Goal: Task Accomplishment & Management: Use online tool/utility

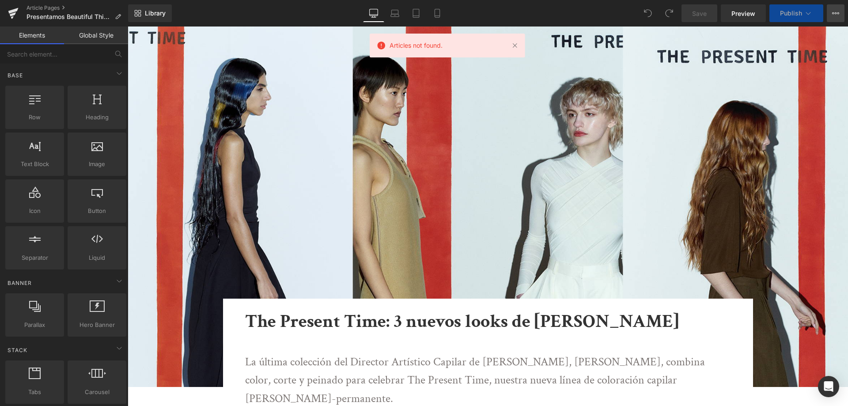
click at [835, 11] on icon at bounding box center [835, 13] width 7 height 7
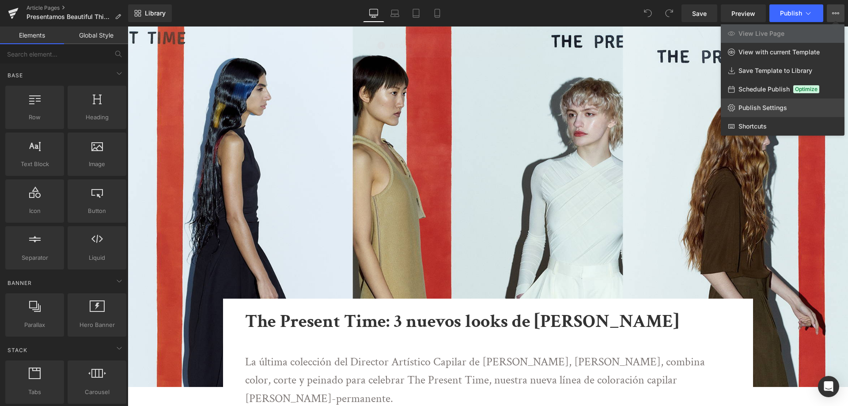
click at [757, 109] on span "Publish Settings" at bounding box center [762, 108] width 49 height 8
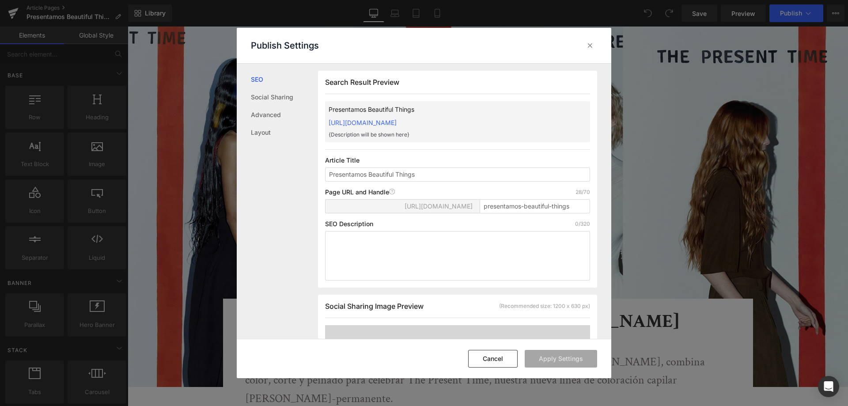
scroll to position [0, 0]
click at [499, 213] on input "presentamos-beautiful-things" at bounding box center [535, 206] width 110 height 14
click at [478, 243] on textarea at bounding box center [457, 255] width 265 height 49
paste textarea "Restaura la salud de tu cabello y consigue un color y brillo de otro nivel con …"
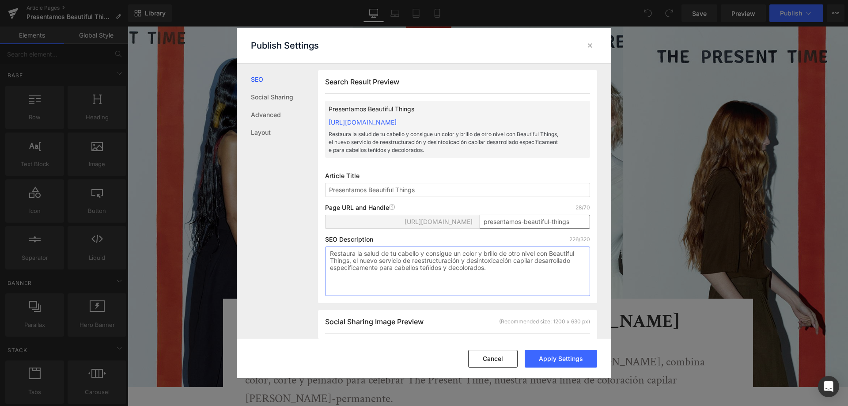
type textarea "Restaura la salud de tu cabello y consigue un color y brillo de otro nivel con …"
drag, startPoint x: 520, startPoint y: 230, endPoint x: 451, endPoint y: 229, distance: 68.9
click at [457, 230] on div "https://davines-es-international.myshopify.com/blogs/news/ presentamos-beautifu…" at bounding box center [457, 225] width 265 height 21
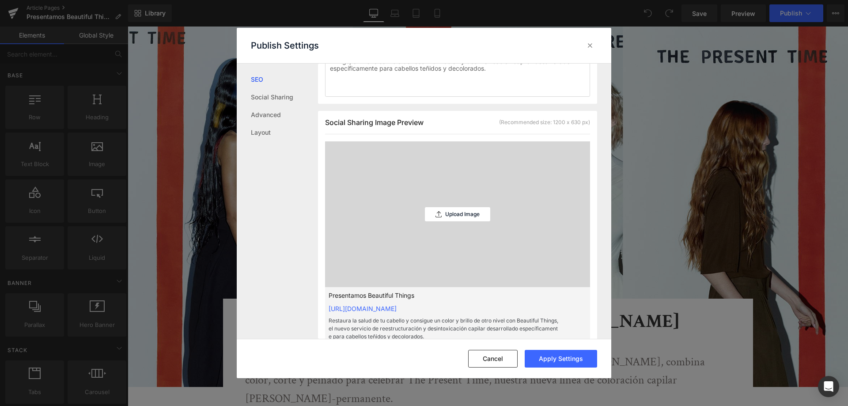
scroll to position [221, 0]
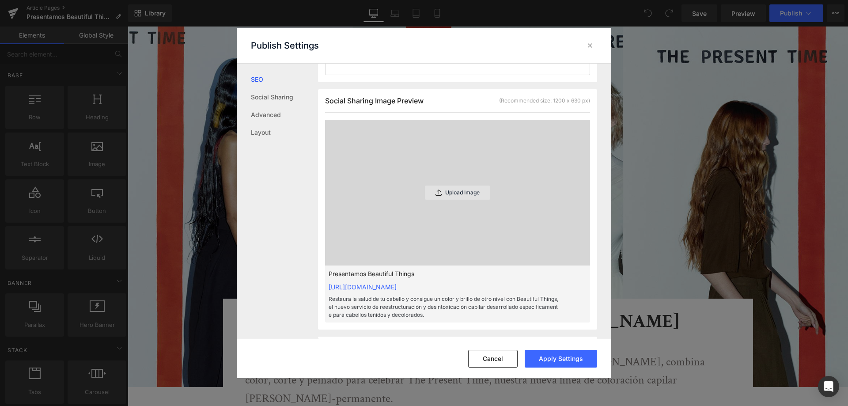
type input "introducing-beautiful-things"
click at [453, 196] on p "Upload Image" at bounding box center [462, 192] width 34 height 6
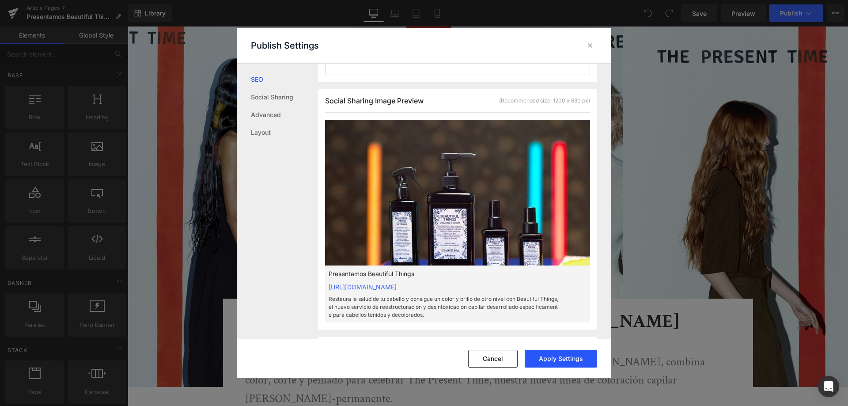
click at [575, 366] on button "Apply Settings" at bounding box center [561, 359] width 72 height 18
click at [591, 49] on icon at bounding box center [590, 45] width 9 height 9
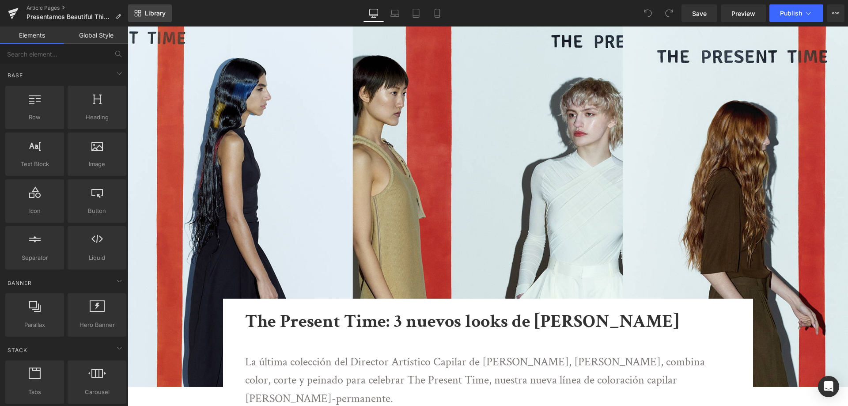
click at [156, 11] on span "Library" at bounding box center [155, 13] width 21 height 8
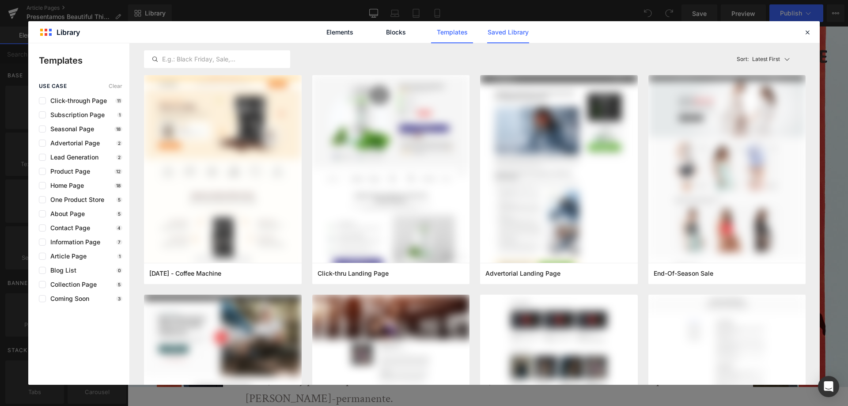
click at [0, 0] on link "Saved Library" at bounding box center [0, 0] width 0 height 0
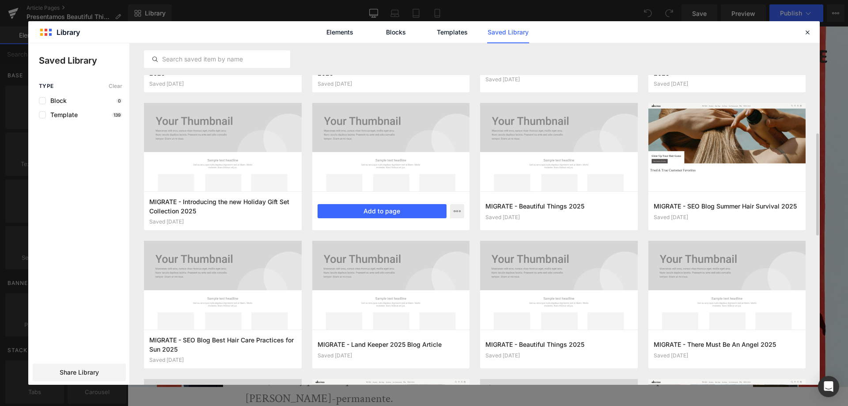
scroll to position [177, 0]
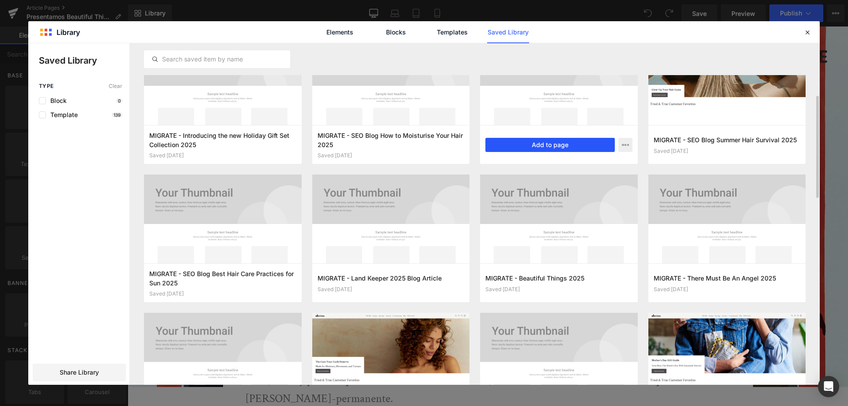
click at [585, 147] on button "Add to page" at bounding box center [549, 145] width 129 height 14
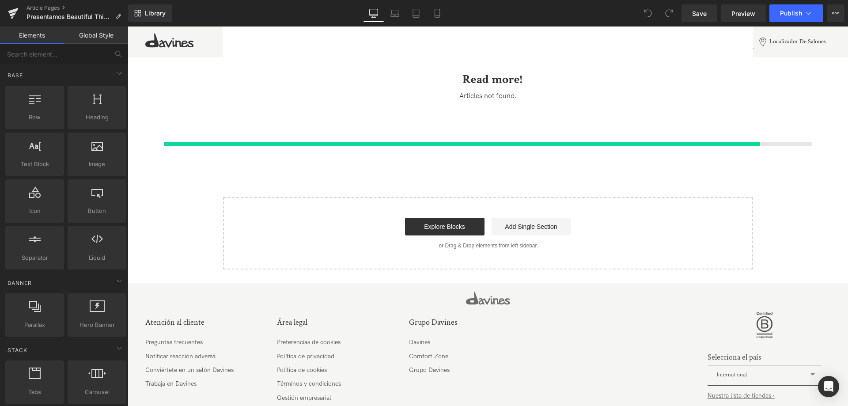
scroll to position [2578, 0]
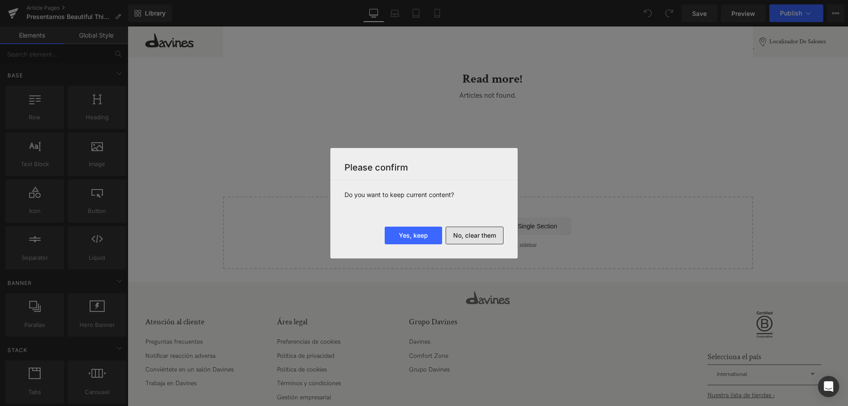
click at [485, 237] on button "No, clear them" at bounding box center [475, 236] width 58 height 18
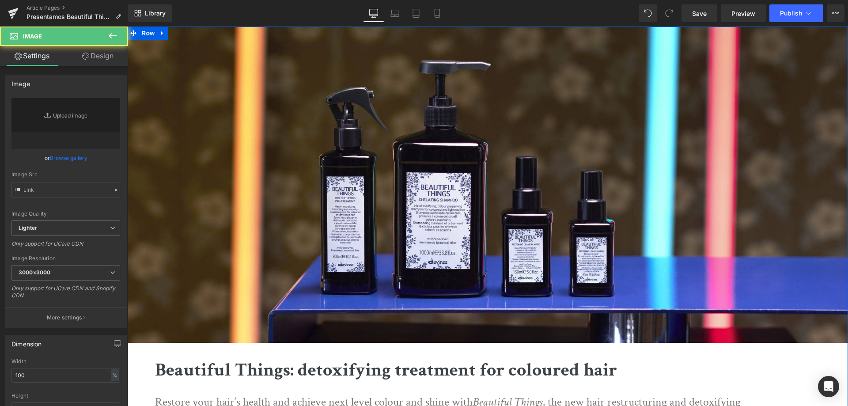
scroll to position [265, 0]
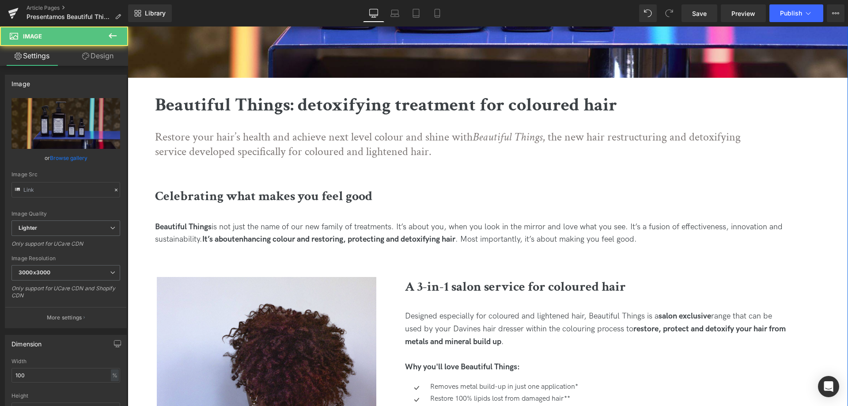
click at [413, 102] on b "Beautiful Things: detoxifying treatment for coloured hair" at bounding box center [386, 105] width 462 height 24
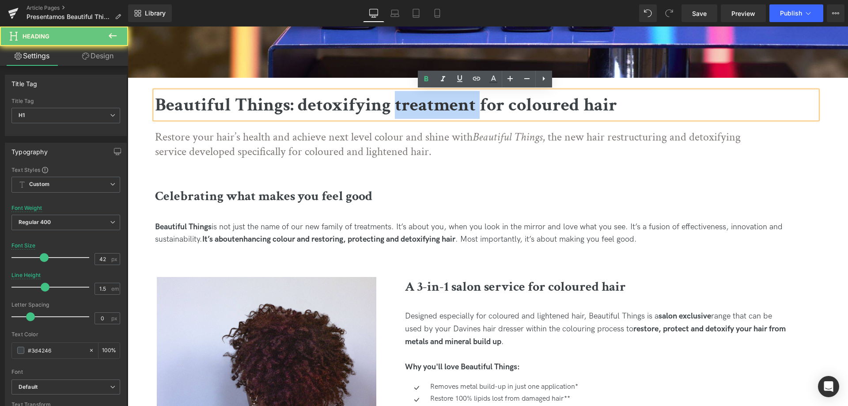
click at [413, 102] on b "Beautiful Things: detoxifying treatment for coloured hair" at bounding box center [386, 105] width 462 height 24
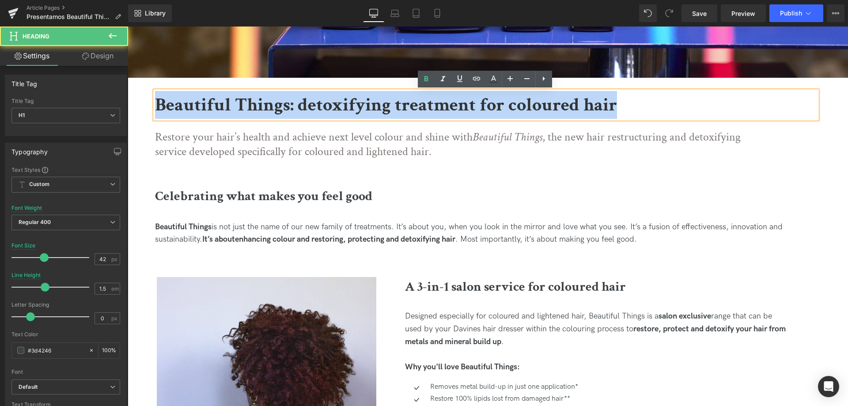
click at [413, 102] on b "Beautiful Things: detoxifying treatment for coloured hair" at bounding box center [386, 105] width 462 height 24
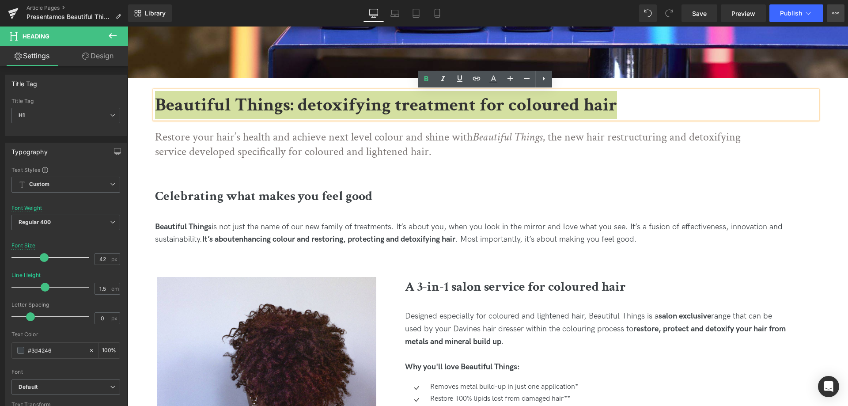
click at [832, 13] on button "View Live Page View with current Template Save Template to Library Schedule Pub…" at bounding box center [836, 13] width 18 height 18
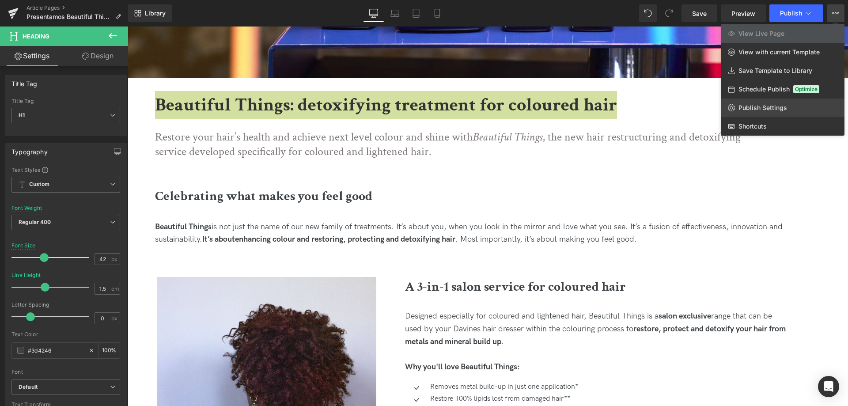
click at [772, 107] on span "Publish Settings" at bounding box center [762, 108] width 49 height 8
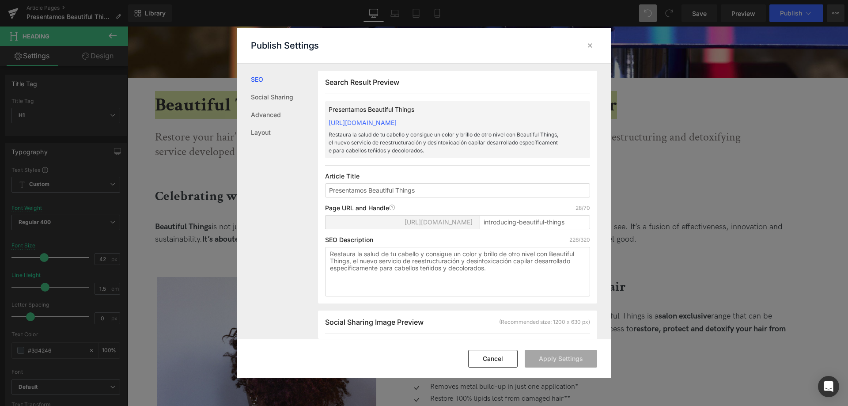
scroll to position [0, 0]
click at [332, 197] on input "Presentamos Beautiful Things" at bounding box center [457, 190] width 265 height 14
click at [369, 197] on input "Presentamos Beautiful Things" at bounding box center [457, 190] width 265 height 14
drag, startPoint x: 367, startPoint y: 199, endPoint x: 323, endPoint y: 203, distance: 43.9
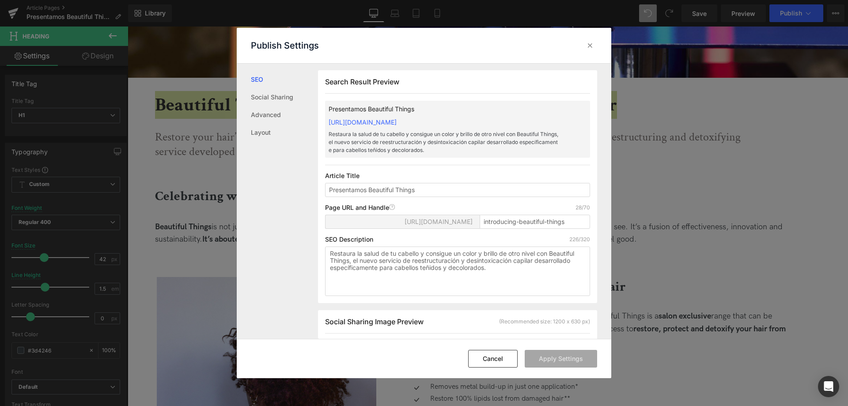
click at [323, 203] on div "Search Result Preview Presentamos Beautiful Things https://davines-es-internati…" at bounding box center [457, 186] width 279 height 233
click at [374, 257] on textarea "Restaura la salud de tu cabello y consigue un color y brillo de otro nivel con …" at bounding box center [457, 270] width 265 height 49
click at [388, 197] on input "Presentamos Beautiful Things" at bounding box center [457, 190] width 265 height 14
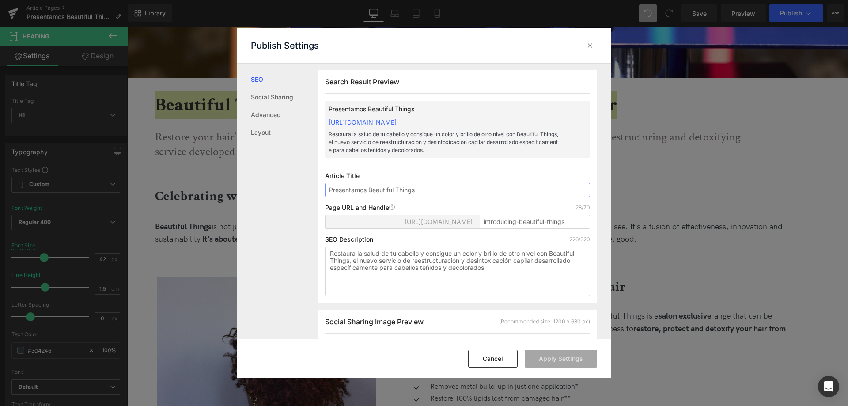
drag, startPoint x: 354, startPoint y: 199, endPoint x: 367, endPoint y: 199, distance: 12.4
click at [367, 197] on input "Presentamos Beautiful Things" at bounding box center [457, 190] width 265 height 14
click at [343, 197] on input "Presentando Beautiful Things" at bounding box center [457, 190] width 265 height 14
click at [549, 360] on button "Apply Settings" at bounding box center [561, 359] width 72 height 18
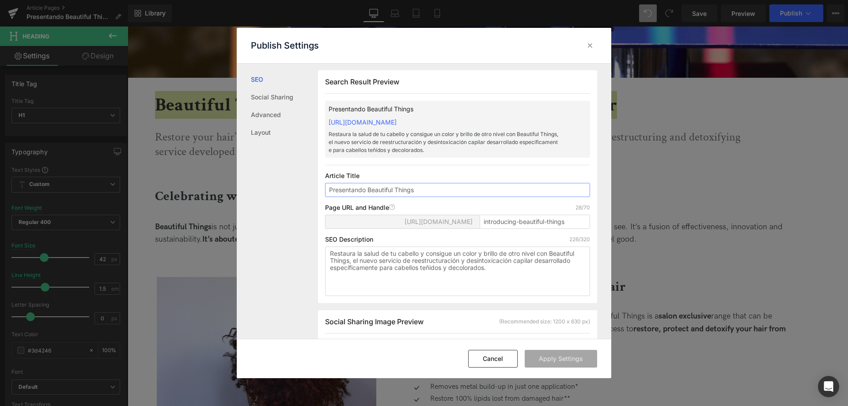
click at [349, 197] on input "Presentando Beautiful Things" at bounding box center [457, 190] width 265 height 14
type input "Te presentamos Beautiful Things"
click at [554, 362] on button "Apply Settings" at bounding box center [561, 359] width 72 height 18
click at [552, 362] on button "Apply Settings" at bounding box center [561, 359] width 72 height 18
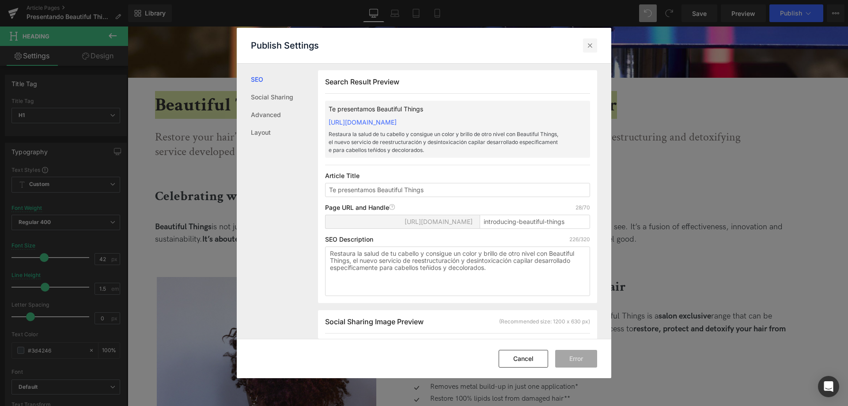
drag, startPoint x: 587, startPoint y: 44, endPoint x: 457, endPoint y: 18, distance: 132.9
click at [587, 44] on icon at bounding box center [590, 45] width 9 height 9
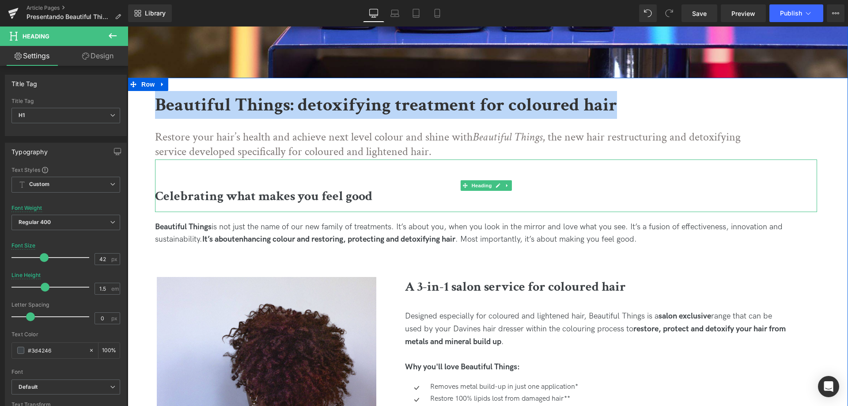
click at [202, 140] on p "Restore your hair’s health and achieve next level colour and shine with Beautif…" at bounding box center [464, 145] width 618 height 30
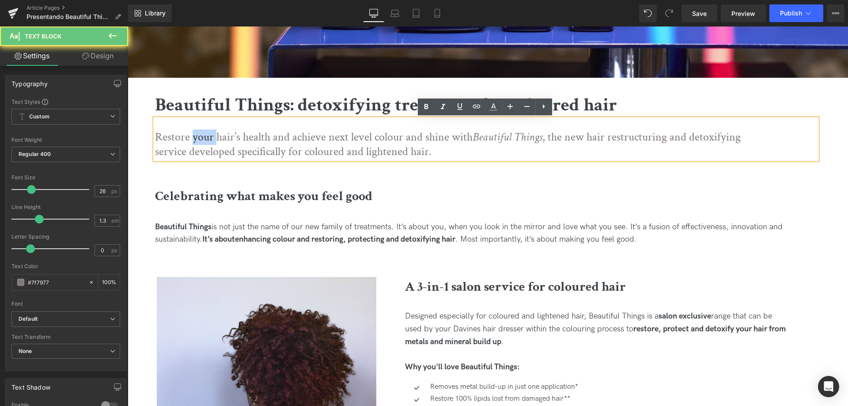
click at [202, 140] on p "Restore your hair’s health and achieve next level colour and shine with Beautif…" at bounding box center [464, 145] width 618 height 30
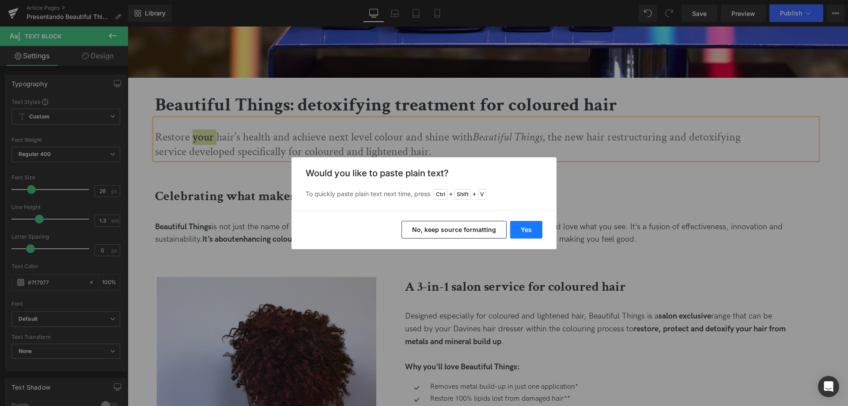
drag, startPoint x: 519, startPoint y: 225, endPoint x: 420, endPoint y: 78, distance: 177.3
click at [519, 225] on button "Yes" at bounding box center [526, 230] width 32 height 18
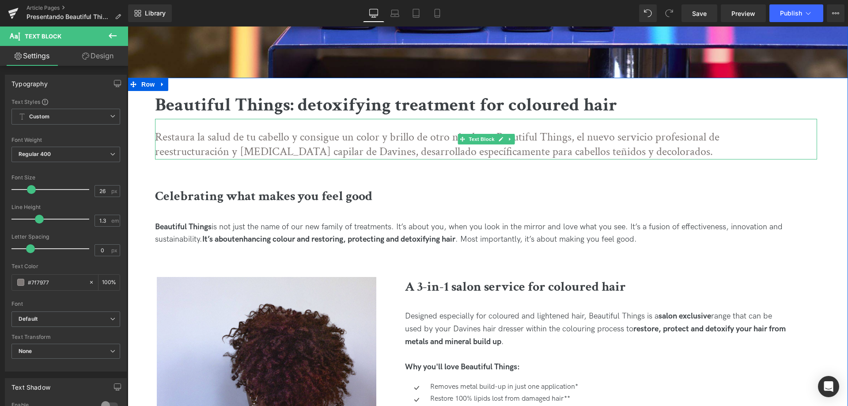
click at [494, 133] on p "Restaura la salud de tu cabello y consigue un color y brillo de otro nivel con …" at bounding box center [464, 145] width 618 height 30
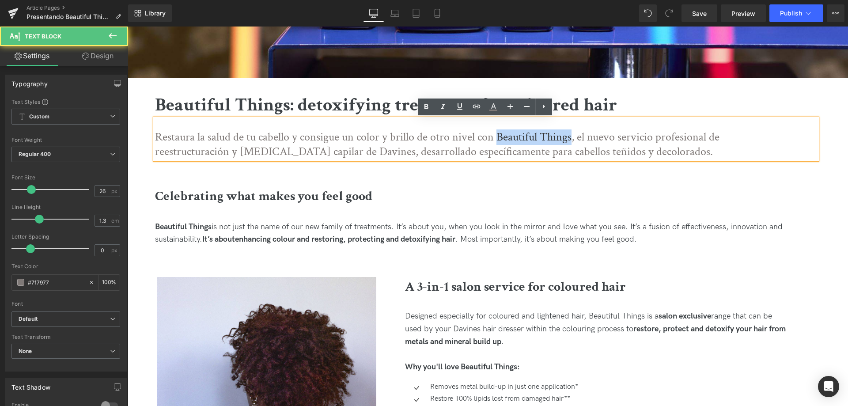
drag, startPoint x: 566, startPoint y: 140, endPoint x: 494, endPoint y: 135, distance: 71.7
click at [494, 135] on p "Restaura la salud de tu cabello y consigue un color y brillo de otro nivel con …" at bounding box center [464, 145] width 618 height 30
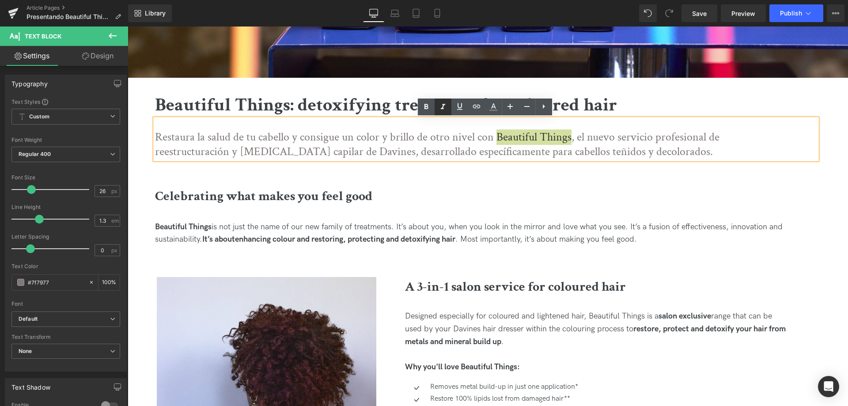
click at [446, 111] on icon at bounding box center [443, 107] width 11 height 11
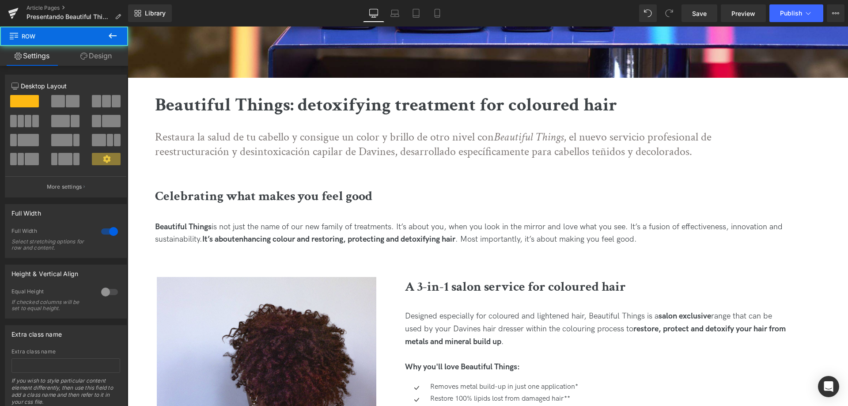
click at [261, 103] on b "Beautiful Things: detoxifying treatment for coloured hair" at bounding box center [386, 105] width 462 height 24
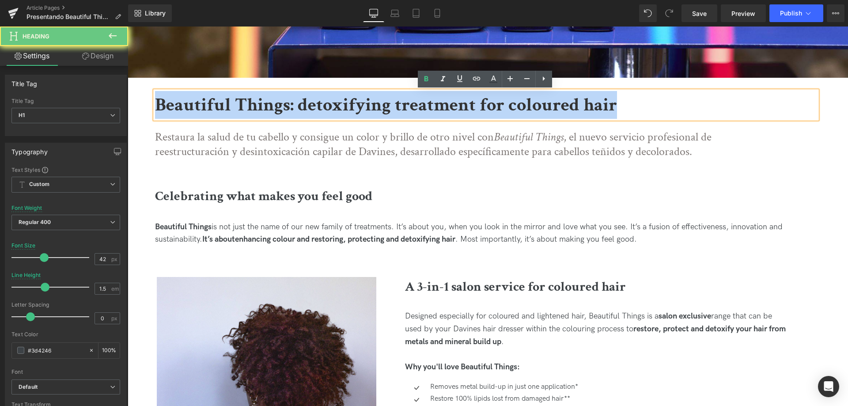
click at [261, 103] on b "Beautiful Things: detoxifying treatment for coloured hair" at bounding box center [386, 105] width 462 height 24
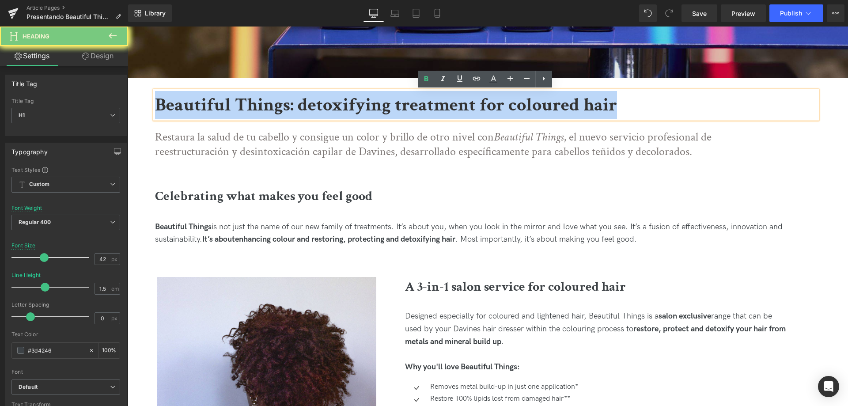
paste div
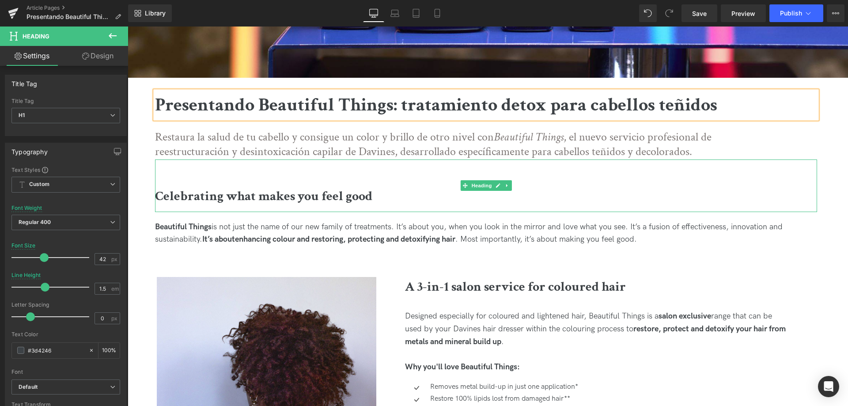
click at [320, 192] on b "Celebrating what makes you feel good" at bounding box center [263, 196] width 217 height 17
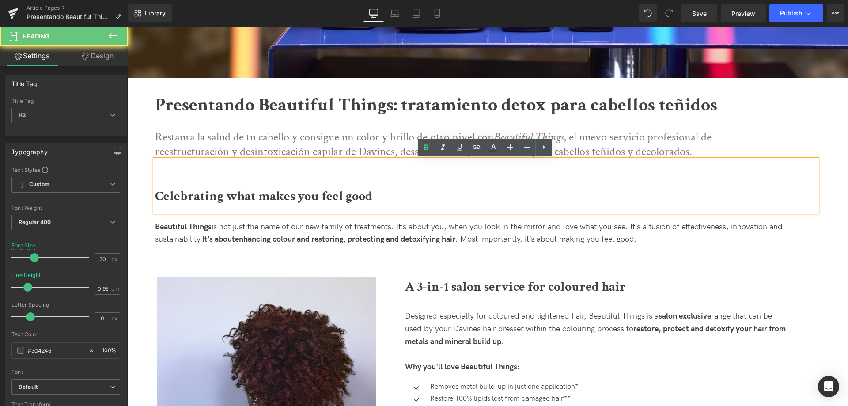
click at [320, 192] on b "Celebrating what makes you feel good" at bounding box center [263, 196] width 217 height 17
paste div
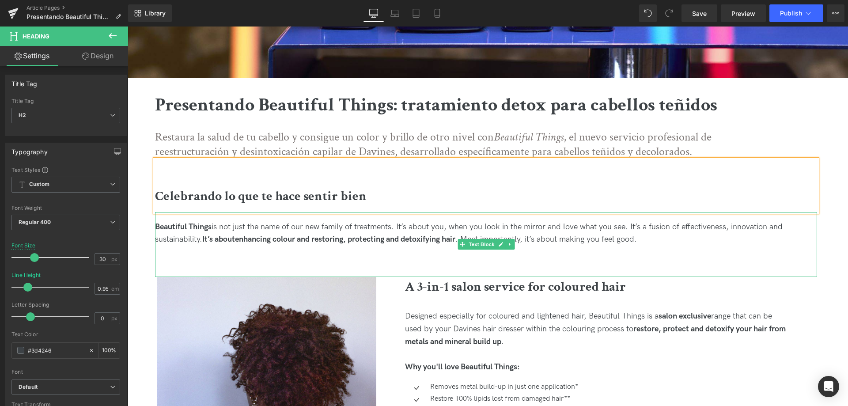
click at [337, 231] on span "is not just the name of our new family of treatments. It’s about you, when you …" at bounding box center [469, 233] width 628 height 22
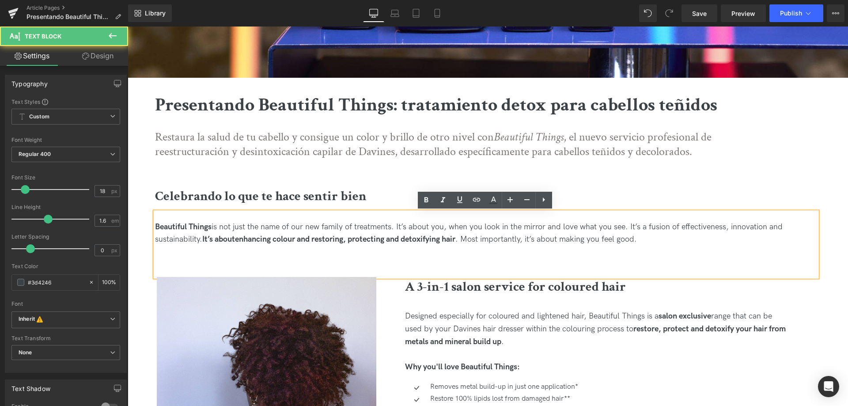
click at [348, 229] on span "is not just the name of our new family of treatments. It’s about you, when you …" at bounding box center [469, 233] width 628 height 22
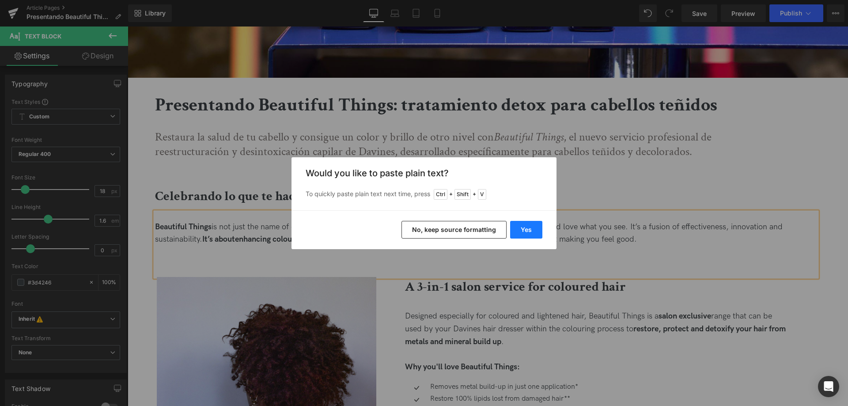
click at [532, 229] on button "Yes" at bounding box center [526, 230] width 32 height 18
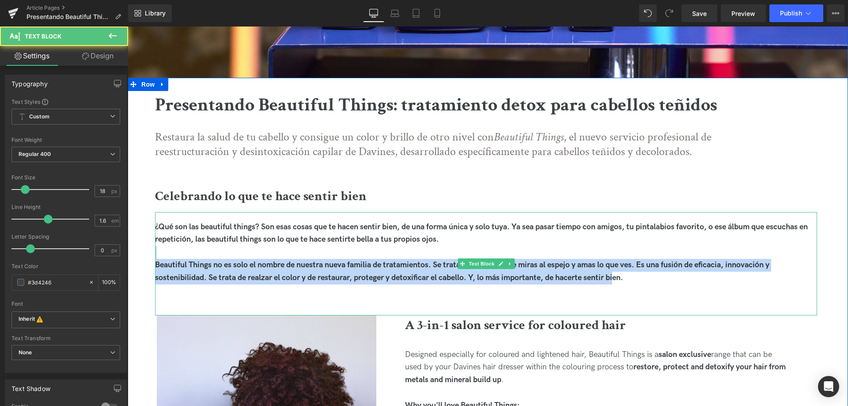
drag, startPoint x: 495, startPoint y: 241, endPoint x: 619, endPoint y: 300, distance: 137.5
click at [619, 300] on div "¿Qué son las beautiful things? Son esas cosas que te hacen sentir bien, de una …" at bounding box center [486, 263] width 662 height 103
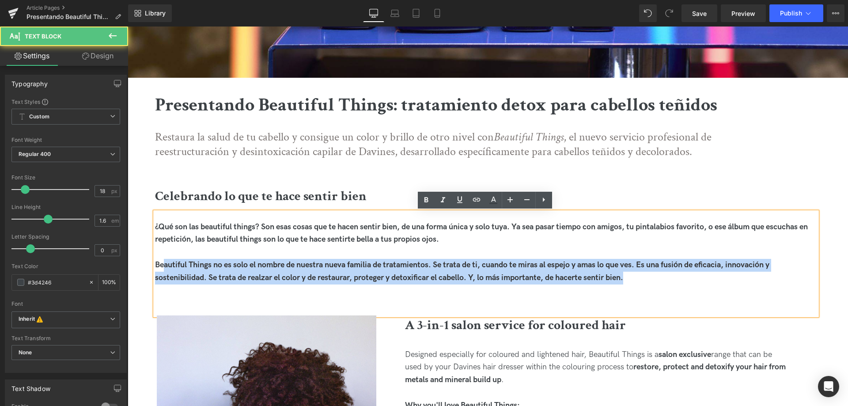
drag, startPoint x: 643, startPoint y: 281, endPoint x: 162, endPoint y: 258, distance: 481.1
click at [163, 259] on div "Beautiful Things no es solo el nombre de nuestra nueva familia de tratamientos.…" at bounding box center [486, 272] width 662 height 26
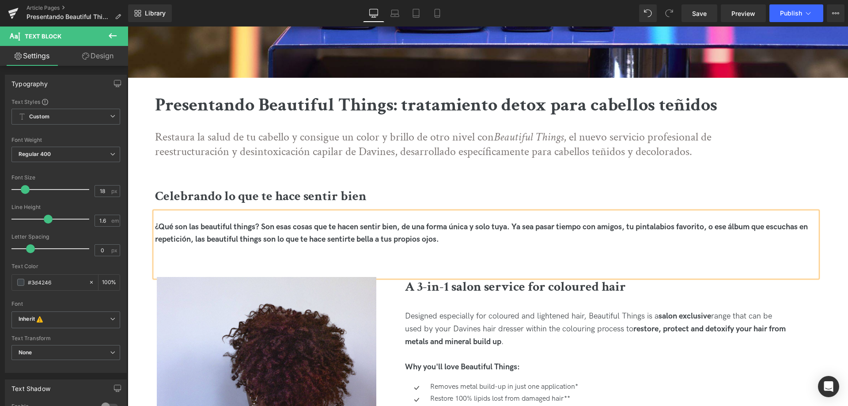
click at [424, 231] on div "¿Qué son las beautiful things? Son esas cosas que te hacen sentir bien, de una …" at bounding box center [486, 234] width 662 height 26
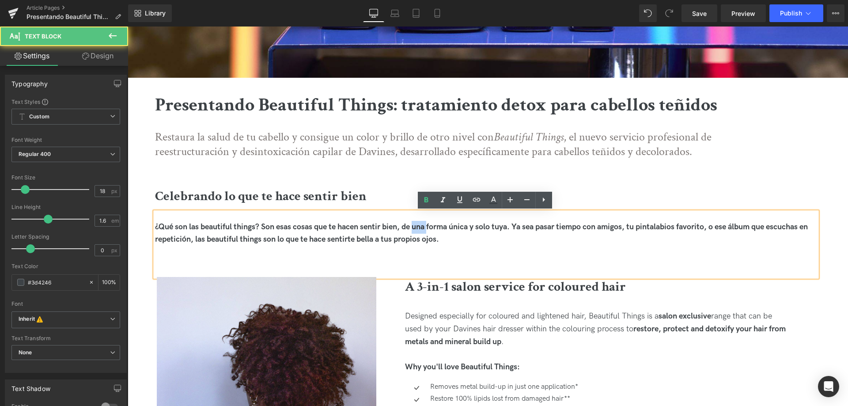
click at [424, 231] on div "¿Qué son las beautiful things? Son esas cosas que te hacen sentir bien, de una …" at bounding box center [486, 234] width 662 height 26
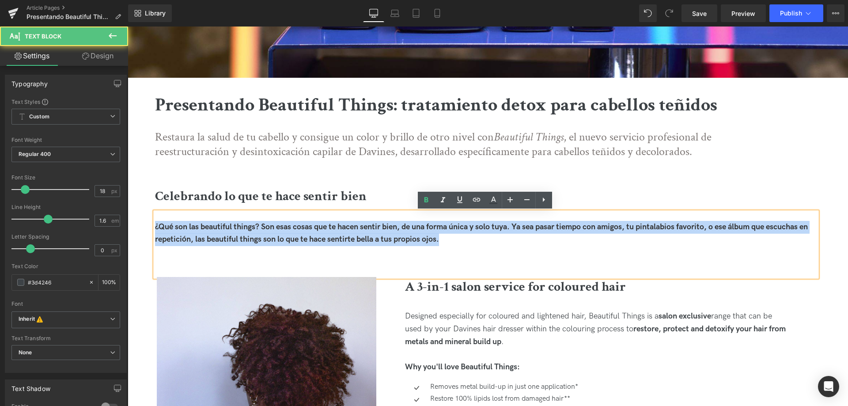
click at [424, 231] on div "¿Qué son las beautiful things? Son esas cosas que te hacen sentir bien, de una …" at bounding box center [486, 234] width 662 height 26
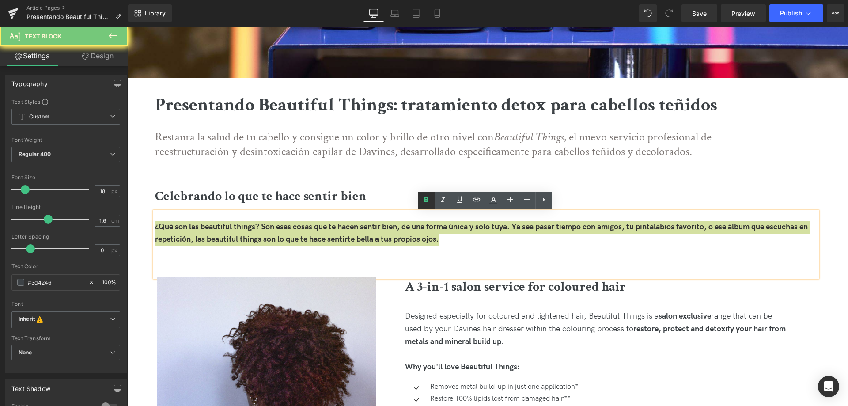
click at [427, 199] on icon at bounding box center [426, 200] width 11 height 11
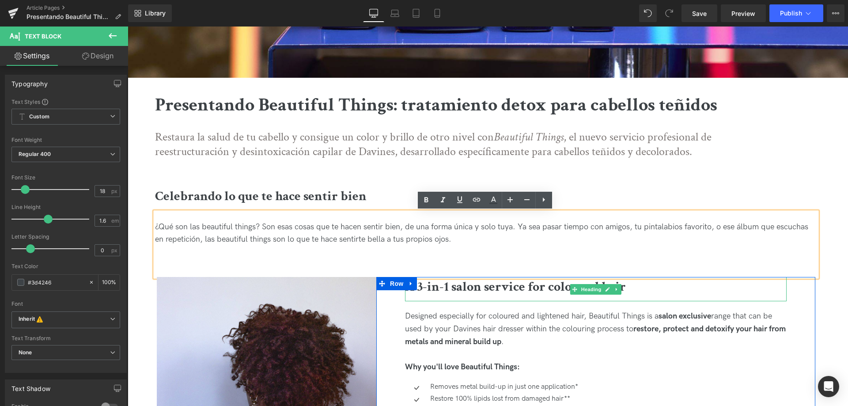
click at [462, 284] on b "A 3-in-1 salon service for coloured hair" at bounding box center [515, 286] width 221 height 17
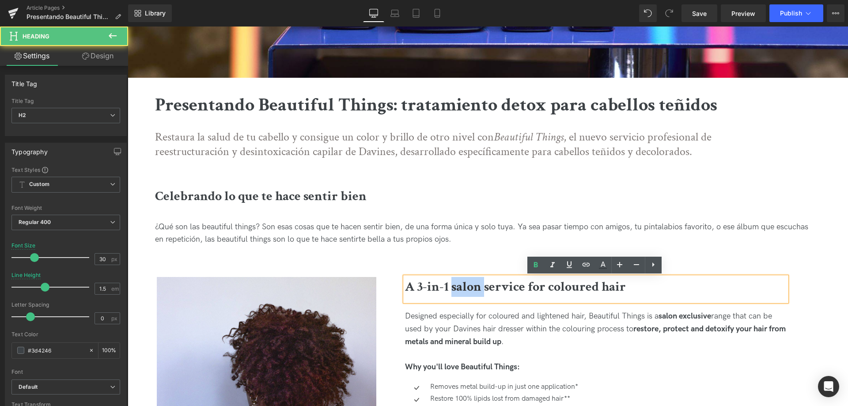
click at [462, 284] on b "A 3-in-1 salon service for coloured hair" at bounding box center [515, 286] width 221 height 17
paste div
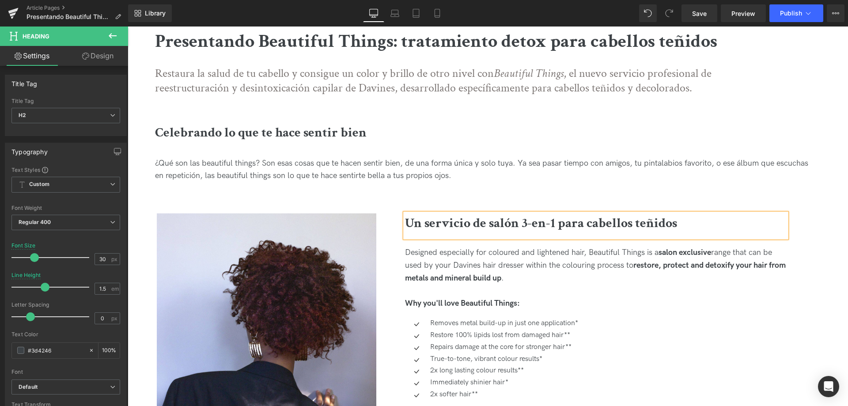
scroll to position [398, 0]
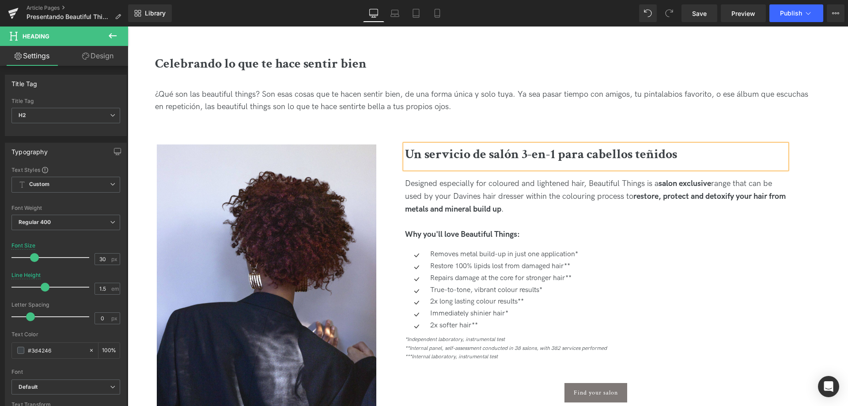
click at [451, 193] on div "Designed especially for coloured and lightened hair, Beautiful Things is a salo…" at bounding box center [596, 197] width 382 height 38
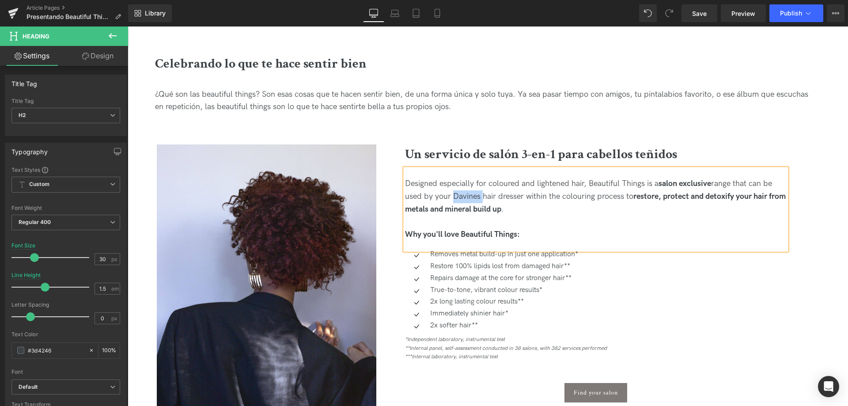
click at [451, 193] on div "Designed especially for coloured and lightened hair, Beautiful Things is a salo…" at bounding box center [596, 197] width 382 height 38
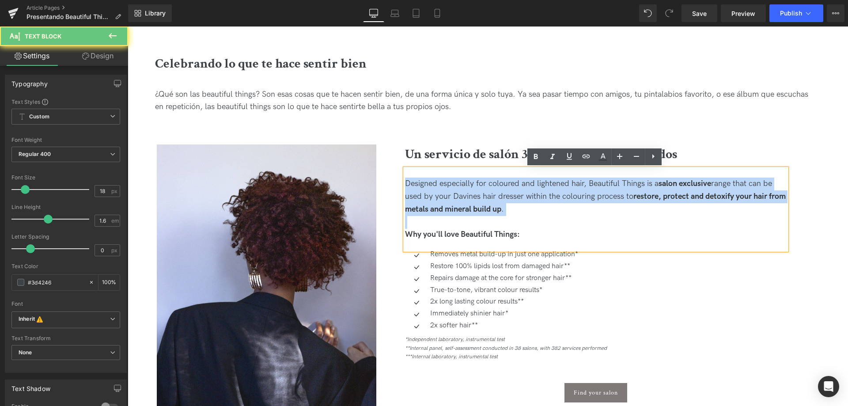
click at [451, 193] on div "Designed especially for coloured and lightened hair, Beautiful Things is a salo…" at bounding box center [596, 197] width 382 height 38
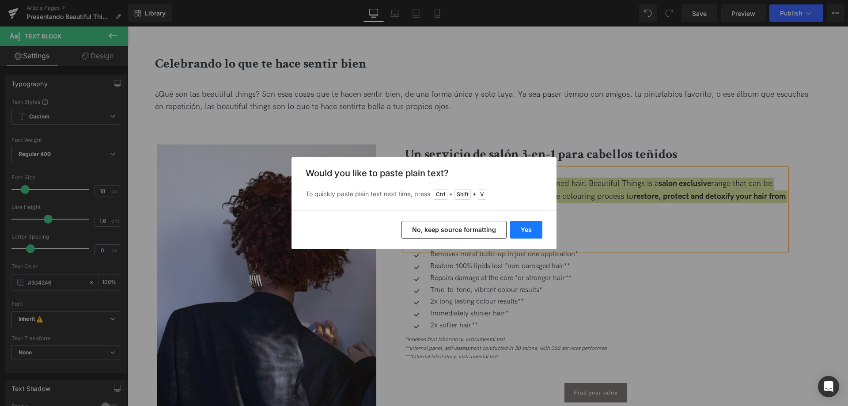
click at [525, 237] on button "Yes" at bounding box center [526, 230] width 32 height 18
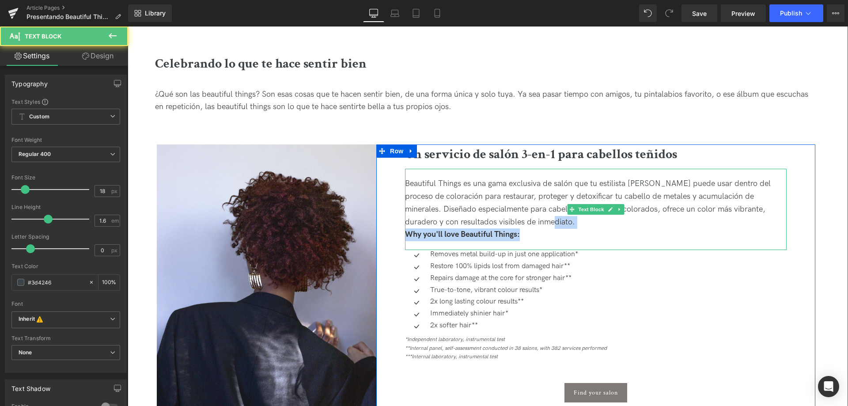
drag, startPoint x: 538, startPoint y: 221, endPoint x: 538, endPoint y: 240, distance: 19.0
click at [538, 240] on div "Beautiful Things es una gama exclusiva de salón que tu estilista Davines puede …" at bounding box center [596, 209] width 382 height 81
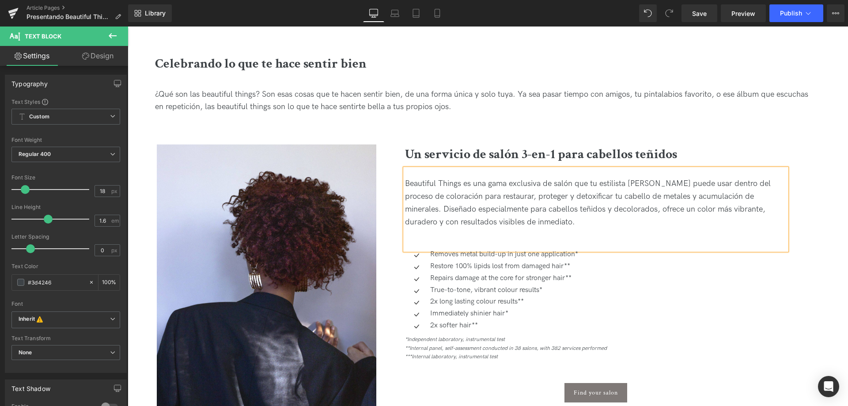
click at [128, 27] on div at bounding box center [128, 27] width 0 height 0
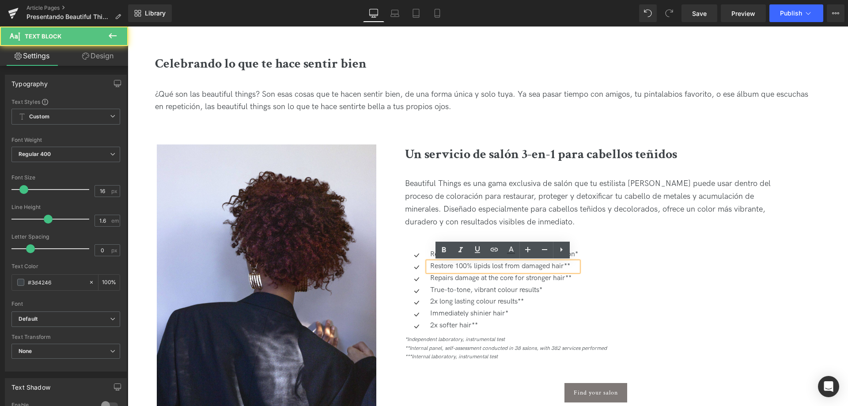
click at [420, 233] on div at bounding box center [596, 234] width 382 height 13
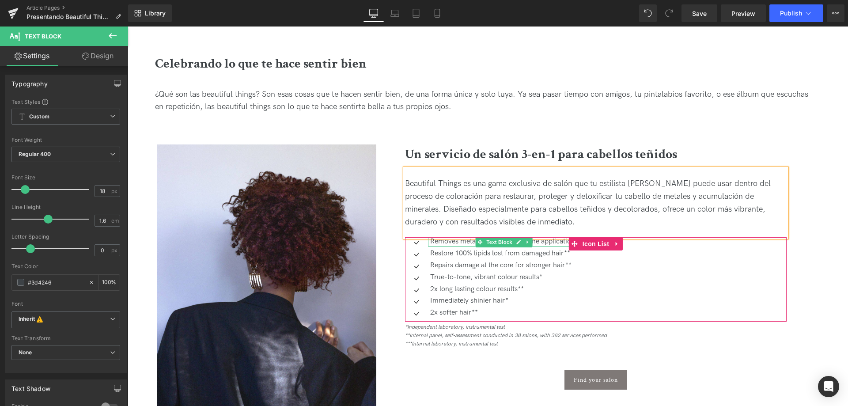
click at [441, 241] on p "Removes metal build-up in just one application*" at bounding box center [504, 241] width 148 height 9
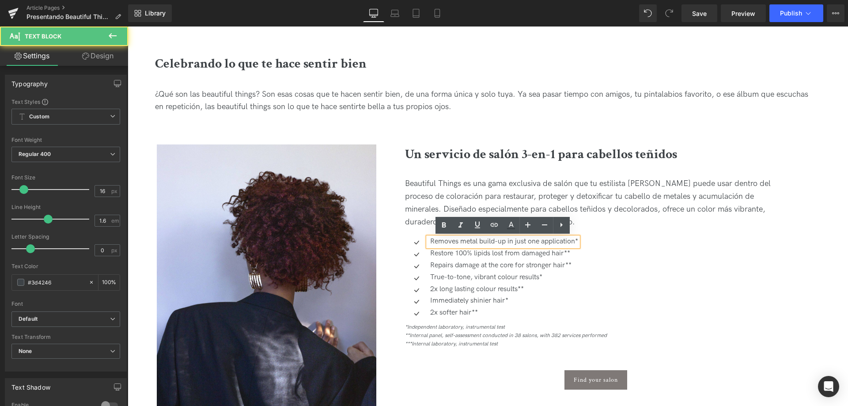
click at [441, 242] on p "Removes metal build-up in just one application*" at bounding box center [504, 241] width 148 height 9
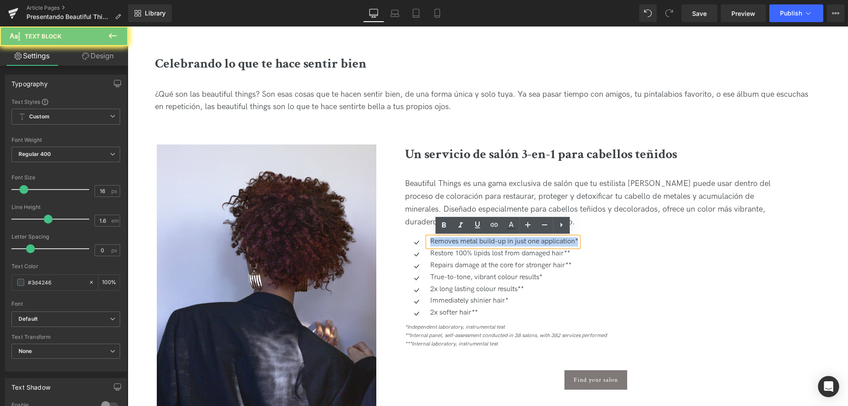
click at [441, 242] on p "Removes metal build-up in just one application*" at bounding box center [504, 241] width 148 height 9
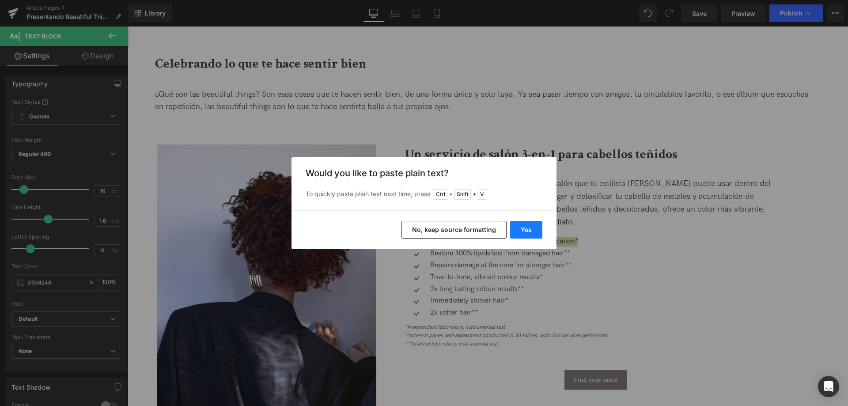
click at [524, 231] on button "Yes" at bounding box center [526, 230] width 32 height 18
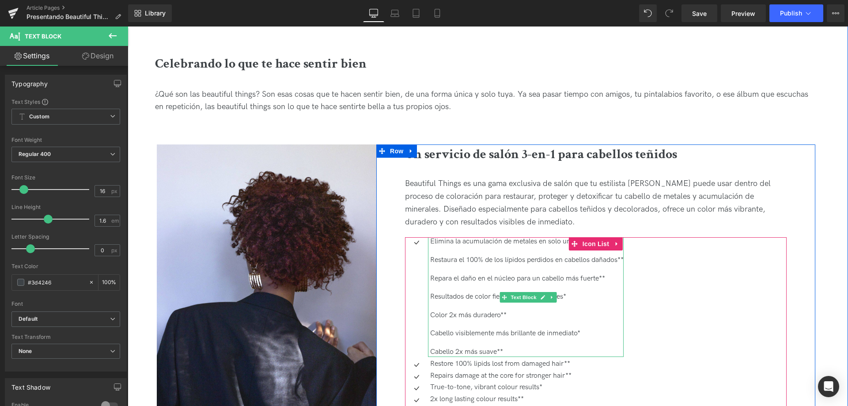
click at [445, 264] on p "Restaura el 100% de los lípidos perdidos en cabellos dañados**" at bounding box center [526, 260] width 193 height 9
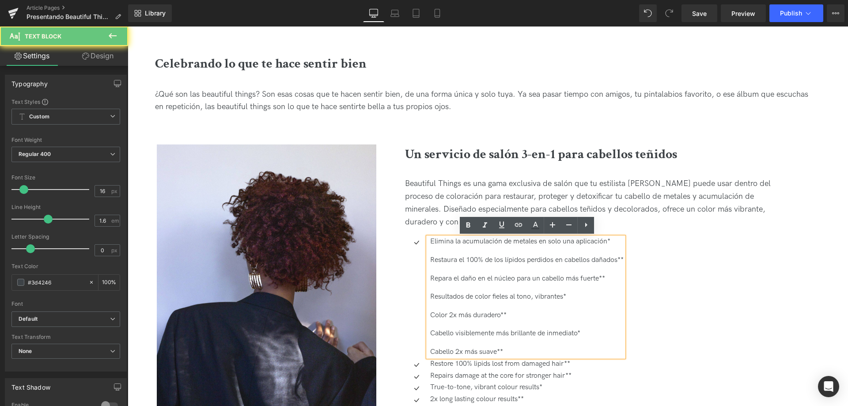
click at [445, 263] on p "Restaura el 100% de los lípidos perdidos en cabellos dañados**" at bounding box center [526, 260] width 193 height 9
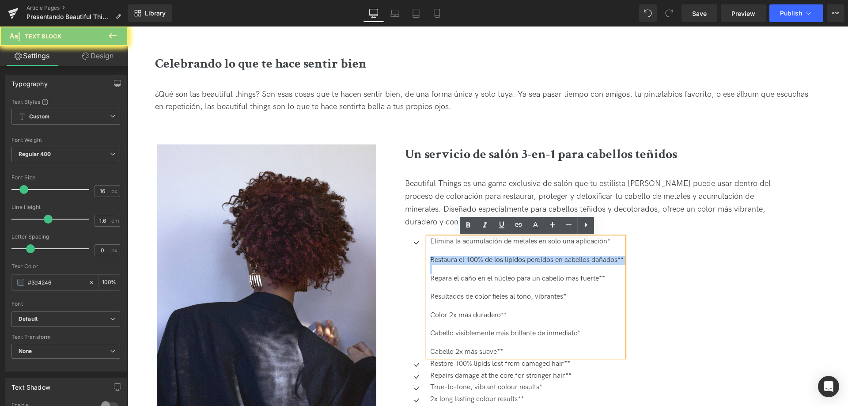
click at [445, 263] on p "Restaura el 100% de los lípidos perdidos en cabellos dañados**" at bounding box center [526, 260] width 193 height 9
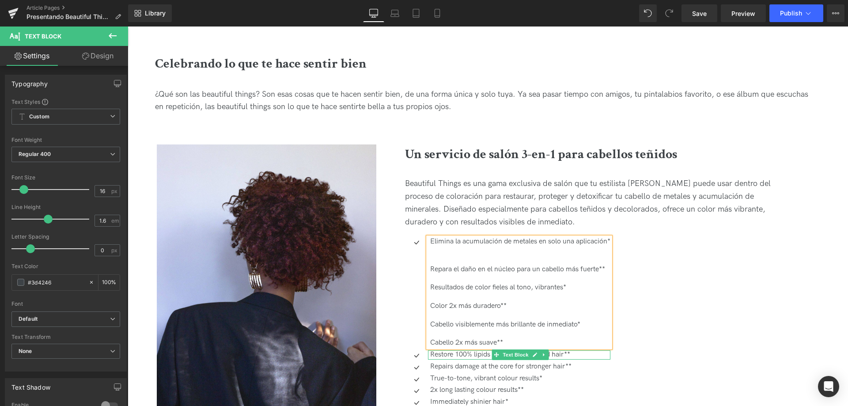
click at [466, 353] on p "Restore 100% lipids lost from damaged hair**" at bounding box center [520, 354] width 180 height 9
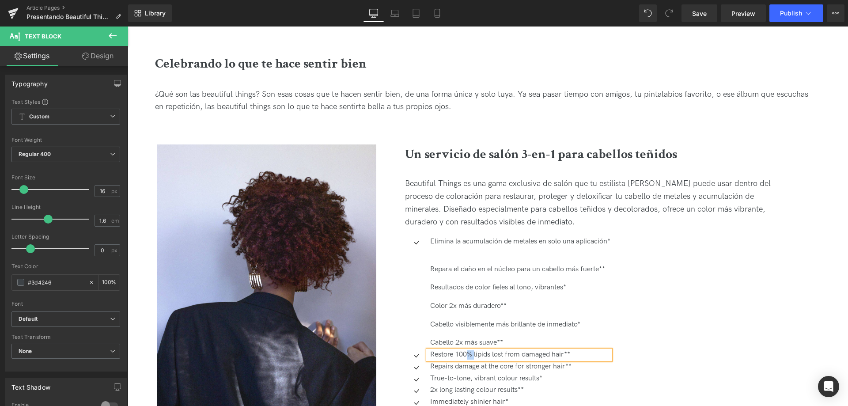
click at [466, 353] on p "Restore 100% lipids lost from damaged hair**" at bounding box center [520, 354] width 180 height 9
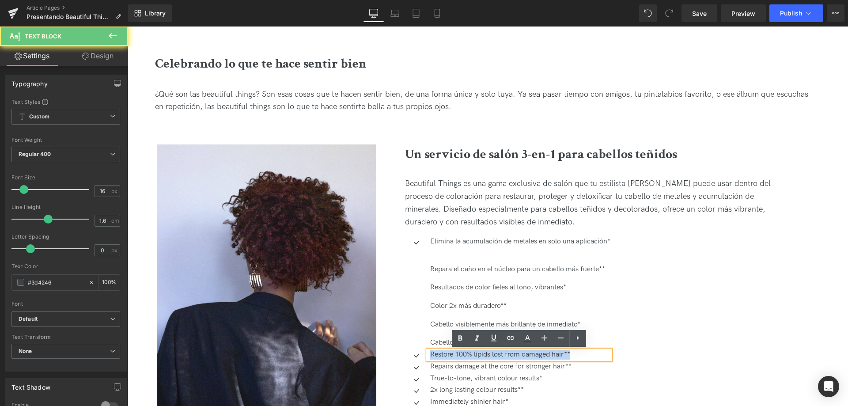
click at [466, 353] on p "Restore 100% lipids lost from damaged hair**" at bounding box center [520, 354] width 180 height 9
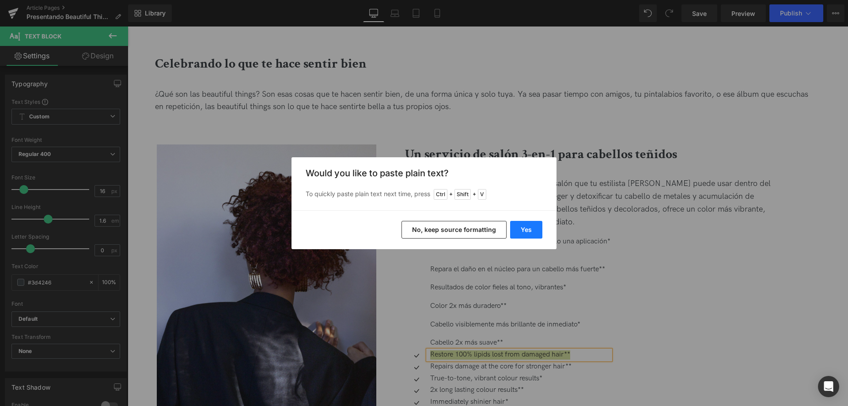
click at [534, 232] on button "Yes" at bounding box center [526, 230] width 32 height 18
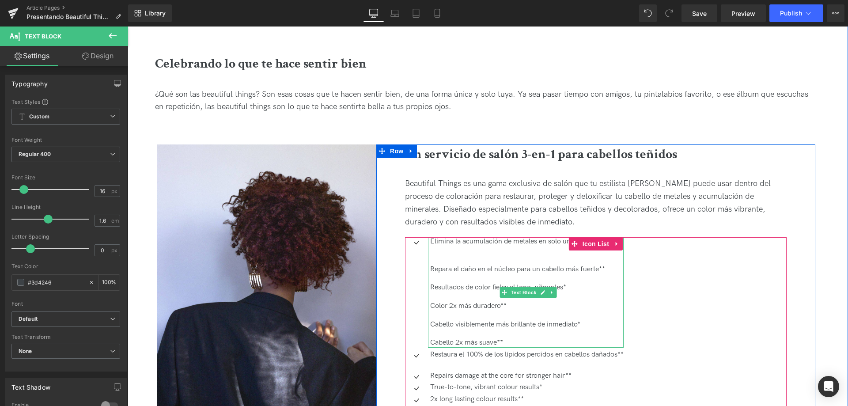
click at [470, 273] on p "Repara el daño en el núcleo para un cabello más fuerte**" at bounding box center [526, 269] width 193 height 9
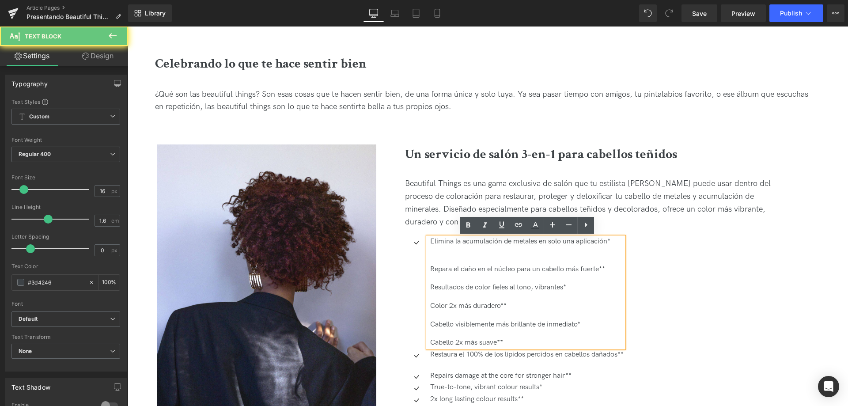
click at [469, 272] on p "Repara el daño en el núcleo para un cabello más fuerte**" at bounding box center [526, 269] width 193 height 9
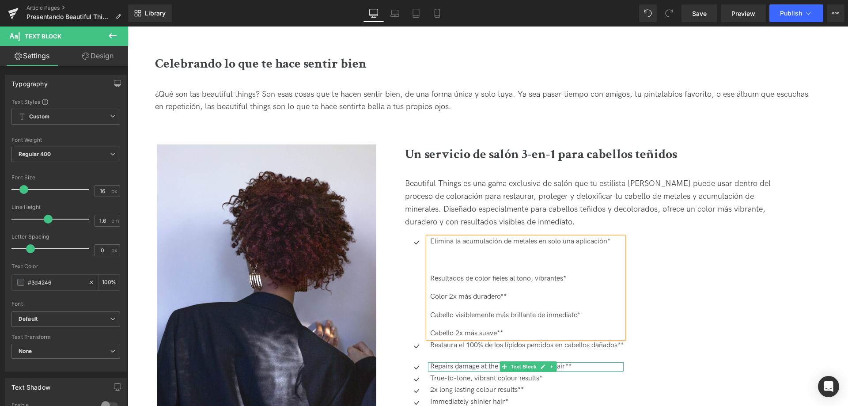
click at [481, 366] on p "Repairs damage at the core for stronger hair**" at bounding box center [526, 366] width 193 height 9
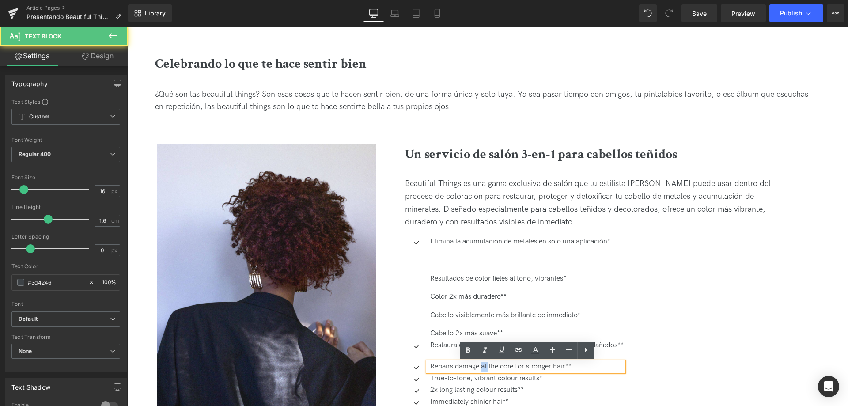
click at [481, 366] on p "Repairs damage at the core for stronger hair**" at bounding box center [526, 366] width 193 height 9
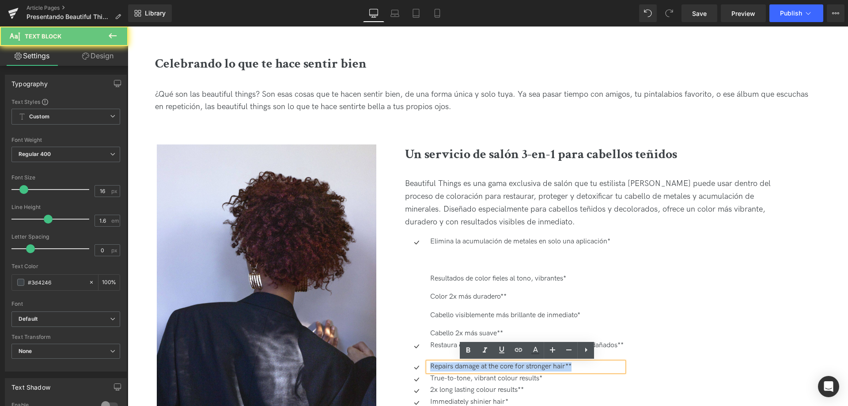
click at [481, 366] on p "Repairs damage at the core for stronger hair**" at bounding box center [526, 366] width 193 height 9
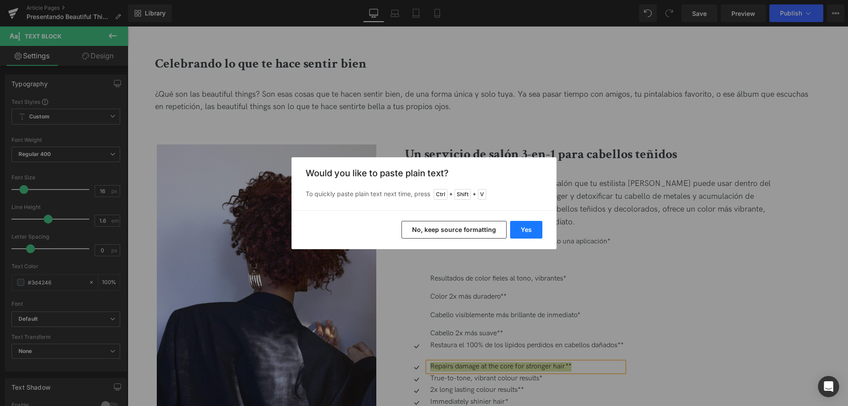
click at [523, 234] on button "Yes" at bounding box center [526, 230] width 32 height 18
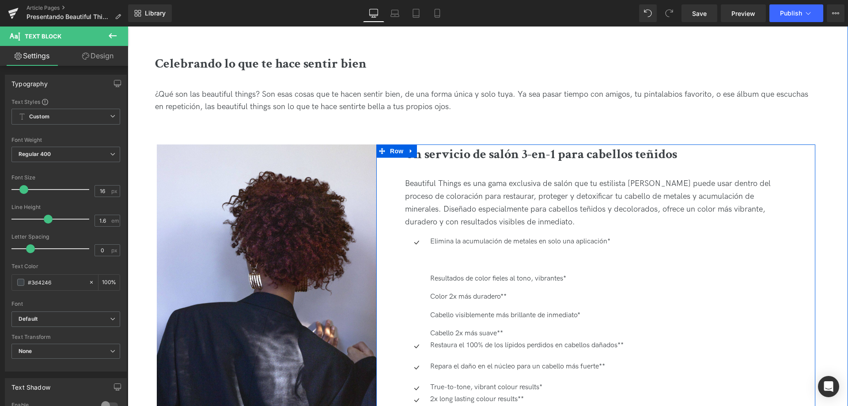
click at [456, 278] on p "Resultados de color fieles al tono, vibrantes*" at bounding box center [526, 278] width 193 height 9
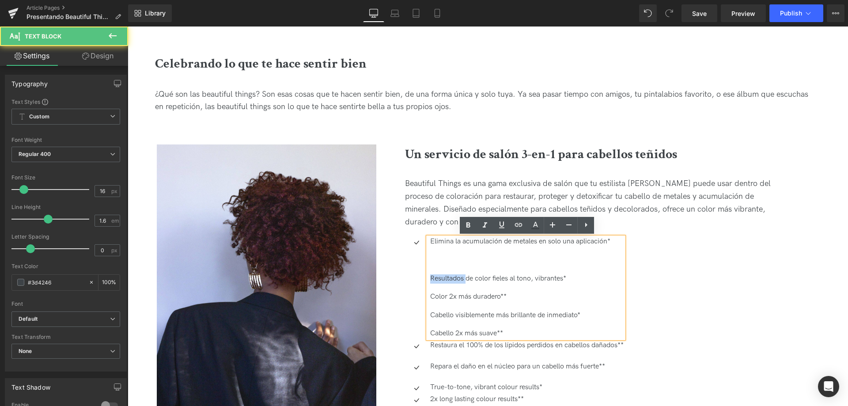
click at [456, 278] on p "Resultados de color fieles al tono, vibrantes*" at bounding box center [526, 278] width 193 height 9
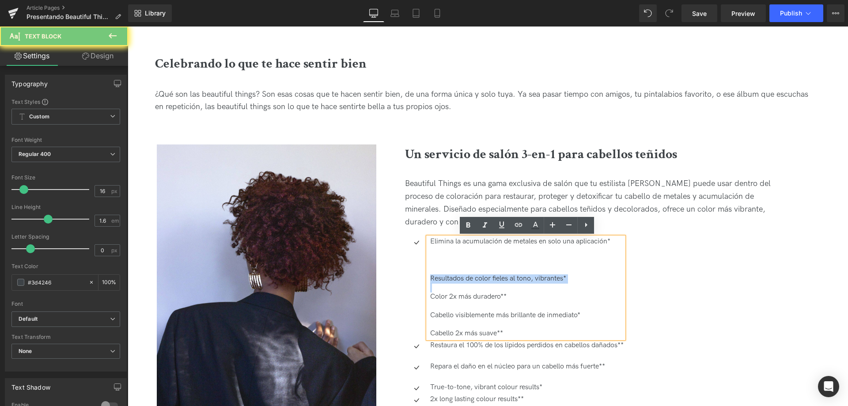
click at [456, 278] on p "Resultados de color fieles al tono, vibrantes*" at bounding box center [526, 278] width 193 height 9
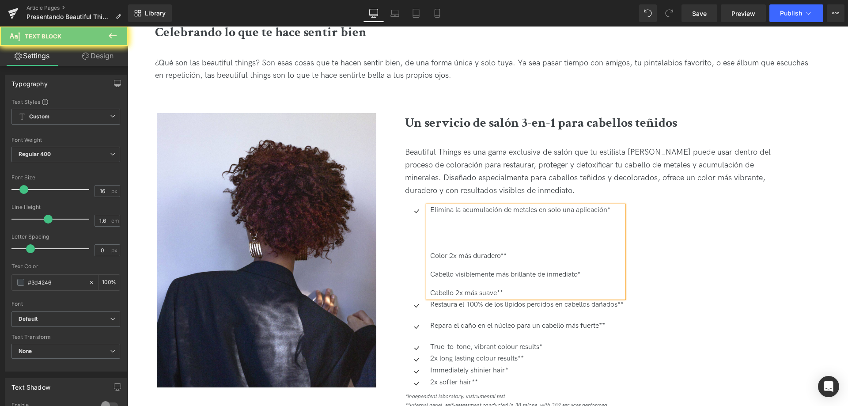
scroll to position [530, 0]
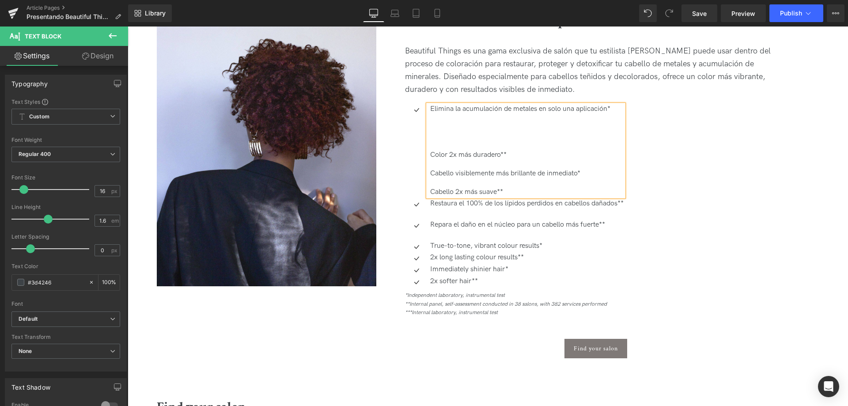
click at [454, 247] on p "True-to-tone, vibrant colour results*" at bounding box center [526, 246] width 193 height 9
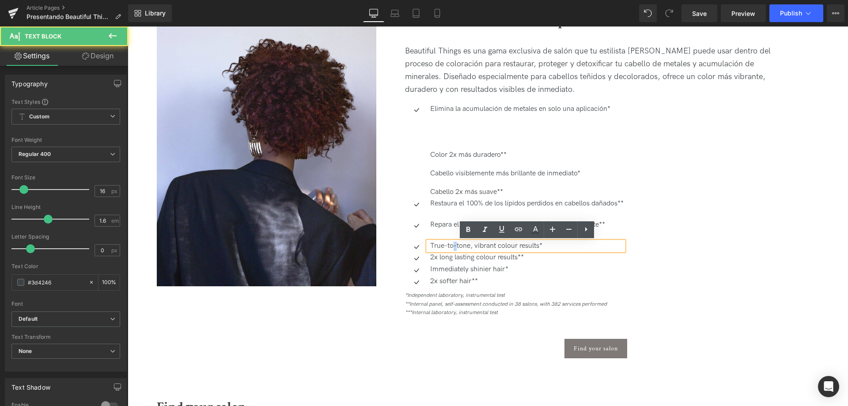
click at [454, 247] on p "True-to-tone, vibrant colour results*" at bounding box center [526, 246] width 193 height 9
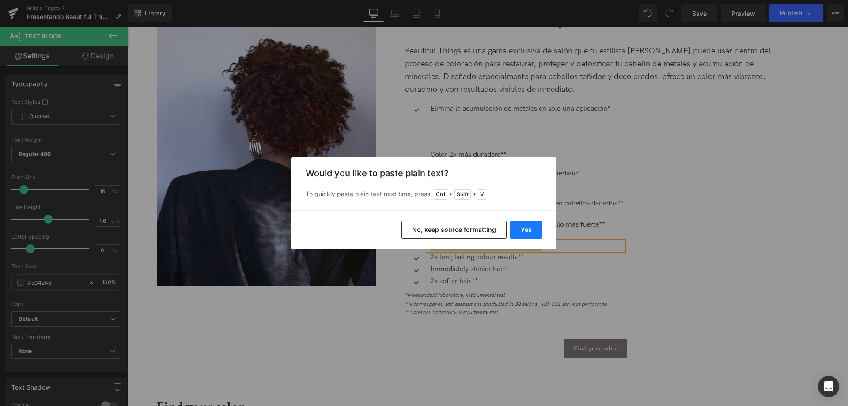
click at [526, 226] on button "Yes" at bounding box center [526, 230] width 32 height 18
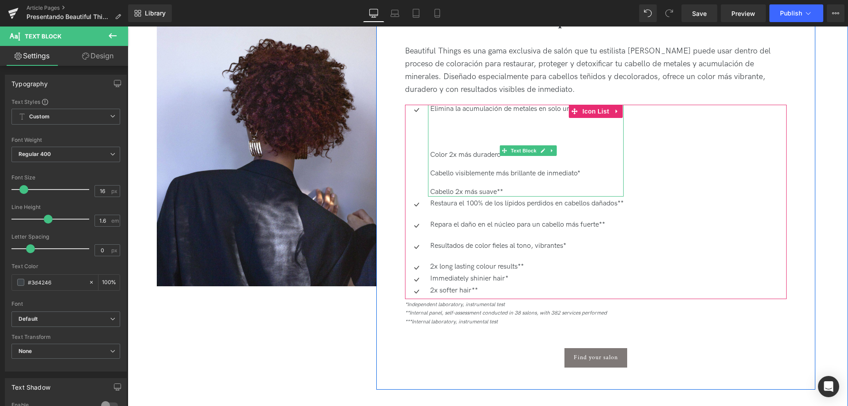
click at [451, 154] on p "Color 2x más duradero**" at bounding box center [526, 155] width 193 height 9
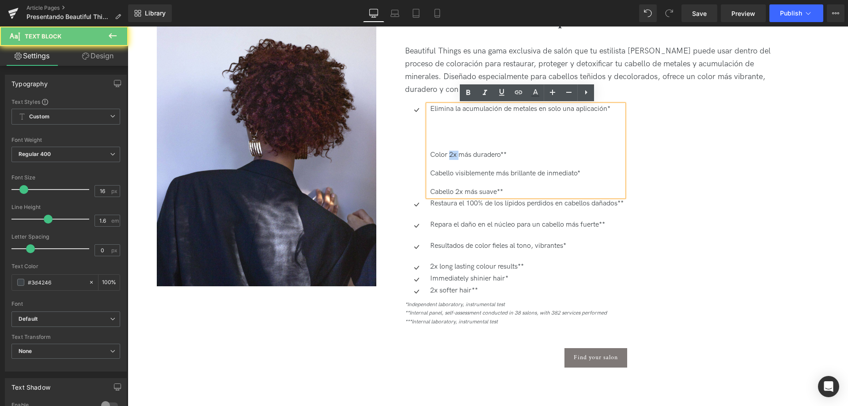
click at [451, 154] on p "Color 2x más duradero**" at bounding box center [526, 155] width 193 height 9
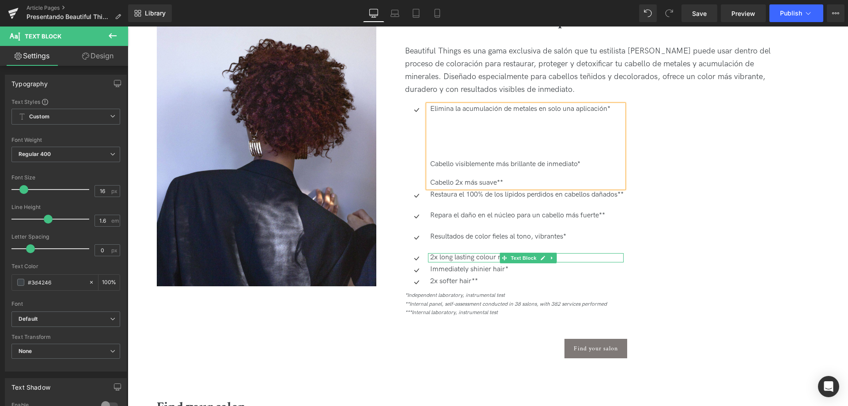
click at [454, 259] on p "2x long lasting colour results**" at bounding box center [526, 257] width 193 height 9
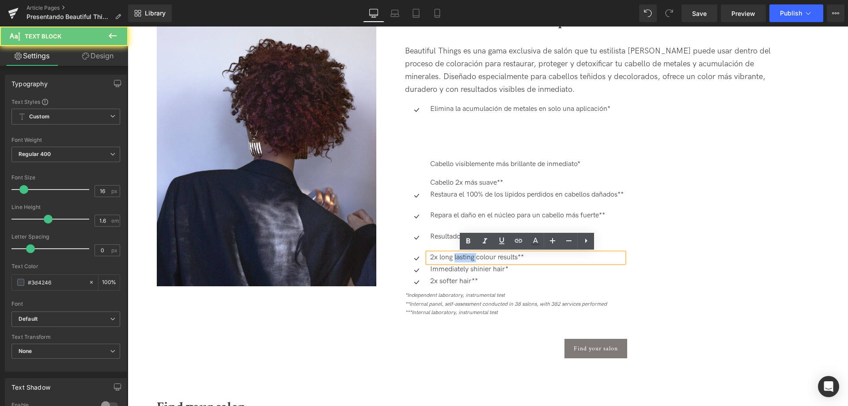
click at [454, 259] on p "2x long lasting colour results**" at bounding box center [526, 257] width 193 height 9
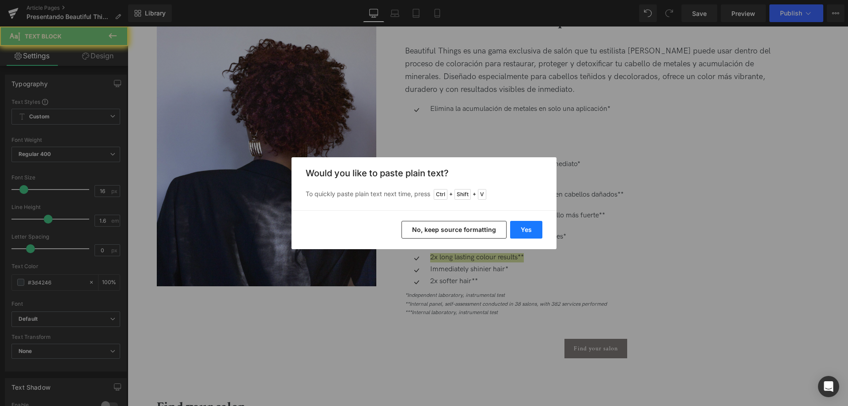
click at [529, 230] on button "Yes" at bounding box center [526, 230] width 32 height 18
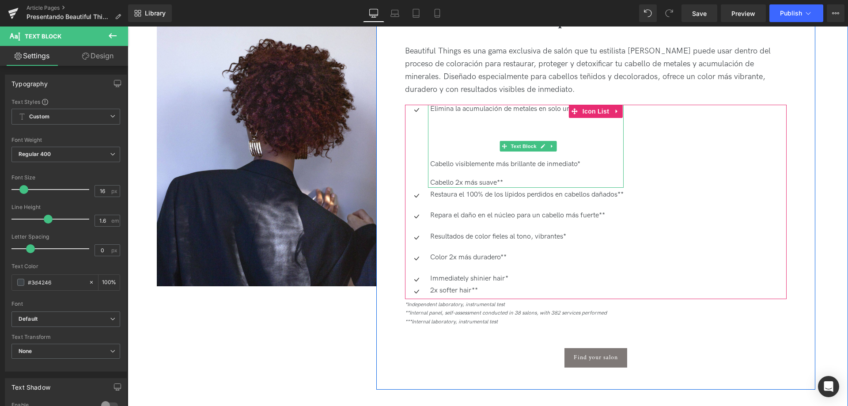
click at [447, 167] on p "Cabello visiblemente más brillante de inmediato*" at bounding box center [526, 164] width 193 height 9
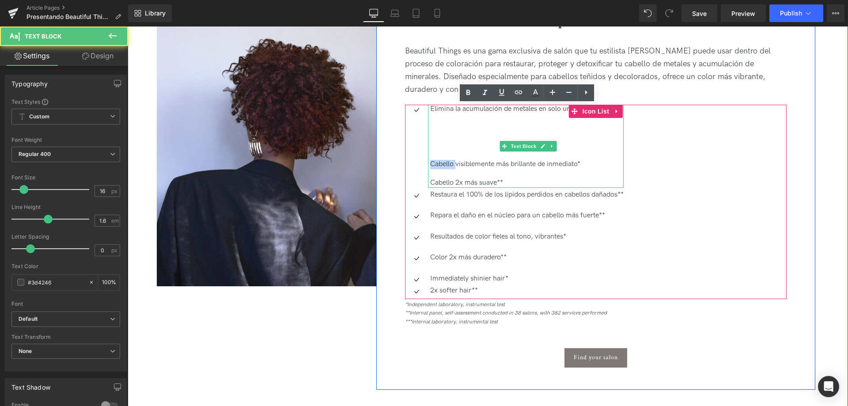
click at [447, 167] on p "Cabello visiblemente más brillante de inmediato*" at bounding box center [526, 164] width 193 height 9
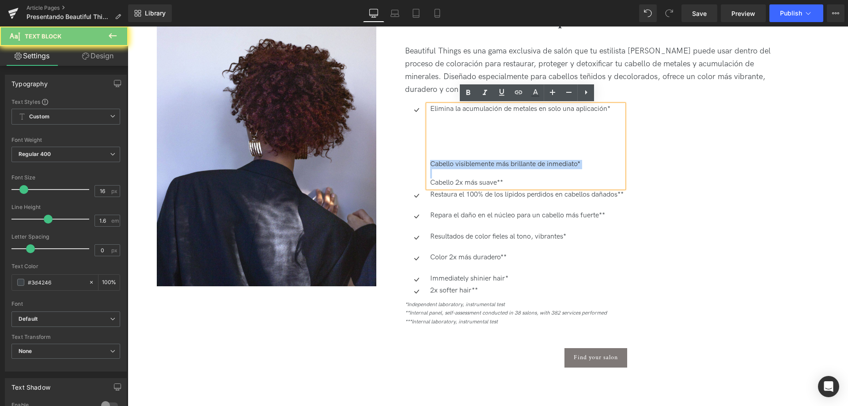
click at [447, 167] on p "Cabello visiblemente más brillante de inmediato*" at bounding box center [526, 164] width 193 height 9
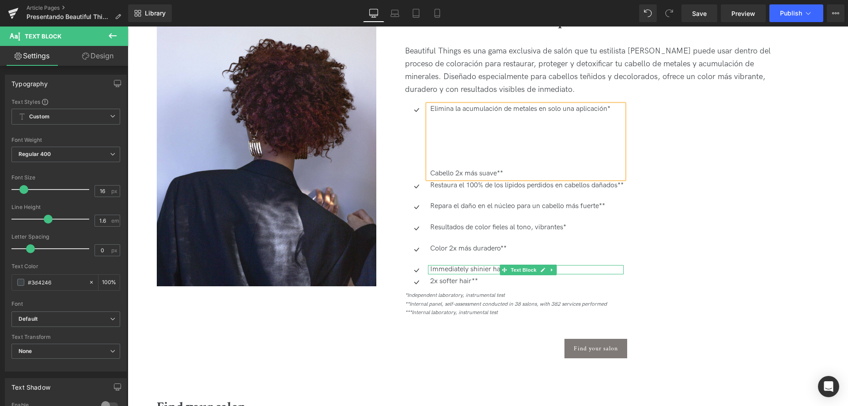
click at [462, 268] on p "Immediately shinier hair*" at bounding box center [526, 269] width 193 height 9
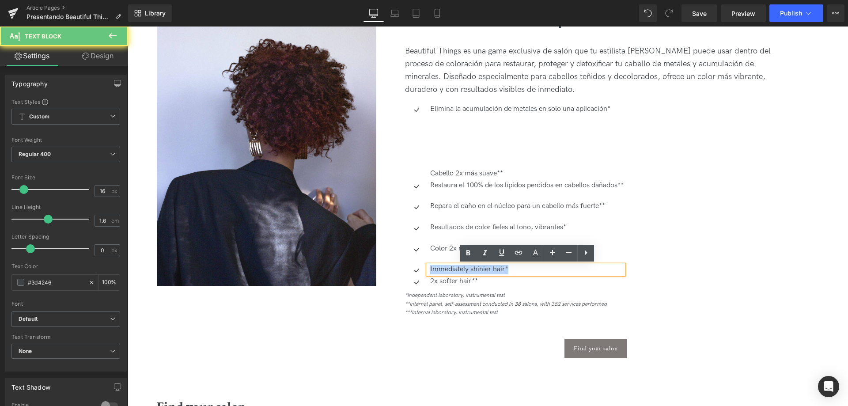
click at [462, 268] on p "Immediately shinier hair*" at bounding box center [526, 269] width 193 height 9
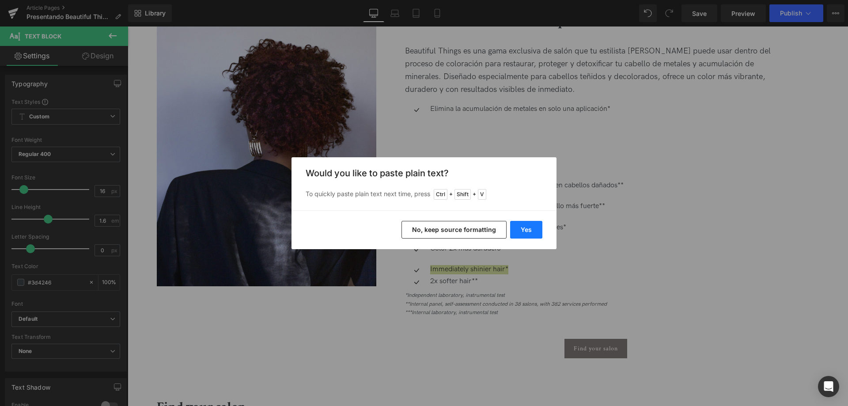
click at [535, 230] on button "Yes" at bounding box center [526, 230] width 32 height 18
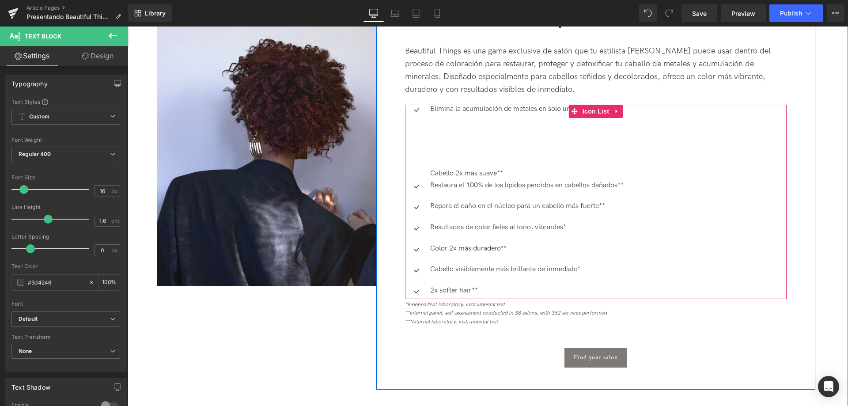
click at [434, 174] on p "Cabello 2x más suave**" at bounding box center [526, 173] width 193 height 9
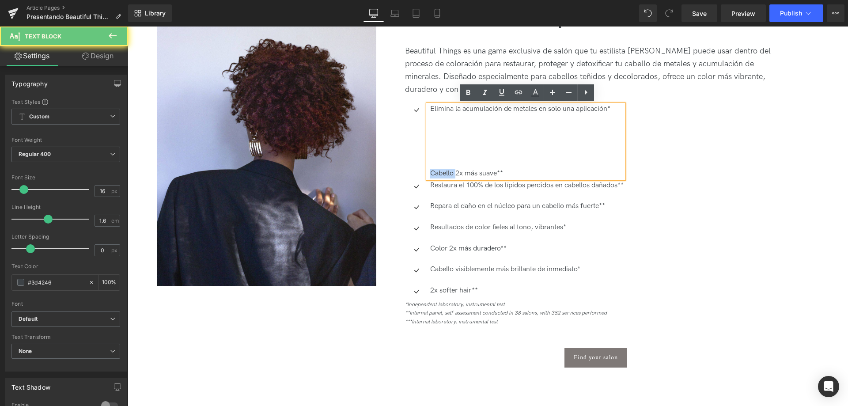
click at [434, 174] on p "Cabello 2x más suave**" at bounding box center [526, 173] width 193 height 9
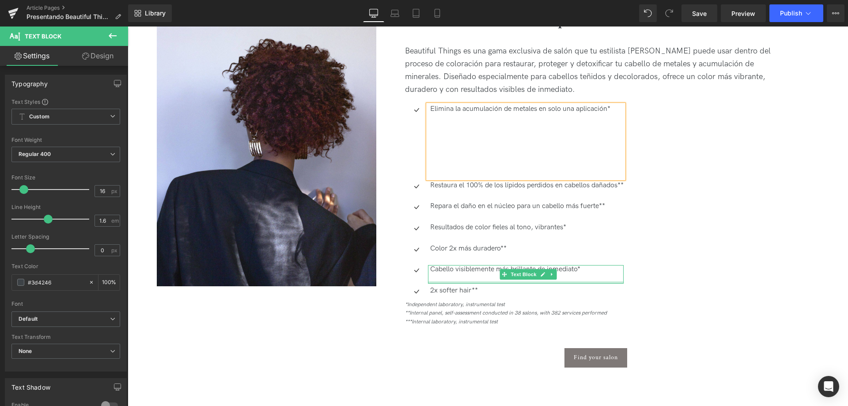
click at [436, 289] on p "2x softer hair**" at bounding box center [526, 290] width 193 height 9
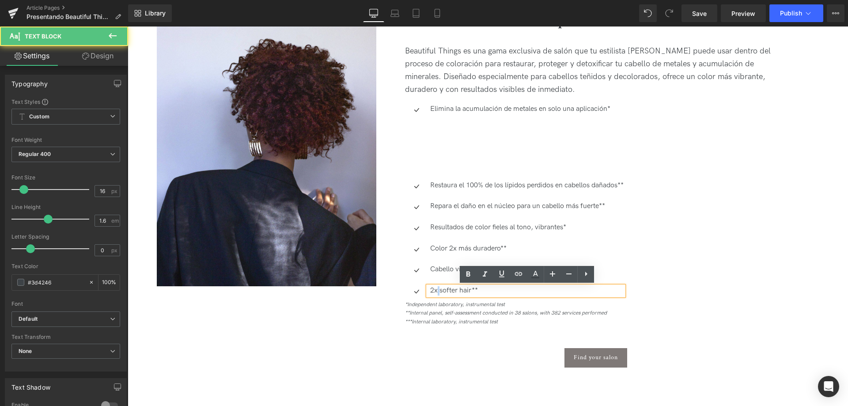
click at [436, 289] on p "2x softer hair**" at bounding box center [526, 290] width 193 height 9
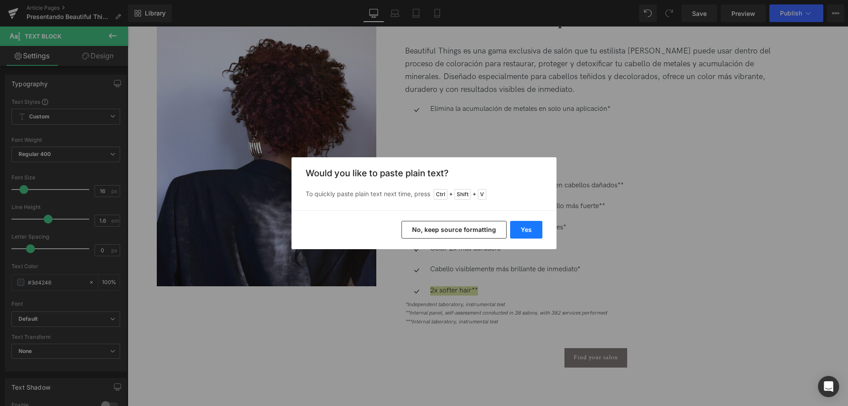
click at [529, 227] on button "Yes" at bounding box center [526, 230] width 32 height 18
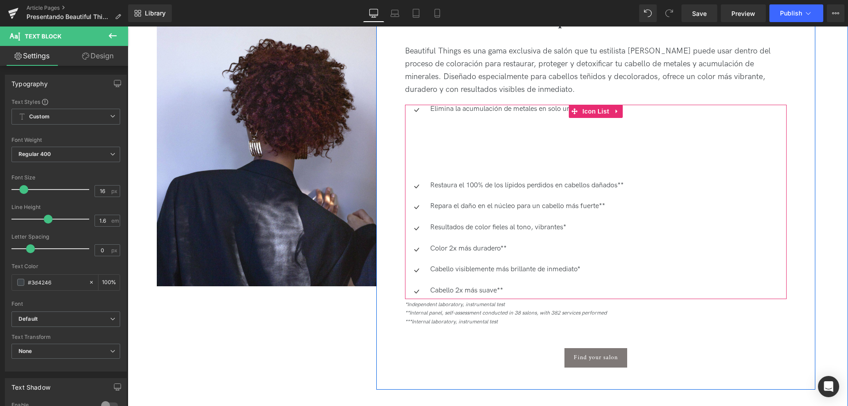
click at [449, 279] on p at bounding box center [526, 278] width 193 height 9
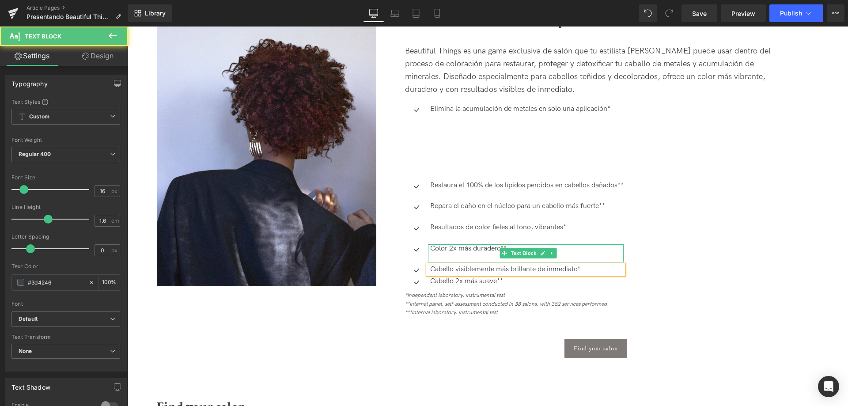
click at [437, 257] on p at bounding box center [526, 257] width 193 height 9
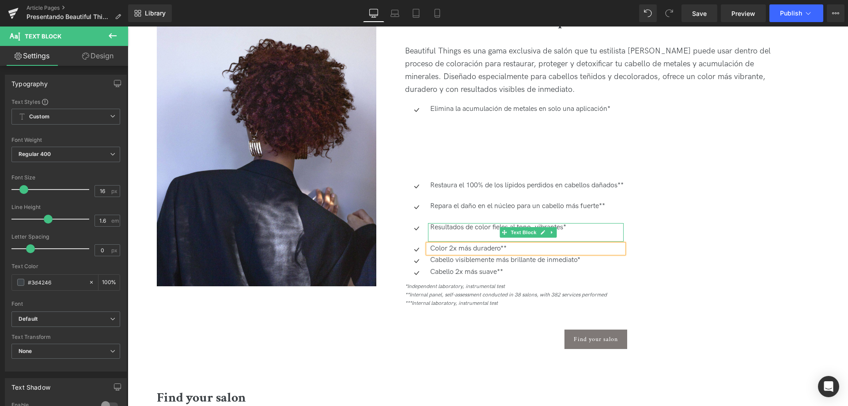
click at [439, 237] on p at bounding box center [526, 236] width 193 height 9
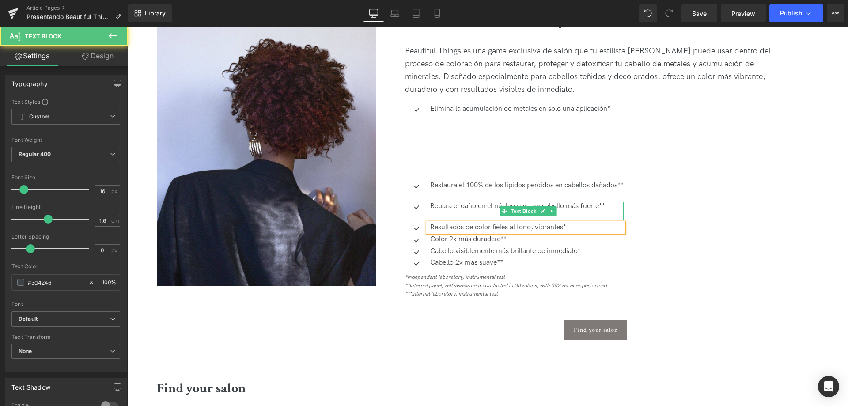
click at [433, 213] on p at bounding box center [526, 215] width 193 height 9
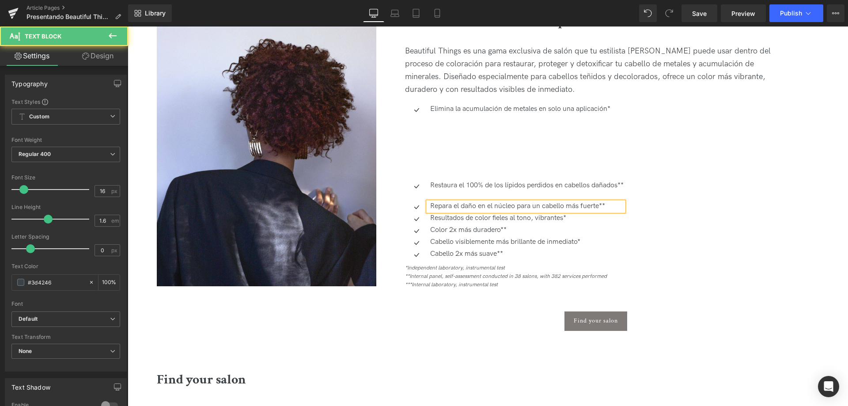
click at [128, 27] on div at bounding box center [128, 27] width 0 height 0
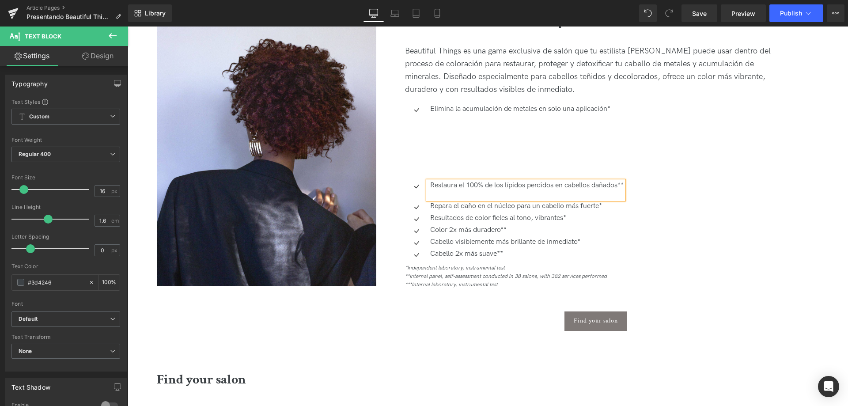
click at [435, 193] on p at bounding box center [526, 194] width 193 height 9
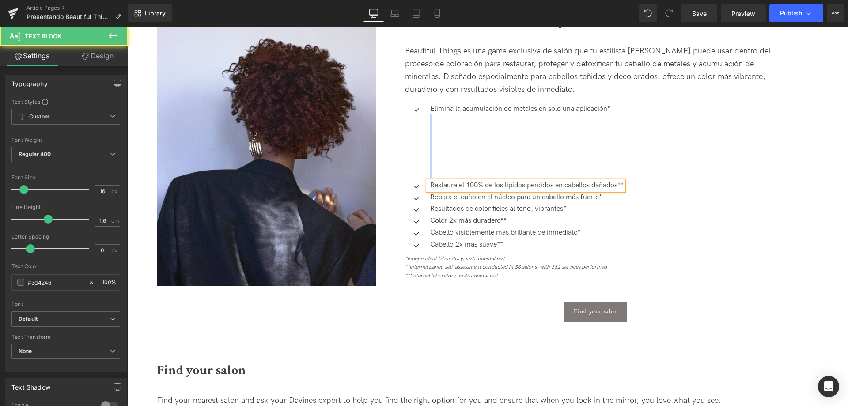
drag, startPoint x: 441, startPoint y: 171, endPoint x: 424, endPoint y: 118, distance: 55.2
click at [424, 118] on li "Icon Elimina la acumulación de metales en solo una aplicación* Text Block" at bounding box center [514, 141] width 219 height 73
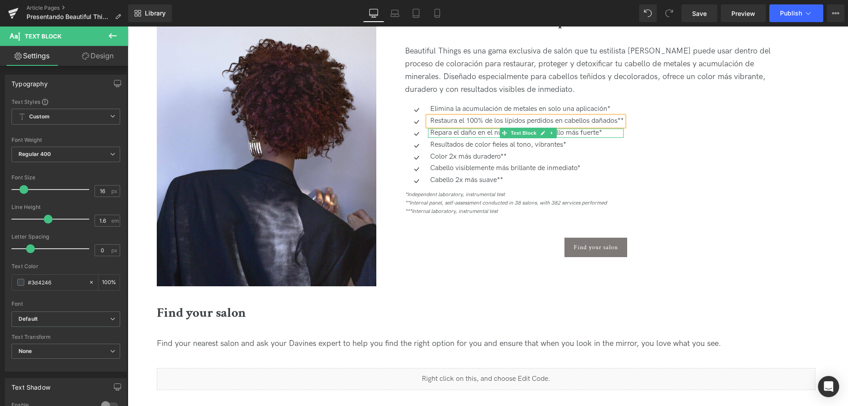
click at [606, 134] on p "Repara el daño en el núcleo para un cabello más fuerte*" at bounding box center [526, 133] width 193 height 9
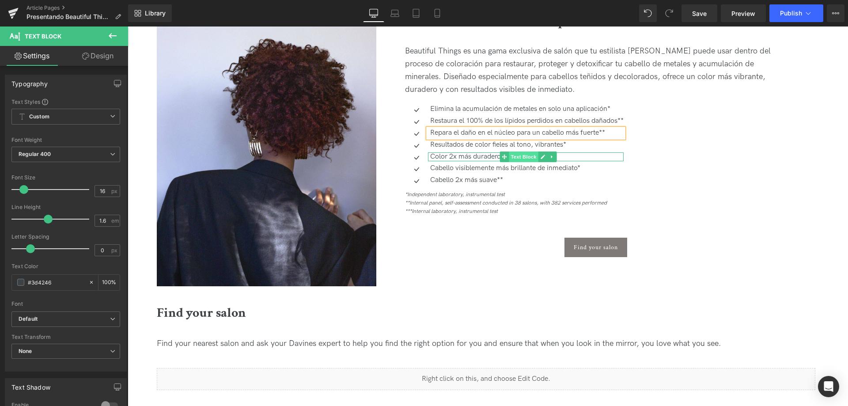
click at [519, 158] on span "Text Block" at bounding box center [523, 156] width 29 height 11
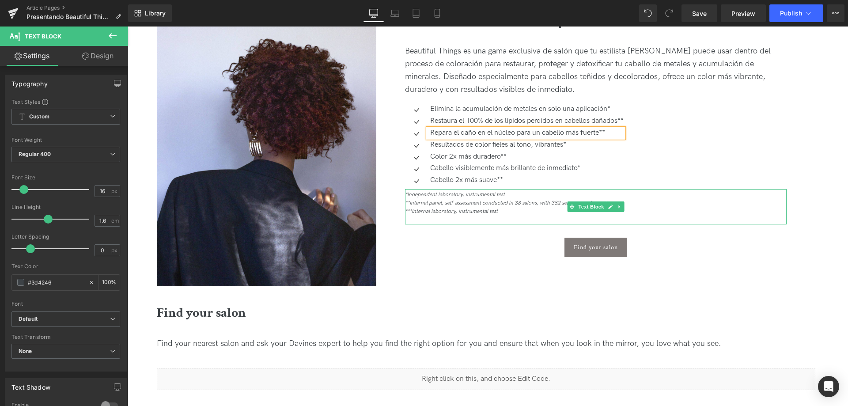
click at [489, 208] on icon "***Internal laboratory, instrumental test" at bounding box center [451, 211] width 93 height 7
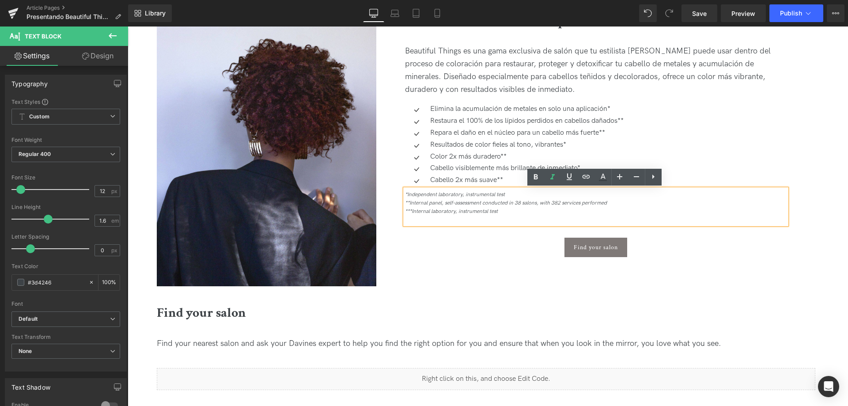
drag, startPoint x: 507, startPoint y: 210, endPoint x: 401, endPoint y: 193, distance: 107.8
click at [405, 193] on div "*Independent laboratory, instrumental test **Internal panel, self-assessment co…" at bounding box center [596, 207] width 382 height 36
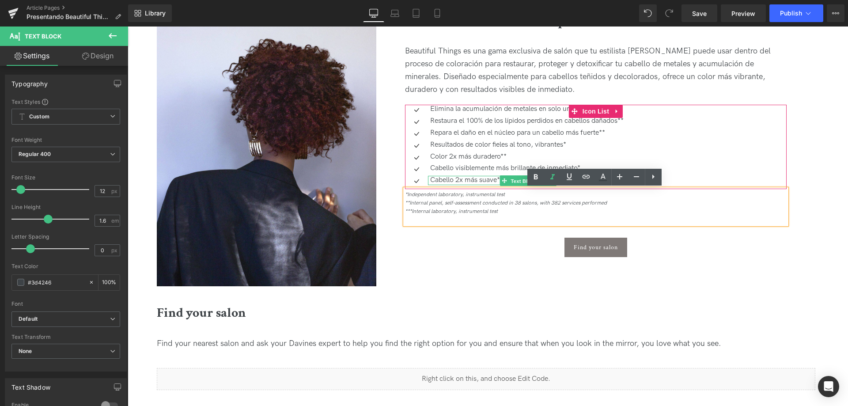
click at [512, 181] on span "Text Block" at bounding box center [523, 180] width 29 height 11
click at [492, 178] on p "Cabello 2x más suave**" at bounding box center [526, 180] width 193 height 9
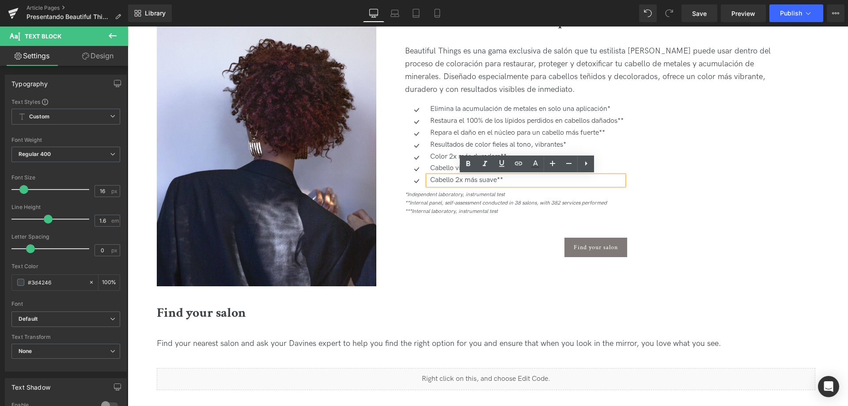
click at [496, 178] on p "Cabello 2x más suave**" at bounding box center [526, 180] width 193 height 9
click at [493, 155] on p "Color 2x más duradero**" at bounding box center [526, 156] width 193 height 9
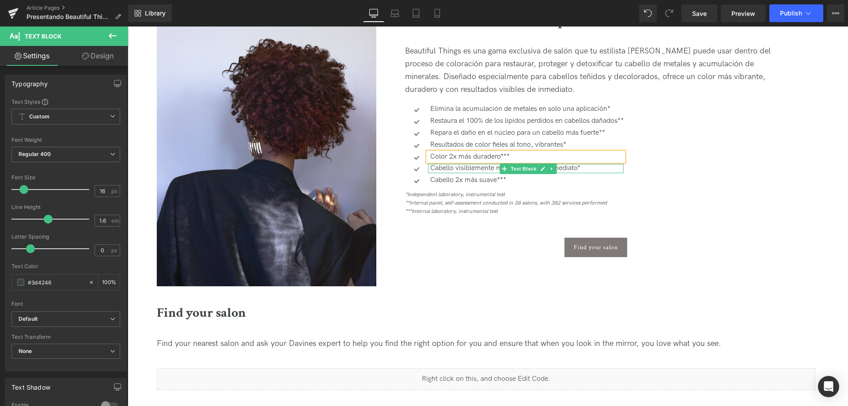
click at [595, 168] on p "Cabello visiblemente más brillante de inmediato*" at bounding box center [526, 168] width 193 height 9
click at [128, 27] on div at bounding box center [128, 27] width 0 height 0
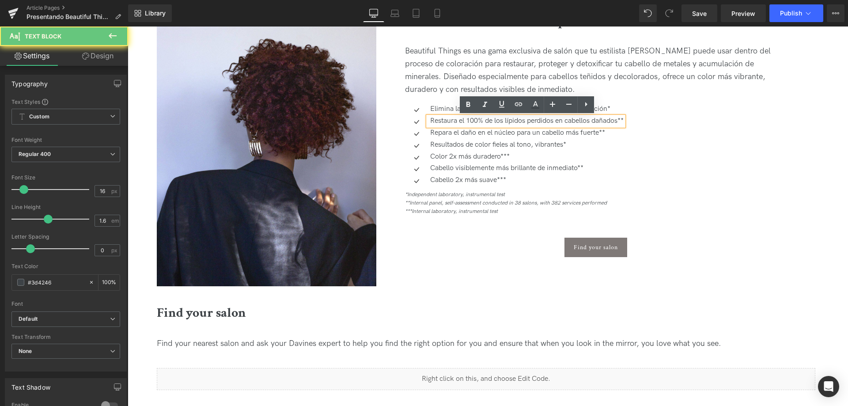
click at [624, 120] on p "Restaura el 100% de los lípidos perdidos en cabellos dañados**" at bounding box center [526, 121] width 193 height 9
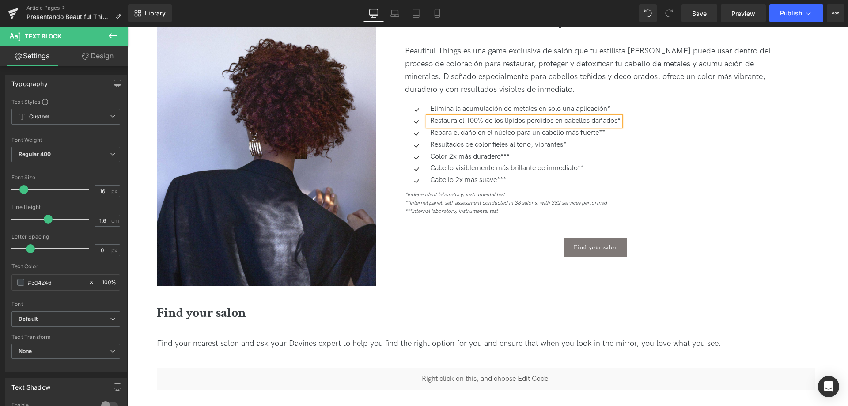
click at [609, 131] on p "Repara el daño en el núcleo para un cabello más fuerte**" at bounding box center [525, 133] width 190 height 9
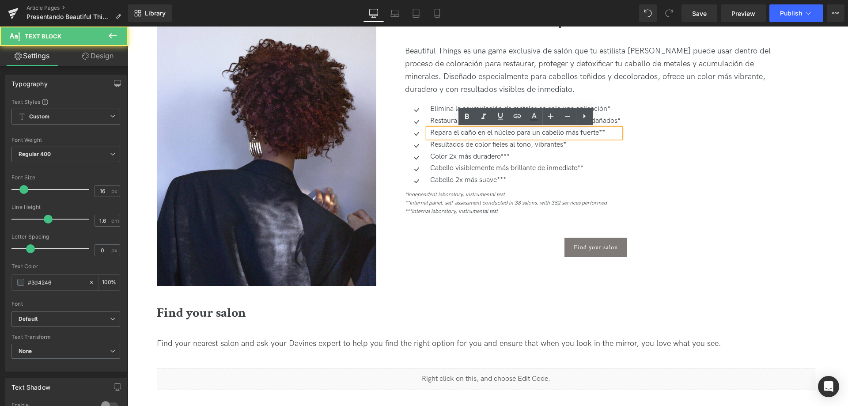
click at [607, 133] on p "Repara el daño en el núcleo para un cabello más fuerte**" at bounding box center [525, 133] width 190 height 9
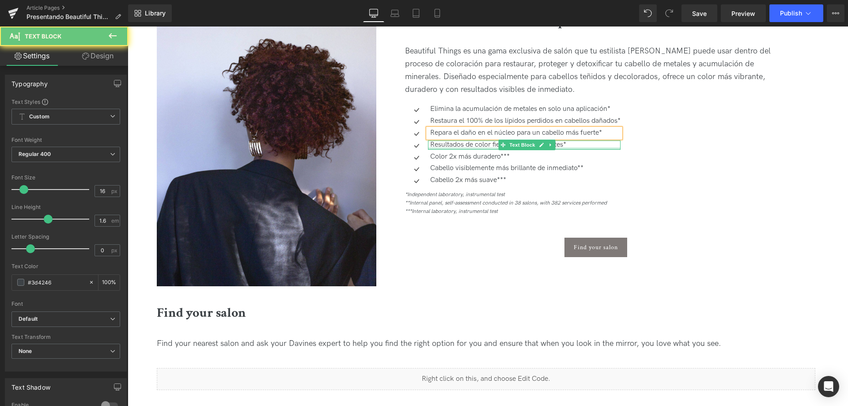
click at [579, 148] on div at bounding box center [524, 149] width 193 height 2
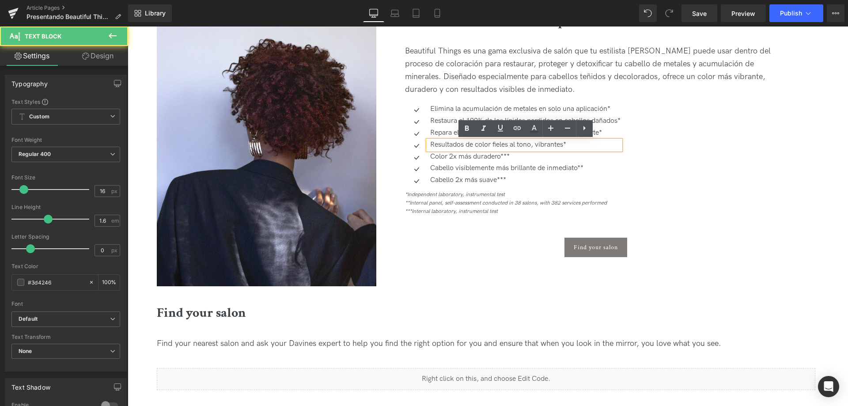
click at [576, 144] on p "Resultados de color fieles al tono, vibrantes*" at bounding box center [525, 144] width 190 height 9
drag, startPoint x: 511, startPoint y: 212, endPoint x: 398, endPoint y: 194, distance: 114.8
click at [398, 194] on div "Un servicio de salón 3-en-1 para cabellos teñidos Heading Beautiful Things es u…" at bounding box center [595, 134] width 395 height 245
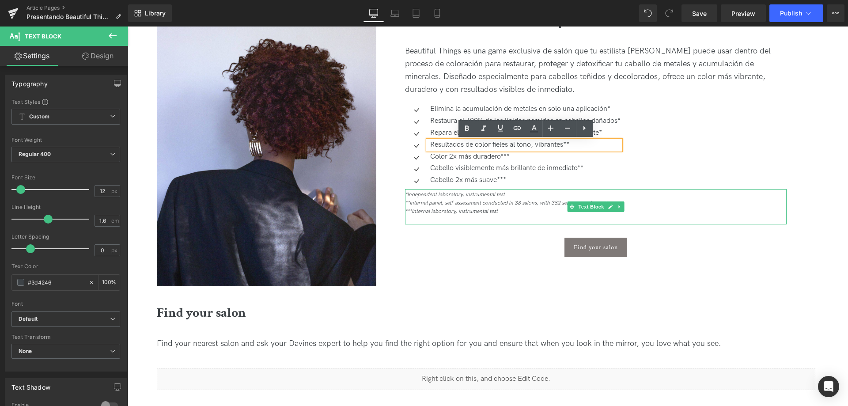
copy div "*Independent laboratory, instrumental test **Internal panel, self-assessment co…"
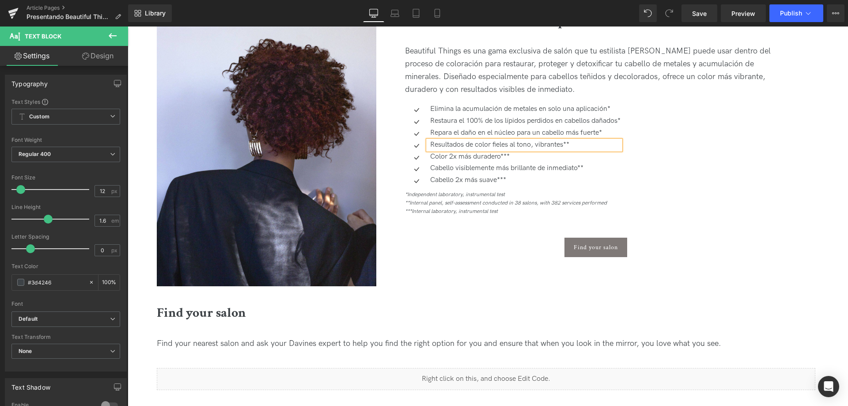
click at [453, 209] on icon "***Internal laboratory, instrumental test" at bounding box center [451, 211] width 93 height 7
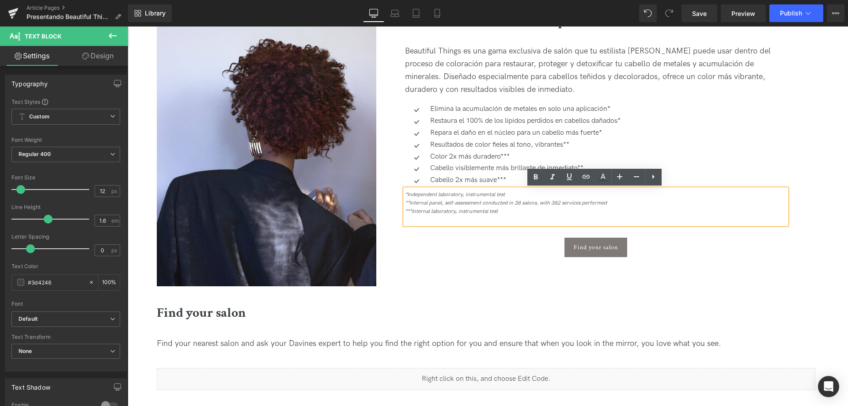
drag, startPoint x: 466, startPoint y: 208, endPoint x: 403, endPoint y: 192, distance: 65.4
click at [405, 192] on div "*Independent laboratory, instrumental test **Internal panel, self-assessment co…" at bounding box center [596, 207] width 382 height 36
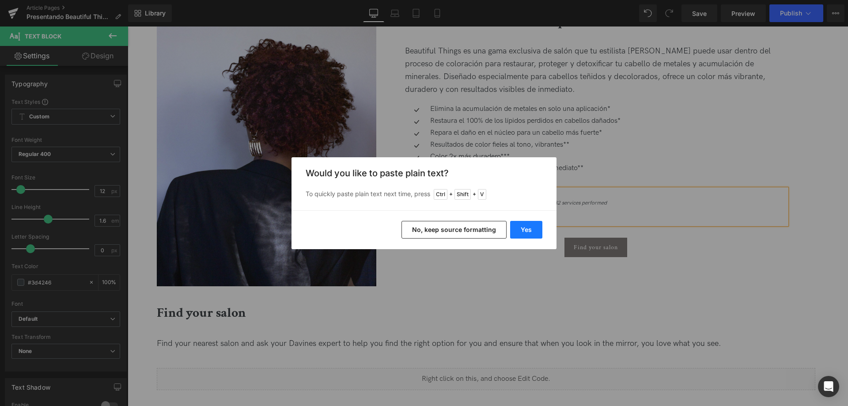
click at [528, 226] on button "Yes" at bounding box center [526, 230] width 32 height 18
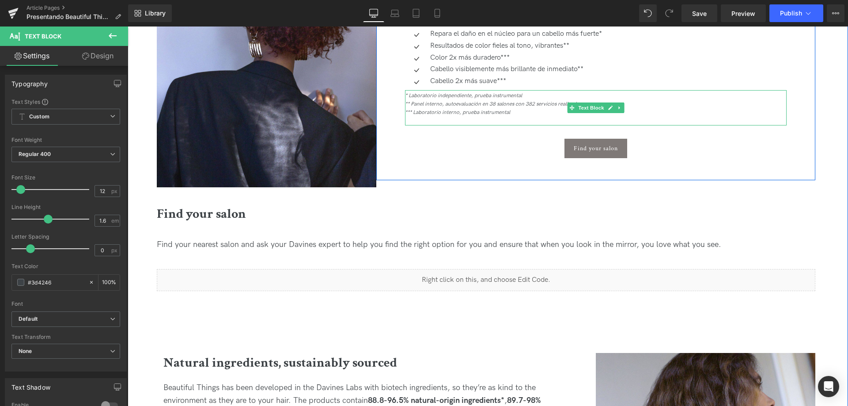
scroll to position [663, 0]
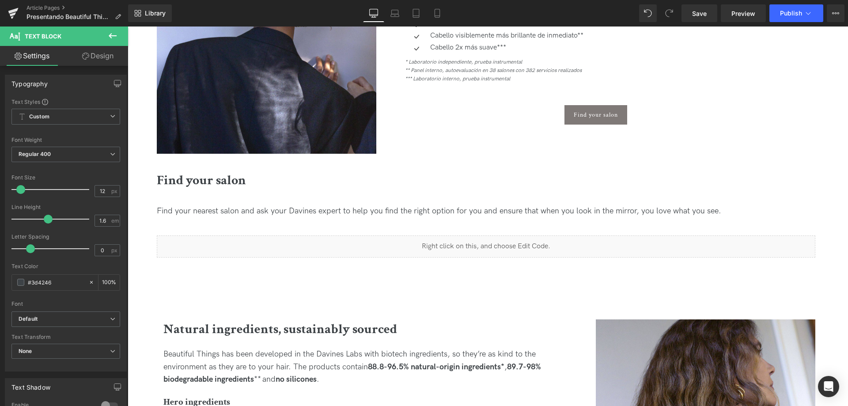
click at [244, 331] on b "Natural ingredients, sustainably sourced" at bounding box center [280, 329] width 234 height 17
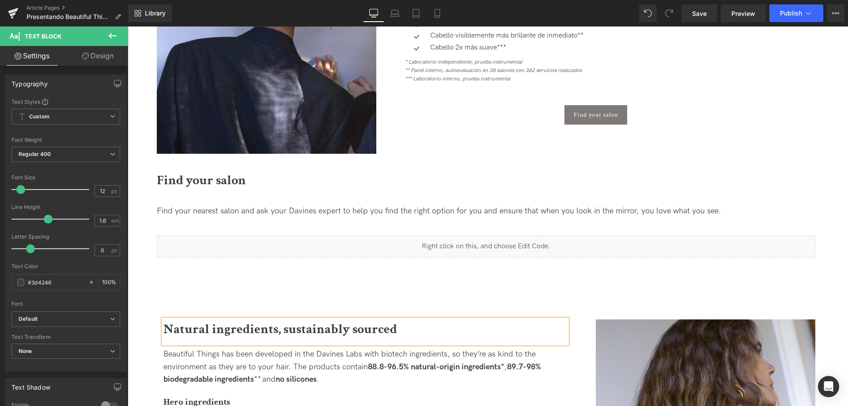
click at [244, 331] on b "Natural ingredients, sustainably sourced" at bounding box center [280, 329] width 234 height 17
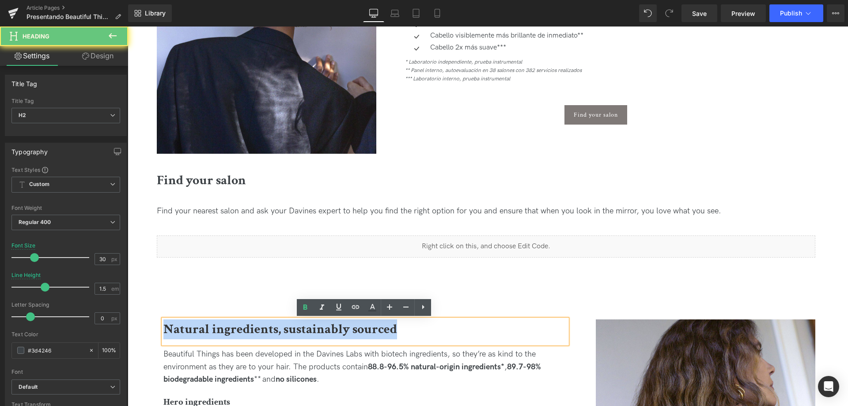
click at [244, 331] on b "Natural ingredients, sustainably sourced" at bounding box center [280, 329] width 234 height 17
paste div
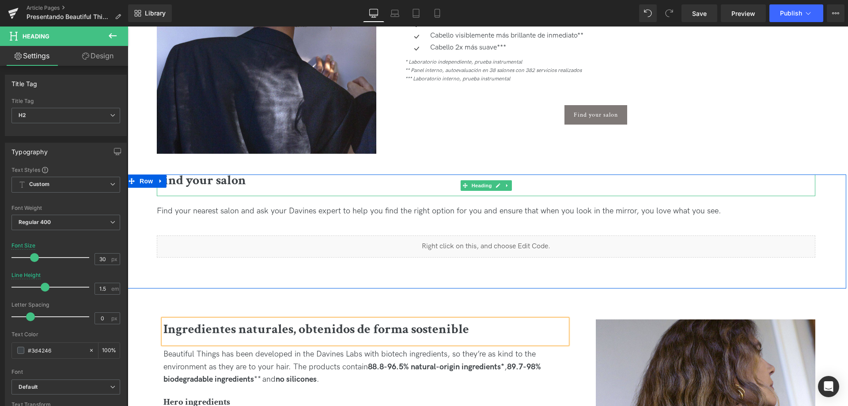
click at [214, 179] on b "Find your salon" at bounding box center [201, 180] width 89 height 17
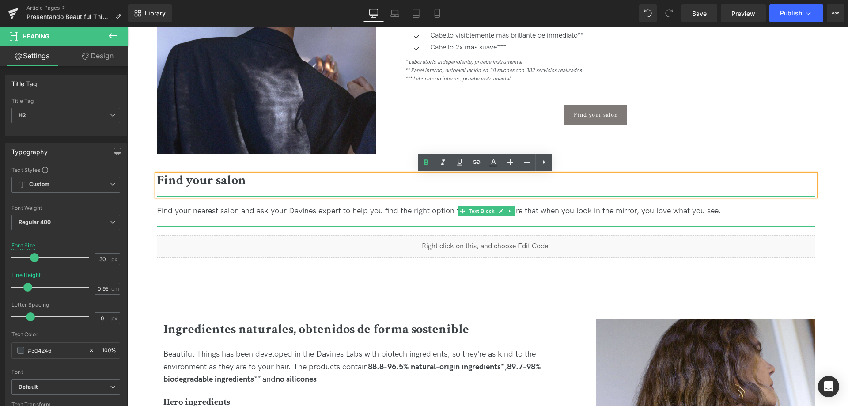
click at [394, 217] on div "Find your nearest salon and ask your Davines expert to help you find the right …" at bounding box center [486, 211] width 659 height 13
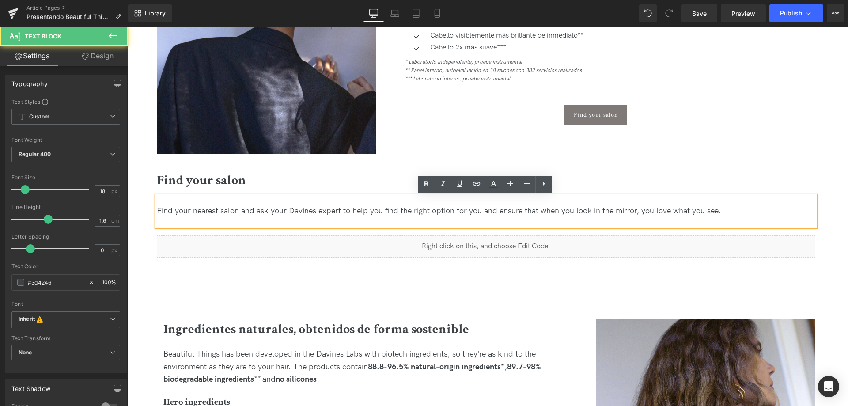
click at [394, 213] on span "Find your nearest salon and ask your Davines expert to help you find the right …" at bounding box center [439, 210] width 564 height 9
copy span "Find your nearest salon and ask your Davines expert to help you find the right …"
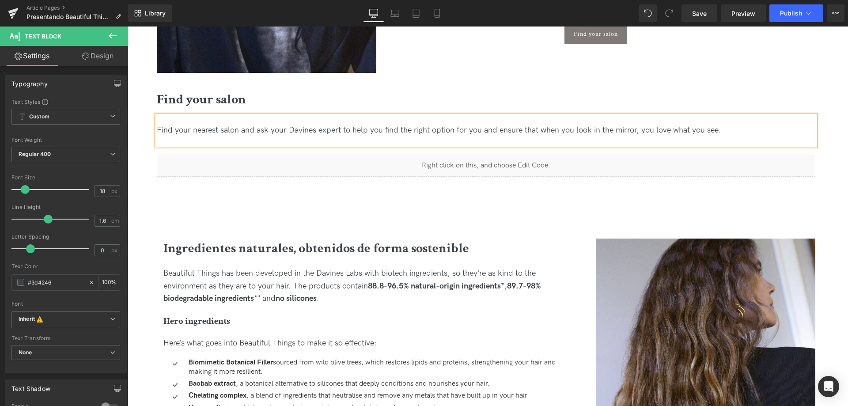
scroll to position [883, 0]
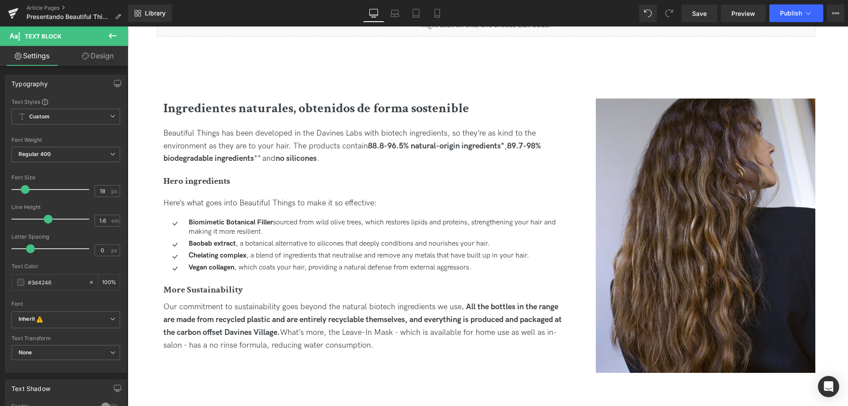
click at [237, 140] on div "Beautiful Things has been developed in the Davines Labs with biotech ingredient…" at bounding box center [365, 146] width 404 height 38
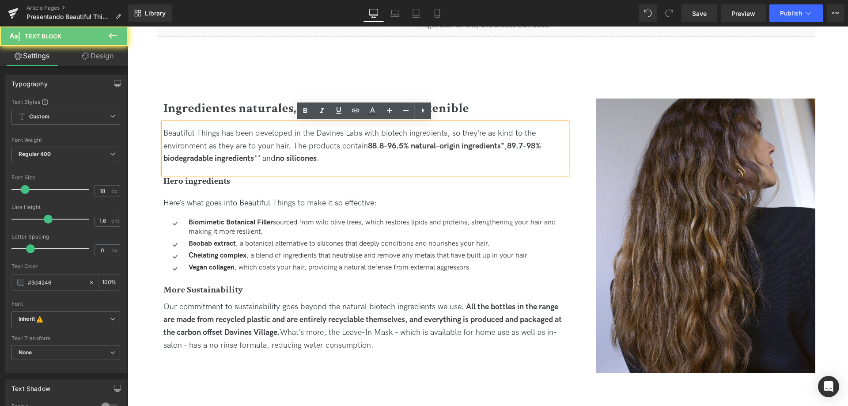
click at [237, 140] on div "Beautiful Things has been developed in the Davines Labs with biotech ingredient…" at bounding box center [365, 146] width 404 height 38
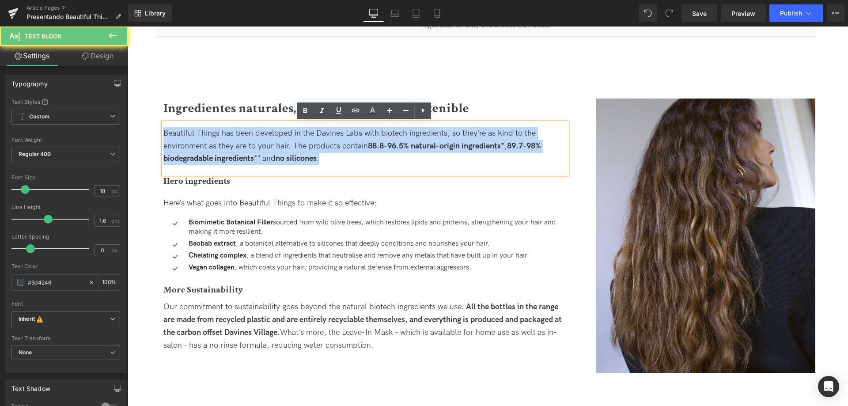
click at [237, 140] on div "Beautiful Things has been developed in the Davines Labs with biotech ingredient…" at bounding box center [365, 146] width 404 height 38
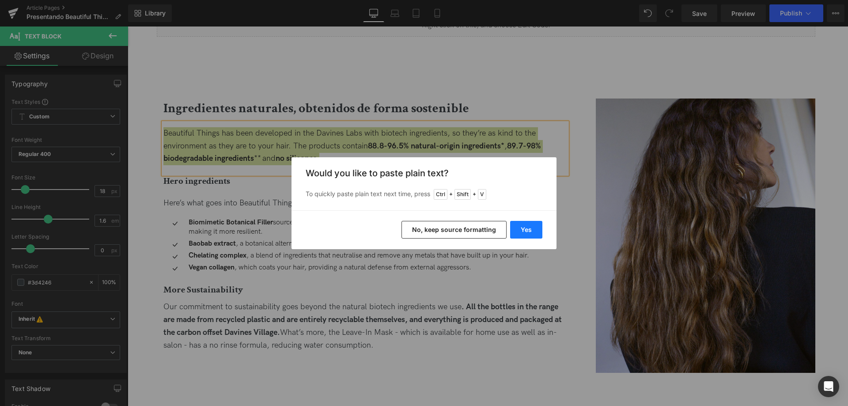
click at [528, 225] on button "Yes" at bounding box center [526, 230] width 32 height 18
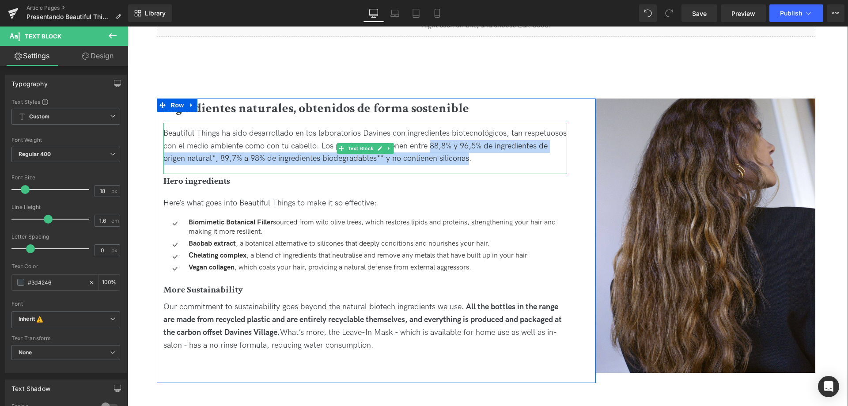
drag, startPoint x: 473, startPoint y: 147, endPoint x: 524, endPoint y: 158, distance: 52.4
click at [524, 158] on div "Beautiful Things ha sido desarrollado en los laboratorios Davines con ingredien…" at bounding box center [365, 146] width 404 height 38
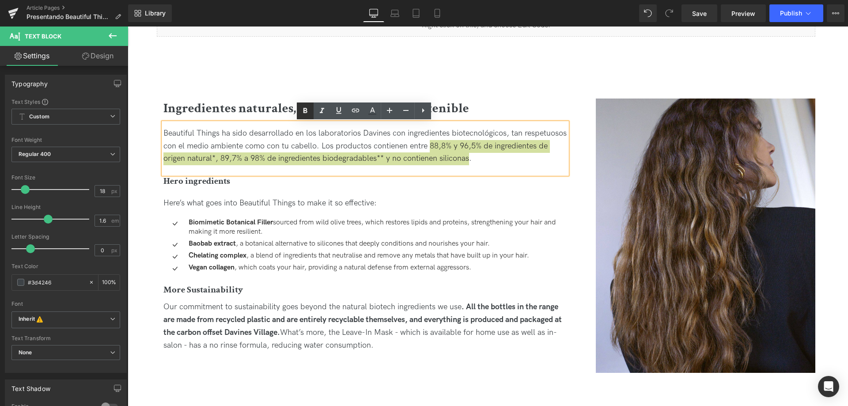
click at [300, 112] on icon at bounding box center [305, 111] width 11 height 11
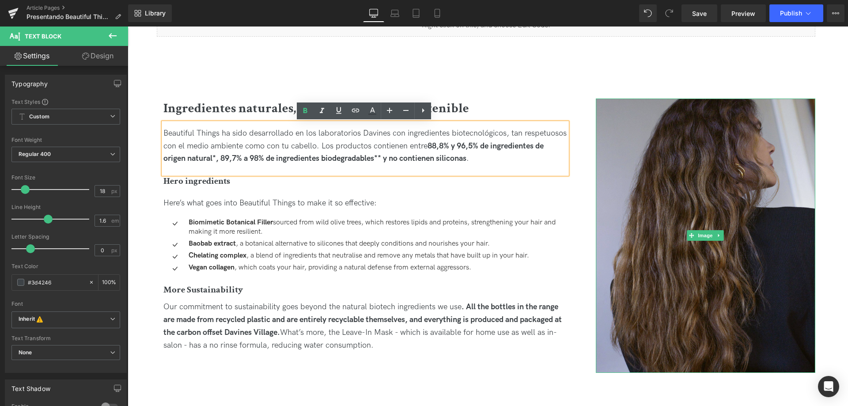
click at [669, 174] on img at bounding box center [706, 235] width 220 height 274
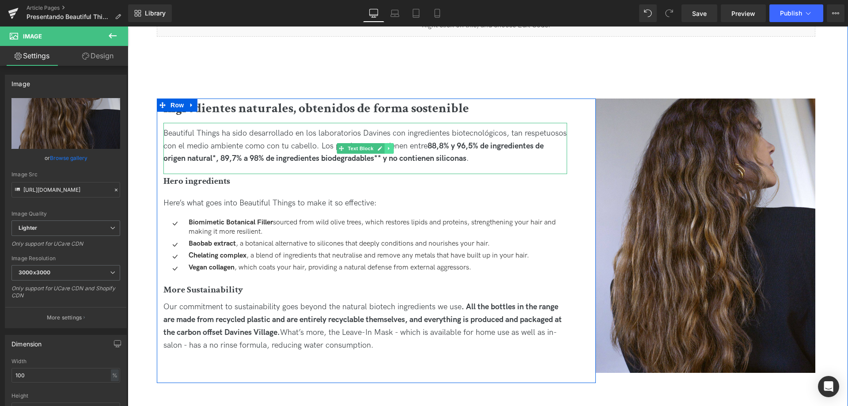
click at [388, 148] on icon at bounding box center [388, 148] width 1 height 3
click at [385, 150] on icon at bounding box center [384, 148] width 5 height 5
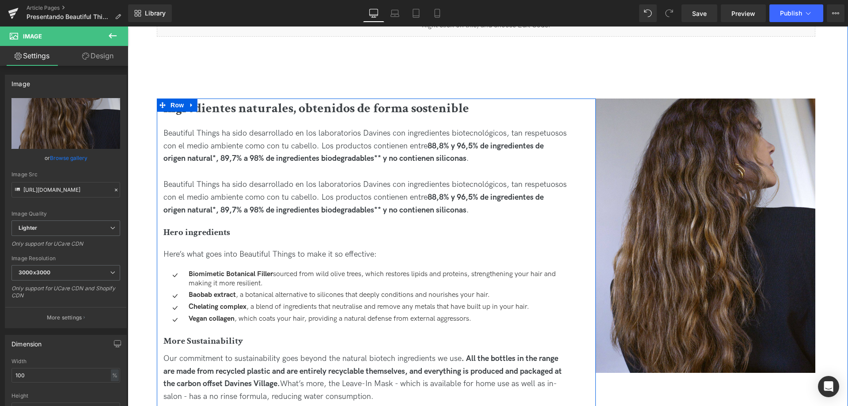
click at [212, 192] on div "Beautiful Things ha sido desarrollado en los laboratorios Davines con ingredien…" at bounding box center [365, 197] width 404 height 38
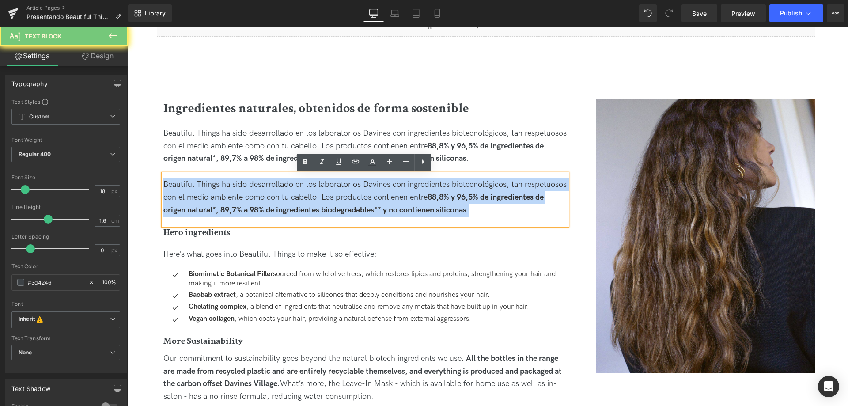
click at [212, 192] on div "Beautiful Things ha sido desarrollado en los laboratorios Davines con ingredien…" at bounding box center [365, 197] width 404 height 38
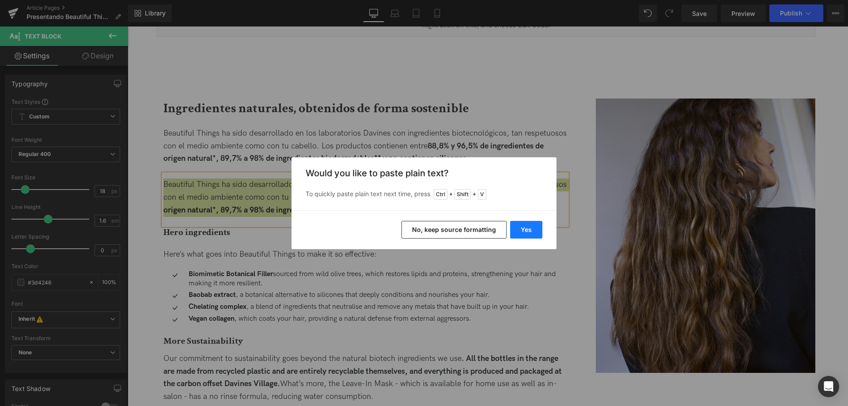
click at [527, 231] on button "Yes" at bounding box center [526, 230] width 32 height 18
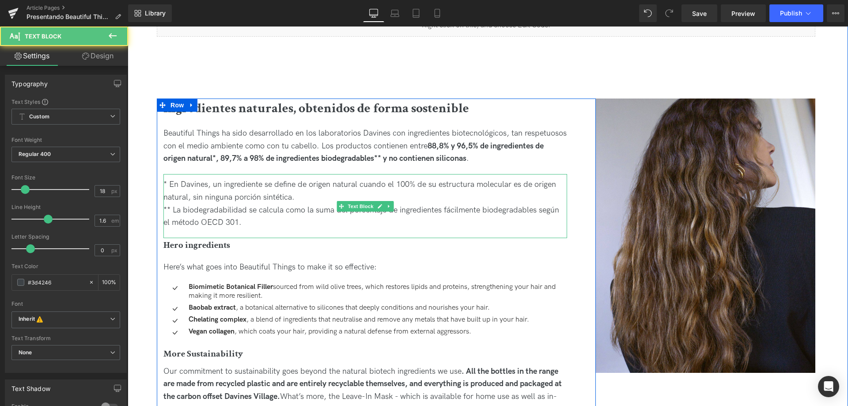
click at [281, 194] on div "* En Davines, un ingrediente se define de origen natural cuando el 100% de su e…" at bounding box center [365, 191] width 404 height 26
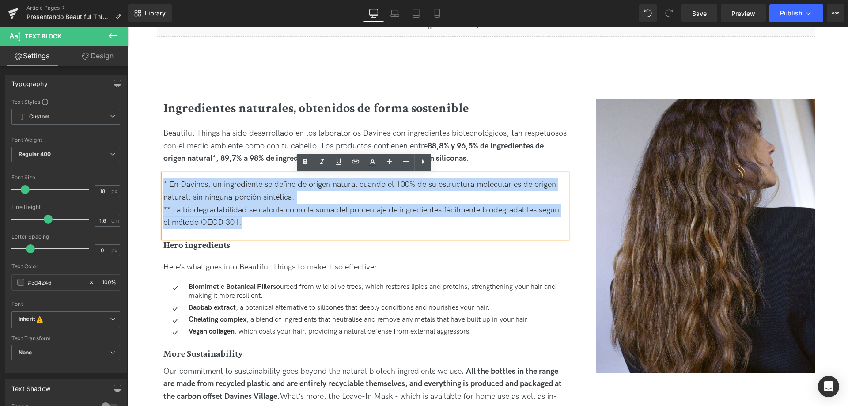
drag, startPoint x: 246, startPoint y: 221, endPoint x: 155, endPoint y: 181, distance: 98.5
click at [157, 181] on div "Image Ingredientes naturales, obtenidos de forma sostenible Heading Beautiful T…" at bounding box center [365, 261] width 417 height 326
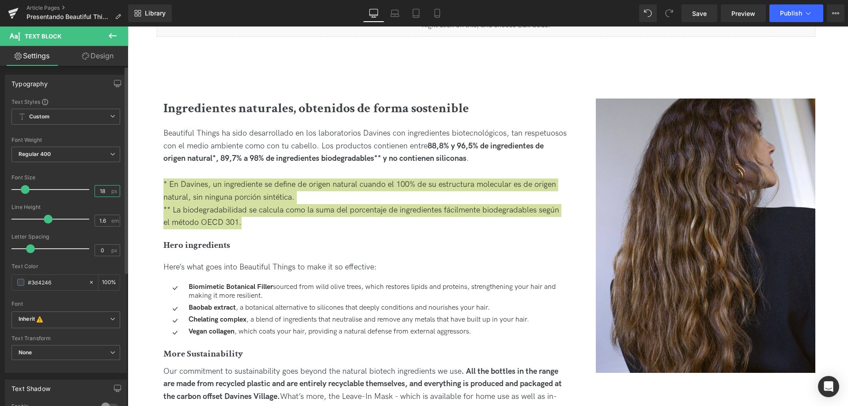
click at [104, 193] on input "18" at bounding box center [102, 191] width 15 height 11
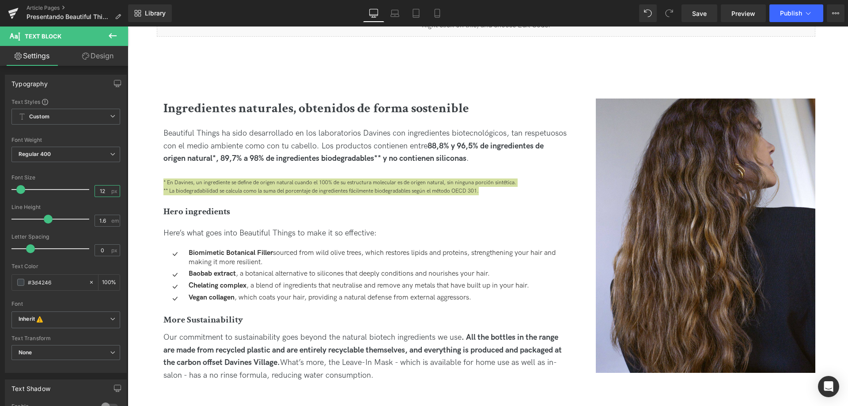
type input "12"
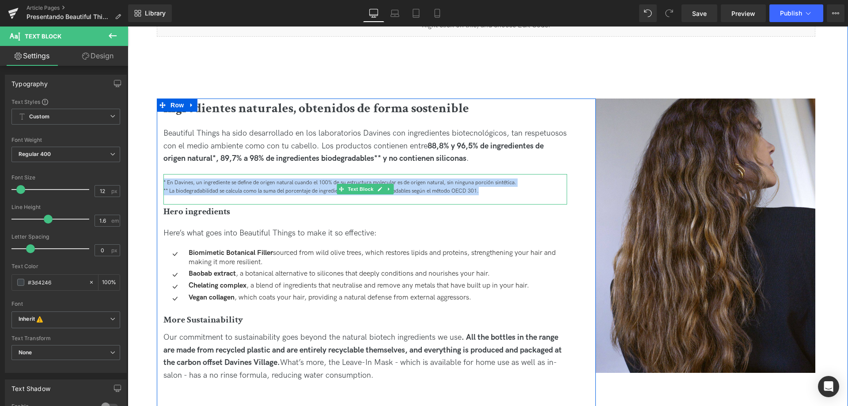
click at [191, 187] on div "** La biodegradabilidad se calcula como la suma del porcentaje de ingredientes …" at bounding box center [365, 191] width 404 height 8
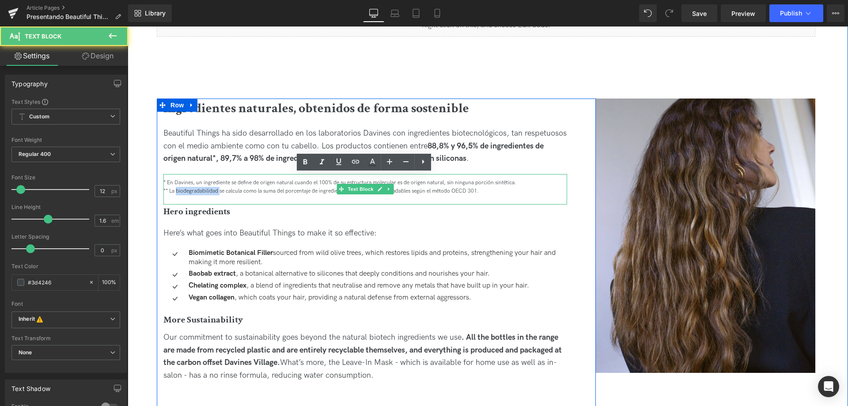
click at [191, 187] on div "** La biodegradabilidad se calcula como la suma del porcentaje de ingredientes …" at bounding box center [365, 191] width 404 height 8
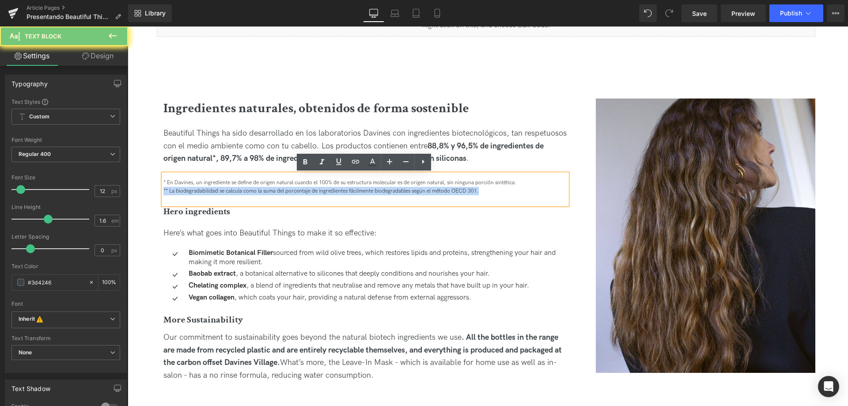
click at [191, 187] on div "** La biodegradabilidad se calcula como la suma del porcentaje de ingredientes …" at bounding box center [365, 191] width 404 height 8
click at [498, 195] on div "** La biodegradabilidad se calcula como la suma del porcentaje de ingredientes …" at bounding box center [365, 191] width 404 height 8
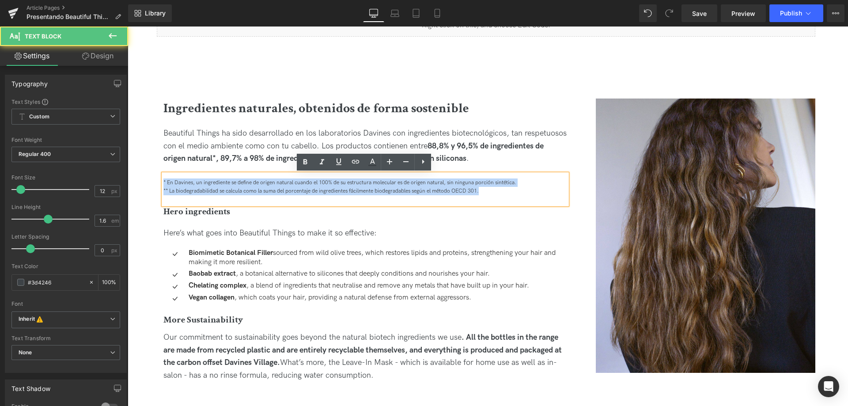
drag, startPoint x: 492, startPoint y: 191, endPoint x: 254, endPoint y: 199, distance: 238.2
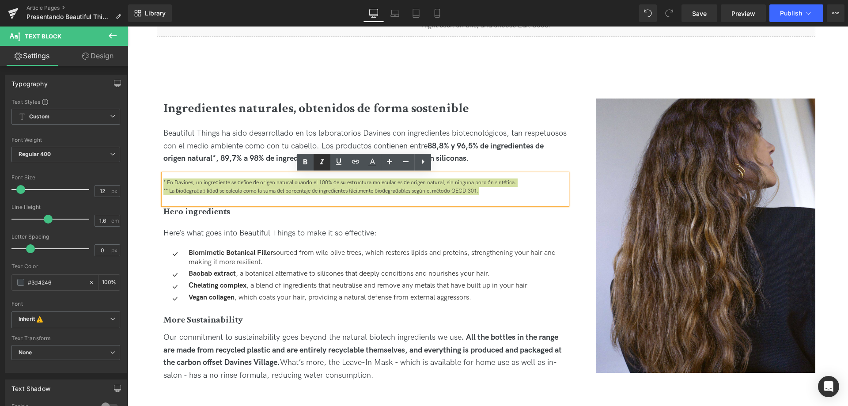
click at [324, 162] on icon at bounding box center [322, 162] width 11 height 11
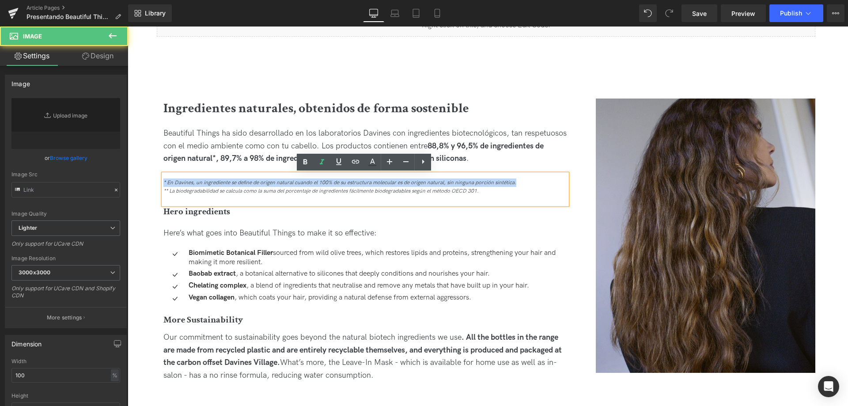
click at [691, 151] on img at bounding box center [706, 235] width 220 height 274
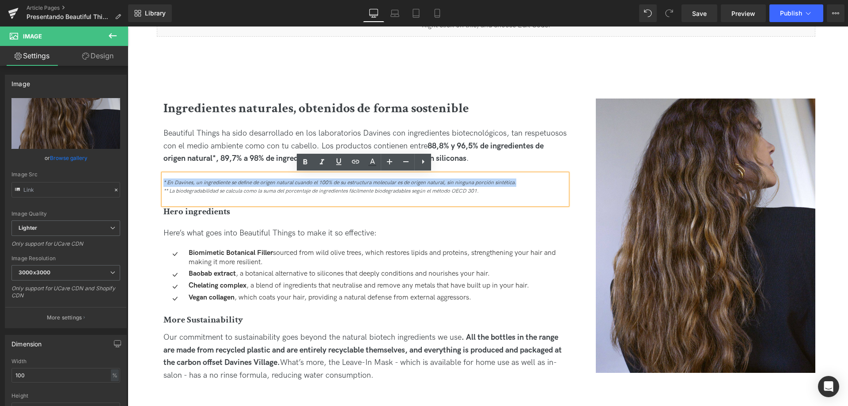
click at [468, 185] on icon "* En Davines, un ingrediente se define de origen natural cuando el 100% de su e…" at bounding box center [339, 182] width 353 height 7
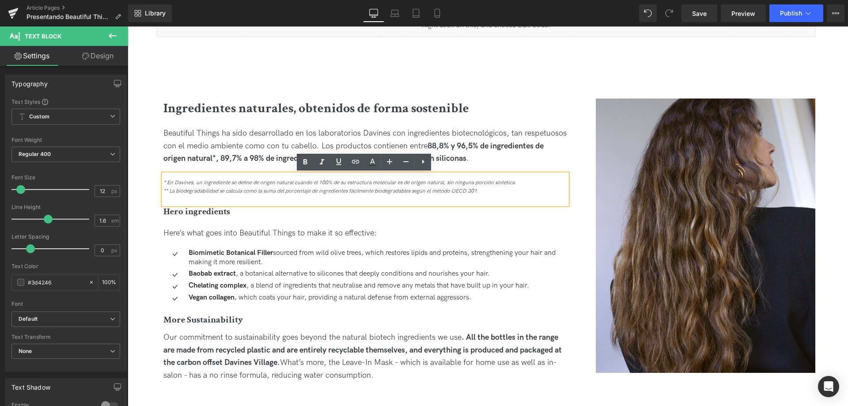
click at [185, 210] on span "Hero ingredients" at bounding box center [196, 211] width 67 height 12
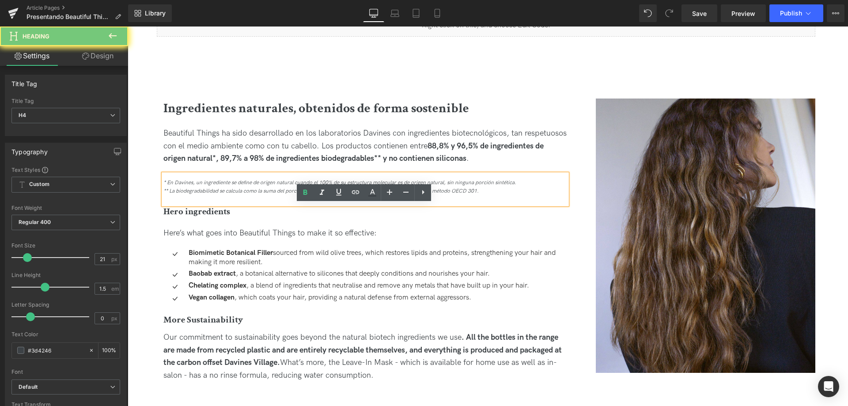
click at [185, 210] on span "Hero ingredients" at bounding box center [196, 211] width 67 height 12
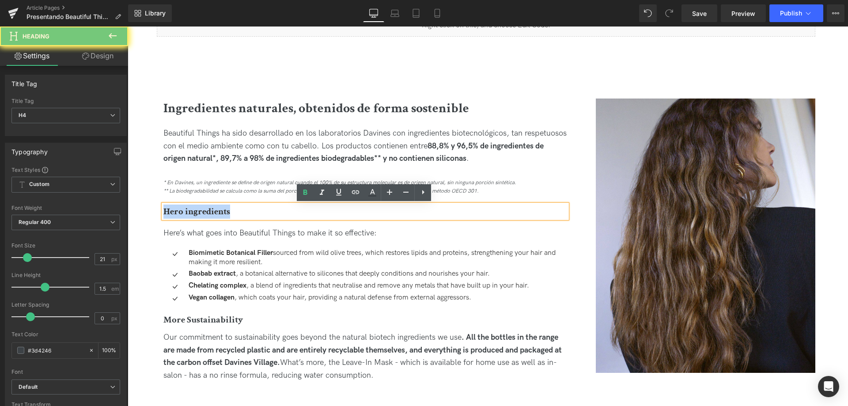
paste div
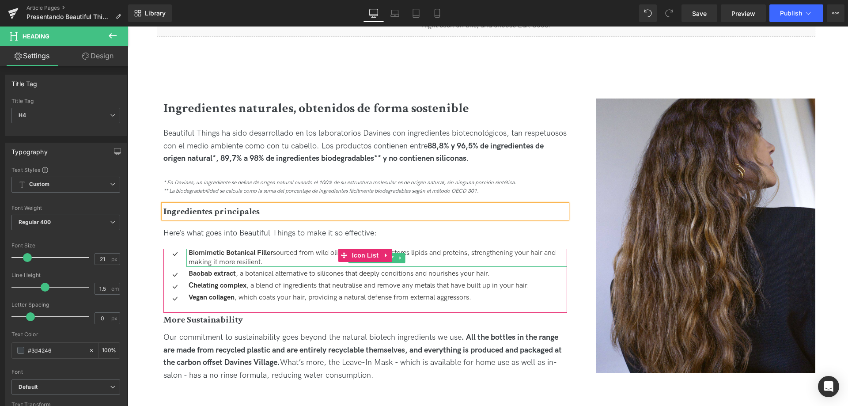
click at [200, 253] on strong "Biomimetic Botanical Filler" at bounding box center [231, 253] width 84 height 8
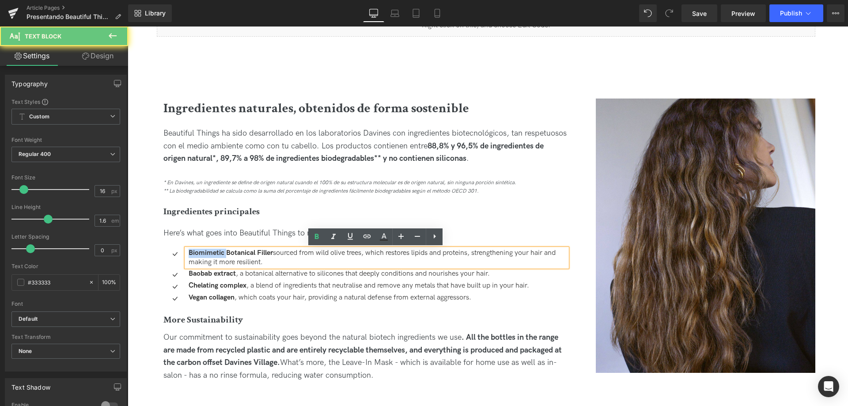
click at [200, 253] on strong "Biomimetic Botanical Filler" at bounding box center [231, 253] width 84 height 8
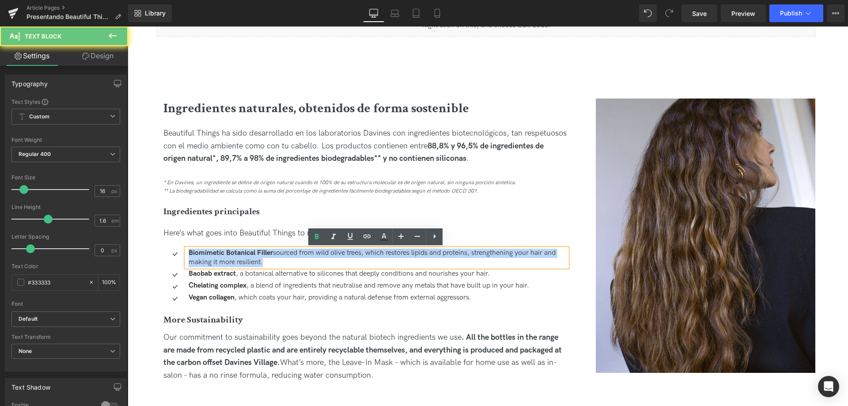
click at [200, 253] on strong "Biomimetic Botanical Filler" at bounding box center [231, 253] width 84 height 8
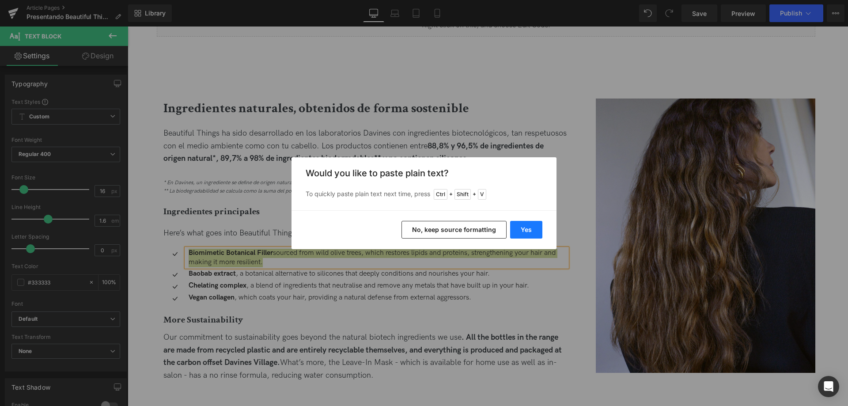
click at [530, 234] on button "Yes" at bounding box center [526, 230] width 32 height 18
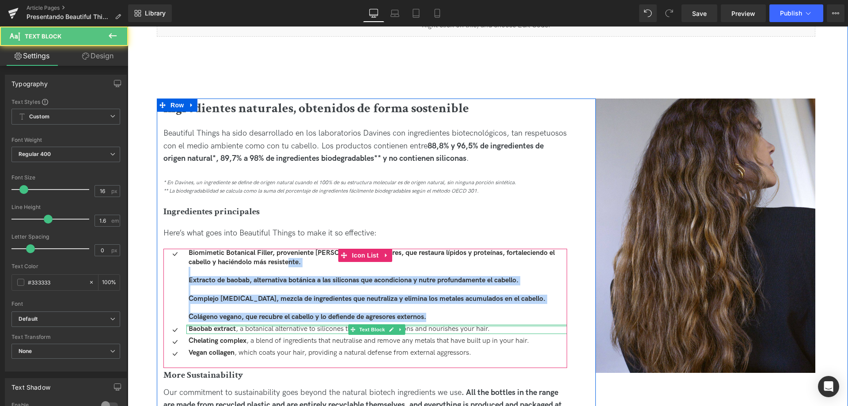
drag, startPoint x: 287, startPoint y: 264, endPoint x: 432, endPoint y: 325, distance: 157.4
click at [432, 325] on ul "Icon Biomimetic Botanical Filler, proveniente de olivos silvestres, que restaur…" at bounding box center [365, 305] width 404 height 112
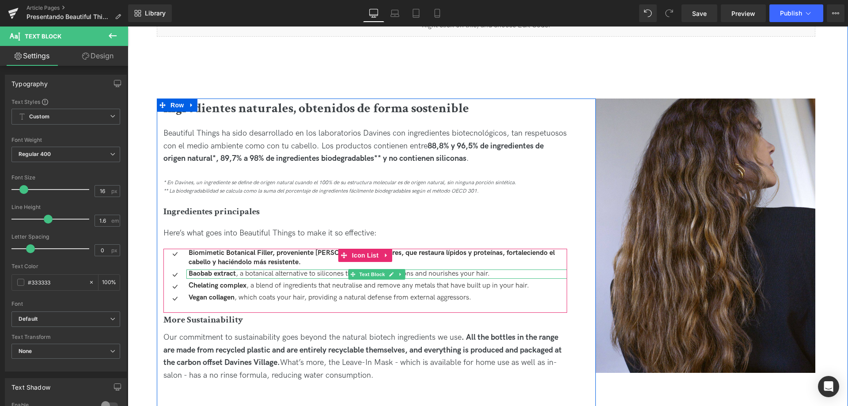
click at [225, 273] on strong "Baobab extract" at bounding box center [212, 273] width 47 height 8
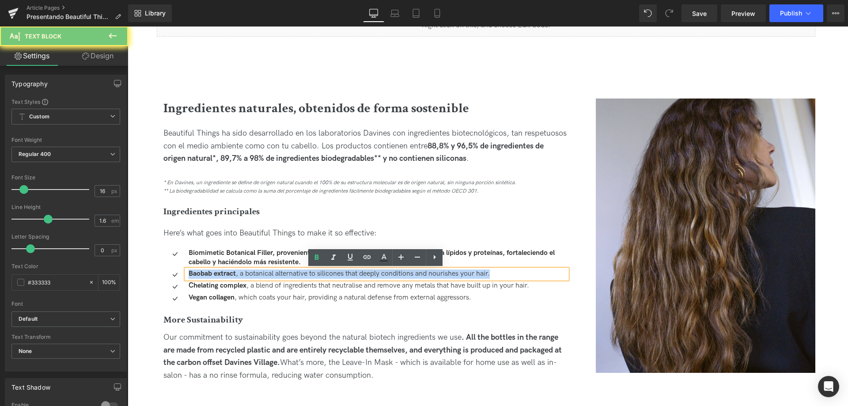
click at [225, 273] on strong "Baobab extract" at bounding box center [212, 273] width 47 height 8
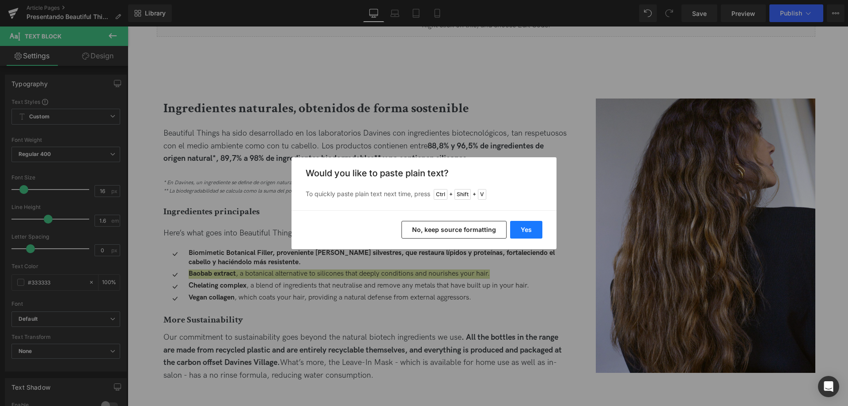
click at [525, 223] on button "Yes" at bounding box center [526, 230] width 32 height 18
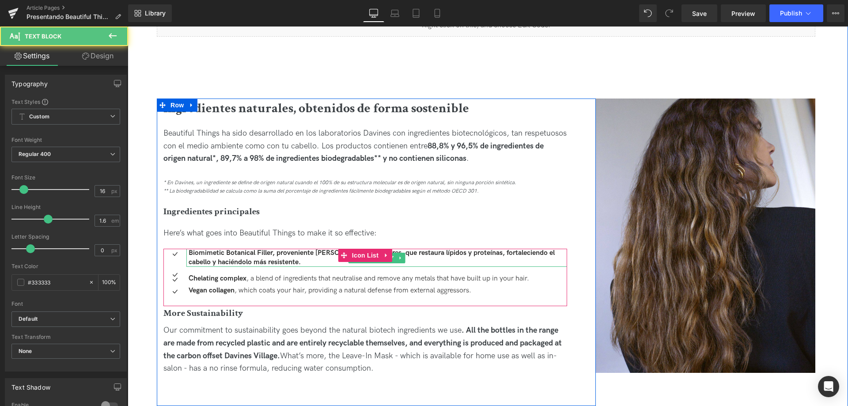
click at [279, 259] on p "Biomimetic Botanical Filler, proveniente de olivos silvestres, que restaura líp…" at bounding box center [378, 258] width 379 height 19
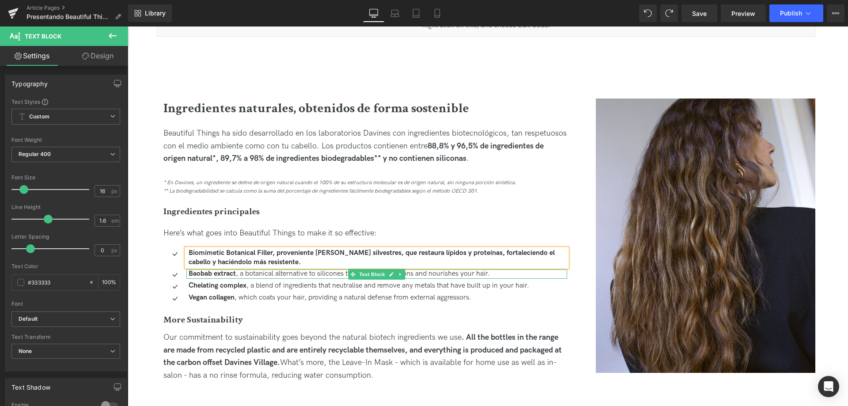
click at [235, 273] on p "Baobab extract , a botanical alternative to silicones that deeply conditions an…" at bounding box center [378, 273] width 379 height 9
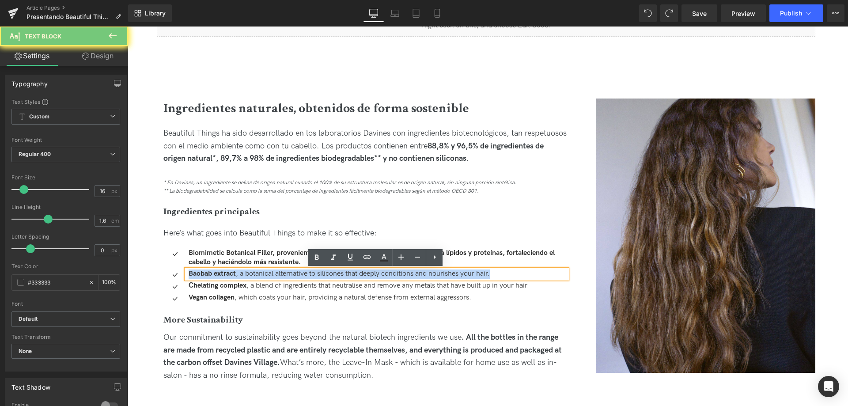
click at [235, 273] on p "Baobab extract , a botanical alternative to silicones that deeply conditions an…" at bounding box center [378, 273] width 379 height 9
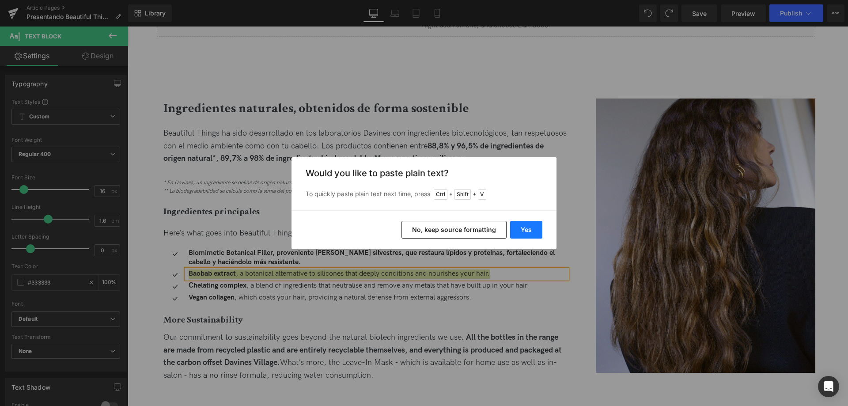
drag, startPoint x: 530, startPoint y: 232, endPoint x: 401, endPoint y: 205, distance: 130.8
click at [530, 232] on button "Yes" at bounding box center [526, 230] width 32 height 18
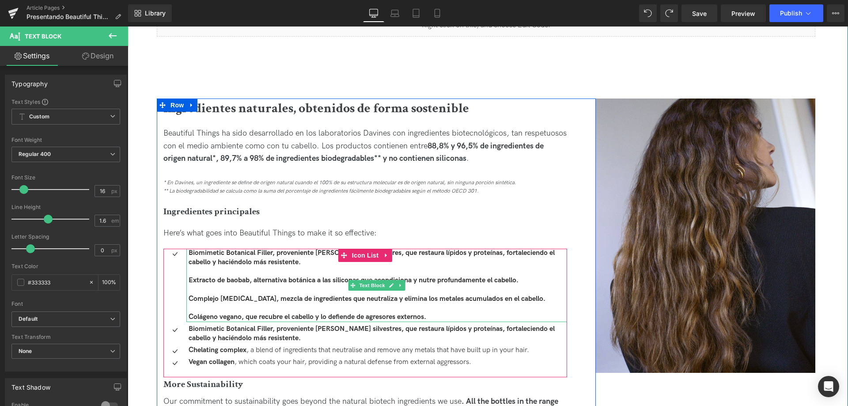
click at [280, 278] on b "Extracto de baobab, alternativa botánica a las siliconas que acondiciona y nutr…" at bounding box center [354, 280] width 330 height 8
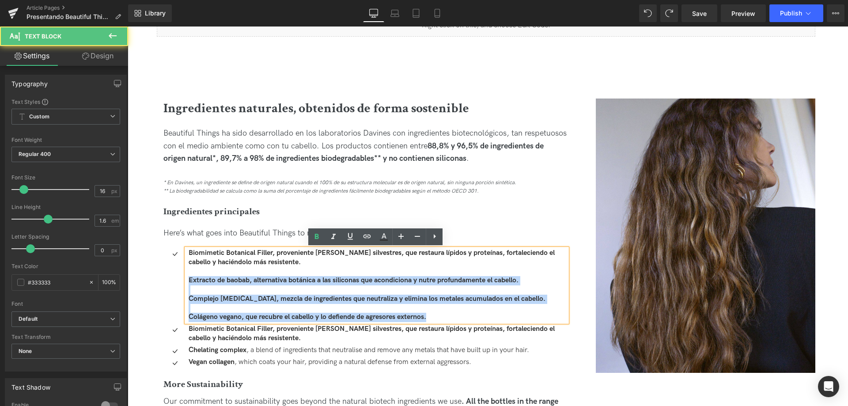
drag, startPoint x: 432, startPoint y: 316, endPoint x: 185, endPoint y: 281, distance: 249.8
click at [186, 281] on div "Biomimetic Botanical Filler, proveniente de olivos silvestres, que restaura líp…" at bounding box center [376, 285] width 381 height 73
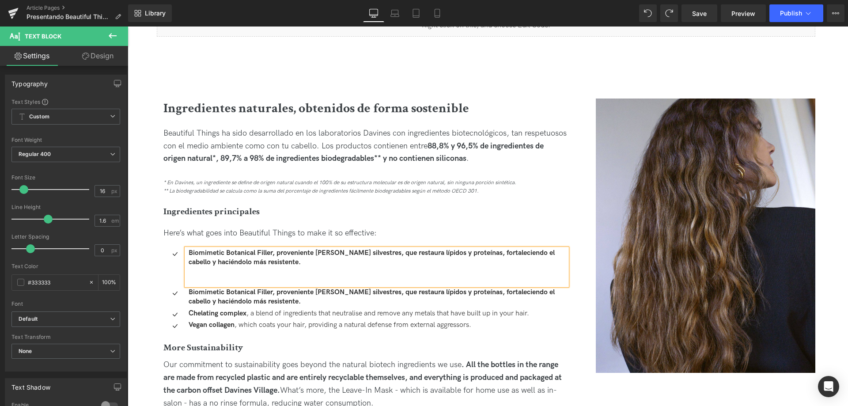
click at [209, 295] on b "Biomimetic Botanical Filler, proveniente de olivos silvestres, que restaura líp…" at bounding box center [372, 297] width 366 height 18
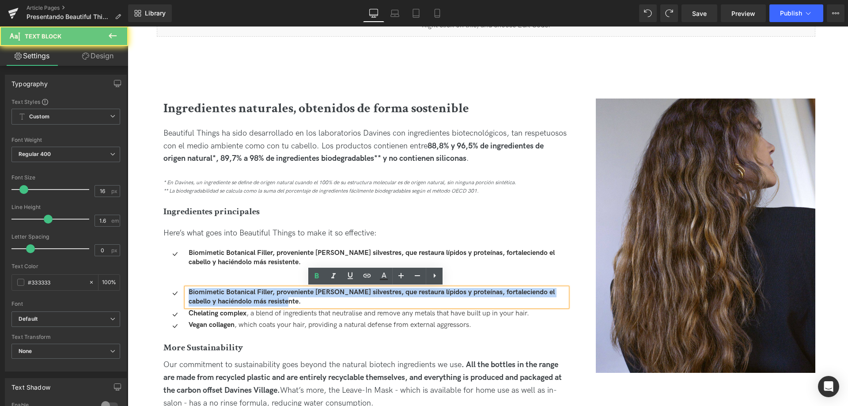
click at [209, 295] on b "Biomimetic Botanical Filler, proveniente de olivos silvestres, que restaura líp…" at bounding box center [372, 297] width 366 height 18
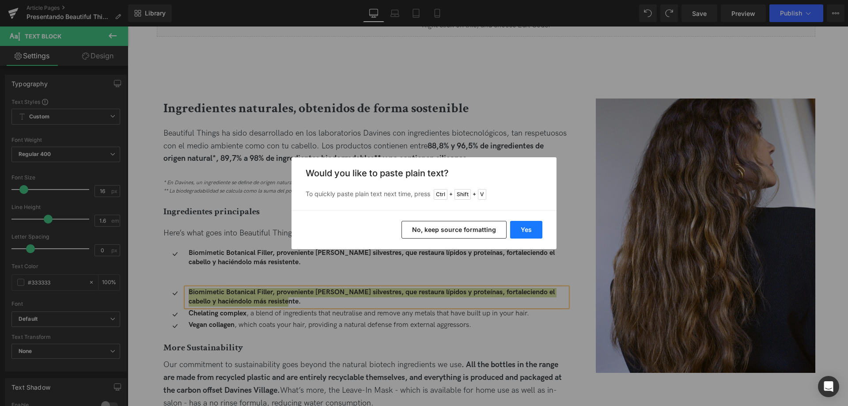
click at [521, 232] on button "Yes" at bounding box center [526, 230] width 32 height 18
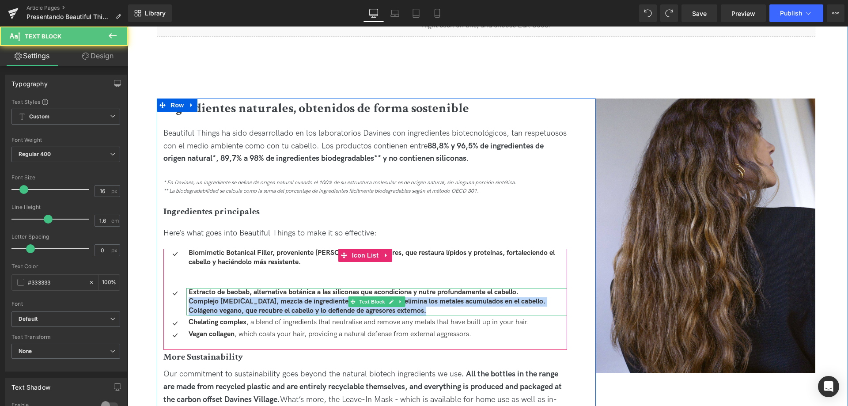
drag, startPoint x: 188, startPoint y: 301, endPoint x: 436, endPoint y: 309, distance: 248.8
click at [436, 309] on div "Extracto de baobab, alternativa botánica a las siliconas que acondiciona y nutr…" at bounding box center [376, 301] width 381 height 27
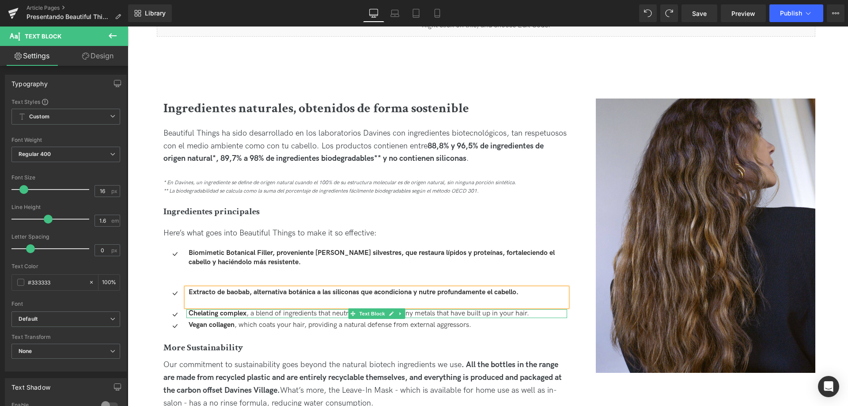
click at [242, 314] on strong "Chelating complex" at bounding box center [218, 313] width 58 height 8
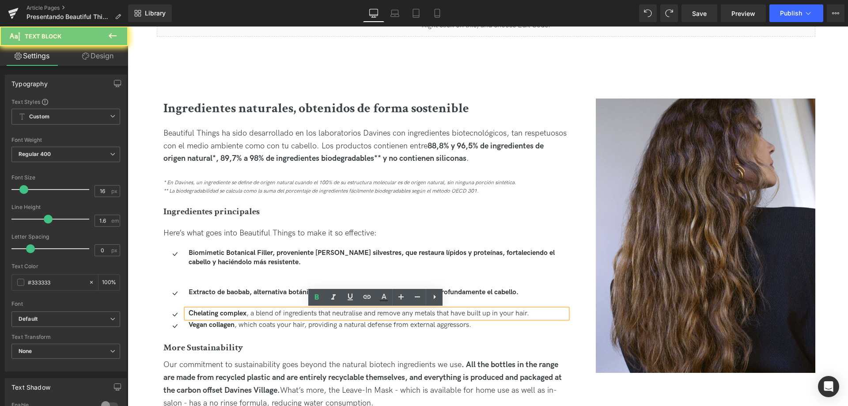
click at [242, 314] on strong "Chelating complex" at bounding box center [218, 313] width 58 height 8
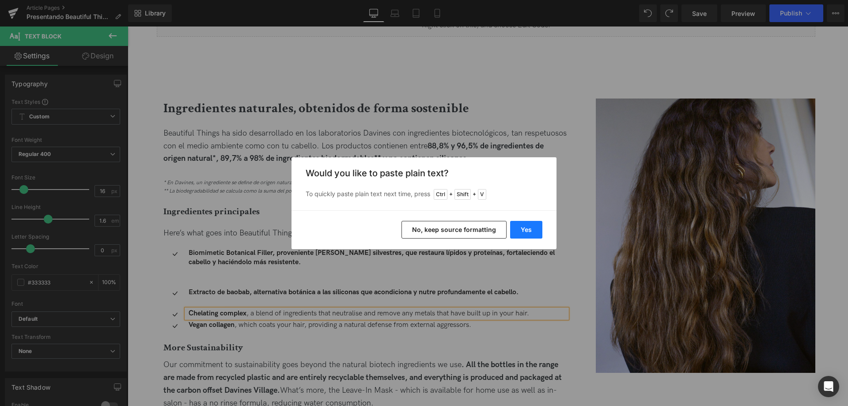
click at [524, 231] on button "Yes" at bounding box center [526, 230] width 32 height 18
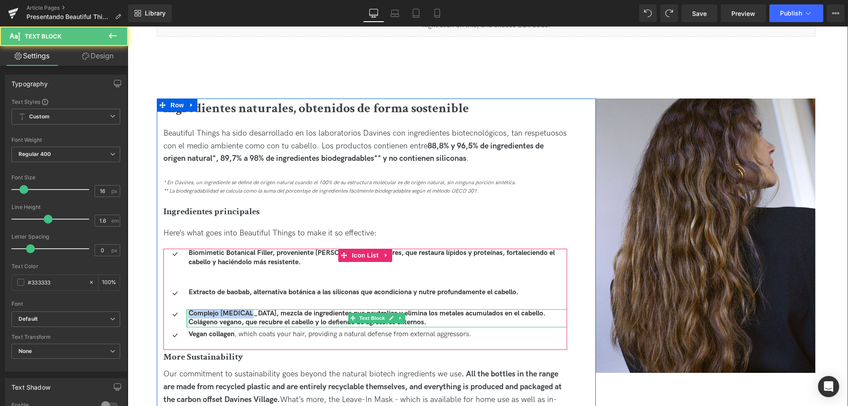
drag, startPoint x: 245, startPoint y: 314, endPoint x: 186, endPoint y: 315, distance: 58.8
click at [186, 315] on div "Complejo quelante, mezcla de ingredientes que neutraliza y elimina los metales …" at bounding box center [376, 318] width 381 height 19
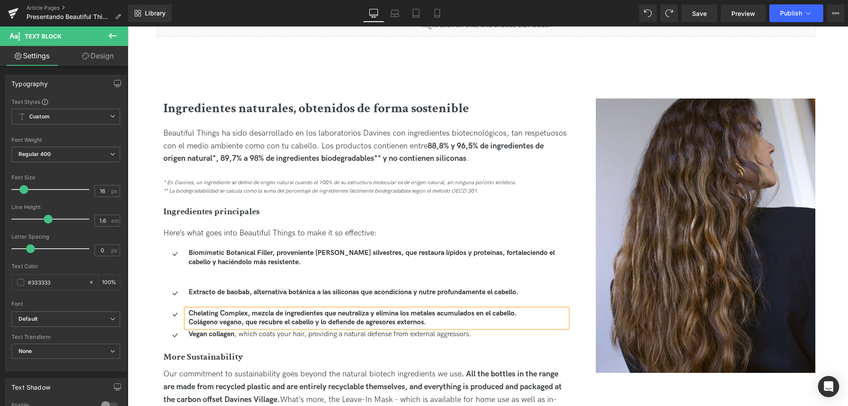
click at [227, 320] on b "Colágeno vegano, que recubre el cabello y lo defiende de agresores externos." at bounding box center [308, 322] width 238 height 8
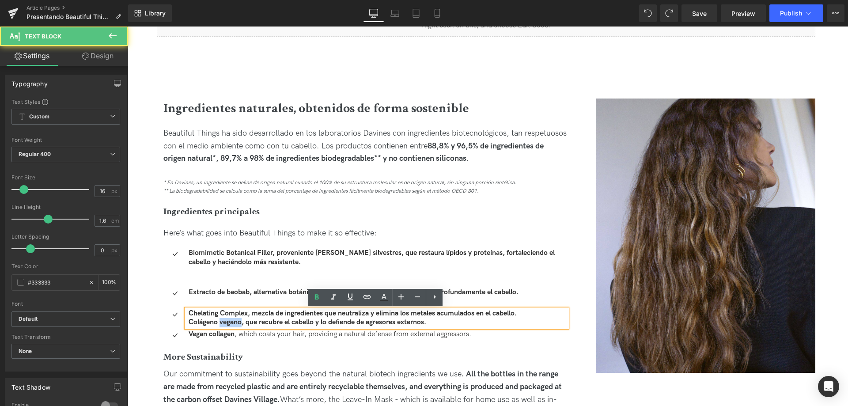
click at [227, 320] on b "Colágeno vegano, que recubre el cabello y lo defiende de agresores externos." at bounding box center [308, 322] width 238 height 8
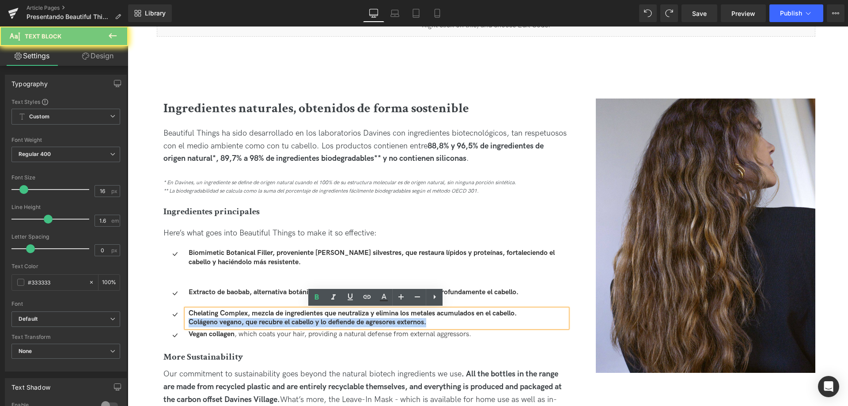
click at [227, 320] on b "Colágeno vegano, que recubre el cabello y lo defiende de agresores externos." at bounding box center [308, 322] width 238 height 8
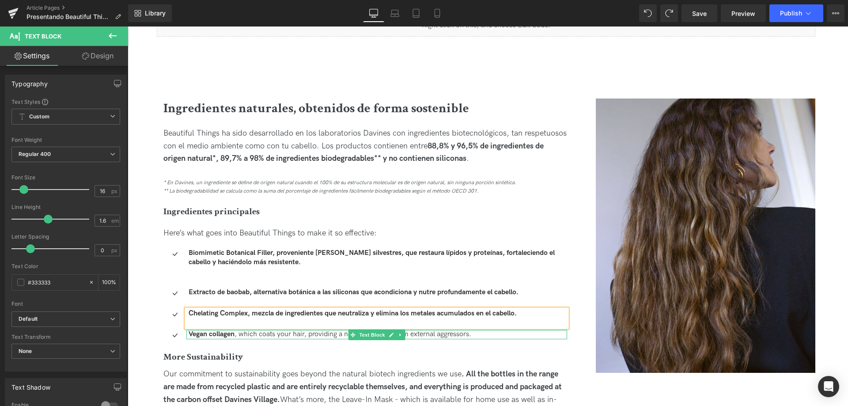
click at [234, 336] on strong "Vegan collagen" at bounding box center [212, 334] width 46 height 8
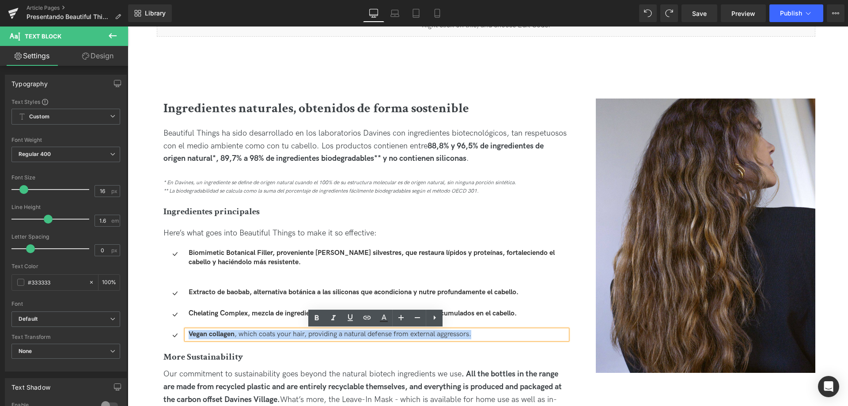
click at [234, 336] on strong "Vegan collagen" at bounding box center [212, 334] width 46 height 8
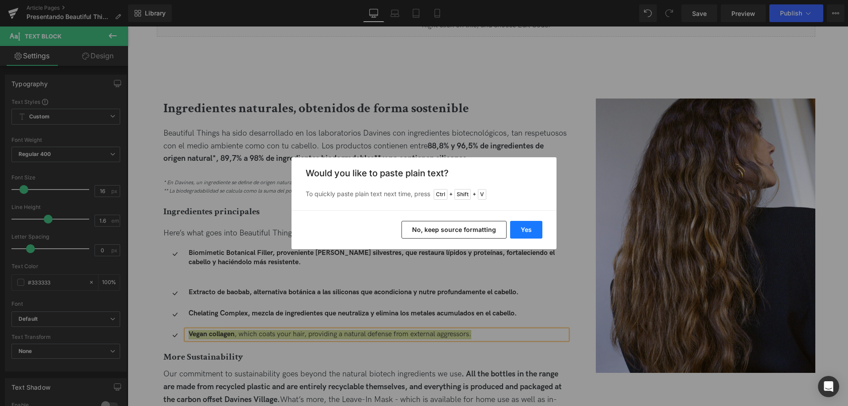
drag, startPoint x: 520, startPoint y: 235, endPoint x: 380, endPoint y: 209, distance: 141.9
click at [520, 235] on button "Yes" at bounding box center [526, 230] width 32 height 18
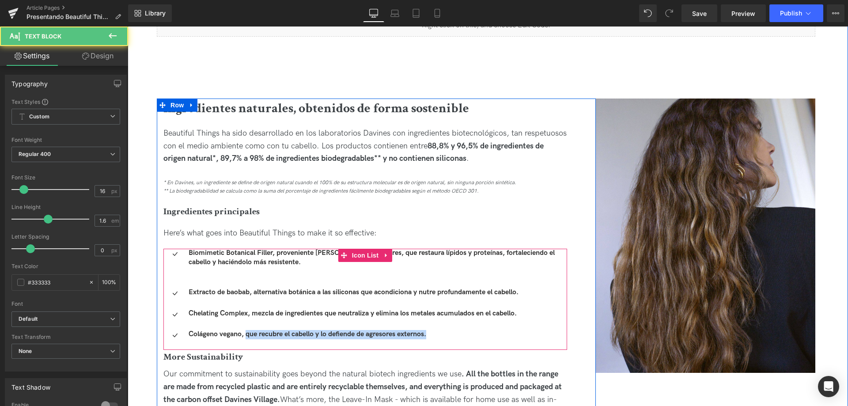
drag, startPoint x: 244, startPoint y: 333, endPoint x: 439, endPoint y: 339, distance: 195.3
click at [439, 339] on ul "Icon Biomimetic Botanical Filler, proveniente de olivos silvestres, que restaur…" at bounding box center [365, 295] width 404 height 93
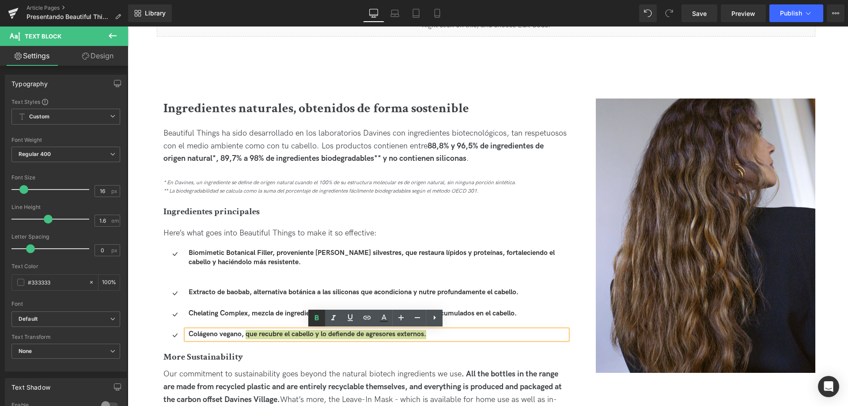
drag, startPoint x: 321, startPoint y: 317, endPoint x: 311, endPoint y: 317, distance: 10.2
click at [320, 317] on icon at bounding box center [316, 318] width 11 height 11
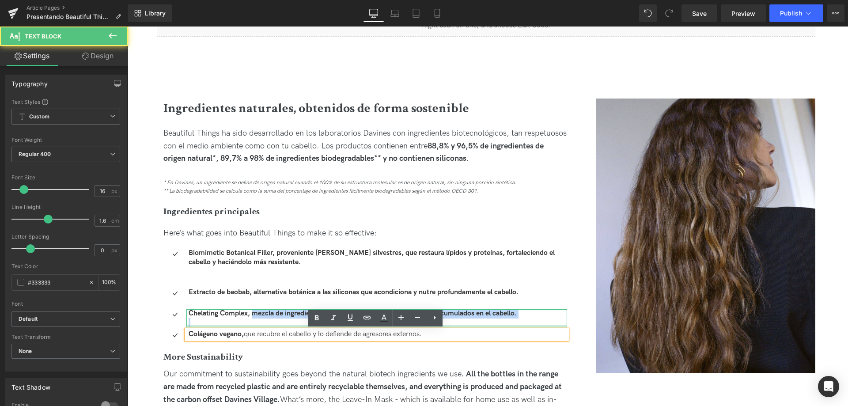
drag, startPoint x: 251, startPoint y: 312, endPoint x: 517, endPoint y: 326, distance: 266.3
click at [517, 326] on div "Chelating Complex, mezcla de ingredientes que neutraliza y elimina los metales …" at bounding box center [376, 318] width 381 height 19
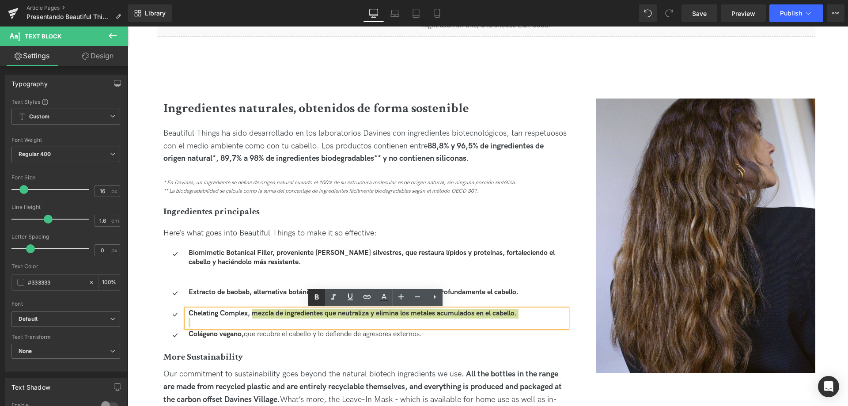
click at [313, 295] on icon at bounding box center [316, 297] width 11 height 11
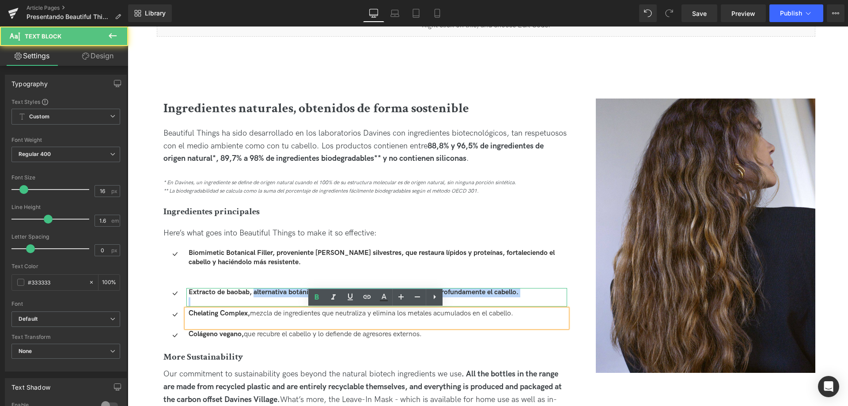
drag, startPoint x: 252, startPoint y: 292, endPoint x: 533, endPoint y: 298, distance: 280.5
click at [533, 298] on div "Extracto de baobab, alternativa botánica a las siliconas que acondiciona y nutr…" at bounding box center [376, 297] width 381 height 19
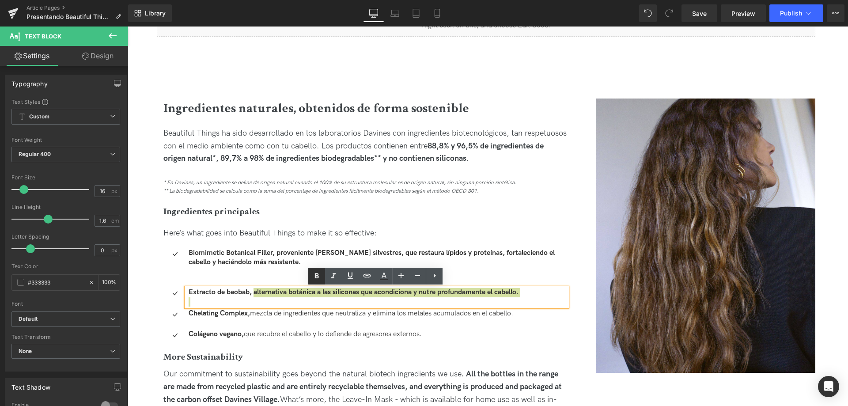
click at [318, 276] on icon at bounding box center [317, 275] width 4 height 5
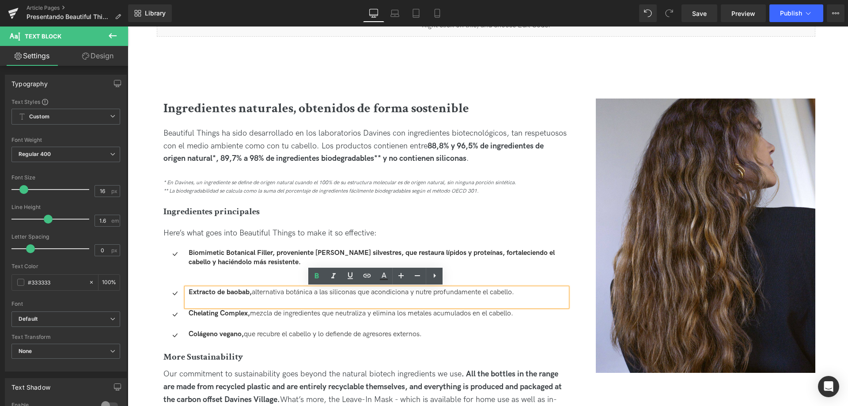
click at [264, 300] on p at bounding box center [378, 301] width 379 height 9
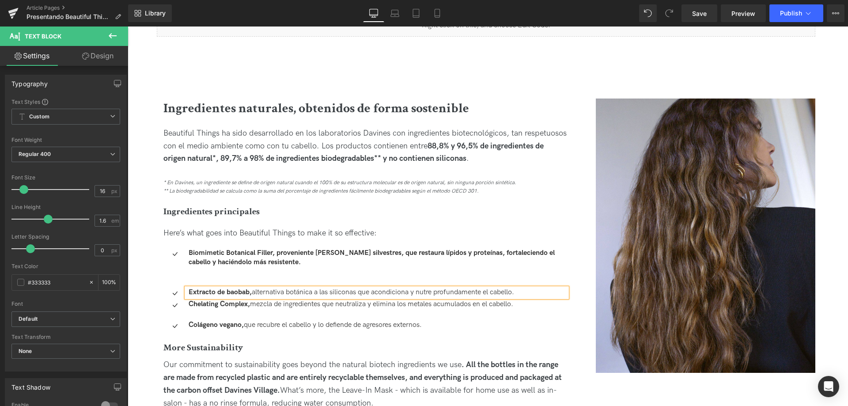
click at [238, 318] on div "Chelating Complex, mezcla de ingredientes que neutraliza y elimina los metales …" at bounding box center [376, 309] width 381 height 19
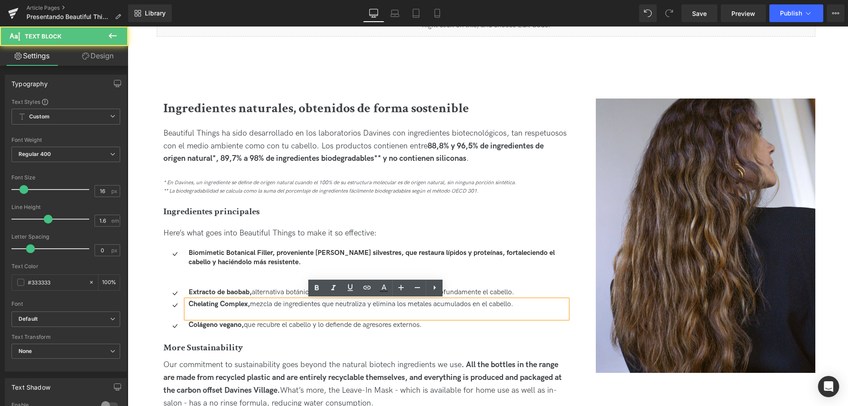
click at [235, 315] on p at bounding box center [378, 313] width 379 height 9
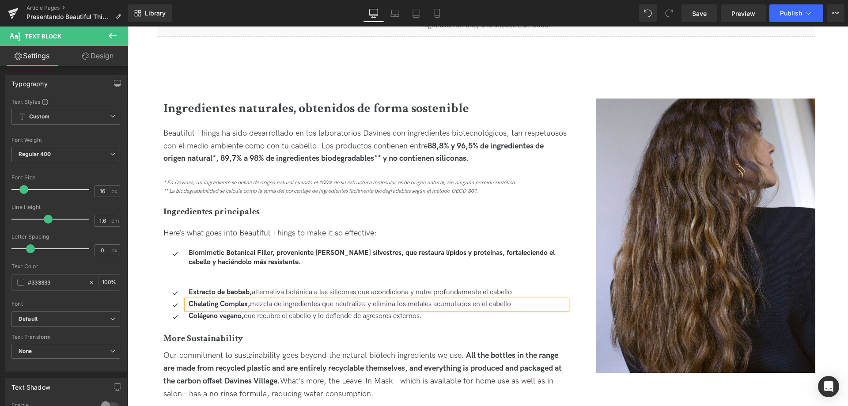
click at [220, 280] on p at bounding box center [378, 280] width 379 height 9
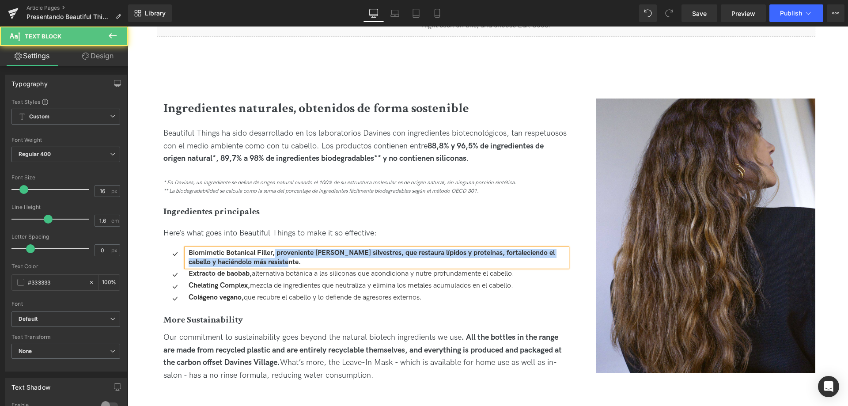
drag, startPoint x: 273, startPoint y: 259, endPoint x: 275, endPoint y: 255, distance: 4.8
click at [275, 255] on p "Biomimetic Botanical Filler, proveniente de olivos silvestres, que restaura líp…" at bounding box center [378, 258] width 379 height 19
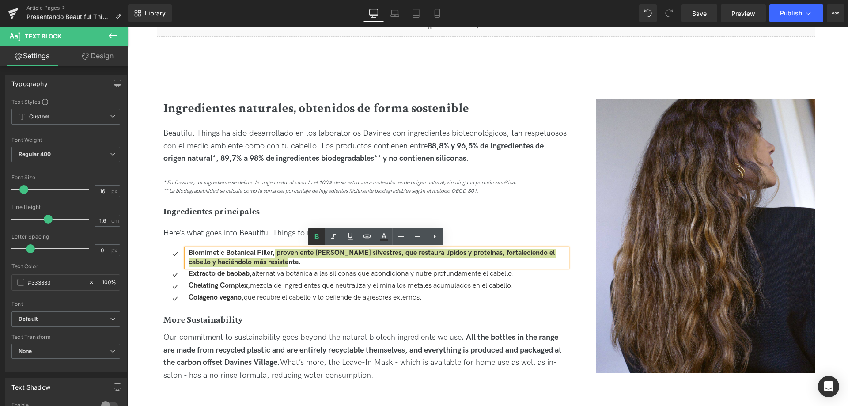
click at [320, 237] on icon at bounding box center [316, 236] width 11 height 11
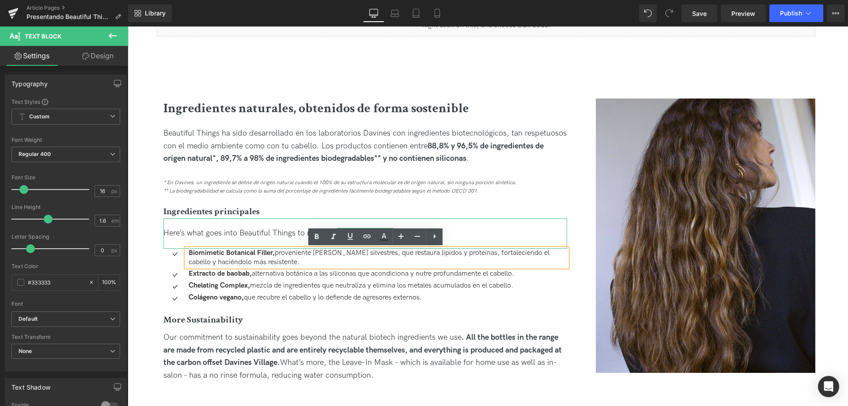
click at [248, 236] on span "Here’s what goes into Beautiful Things to make it so effective:" at bounding box center [269, 232] width 213 height 9
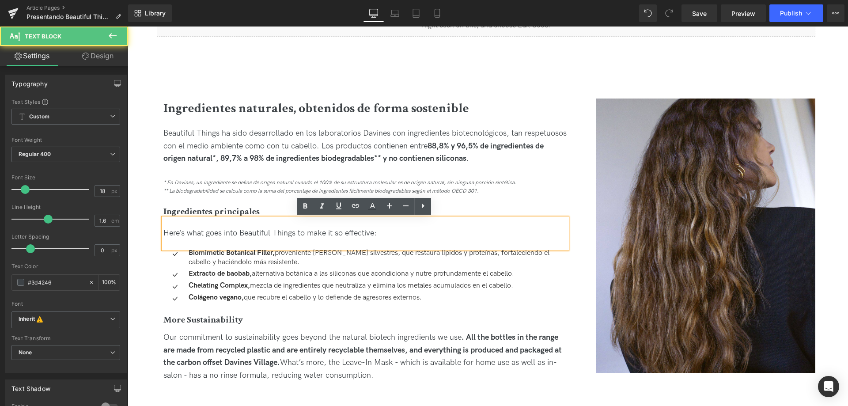
click at [250, 233] on span "Here’s what goes into Beautiful Things to make it so effective:" at bounding box center [269, 232] width 213 height 9
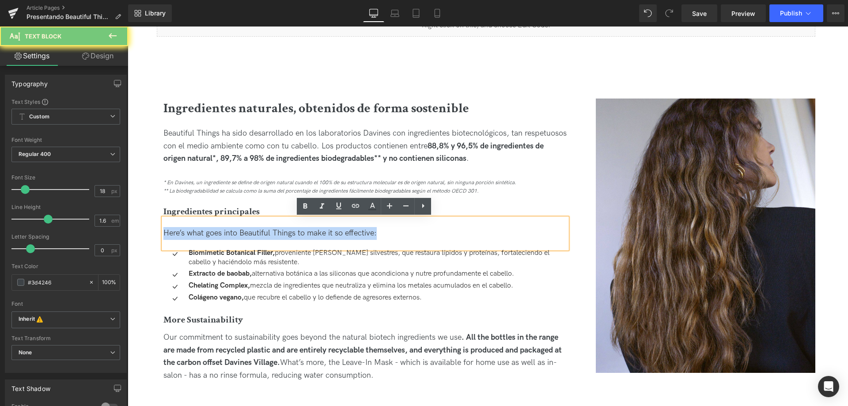
click at [250, 233] on span "Here’s what goes into Beautiful Things to make it so effective:" at bounding box center [269, 232] width 213 height 9
copy span "Here’s what goes into Beautiful Things to make it so effective:"
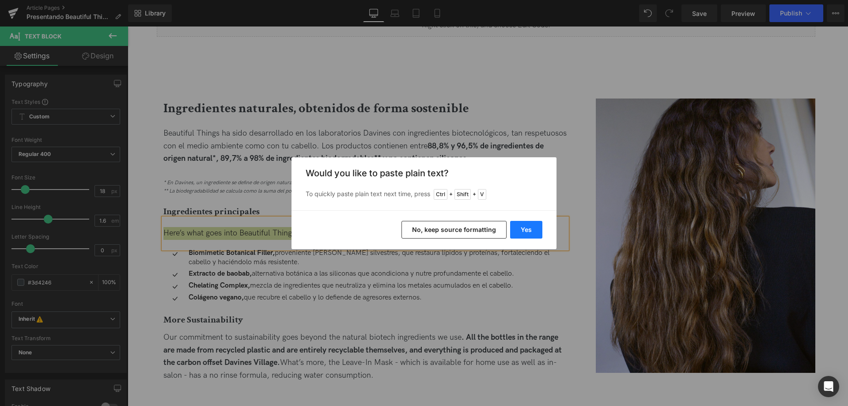
click at [526, 237] on button "Yes" at bounding box center [526, 230] width 32 height 18
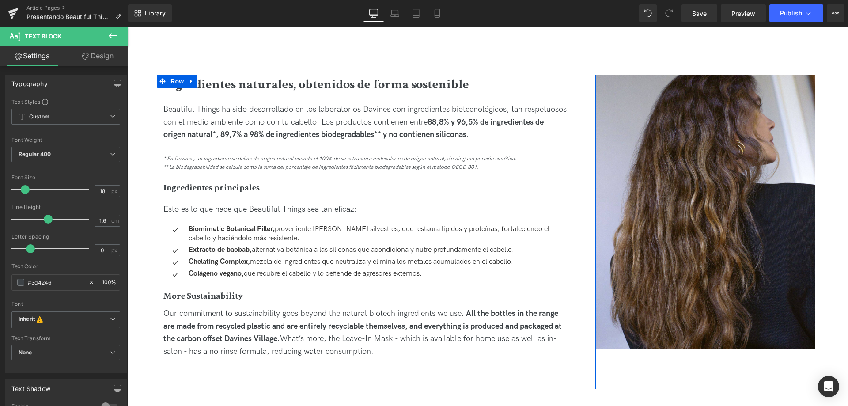
scroll to position [928, 0]
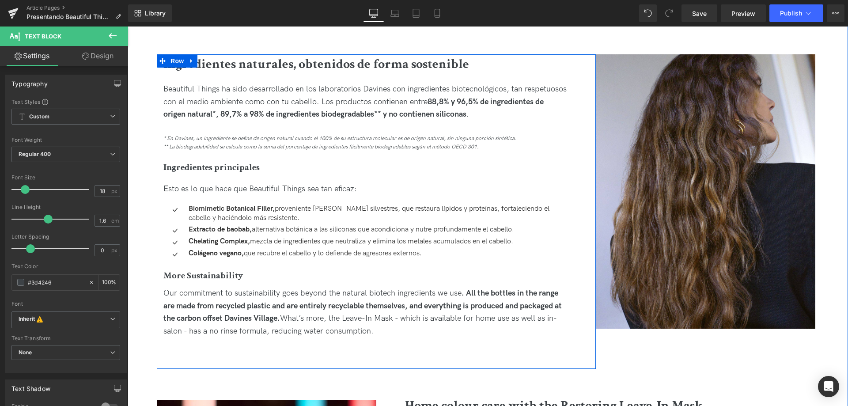
click at [226, 307] on span ". All the bottles in the range are made from recycled plastic and are entirely …" at bounding box center [362, 305] width 398 height 35
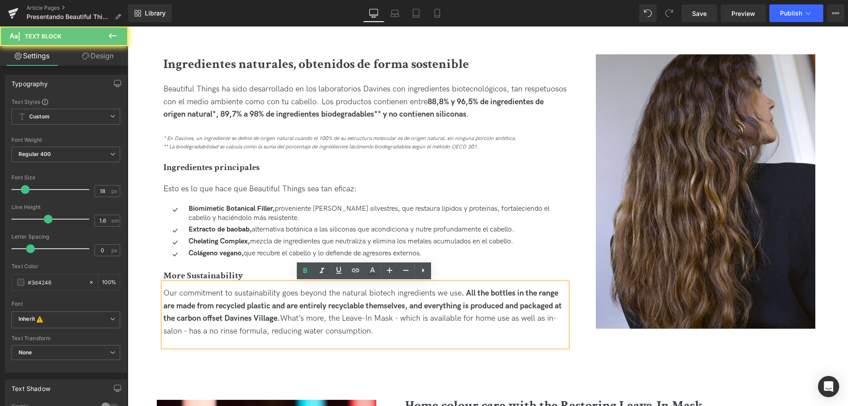
click at [226, 307] on span ". All the bottles in the range are made from recycled plastic and are entirely …" at bounding box center [362, 305] width 398 height 35
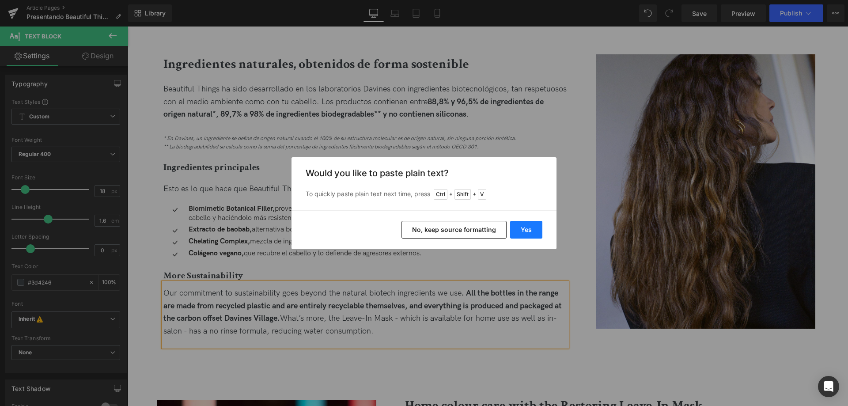
click at [523, 230] on button "Yes" at bounding box center [526, 230] width 32 height 18
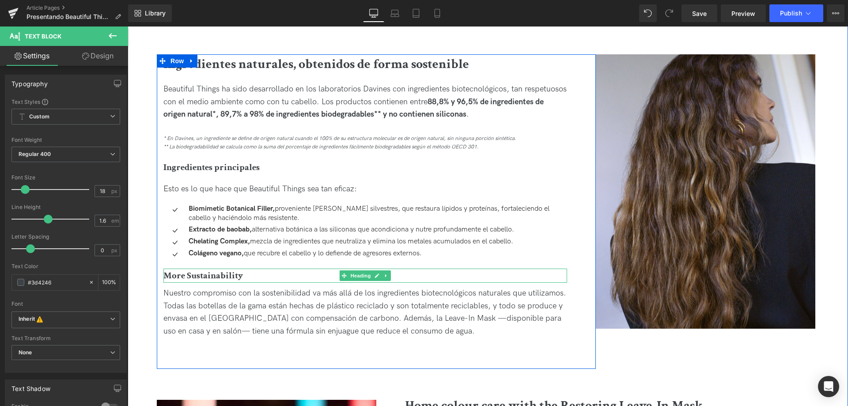
click at [197, 277] on span "More Sustainability" at bounding box center [203, 275] width 80 height 12
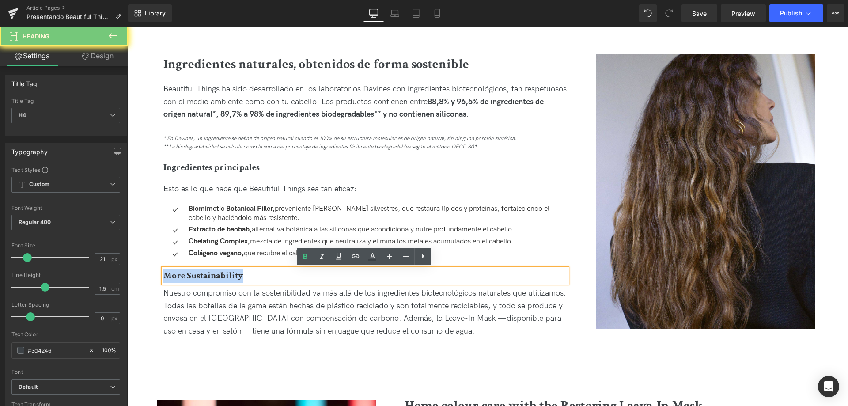
click at [197, 277] on span "More Sustainability" at bounding box center [203, 275] width 80 height 12
paste div
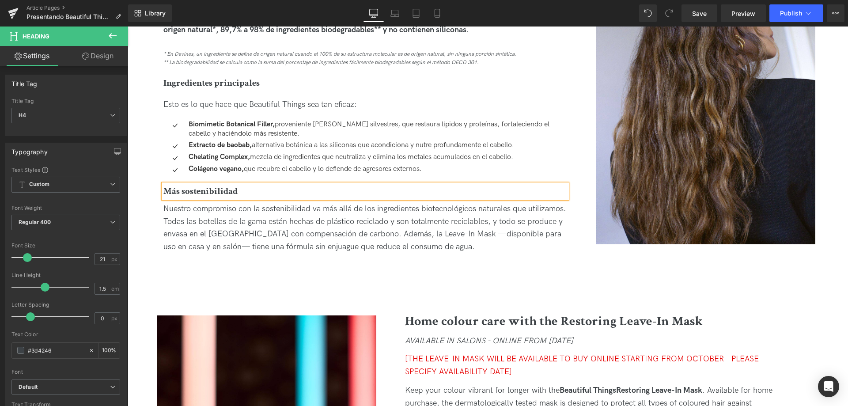
scroll to position [1016, 0]
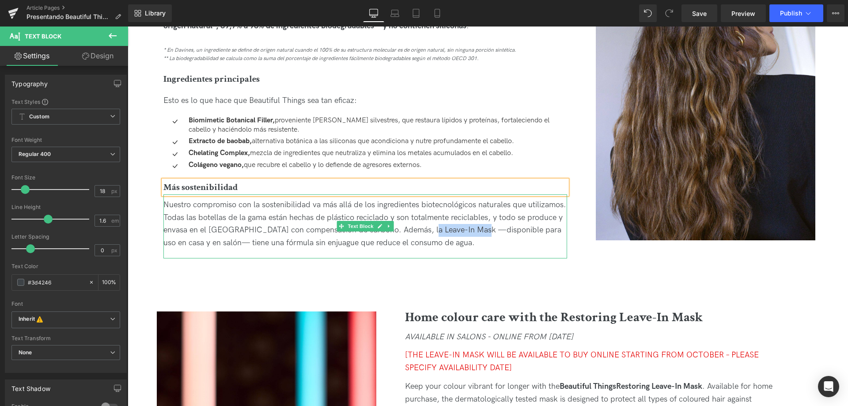
drag, startPoint x: 452, startPoint y: 231, endPoint x: 506, endPoint y: 230, distance: 53.9
click at [506, 230] on div "Nuestro compromiso con la sostenibilidad va más allá de los ingredientes biotec…" at bounding box center [365, 224] width 404 height 51
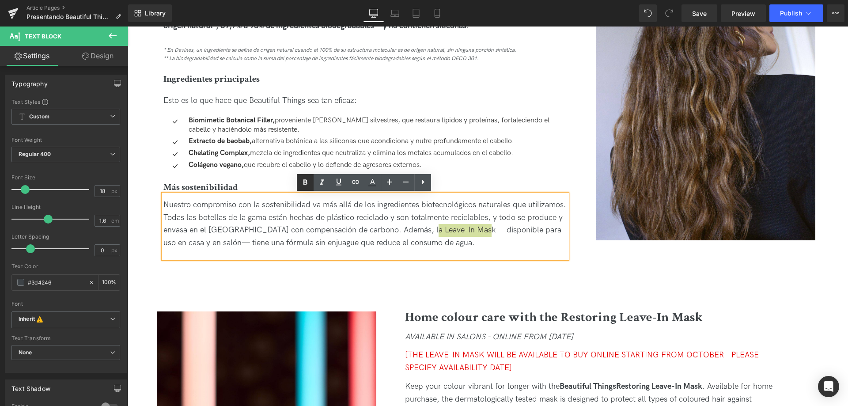
click at [302, 181] on icon at bounding box center [305, 182] width 11 height 11
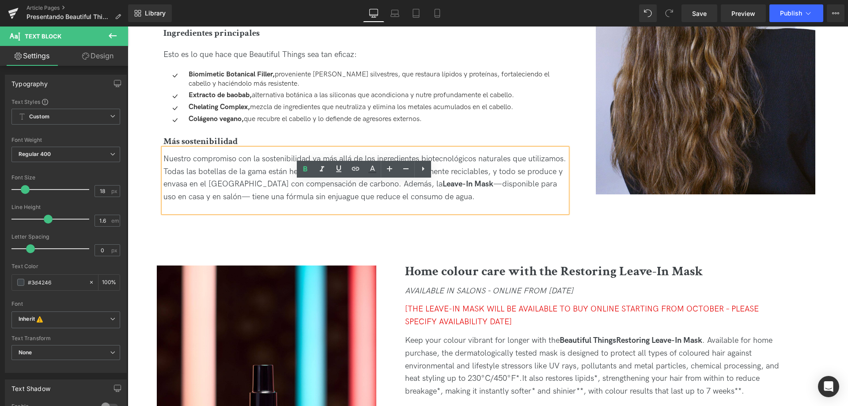
scroll to position [1193, 0]
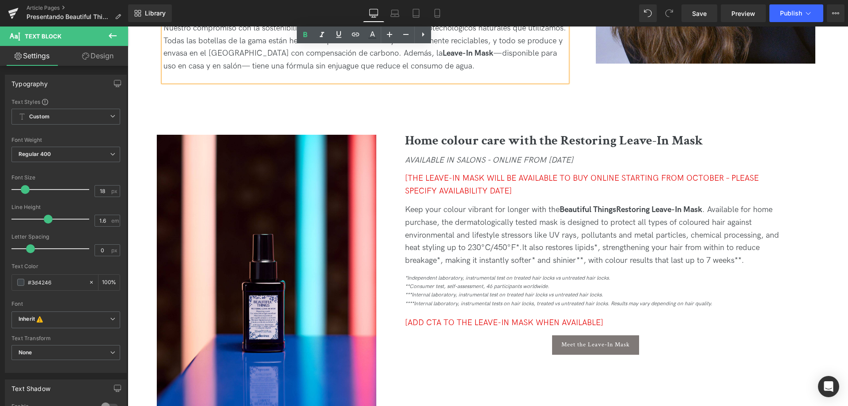
click at [441, 139] on b "Home colour care with the Restoring Leave-In Mask" at bounding box center [554, 140] width 298 height 17
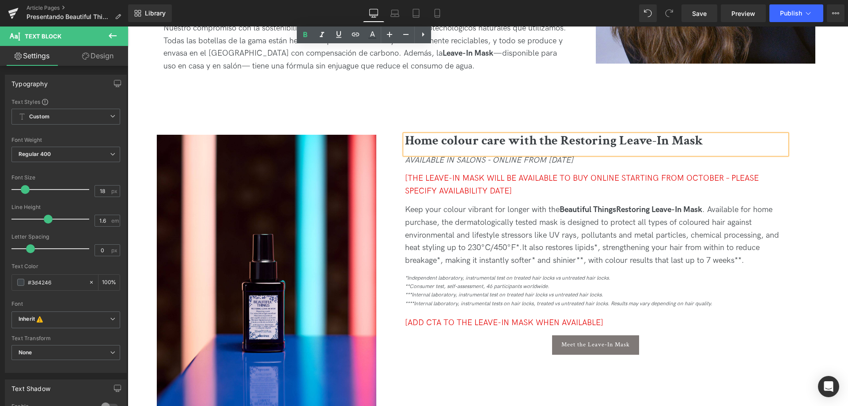
click at [441, 139] on b "Home colour care with the Restoring Leave-In Mask" at bounding box center [554, 140] width 298 height 17
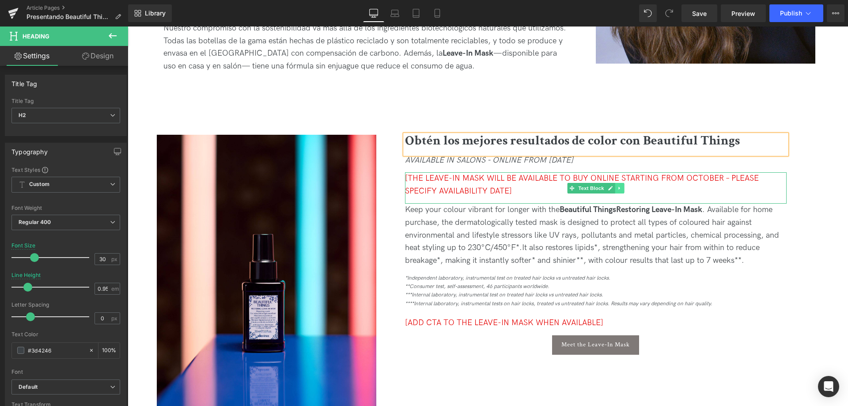
click at [617, 189] on icon at bounding box center [619, 188] width 5 height 5
click at [620, 190] on link at bounding box center [624, 188] width 9 height 11
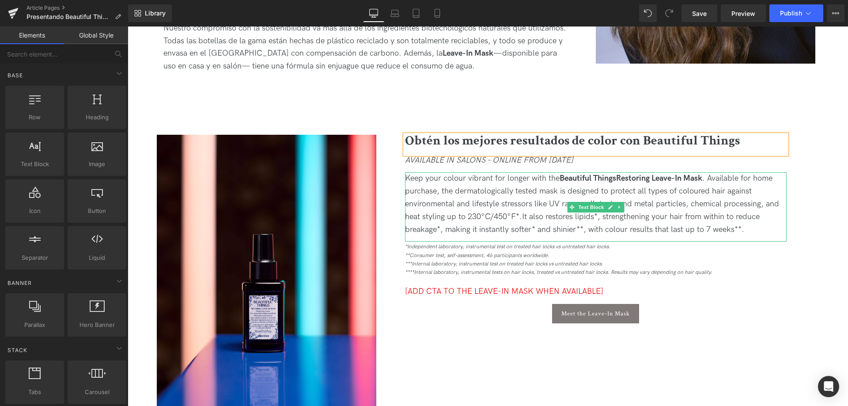
click at [465, 188] on span "Keep your colour vibrant for longer with the Beautiful Things Restoring Leave-I…" at bounding box center [592, 197] width 374 height 47
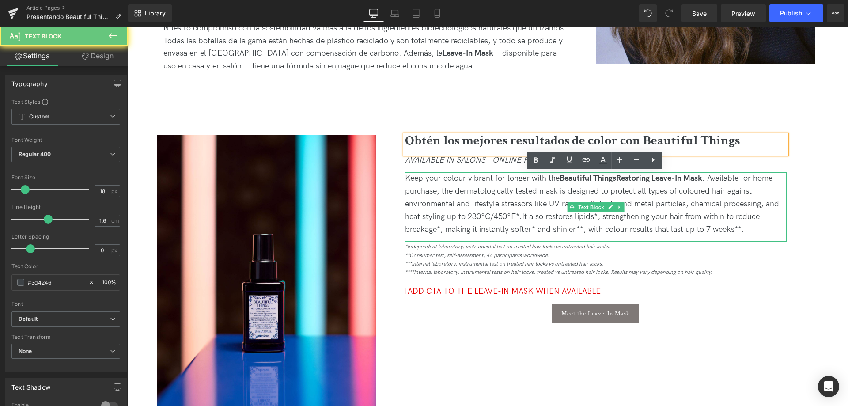
click at [465, 188] on span "Keep your colour vibrant for longer with the Beautiful Things Restoring Leave-I…" at bounding box center [592, 197] width 374 height 47
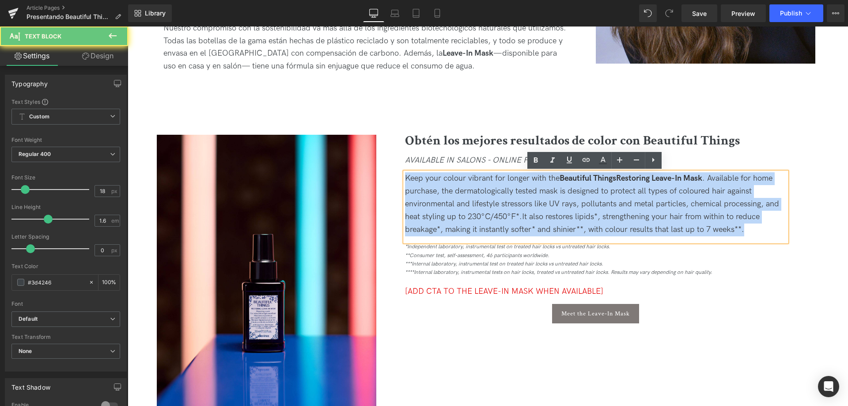
click at [465, 188] on span "Keep your colour vibrant for longer with the Beautiful Things Restoring Leave-I…" at bounding box center [592, 197] width 374 height 47
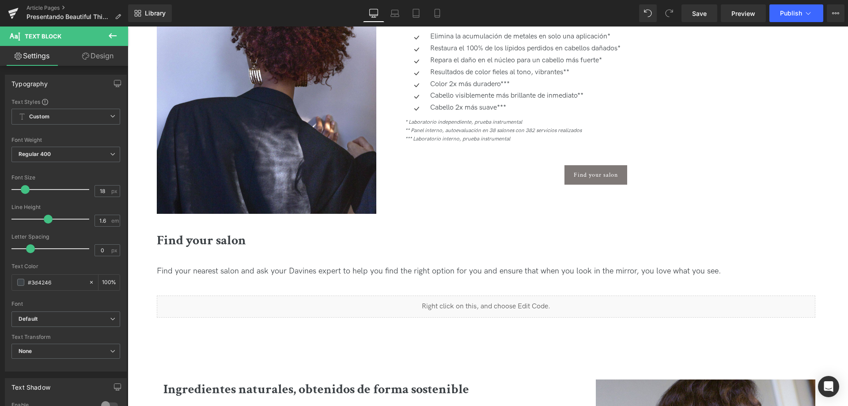
scroll to position [618, 0]
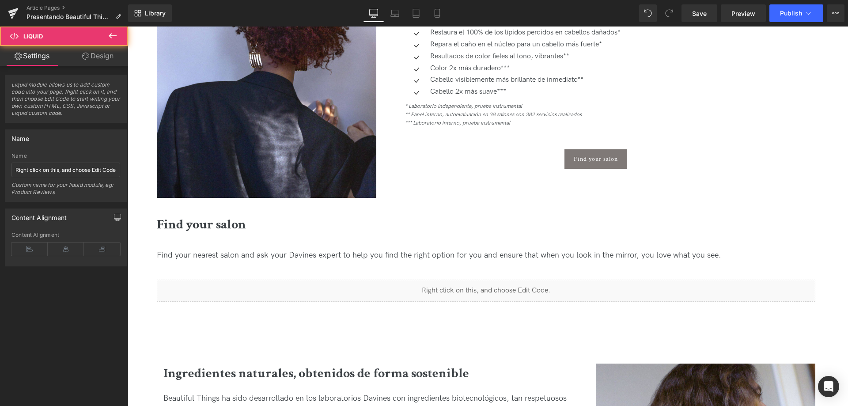
click at [486, 291] on div "Liquid" at bounding box center [486, 291] width 659 height 22
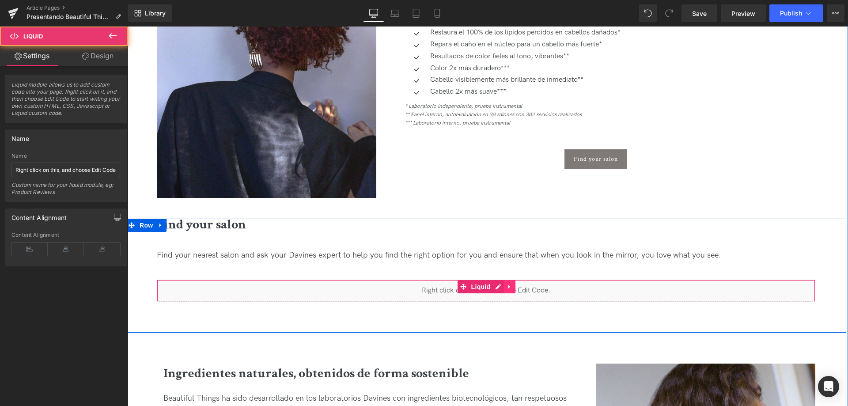
click at [507, 291] on link at bounding box center [509, 286] width 11 height 13
click at [512, 283] on icon at bounding box center [515, 286] width 6 height 7
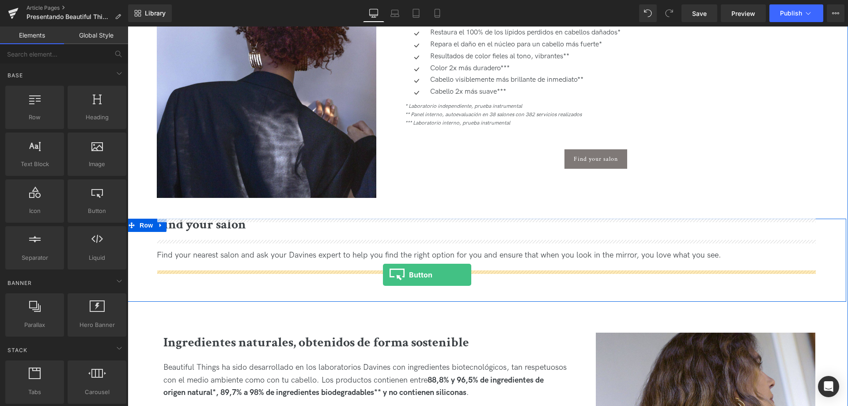
drag, startPoint x: 238, startPoint y: 241, endPoint x: 383, endPoint y: 275, distance: 149.2
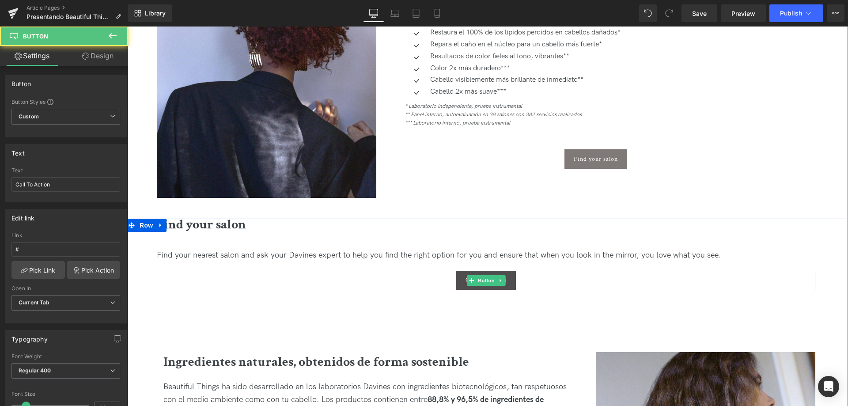
click at [477, 282] on span "Button" at bounding box center [486, 280] width 20 height 11
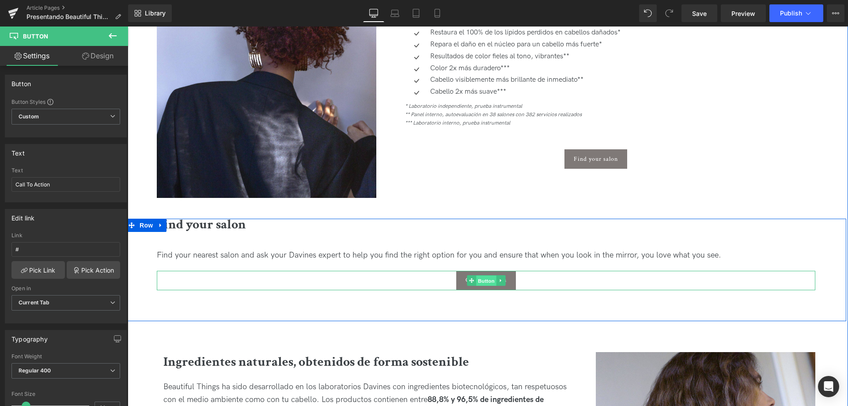
click at [480, 279] on span "Button" at bounding box center [486, 281] width 20 height 11
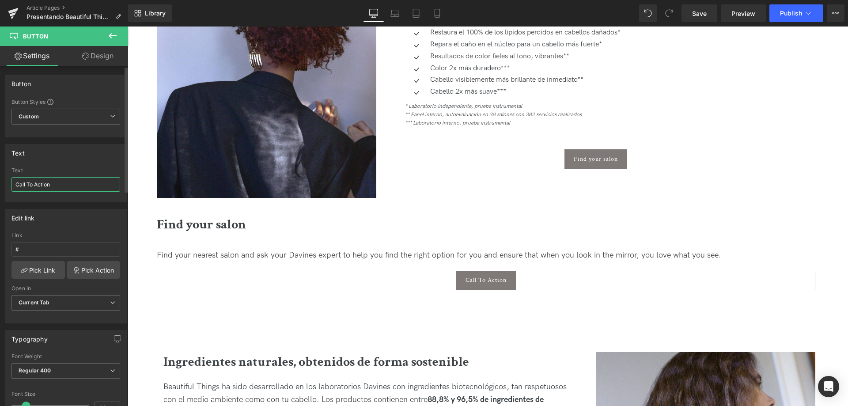
click at [35, 182] on input "Call To Action" at bounding box center [65, 184] width 109 height 15
paste input "Encuentra tu salón más cercano"
type input "Encuentra tu salón más cercano"
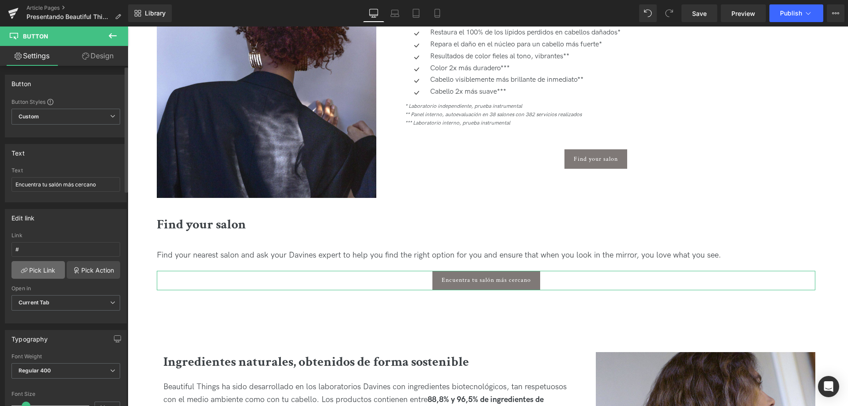
click at [37, 269] on link "Pick Link" at bounding box center [37, 270] width 53 height 18
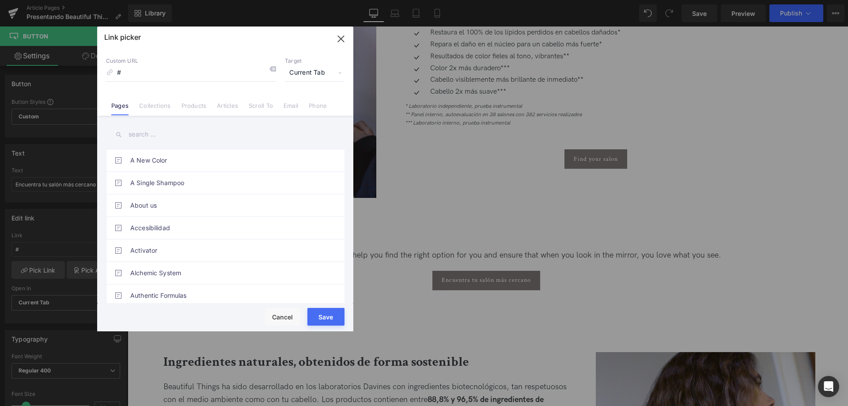
click at [157, 132] on input "text" at bounding box center [225, 135] width 239 height 20
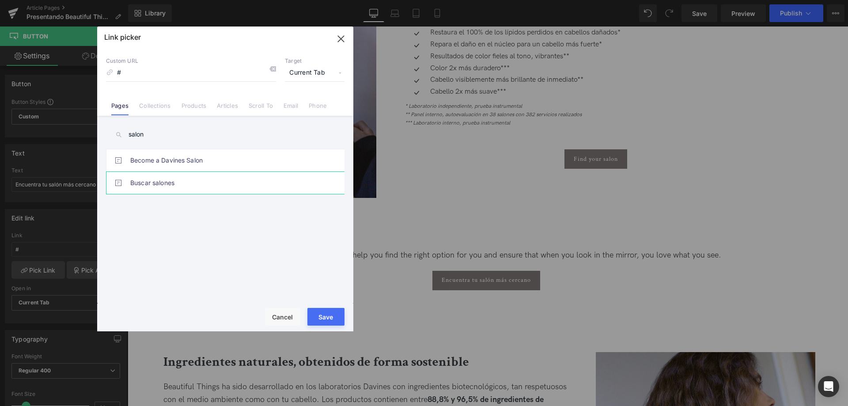
type input "salon"
click at [181, 187] on link "Buscar salones" at bounding box center [227, 183] width 194 height 22
click at [326, 319] on button "Save" at bounding box center [325, 317] width 37 height 18
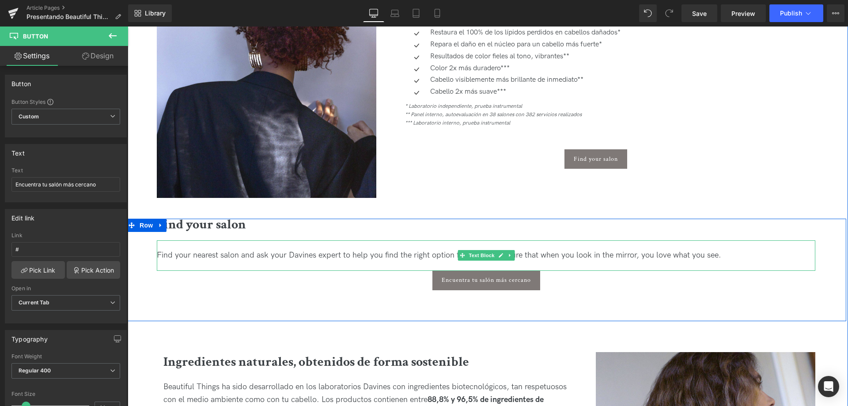
click at [315, 257] on span "Find your nearest salon and ask your Davines expert to help you find the right …" at bounding box center [439, 254] width 564 height 9
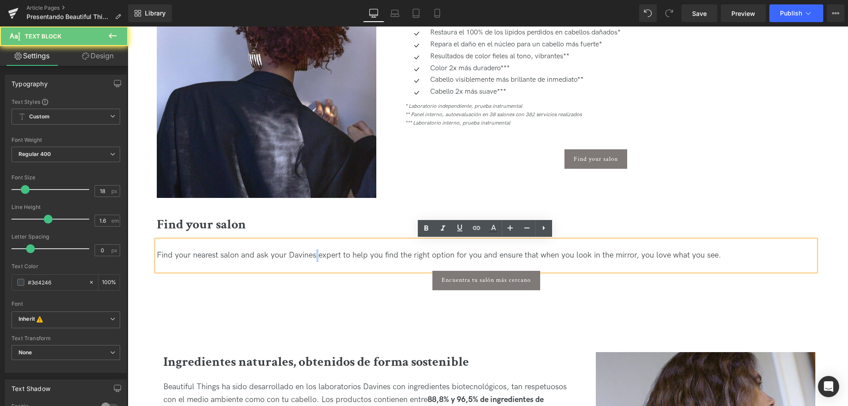
click at [315, 257] on span "Find your nearest salon and ask your Davines expert to help you find the right …" at bounding box center [439, 254] width 564 height 9
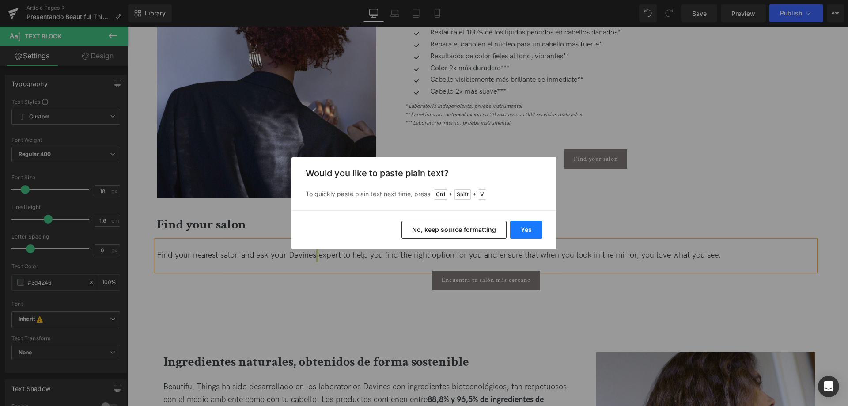
click at [524, 232] on button "Yes" at bounding box center [526, 230] width 32 height 18
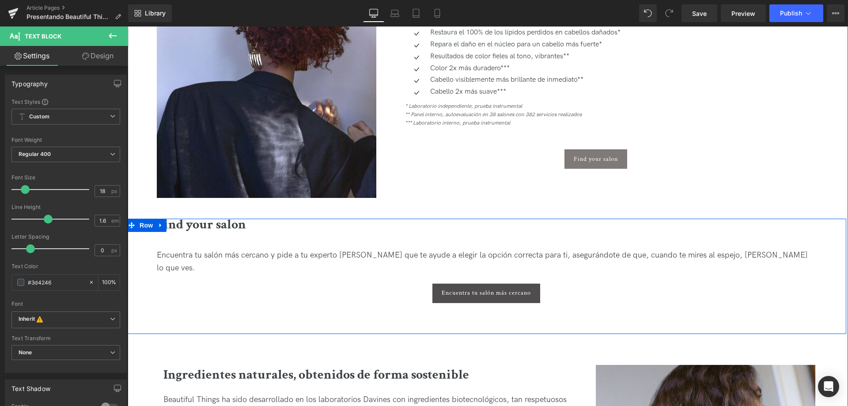
click at [500, 286] on link "Encuentra tu salón más cercano" at bounding box center [486, 293] width 108 height 19
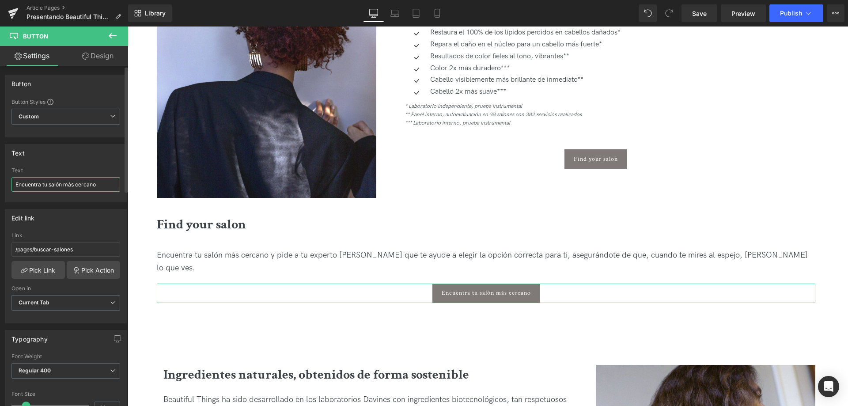
drag, startPoint x: 61, startPoint y: 185, endPoint x: 2, endPoint y: 185, distance: 58.7
click at [2, 185] on div "Text Encuentra tu salón más cercano Text Encuentra tu salón más cercano" at bounding box center [66, 169] width 132 height 65
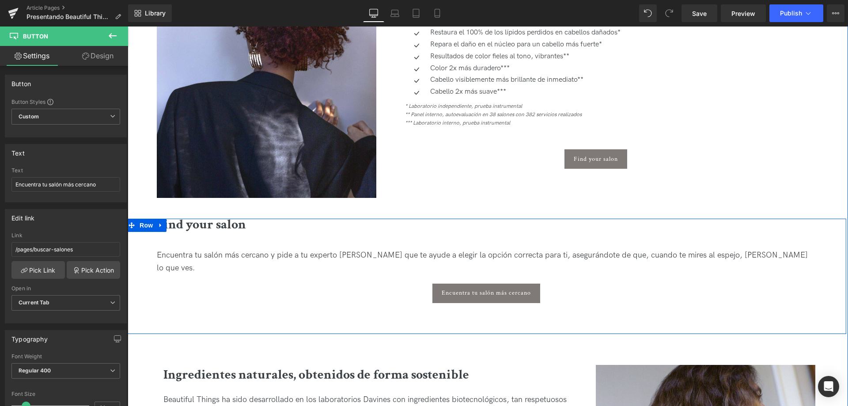
click at [165, 223] on div "Find your salon Heading Encuentra tu salón más cercano y pide a tu experto Davi…" at bounding box center [486, 276] width 720 height 115
click at [165, 223] on link at bounding box center [160, 225] width 11 height 13
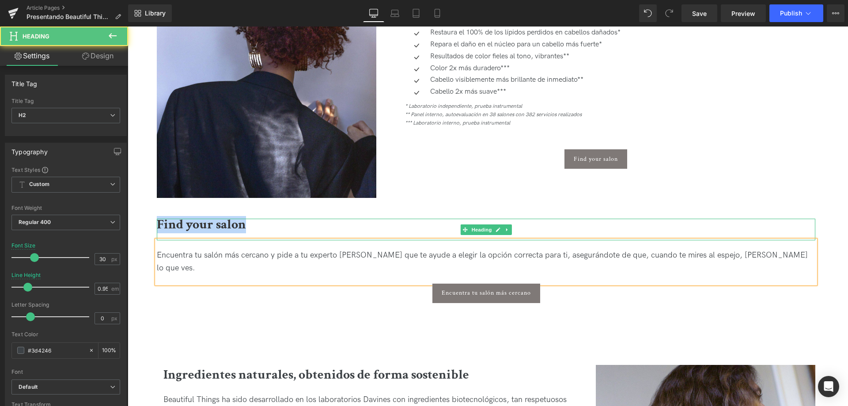
click at [165, 223] on b "Find your salon" at bounding box center [201, 224] width 89 height 17
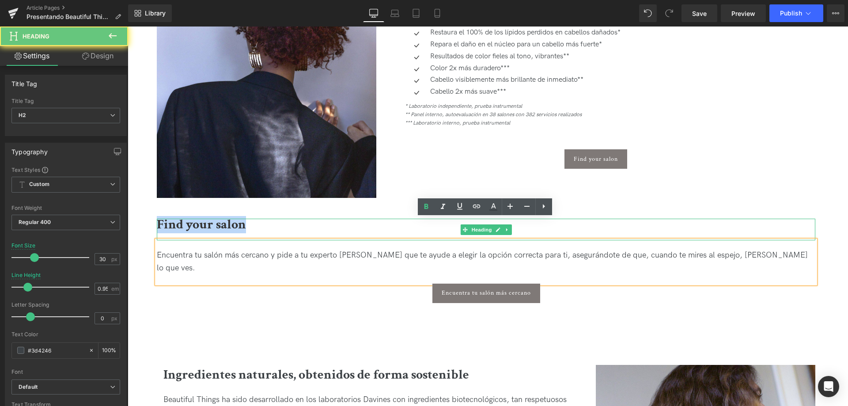
paste div
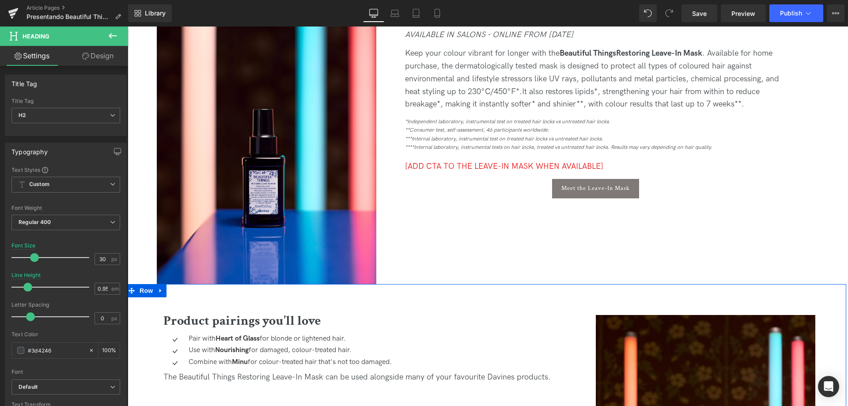
scroll to position [1281, 0]
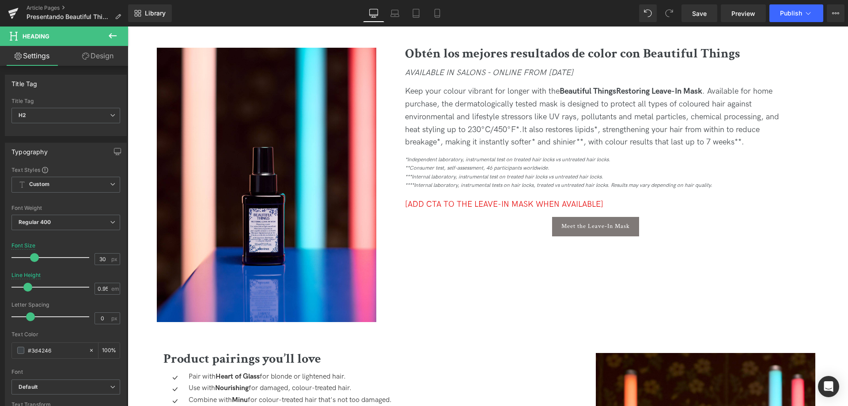
click at [428, 45] on b "Obtén los mejores resultados de color con Beautiful Things" at bounding box center [572, 53] width 335 height 17
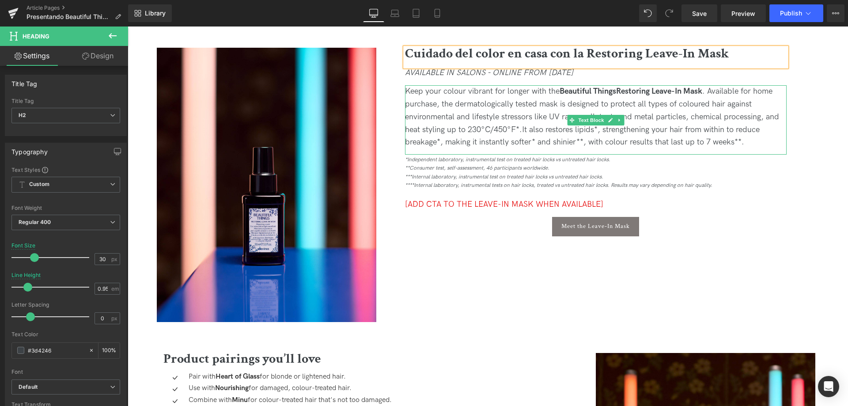
click at [406, 87] on span "Keep your colour vibrant for longer with the Beautiful Things Restoring Leave-I…" at bounding box center [592, 110] width 374 height 47
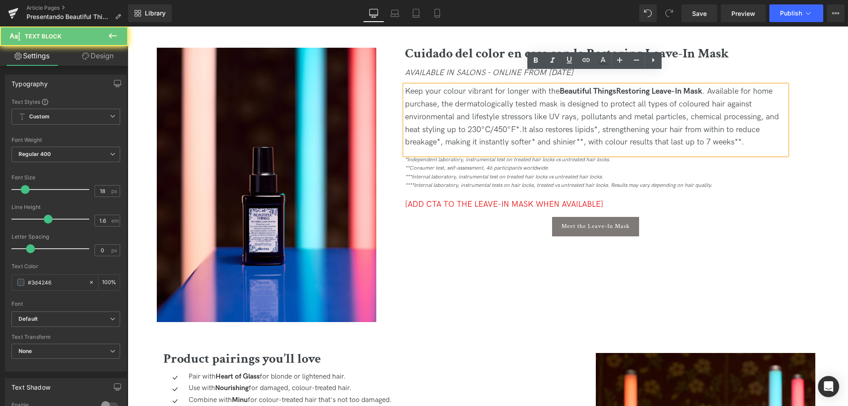
click at [437, 87] on span "Keep your colour vibrant for longer with the Beautiful Things Restoring Leave-I…" at bounding box center [592, 110] width 374 height 47
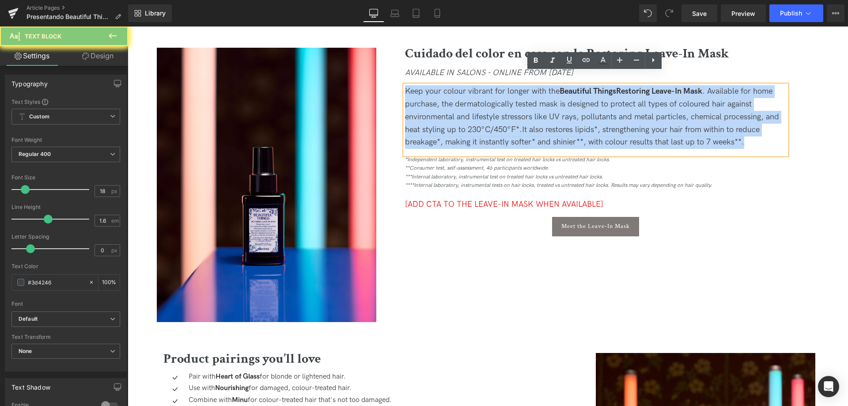
click at [437, 87] on span "Keep your colour vibrant for longer with the Beautiful Things Restoring Leave-I…" at bounding box center [592, 110] width 374 height 47
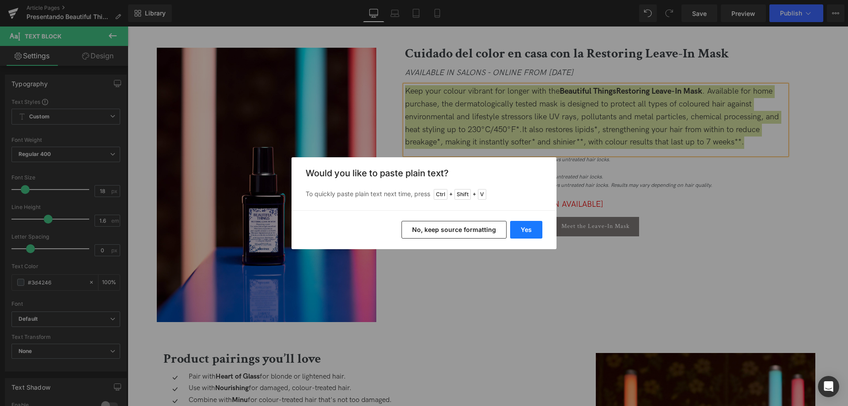
click at [536, 227] on button "Yes" at bounding box center [526, 230] width 32 height 18
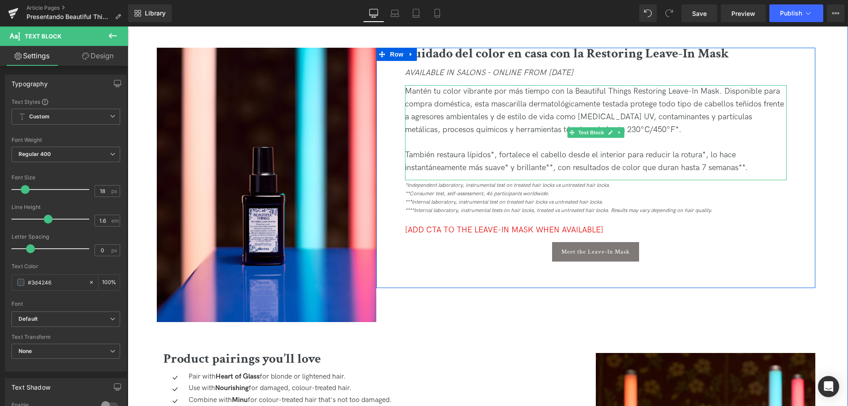
click at [667, 136] on div at bounding box center [596, 142] width 382 height 13
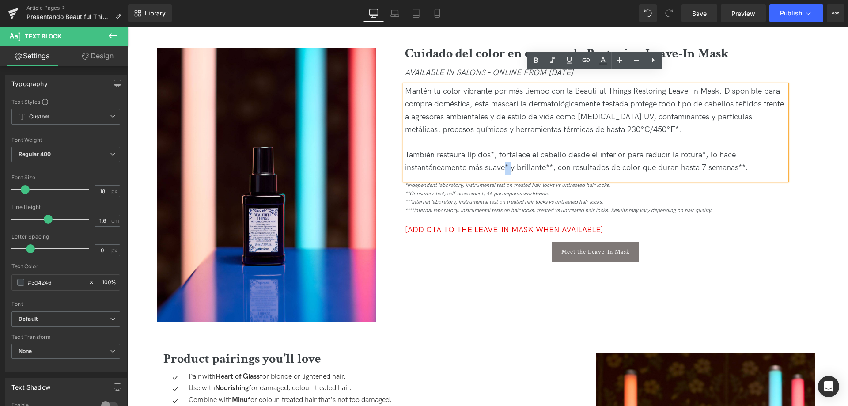
drag, startPoint x: 518, startPoint y: 151, endPoint x: 530, endPoint y: 154, distance: 12.6
click at [522, 151] on div "También restaura lípidos*, fortalece el cabello desde el interior para reducir …" at bounding box center [596, 162] width 382 height 26
click at [507, 152] on div "También restaura lípidos*, fortalece el cabello desde el interior para reducir …" at bounding box center [596, 162] width 382 height 26
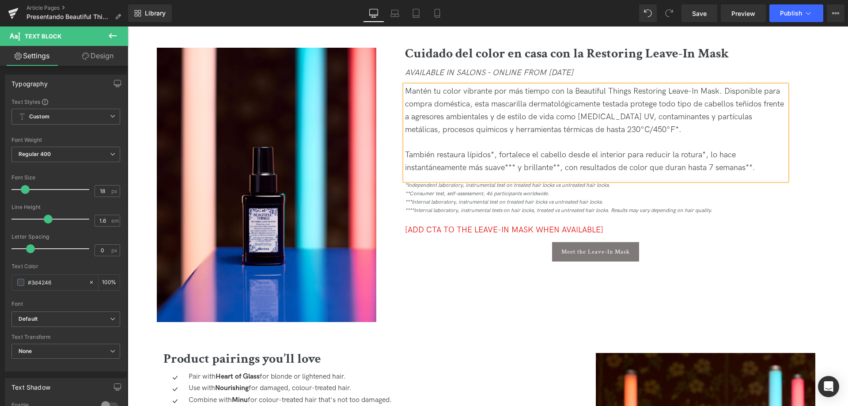
click at [424, 199] on icon "***Internal laboratory, instrumental test on treated hair locks vs untreated ha…" at bounding box center [504, 202] width 198 height 7
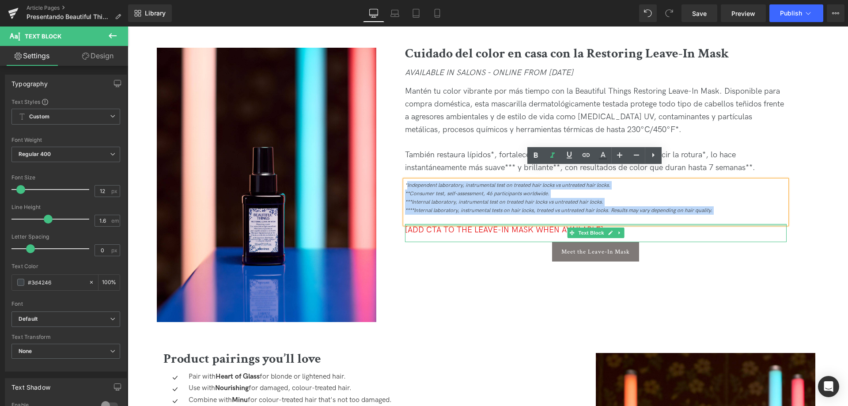
drag, startPoint x: 406, startPoint y: 172, endPoint x: 762, endPoint y: 212, distance: 358.6
click at [762, 212] on div "Cuidado del color en casa con la Restoring Leave-In Mask Heading AVAILABLE IN S…" at bounding box center [595, 157] width 395 height 218
click at [762, 224] on div at bounding box center [596, 225] width 382 height 2
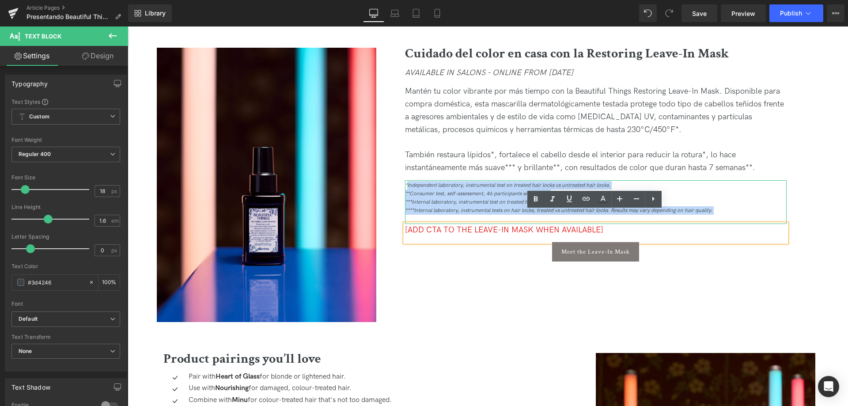
click at [715, 206] on div "****Internal laboratory, instrumental tests on hair locks, treated vs untreated…" at bounding box center [596, 210] width 382 height 8
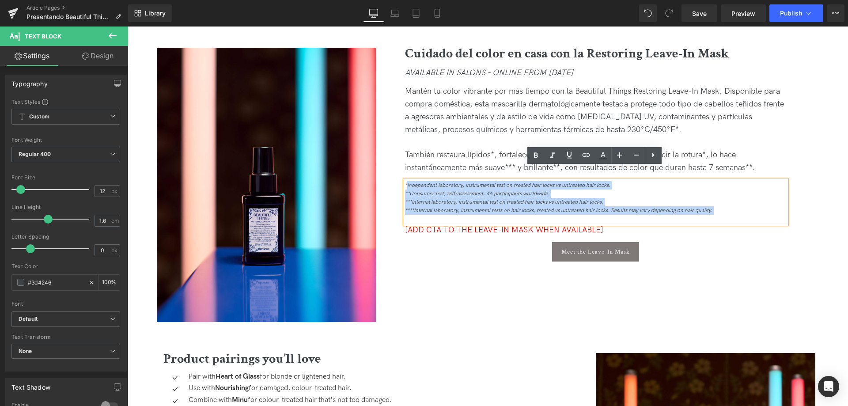
drag, startPoint x: 722, startPoint y: 196, endPoint x: 406, endPoint y: 172, distance: 316.7
click at [406, 180] on div "*Independent laboratory, instrumental test on treated hair locks vs untreated h…" at bounding box center [596, 202] width 382 height 44
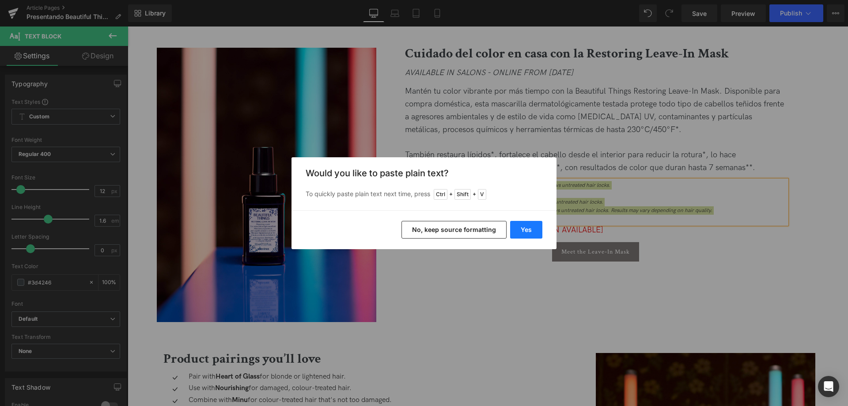
drag, startPoint x: 537, startPoint y: 228, endPoint x: 409, endPoint y: 202, distance: 130.4
click at [537, 228] on button "Yes" at bounding box center [526, 230] width 32 height 18
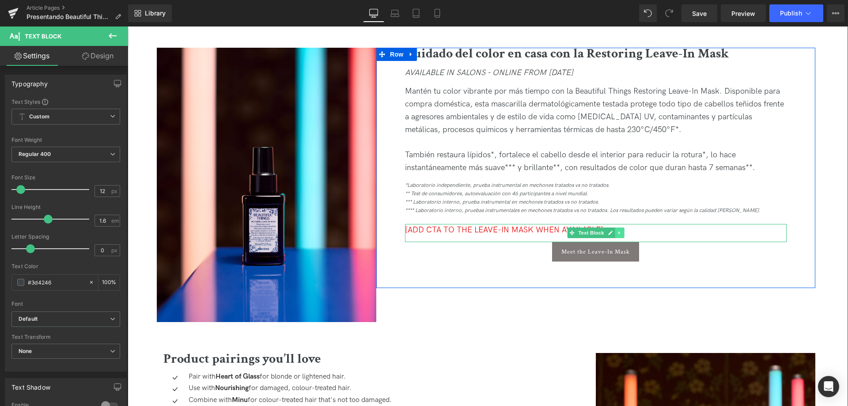
click at [619, 230] on icon at bounding box center [619, 232] width 5 height 5
click at [620, 227] on link at bounding box center [624, 232] width 9 height 11
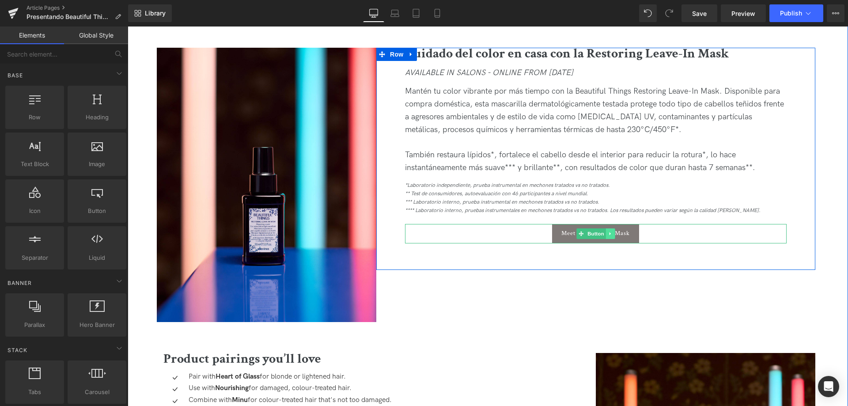
click at [610, 231] on icon at bounding box center [610, 233] width 5 height 5
click at [610, 228] on link at bounding box center [614, 233] width 9 height 11
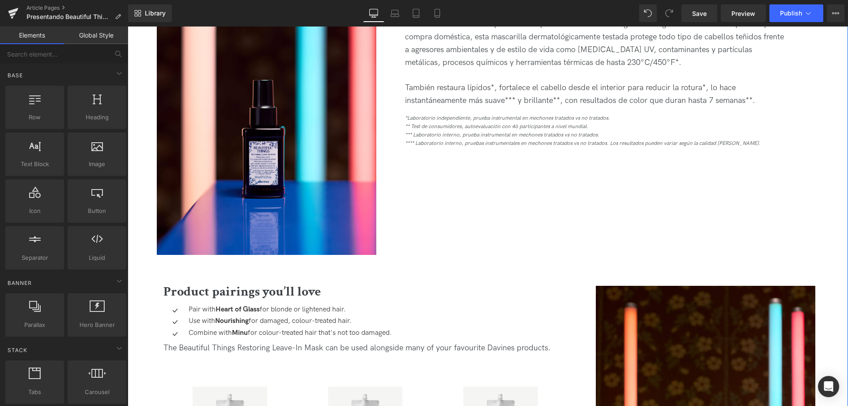
scroll to position [1237, 0]
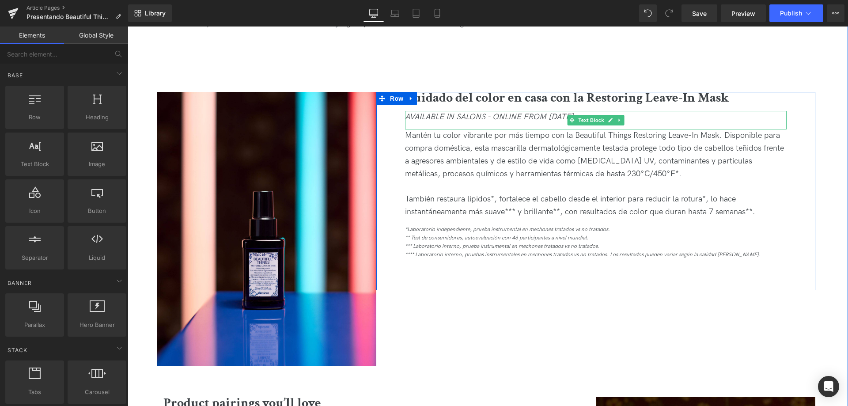
click at [540, 112] on icon "AVAILABLE IN SALONS - ONLINE FROM OCTOBER 1st" at bounding box center [489, 116] width 168 height 9
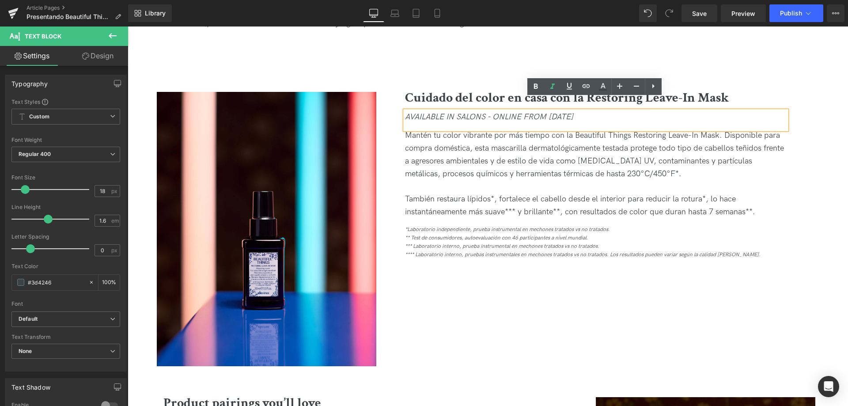
click at [432, 112] on icon "AVAILABLE IN SALONS - ONLINE FROM OCTOBER 1st" at bounding box center [489, 116] width 168 height 9
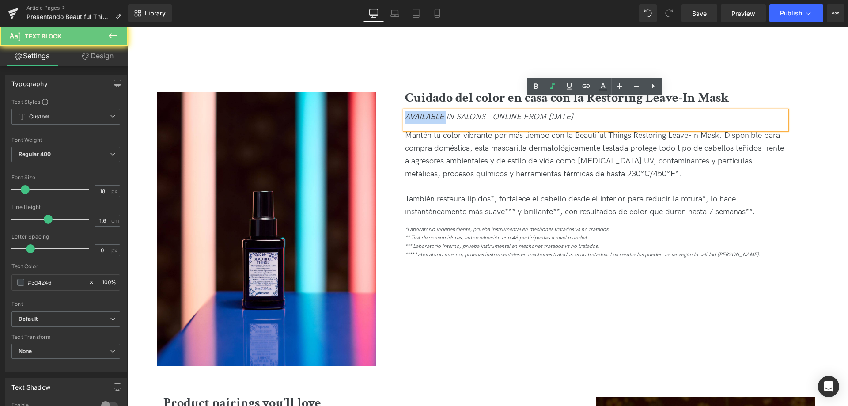
click at [432, 112] on icon "AVAILABLE IN SALONS - ONLINE FROM OCTOBER 1st" at bounding box center [489, 116] width 168 height 9
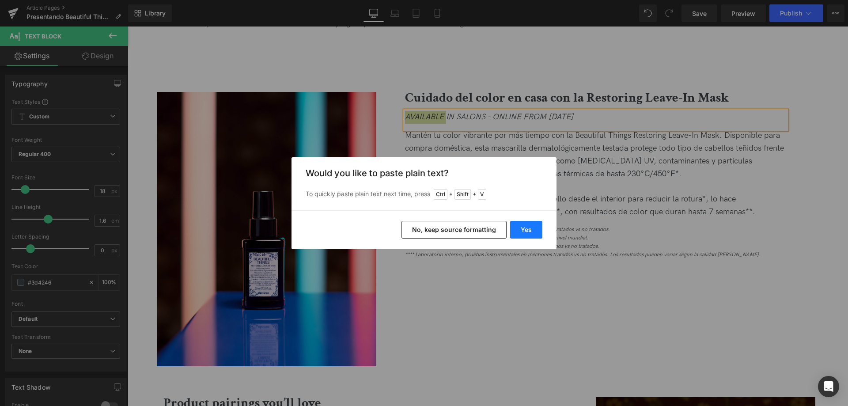
click at [522, 226] on button "Yes" at bounding box center [526, 230] width 32 height 18
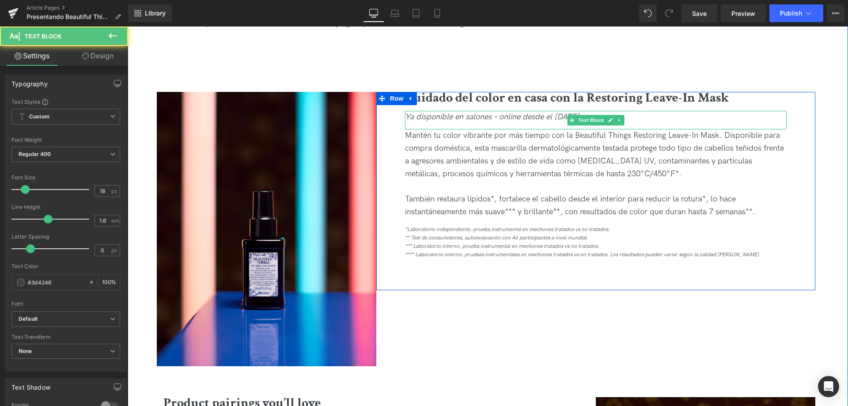
click at [462, 112] on icon "Ya disponible en salones – online desde el [DATE]." at bounding box center [493, 116] width 177 height 9
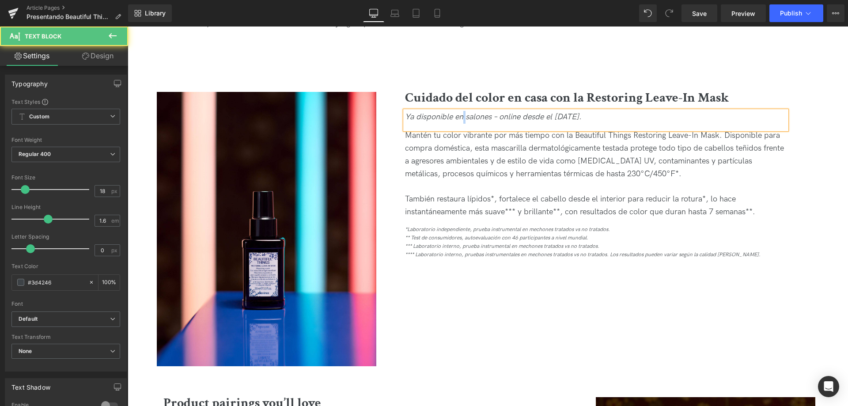
click at [462, 112] on icon "Ya disponible en salones – online desde el [DATE]." at bounding box center [493, 116] width 177 height 9
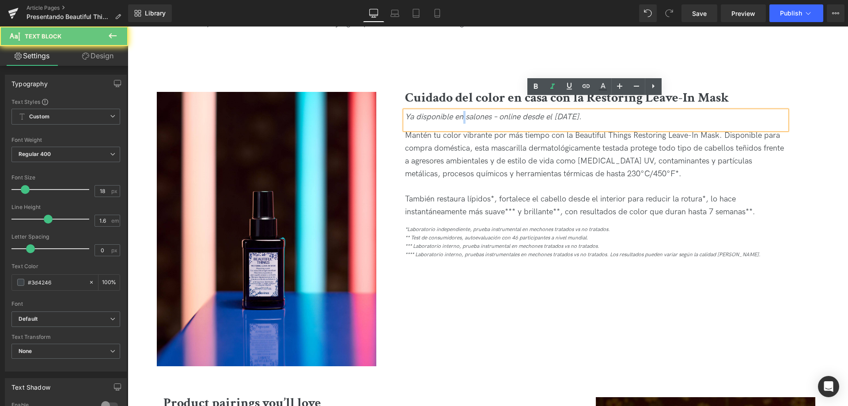
click at [462, 112] on icon "Ya disponible en salones – online desde el [DATE]." at bounding box center [493, 116] width 177 height 9
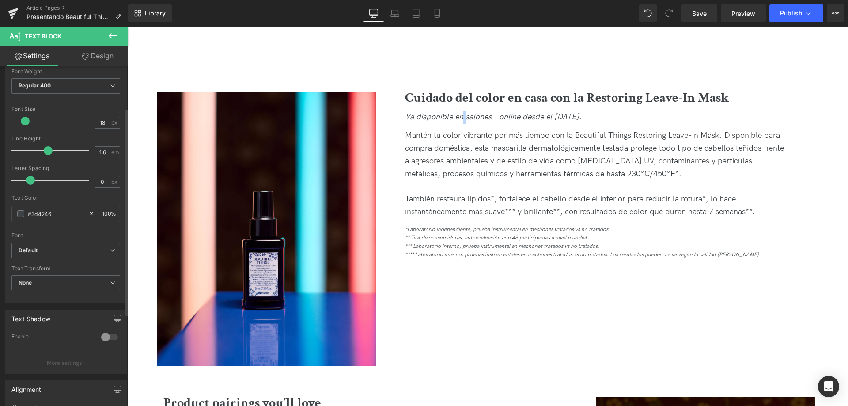
scroll to position [88, 0]
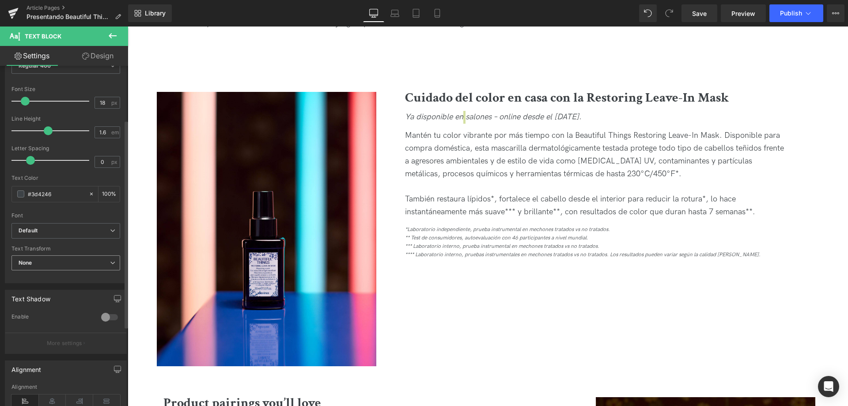
click at [66, 261] on span "None" at bounding box center [65, 262] width 109 height 15
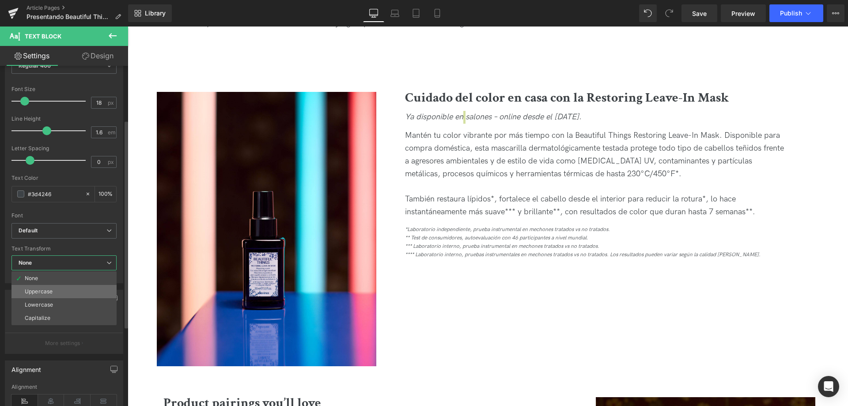
click at [61, 288] on li "Uppercase" at bounding box center [63, 291] width 105 height 13
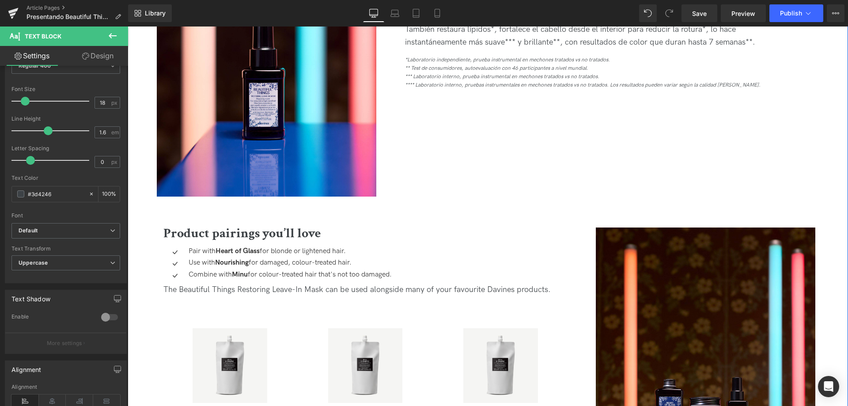
scroll to position [1458, 0]
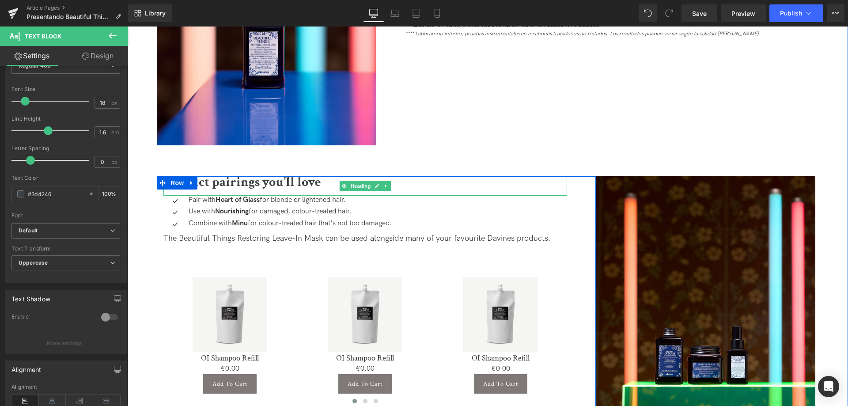
click at [285, 174] on b "Product pairings you’ll love" at bounding box center [242, 182] width 158 height 17
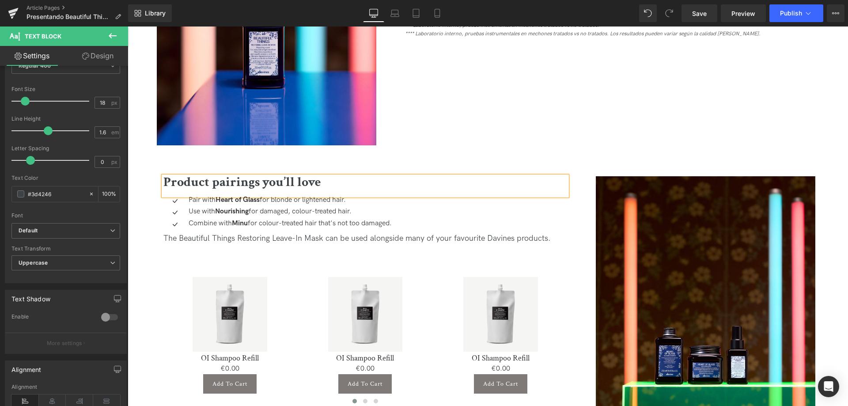
paste div
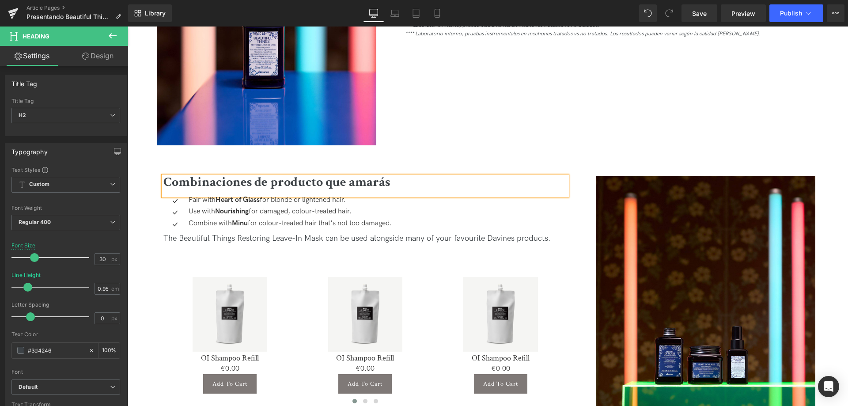
click at [254, 219] on p "Combine with Minu for colour-treated hair that's not too damaged." at bounding box center [290, 223] width 203 height 9
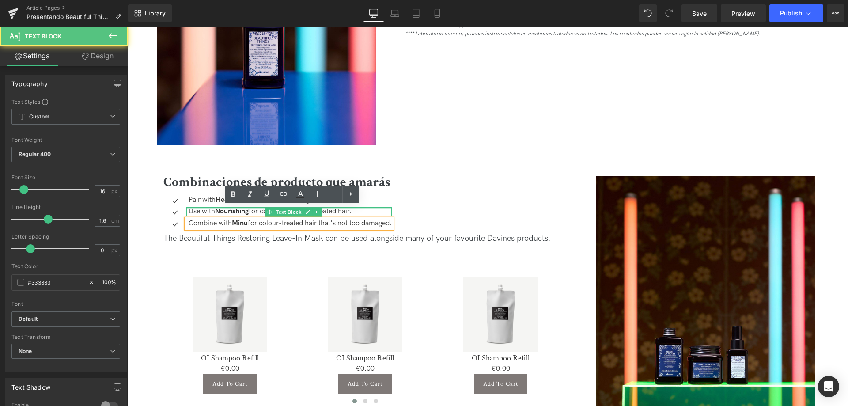
click at [197, 196] on p "Pair with Heart of Glass for blonde or lightened hair." at bounding box center [290, 200] width 203 height 9
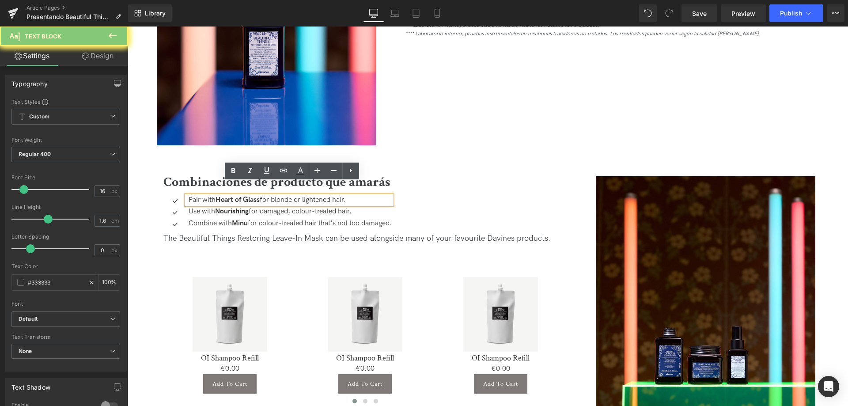
click at [197, 196] on p "Pair with Heart of Glass for blonde or lightened hair." at bounding box center [290, 200] width 203 height 9
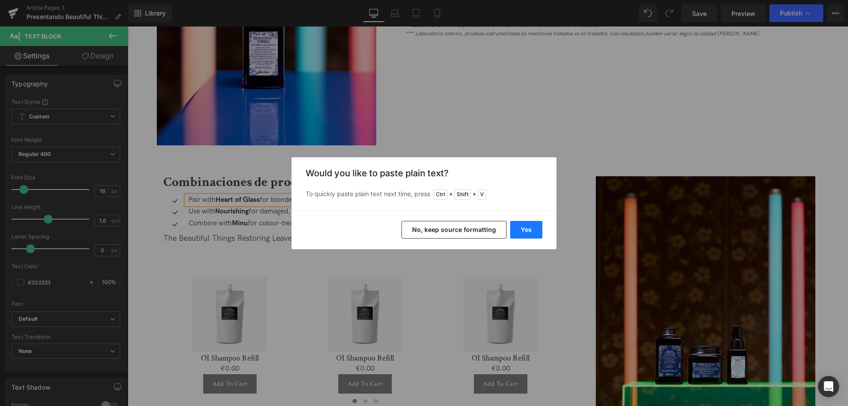
click at [525, 231] on button "Yes" at bounding box center [526, 230] width 32 height 18
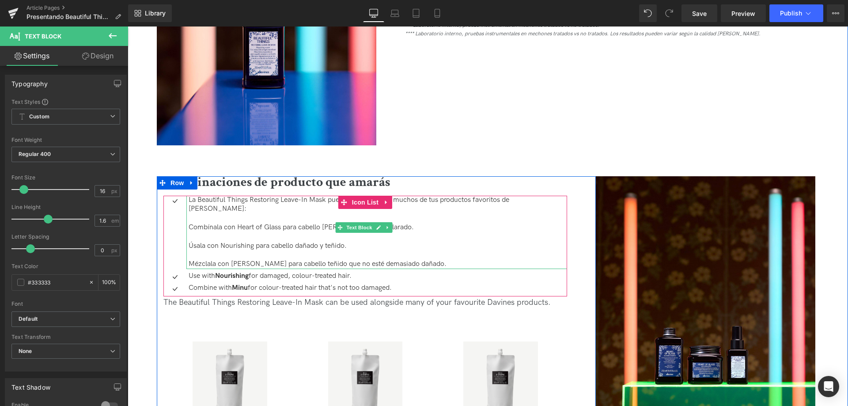
click at [233, 223] on p "Combínala con Heart of Glass para cabello rubio o aclarado." at bounding box center [378, 227] width 379 height 9
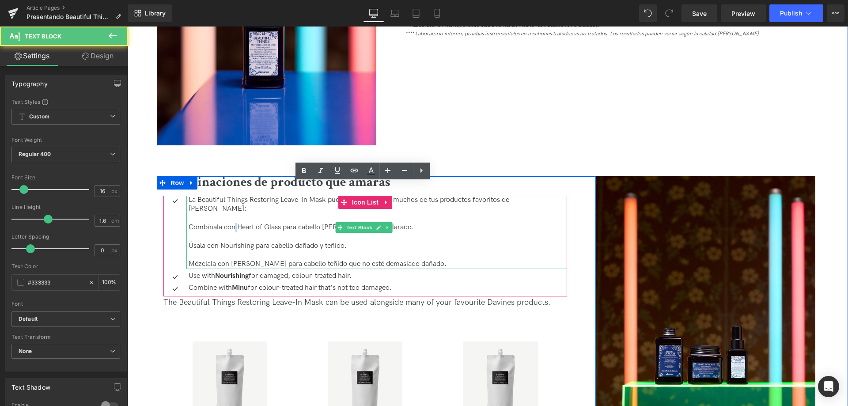
click at [233, 223] on p "Combínala con Heart of Glass para cabello rubio o aclarado." at bounding box center [378, 227] width 379 height 9
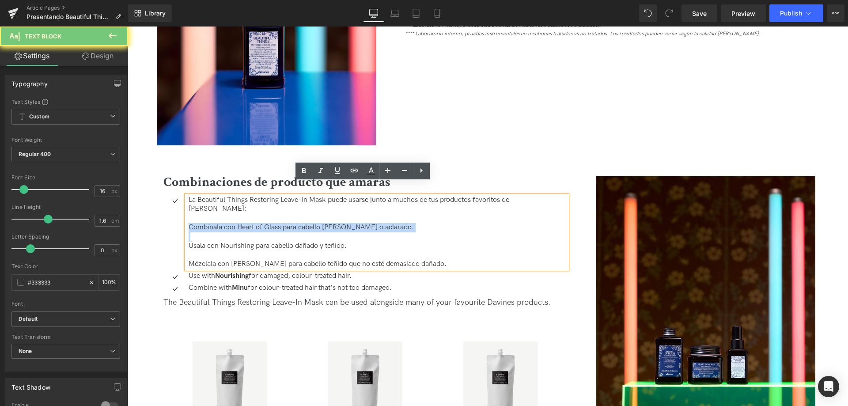
click at [233, 223] on p "Combínala con Heart of Glass para cabello rubio o aclarado." at bounding box center [378, 227] width 379 height 9
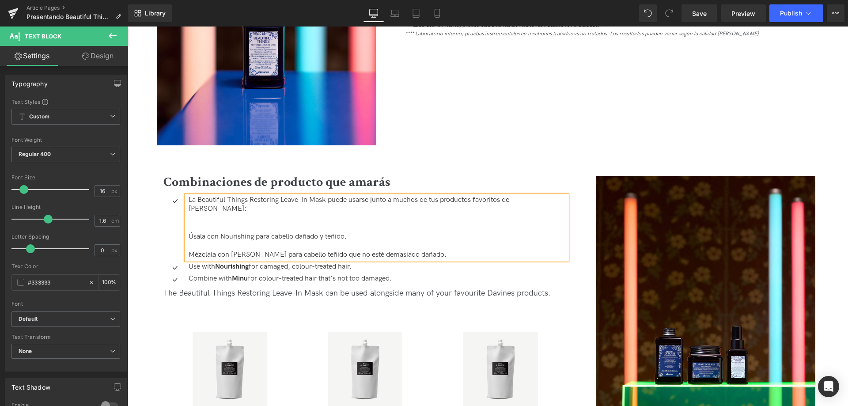
click at [222, 262] on strong "Nourishing" at bounding box center [232, 266] width 34 height 8
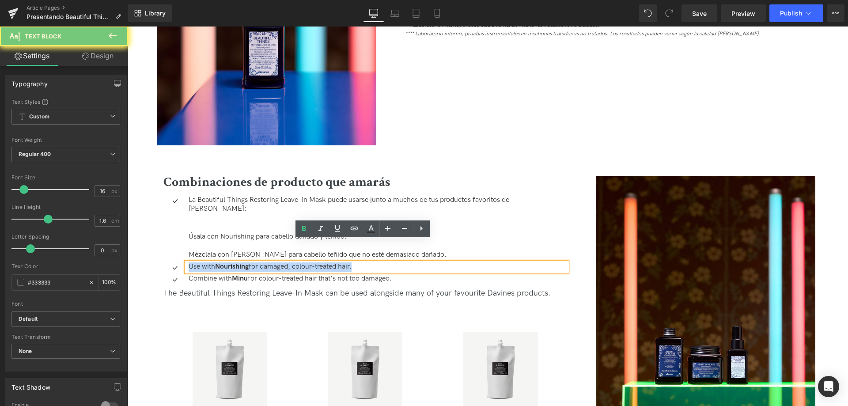
click at [222, 262] on strong "Nourishing" at bounding box center [232, 266] width 34 height 8
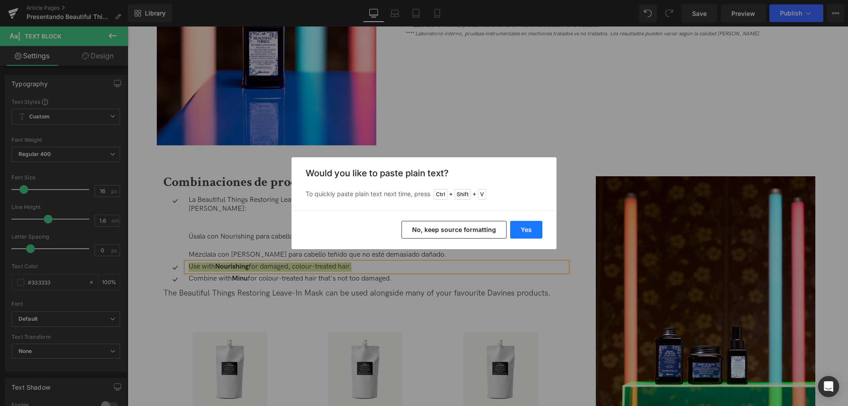
click at [533, 231] on button "Yes" at bounding box center [526, 230] width 32 height 18
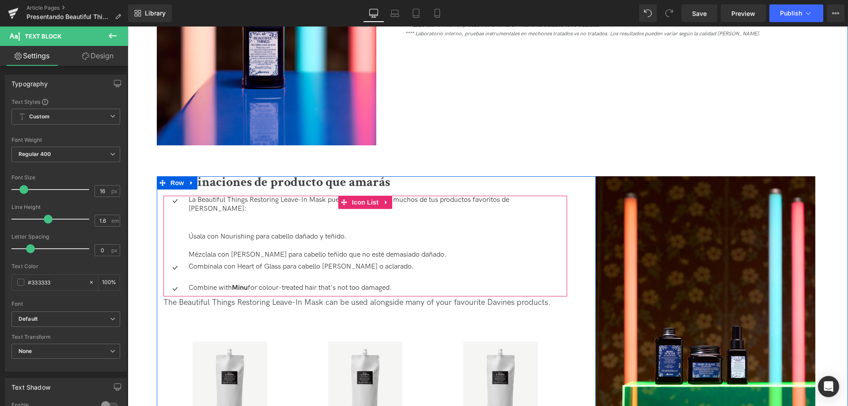
click at [236, 250] on p "Mézclala con Minu para cabello teñido que no esté demasiado dañado." at bounding box center [378, 254] width 379 height 9
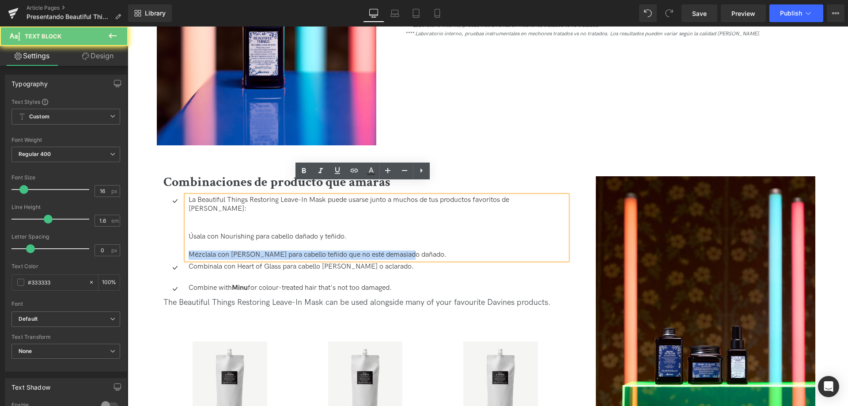
click at [236, 250] on p "Mézclala con Minu para cabello teñido que no esté demasiado dañado." at bounding box center [378, 254] width 379 height 9
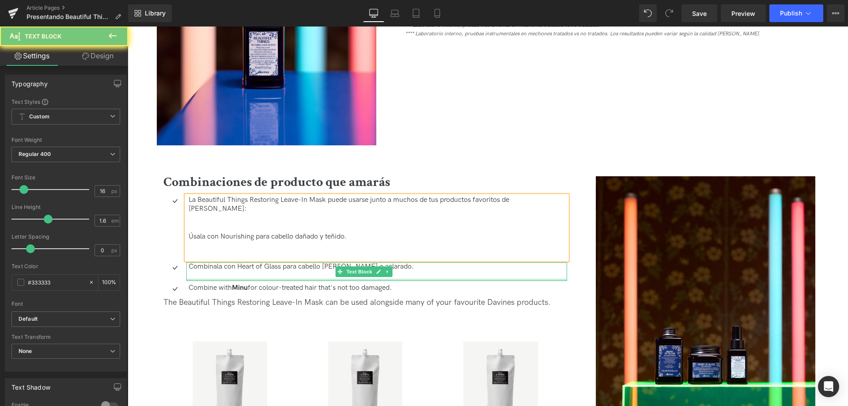
click at [239, 261] on ul "Icon La Beautiful Things Restoring Leave-In Mask puede usarse junto a muchos de…" at bounding box center [365, 246] width 404 height 100
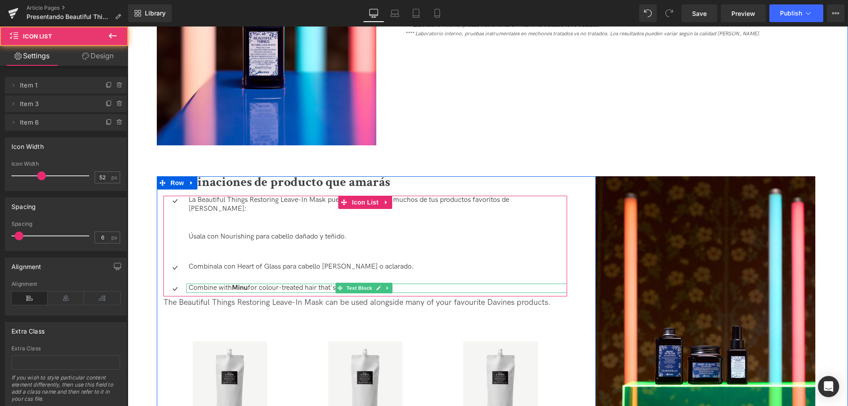
click at [237, 284] on strong "Minu" at bounding box center [240, 288] width 16 height 8
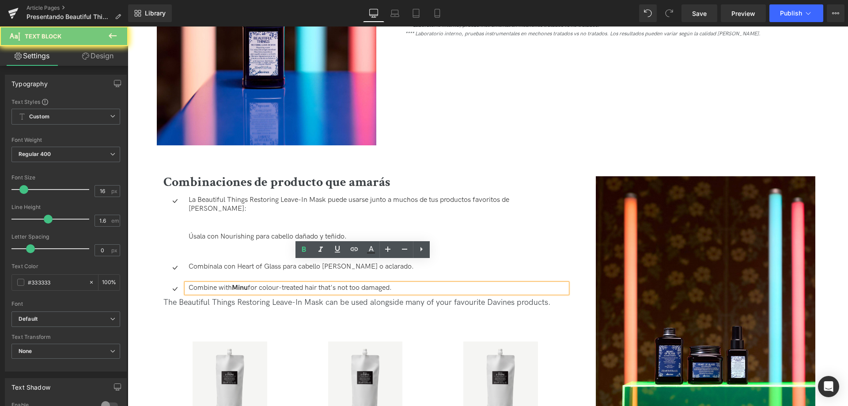
click at [237, 284] on strong "Minu" at bounding box center [240, 288] width 16 height 8
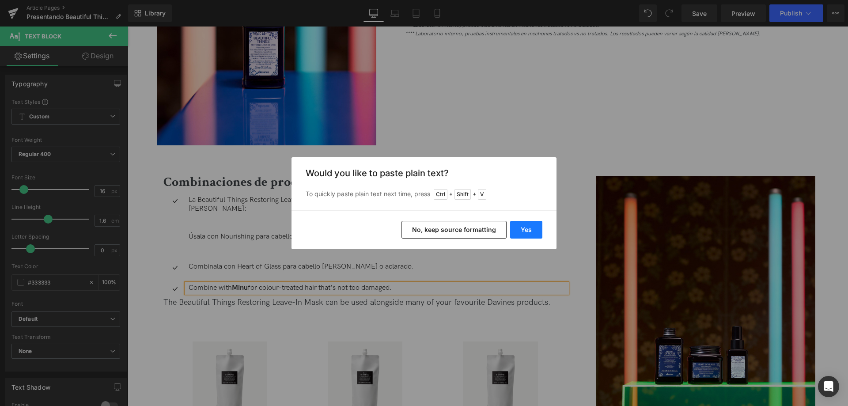
drag, startPoint x: 529, startPoint y: 230, endPoint x: 400, endPoint y: 204, distance: 131.7
click at [529, 230] on button "Yes" at bounding box center [526, 230] width 32 height 18
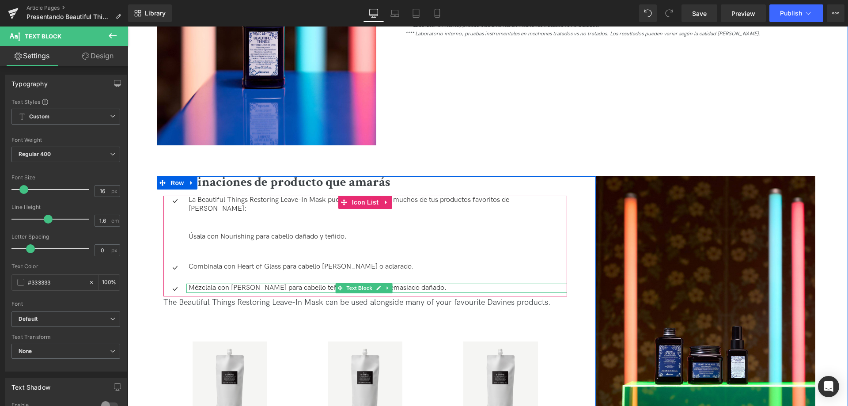
click at [239, 284] on p "Mézclala con Minu para cabello teñido que no esté demasiado dañado." at bounding box center [378, 288] width 379 height 9
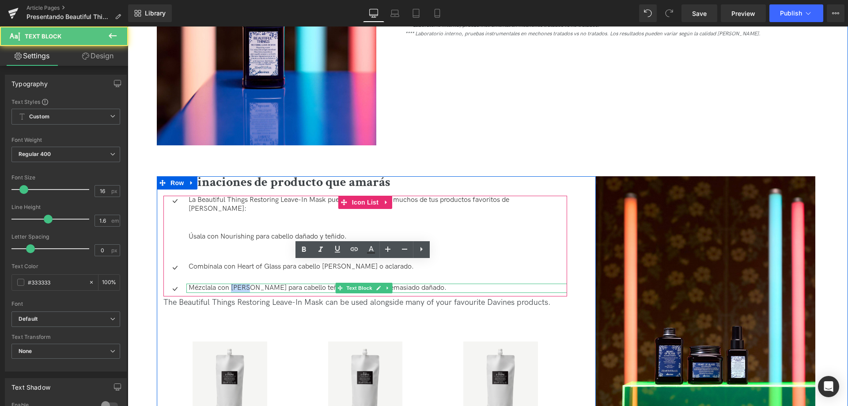
click at [239, 284] on p "Mézclala con Minu para cabello teñido que no esté demasiado dañado." at bounding box center [378, 288] width 379 height 9
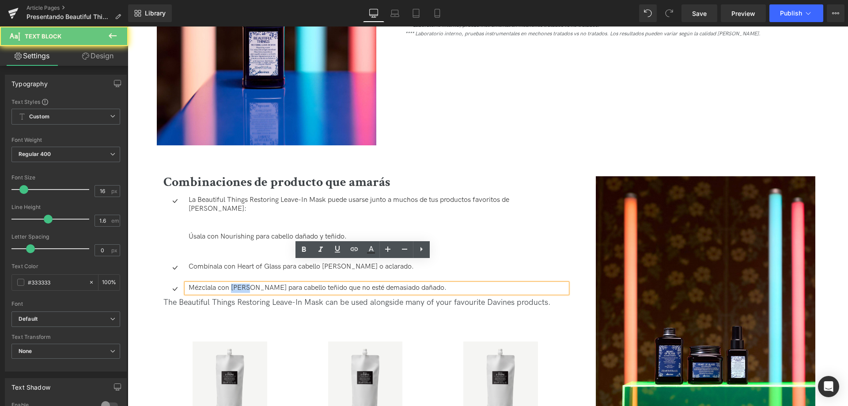
click at [295, 272] on p at bounding box center [378, 276] width 379 height 9
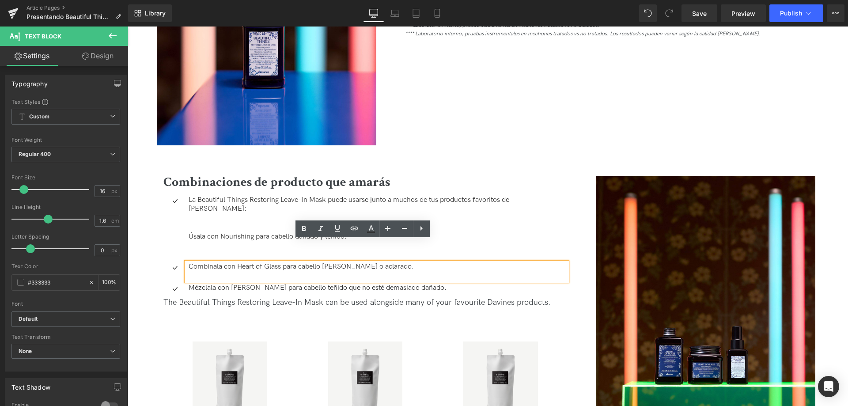
click at [297, 262] on p "Combínala con Heart of Glass para cabello rubio o aclarado." at bounding box center [378, 266] width 379 height 9
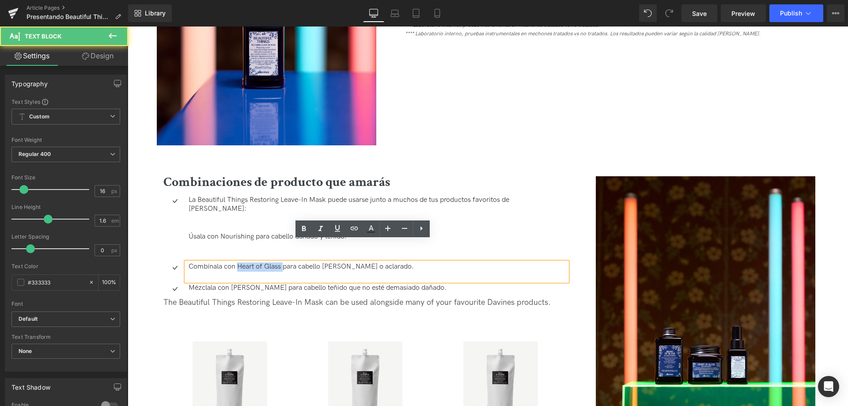
drag, startPoint x: 236, startPoint y: 247, endPoint x: 283, endPoint y: 245, distance: 46.9
click at [283, 262] on p "Combínala con Heart of Glass para cabello rubio o aclarado." at bounding box center [378, 266] width 379 height 9
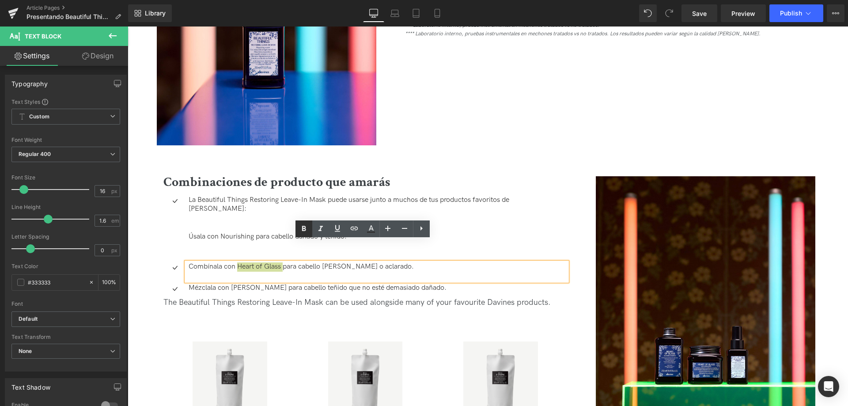
click at [299, 229] on icon at bounding box center [304, 228] width 11 height 11
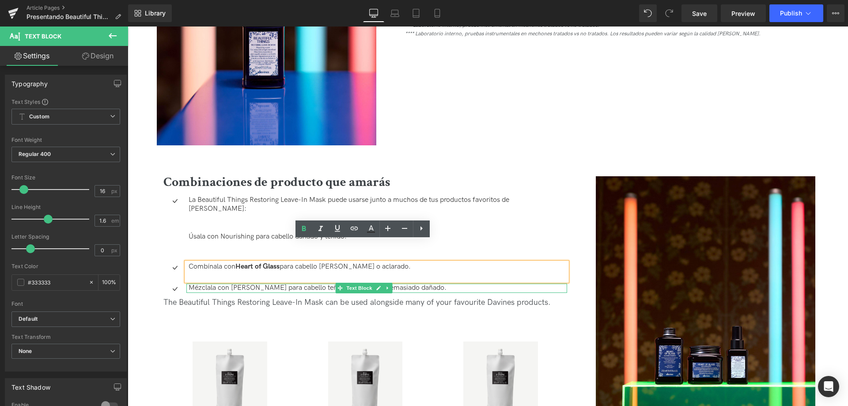
click at [236, 284] on p "Mézclala con Minu para cabello teñido que no esté demasiado dañado." at bounding box center [378, 288] width 379 height 9
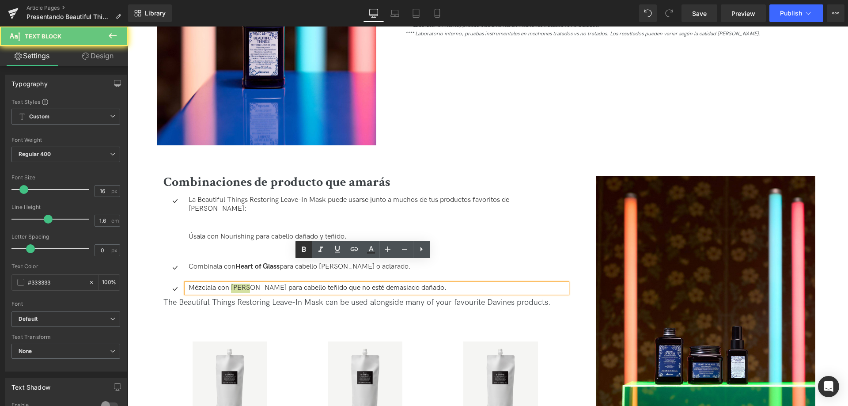
click at [307, 249] on icon at bounding box center [304, 249] width 11 height 11
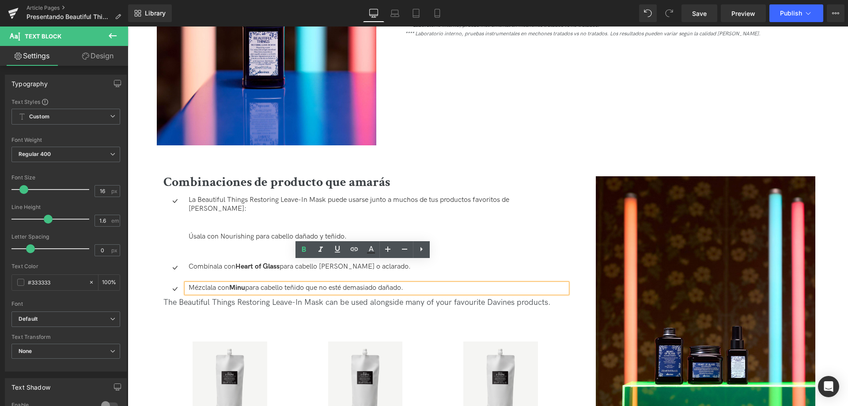
click at [276, 272] on p at bounding box center [378, 276] width 379 height 9
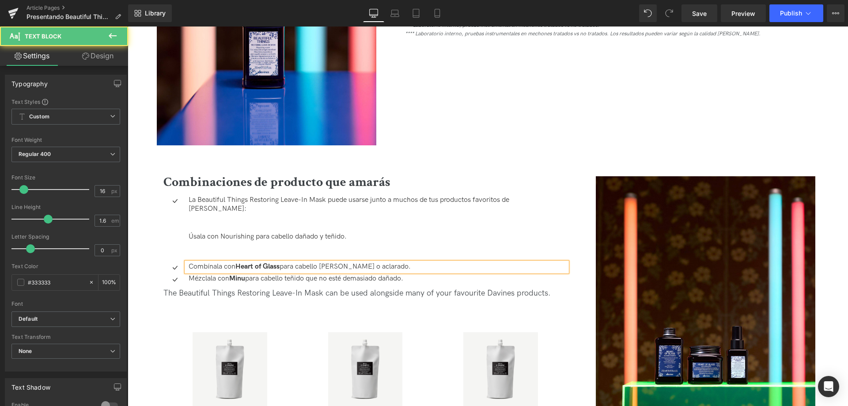
click at [210, 250] on p at bounding box center [378, 254] width 379 height 9
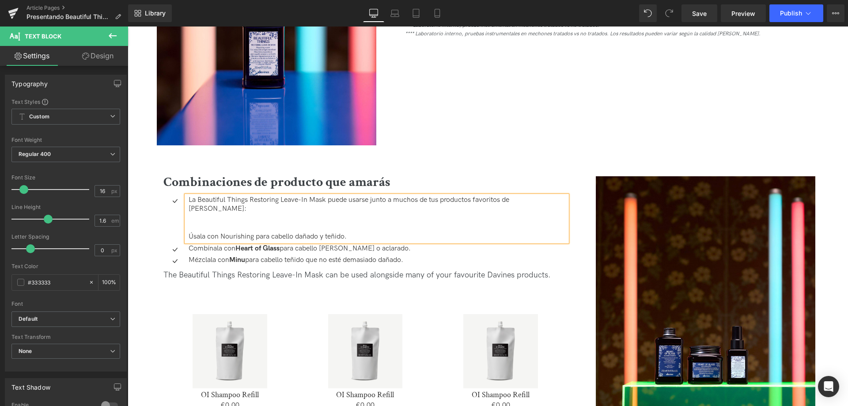
click at [231, 232] on p "Úsala con Nourishing para cabello dañado y teñido." at bounding box center [378, 236] width 379 height 9
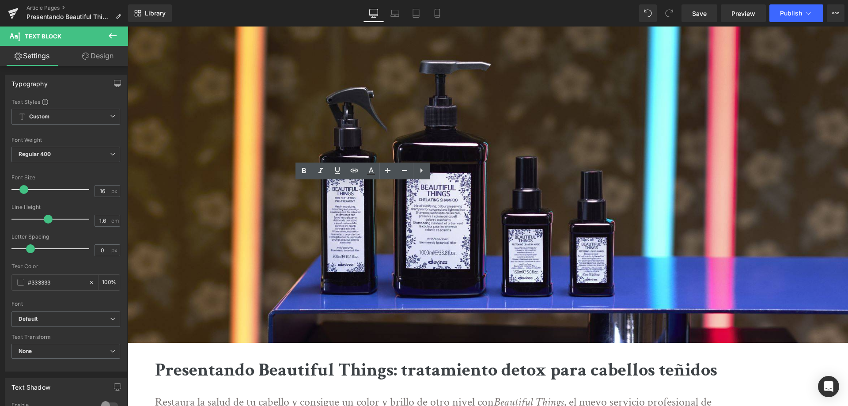
click at [306, 172] on icon at bounding box center [304, 170] width 4 height 5
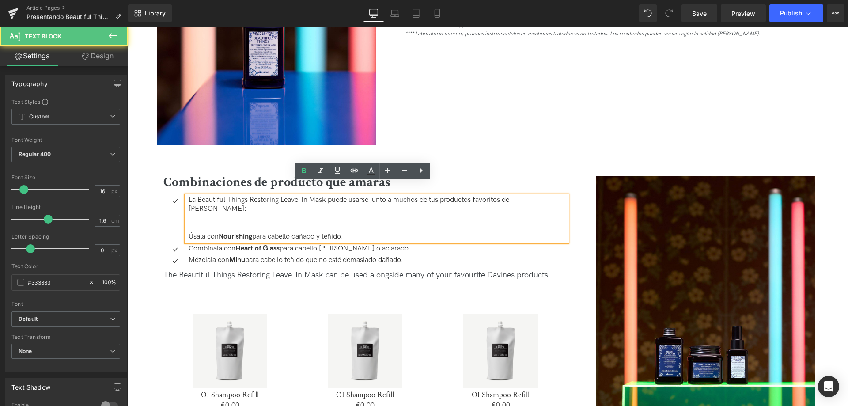
click at [192, 232] on p "Úsala con Nourishing para cabello dañado y teñido." at bounding box center [378, 236] width 379 height 9
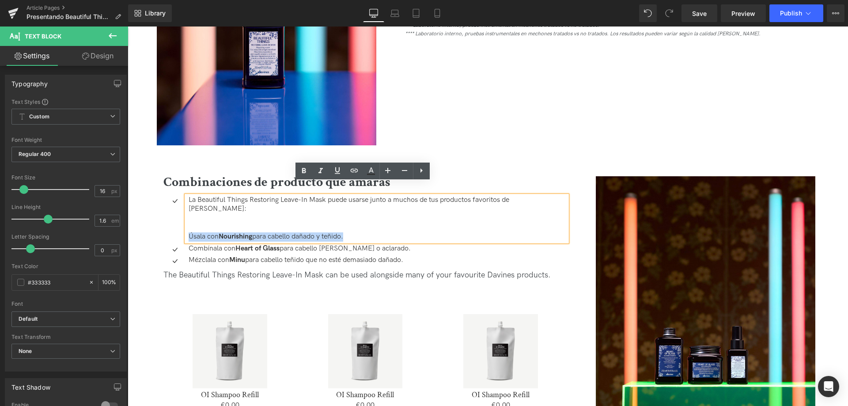
drag, startPoint x: 186, startPoint y: 213, endPoint x: 183, endPoint y: 194, distance: 19.2
click at [186, 196] on div "La Beautiful Things Restoring Leave-In Mask puede usarse junto a muchos de tus …" at bounding box center [376, 219] width 381 height 46
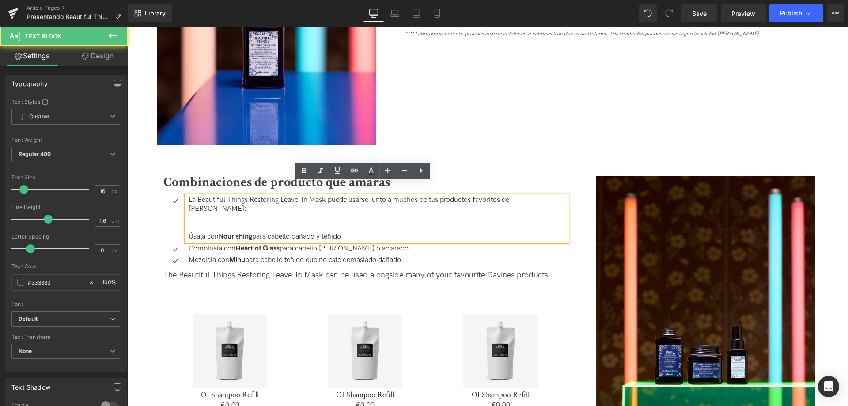
click at [217, 214] on p at bounding box center [378, 218] width 379 height 9
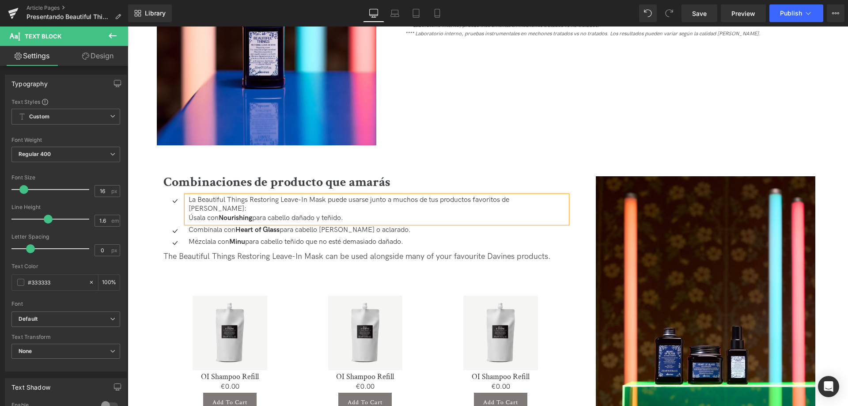
click at [311, 196] on p "La Beautiful Things Restoring Leave-In Mask puede usarse junto a muchos de tus …" at bounding box center [378, 205] width 379 height 19
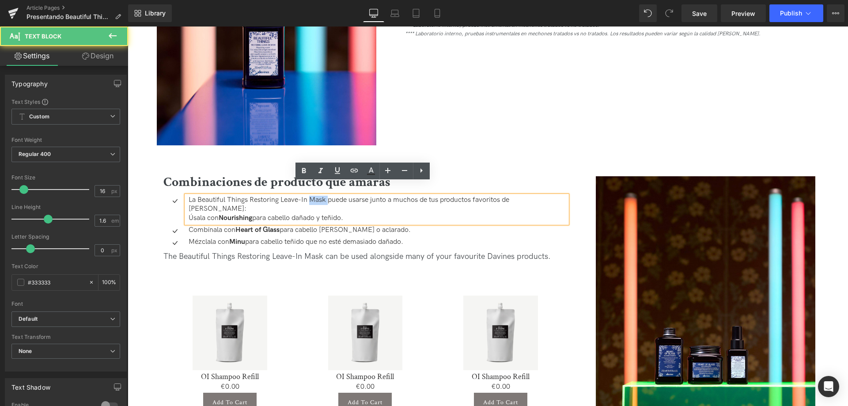
click at [311, 196] on p "La Beautiful Things Restoring Leave-In Mask puede usarse junto a muchos de tus …" at bounding box center [378, 205] width 379 height 19
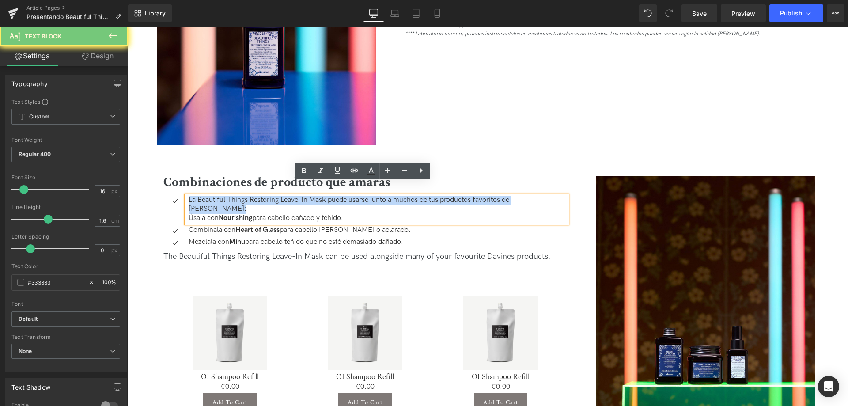
click at [311, 196] on p "La Beautiful Things Restoring Leave-In Mask puede usarse junto a muchos de tus …" at bounding box center [378, 205] width 379 height 19
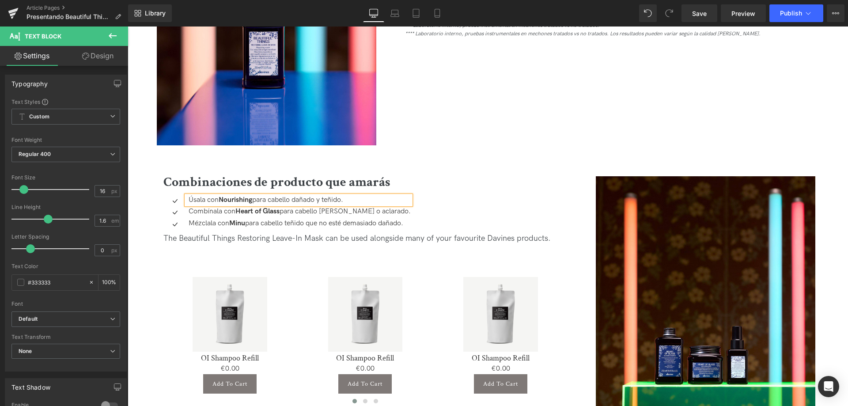
click at [213, 232] on div "The Beautiful Things Restoring Leave-In Mask can be used alongside many of your…" at bounding box center [365, 238] width 404 height 13
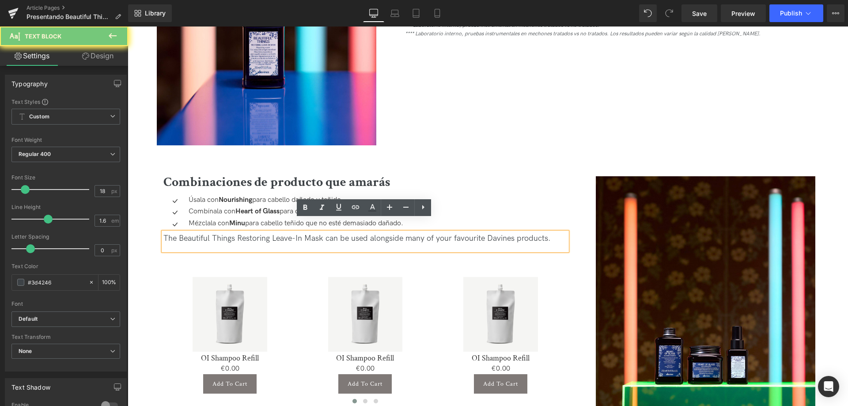
click at [213, 232] on div "The Beautiful Things Restoring Leave-In Mask can be used alongside many of your…" at bounding box center [365, 238] width 404 height 13
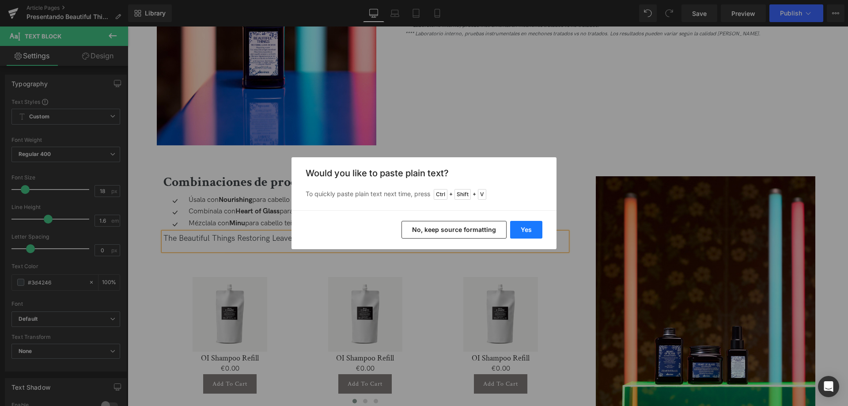
click at [528, 230] on button "Yes" at bounding box center [526, 230] width 32 height 18
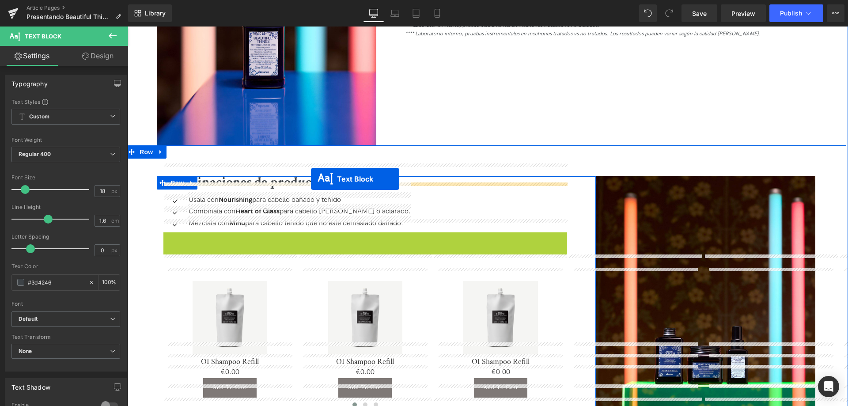
drag, startPoint x: 338, startPoint y: 235, endPoint x: 311, endPoint y: 179, distance: 62.4
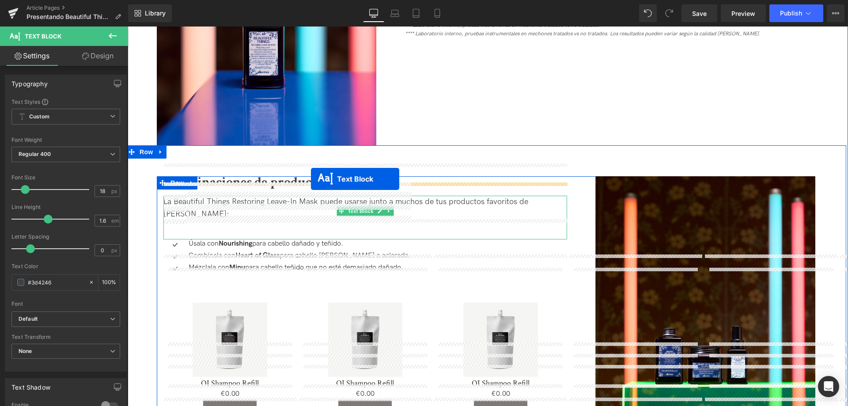
click at [311, 179] on div "Combinaciones de producto que amarás" at bounding box center [365, 185] width 404 height 19
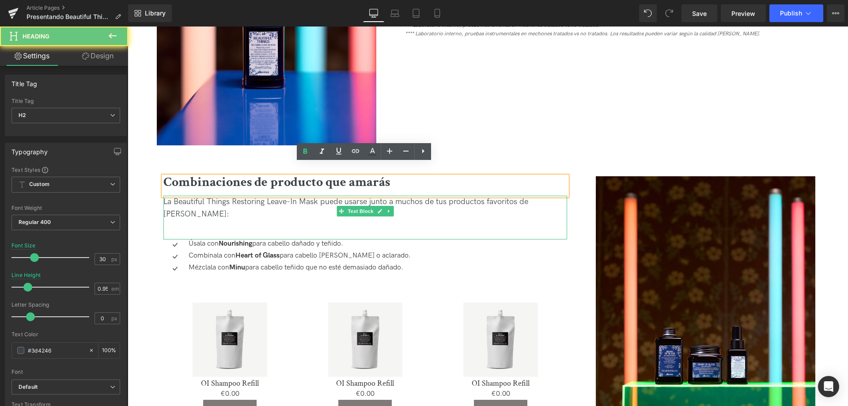
click at [298, 221] on div at bounding box center [365, 227] width 404 height 13
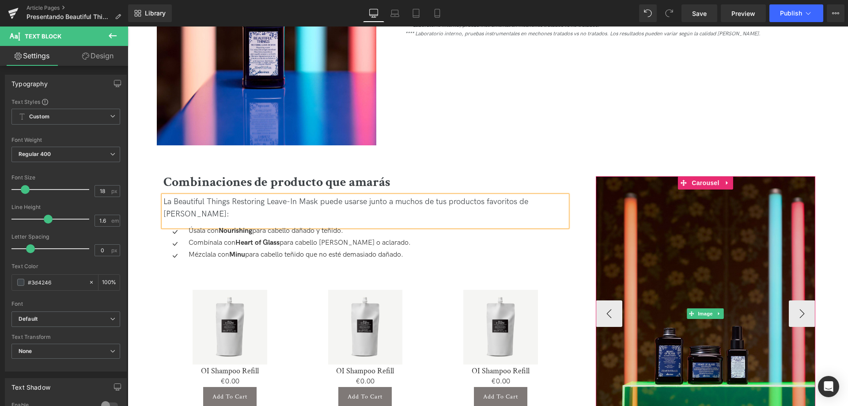
click at [672, 232] on img at bounding box center [706, 313] width 220 height 274
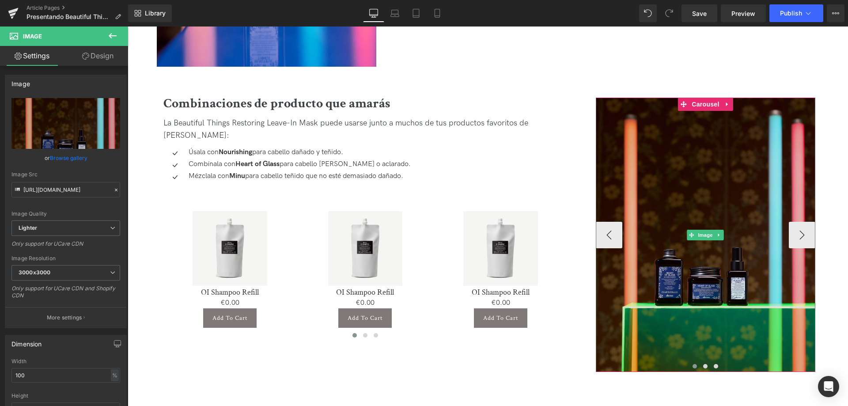
scroll to position [1546, 0]
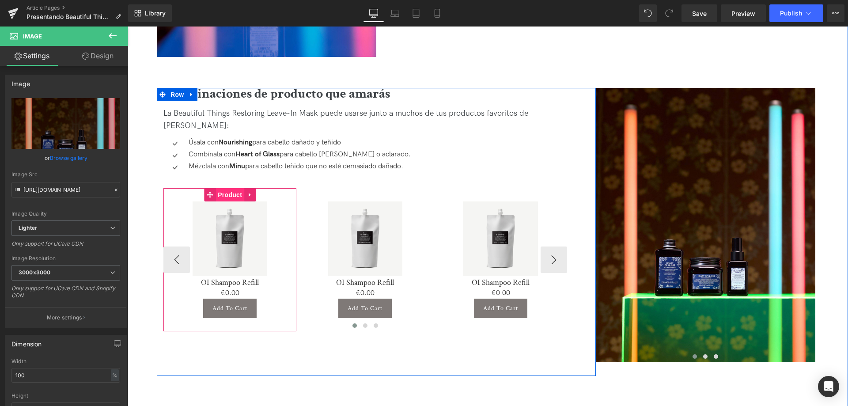
click at [231, 188] on span "Product" at bounding box center [230, 194] width 29 height 13
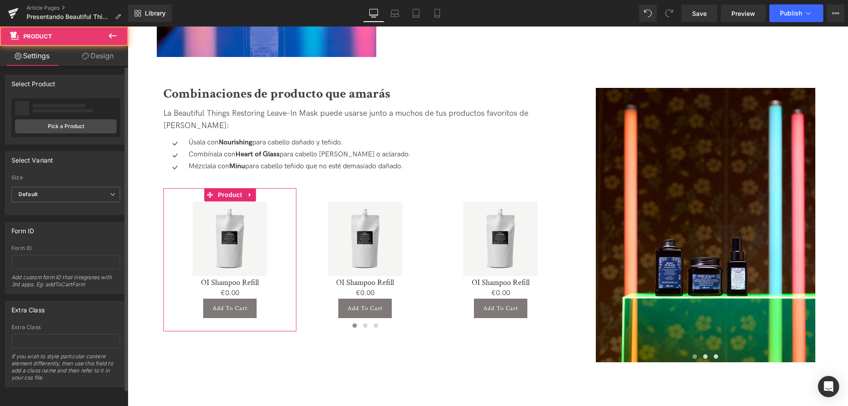
click at [43, 118] on div "No product selected Pick a Product" at bounding box center [65, 117] width 109 height 39
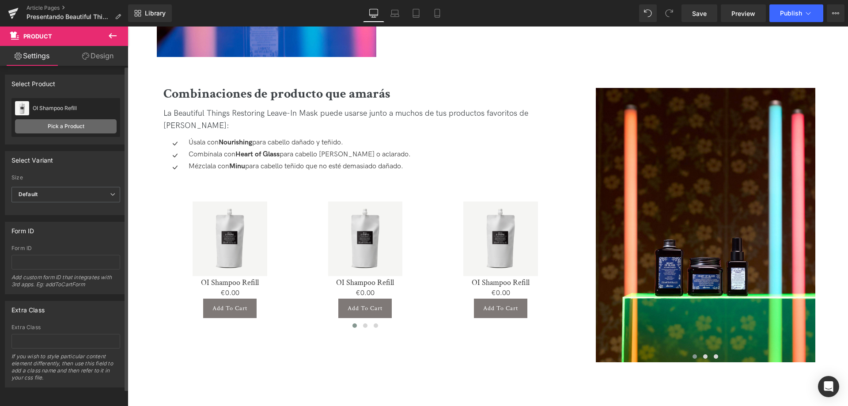
click at [50, 127] on link "Pick a Product" at bounding box center [66, 126] width 102 height 14
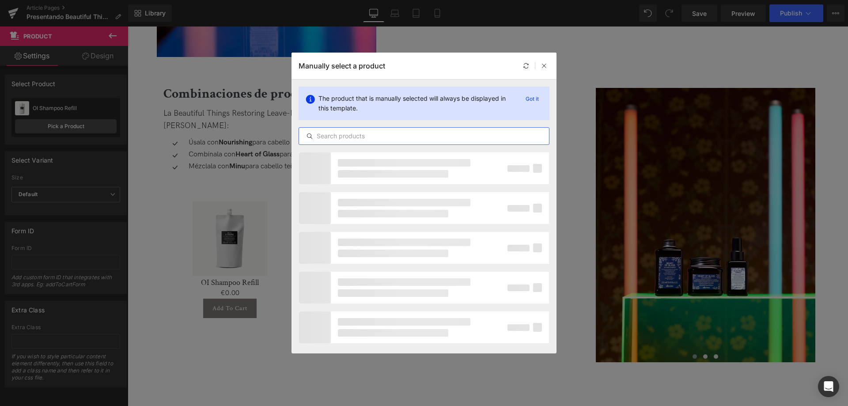
click at [347, 136] on input "text" at bounding box center [424, 136] width 250 height 11
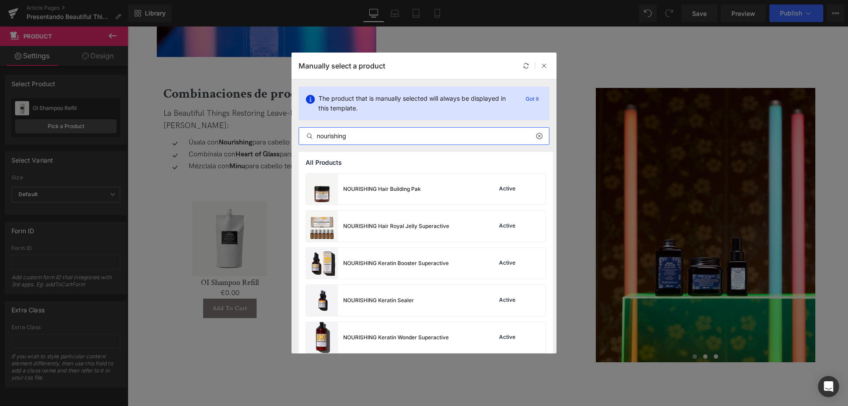
click at [331, 138] on input "nourishing" at bounding box center [424, 136] width 250 height 11
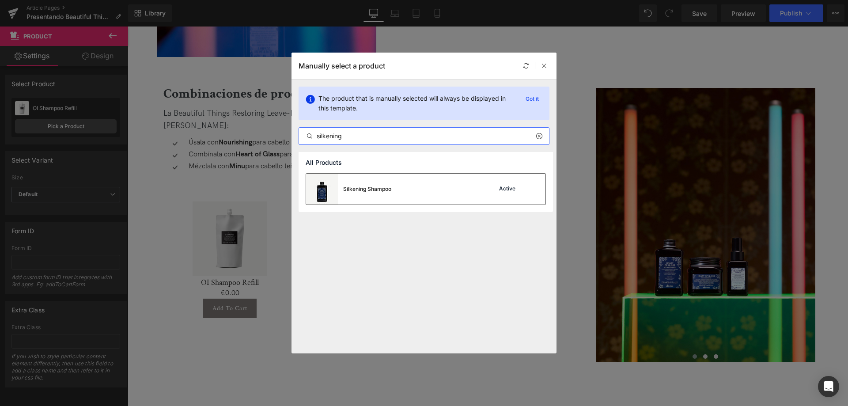
type input "silkening"
click at [394, 183] on div "Silkening Shampoo Active" at bounding box center [425, 189] width 239 height 31
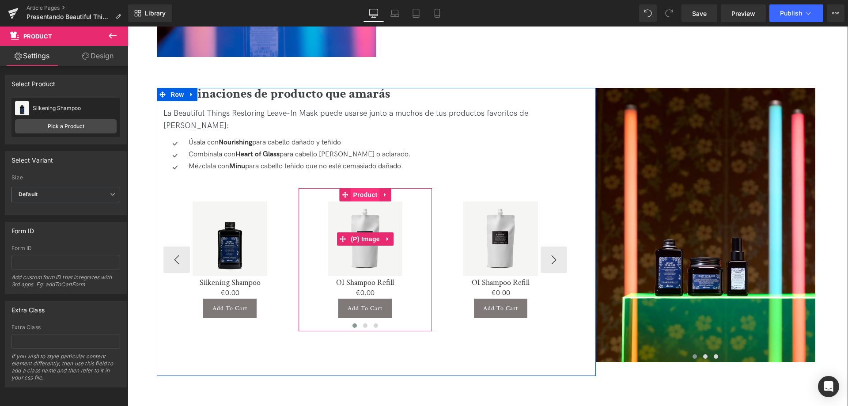
click at [365, 188] on span "Product" at bounding box center [365, 194] width 29 height 13
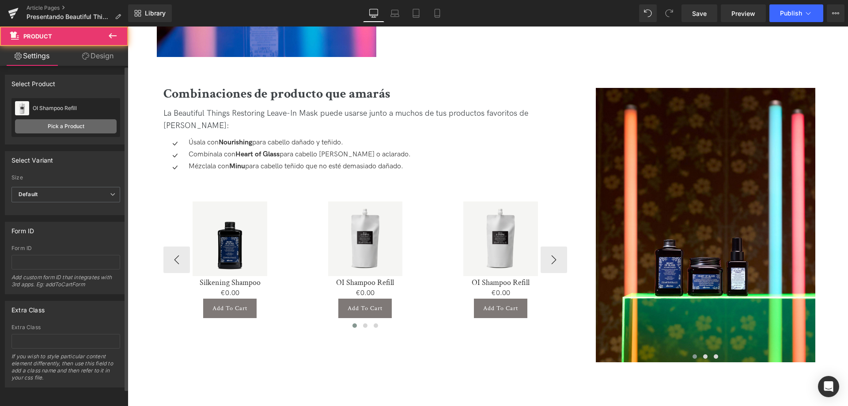
click at [109, 127] on link "Pick a Product" at bounding box center [66, 126] width 102 height 14
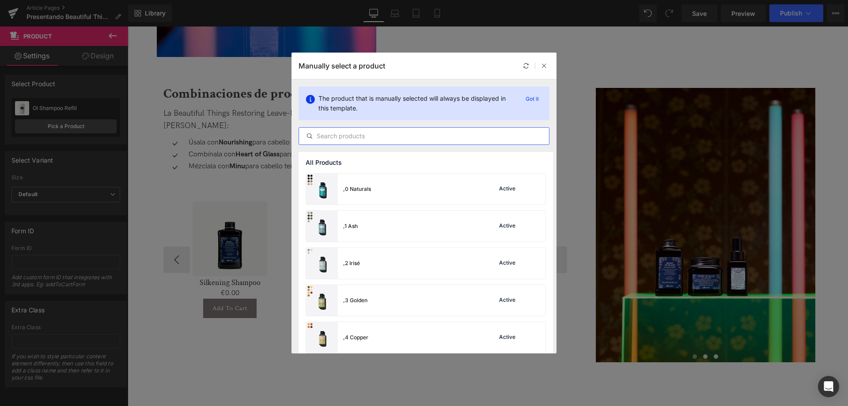
click at [379, 140] on input "text" at bounding box center [424, 136] width 250 height 11
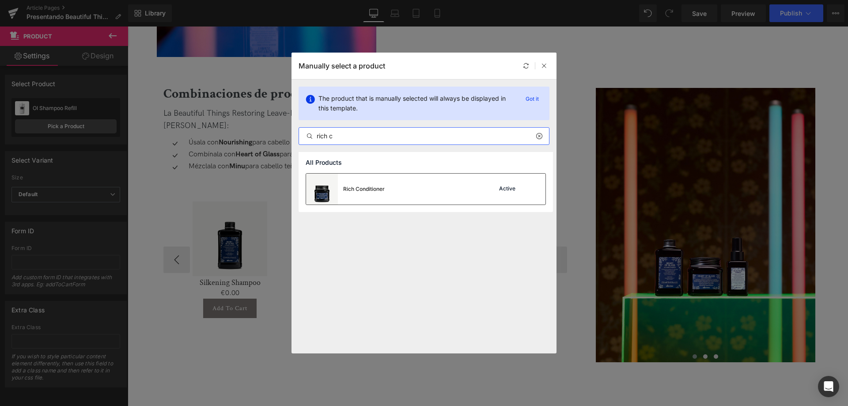
type input "rich c"
click at [398, 190] on div "Rich Conditioner Active" at bounding box center [425, 189] width 239 height 31
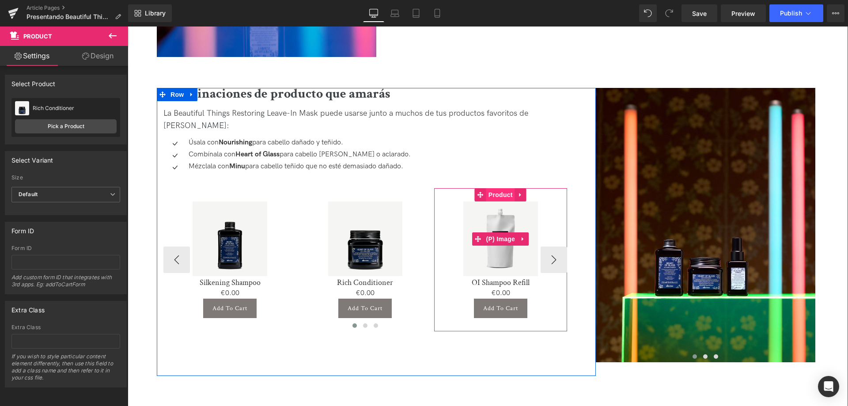
click at [507, 188] on span "Product" at bounding box center [500, 194] width 29 height 13
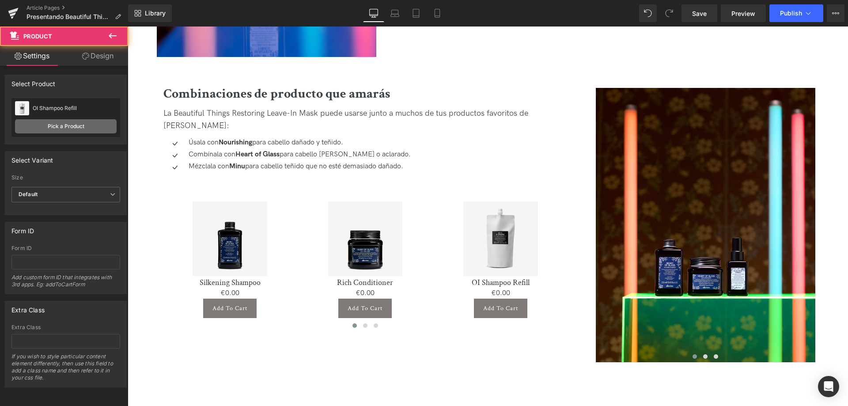
click at [57, 126] on link "Pick a Product" at bounding box center [66, 126] width 102 height 14
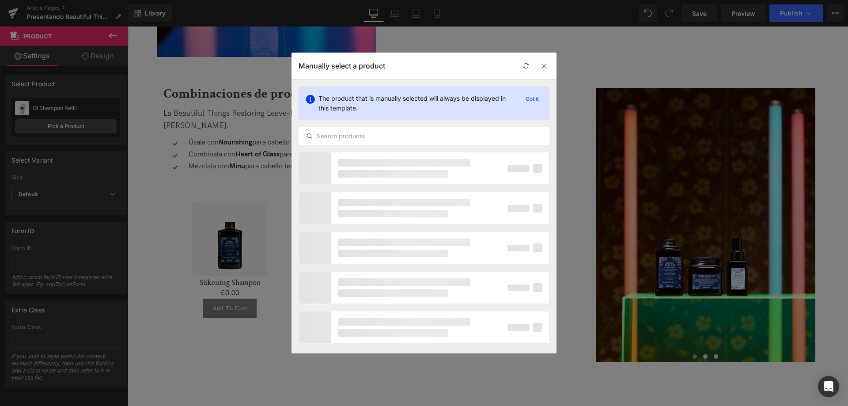
drag, startPoint x: 383, startPoint y: 130, endPoint x: 376, endPoint y: 146, distance: 17.4
click at [378, 144] on div at bounding box center [424, 136] width 251 height 18
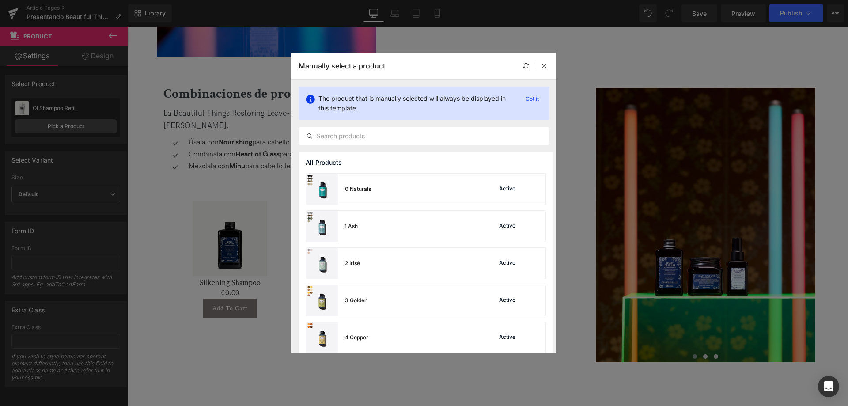
click at [376, 146] on div "The product that is manually selected will always be displayed in this template…" at bounding box center [424, 116] width 265 height 72
click at [377, 134] on input "text" at bounding box center [424, 136] width 250 height 11
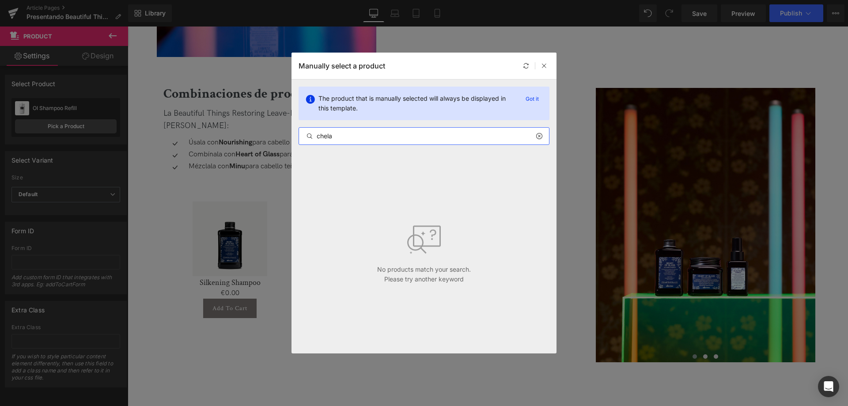
click at [319, 133] on input "chela" at bounding box center [424, 136] width 250 height 11
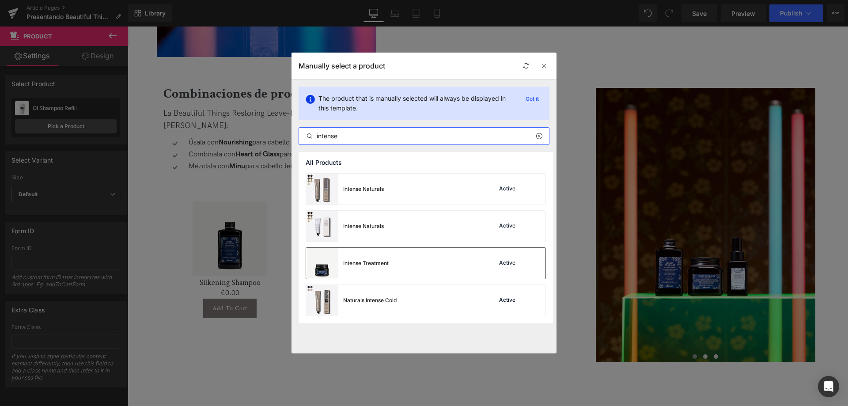
type input "intense"
click at [413, 265] on div "Intense Treatment Active" at bounding box center [425, 263] width 239 height 31
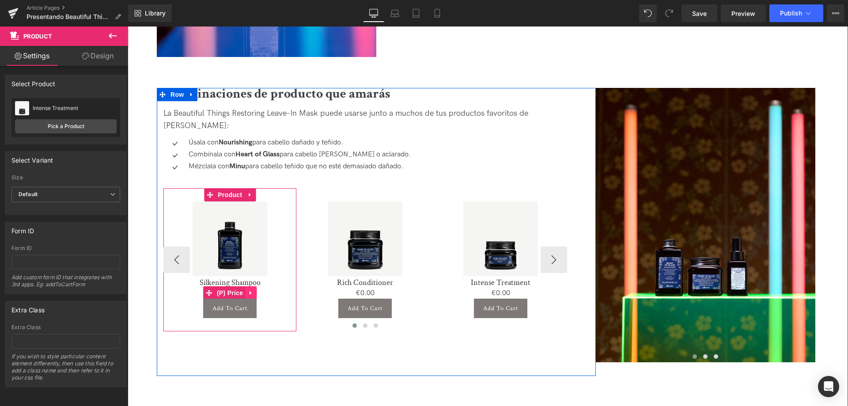
click at [248, 290] on icon at bounding box center [251, 293] width 6 height 7
click at [254, 290] on icon at bounding box center [257, 293] width 6 height 7
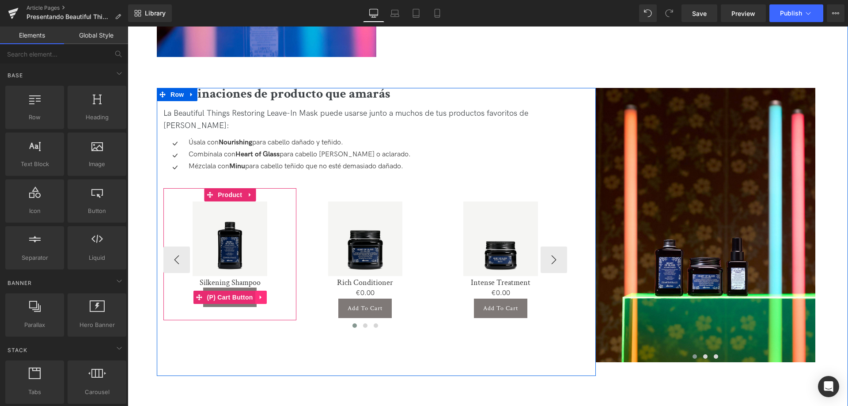
click at [261, 294] on icon at bounding box center [261, 297] width 6 height 7
click at [261, 291] on link at bounding box center [266, 297] width 11 height 13
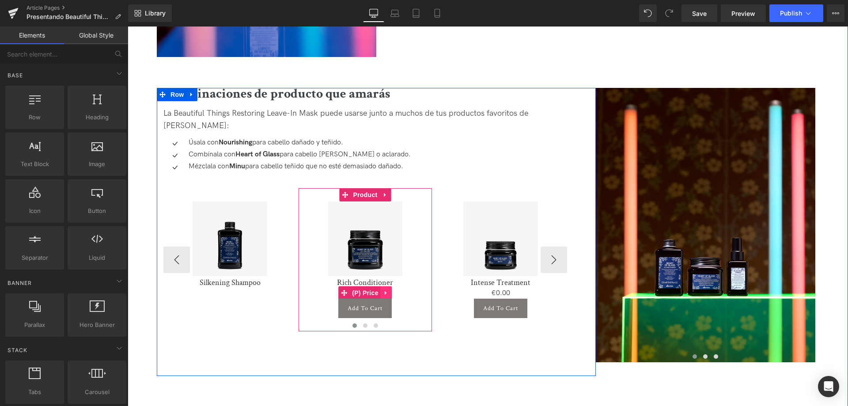
click at [386, 290] on icon at bounding box center [386, 293] width 6 height 7
click at [391, 290] on icon at bounding box center [392, 293] width 6 height 6
click at [394, 294] on icon at bounding box center [396, 297] width 6 height 7
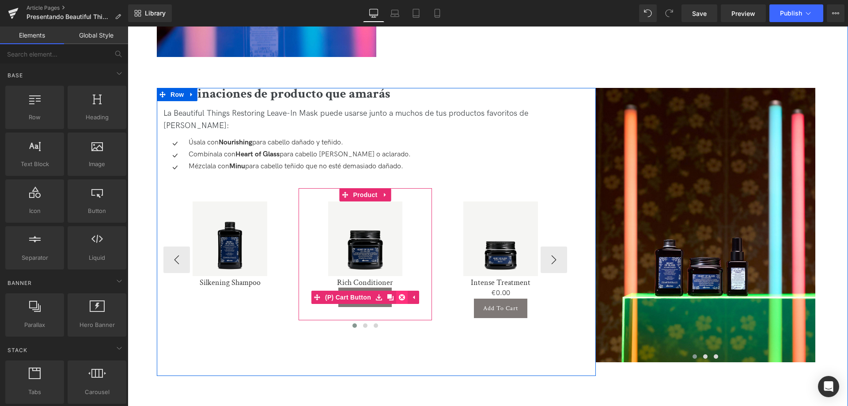
click at [400, 294] on icon at bounding box center [402, 297] width 6 height 6
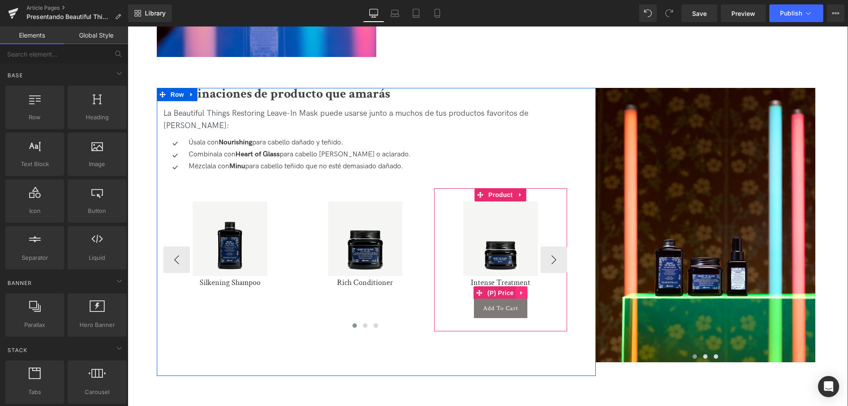
click at [527, 288] on div "€0 €0.00" at bounding box center [501, 293] width 124 height 11
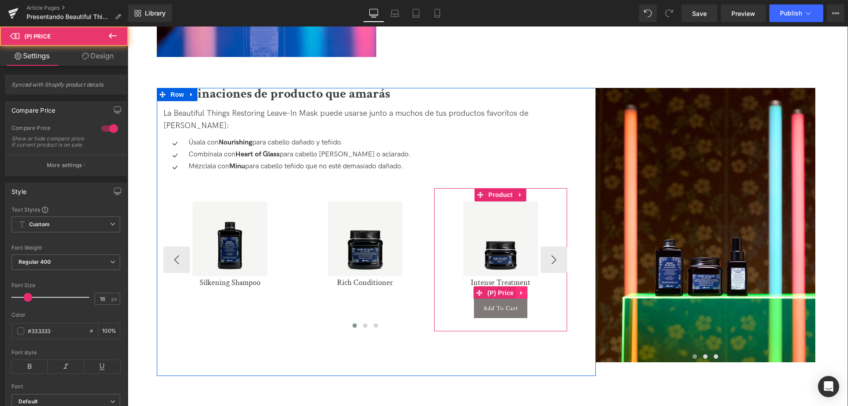
click at [523, 290] on icon at bounding box center [522, 293] width 6 height 7
click at [525, 290] on icon at bounding box center [527, 293] width 6 height 7
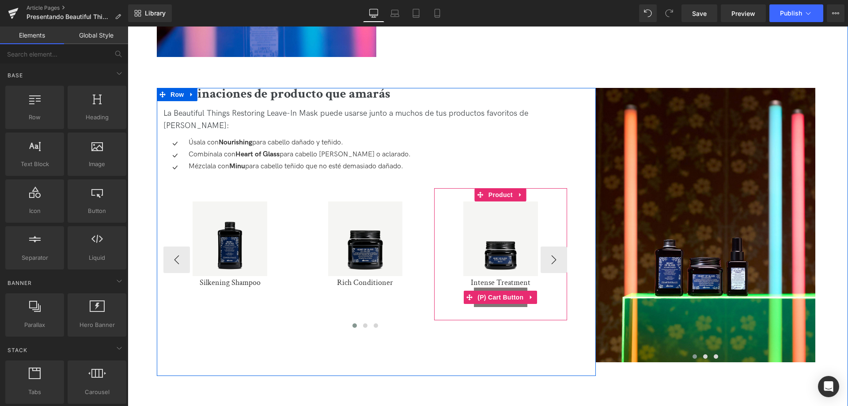
click at [532, 294] on icon at bounding box center [531, 297] width 6 height 7
click at [534, 294] on icon at bounding box center [537, 297] width 6 height 6
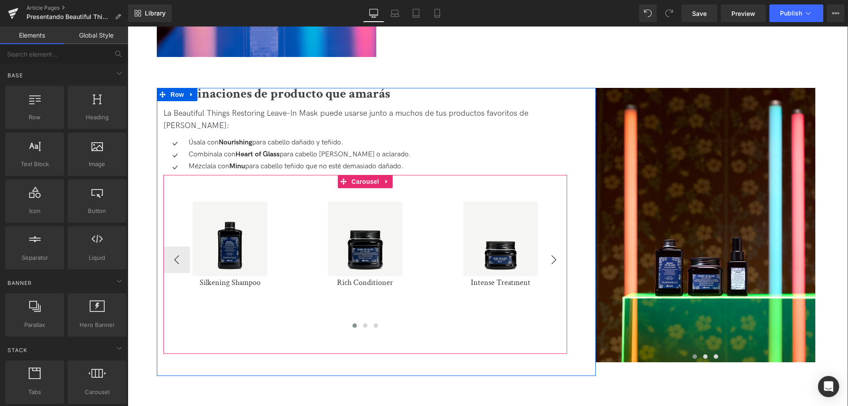
click at [552, 246] on button "›" at bounding box center [554, 259] width 27 height 27
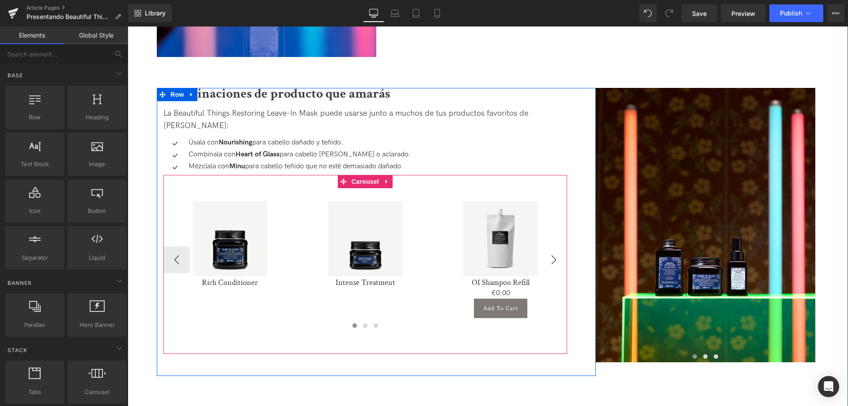
click at [552, 246] on button "›" at bounding box center [554, 259] width 27 height 27
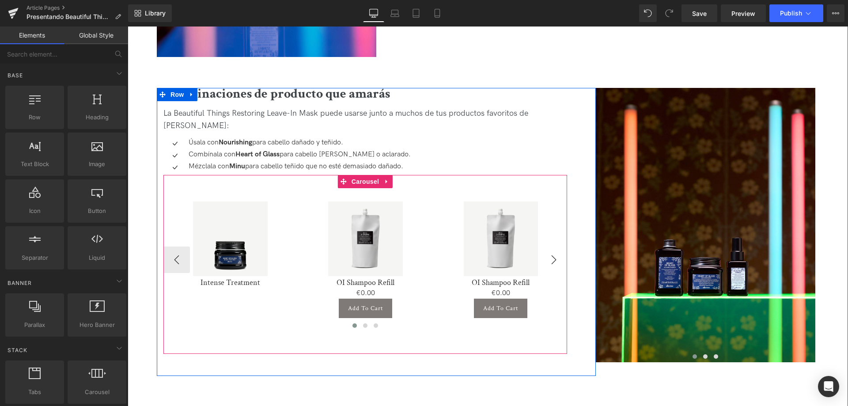
click at [552, 246] on button "›" at bounding box center [554, 259] width 27 height 27
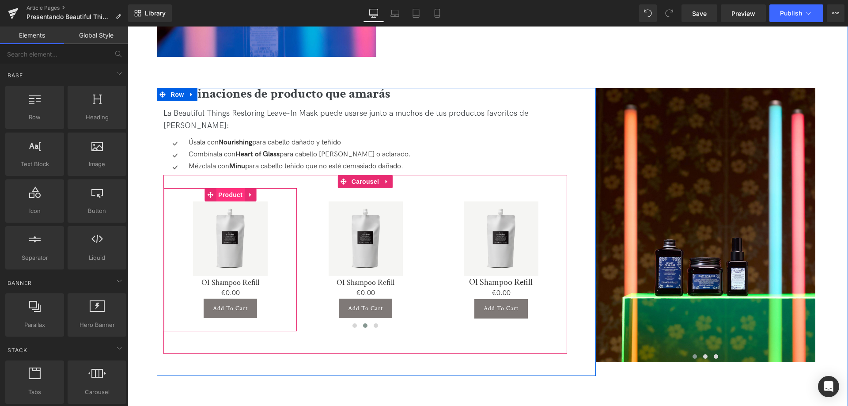
click at [228, 188] on span "Product" at bounding box center [230, 194] width 29 height 13
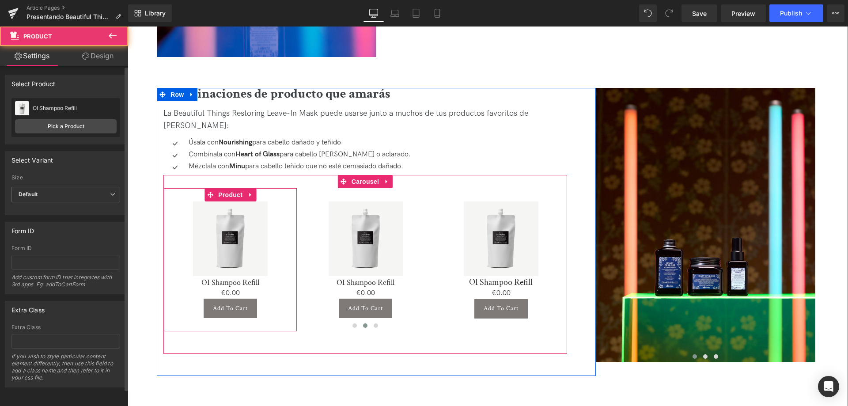
click at [54, 111] on div "OI Shampoo Refill" at bounding box center [75, 108] width 84 height 6
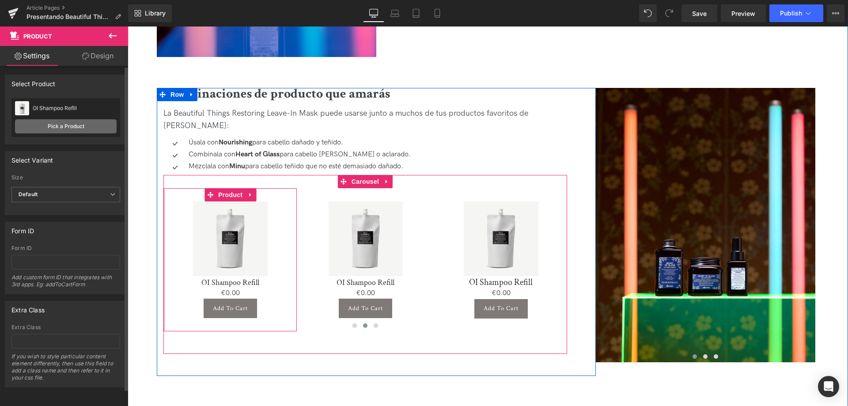
click at [61, 127] on link "Pick a Product" at bounding box center [66, 126] width 102 height 14
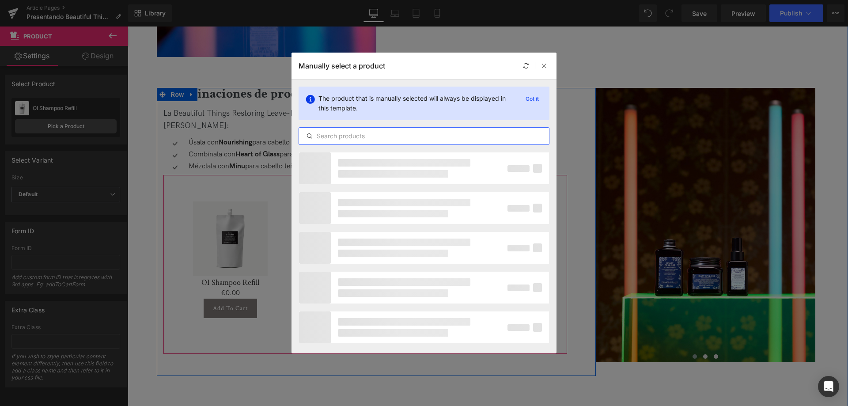
click at [337, 139] on input "text" at bounding box center [424, 136] width 250 height 11
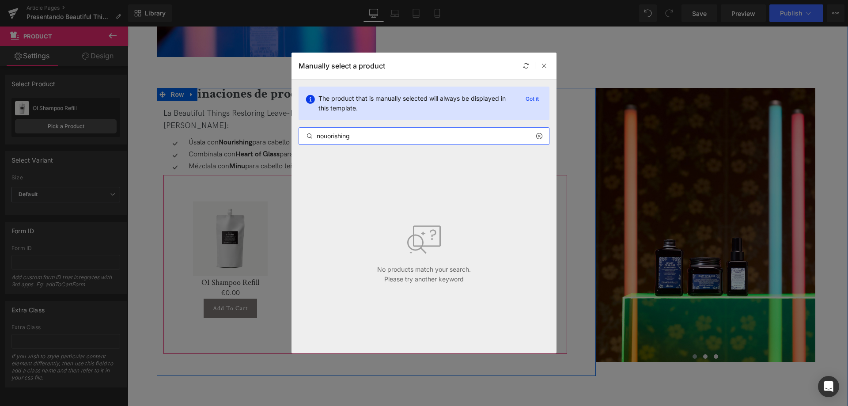
click at [328, 136] on input "nouorishing" at bounding box center [424, 136] width 250 height 11
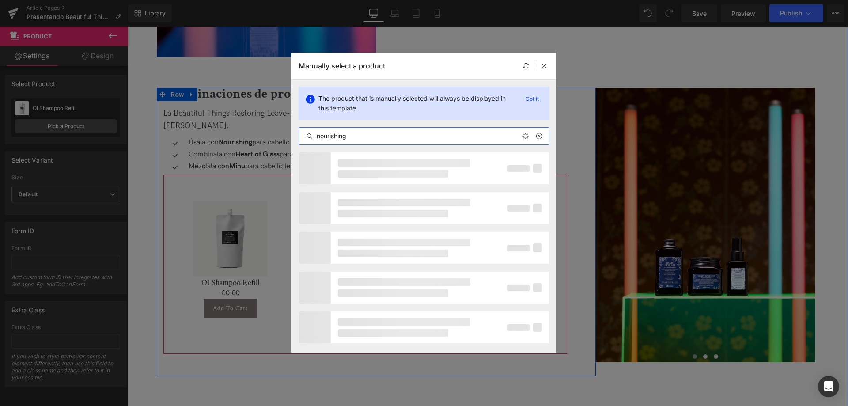
click at [335, 140] on input "nourishing" at bounding box center [424, 136] width 250 height 11
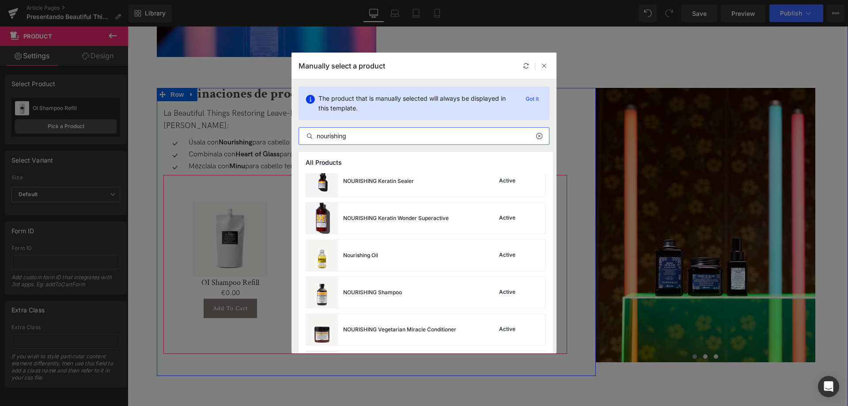
scroll to position [133, 0]
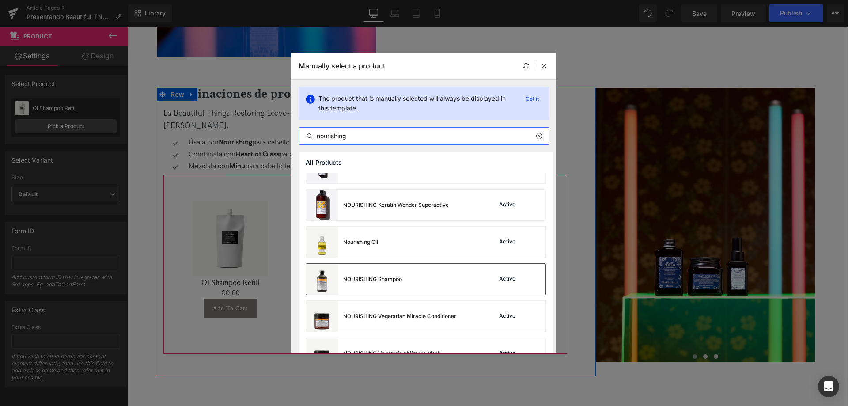
type input "nourishing"
click at [405, 276] on div "NOURISHING Shampoo Active" at bounding box center [425, 279] width 239 height 31
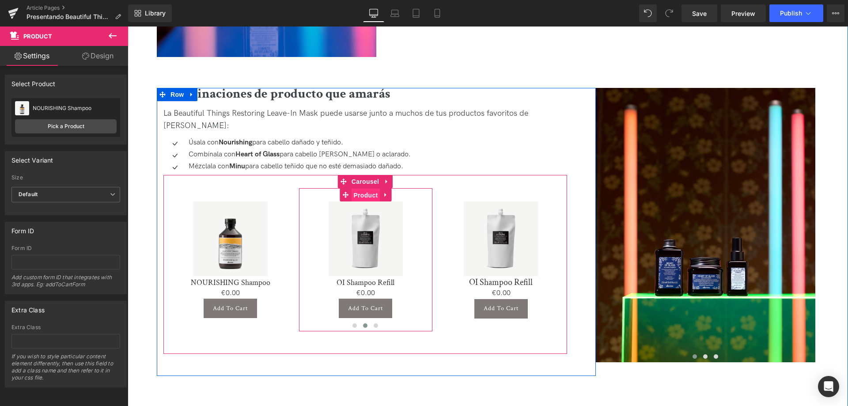
click at [363, 189] on span "Product" at bounding box center [365, 195] width 29 height 13
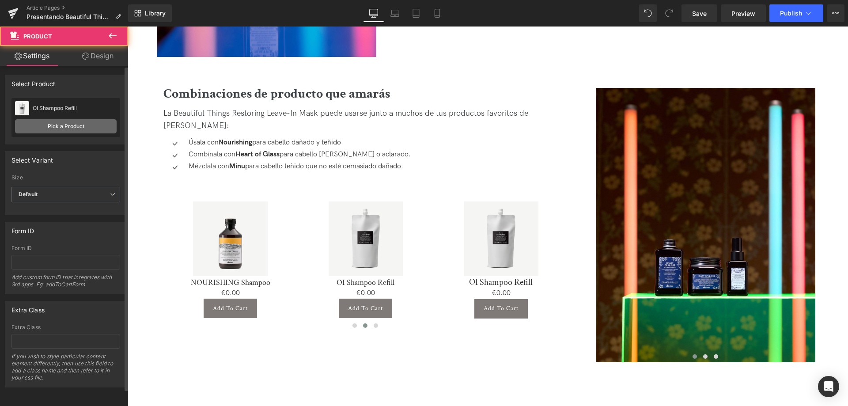
click at [76, 122] on link "Pick a Product" at bounding box center [66, 126] width 102 height 14
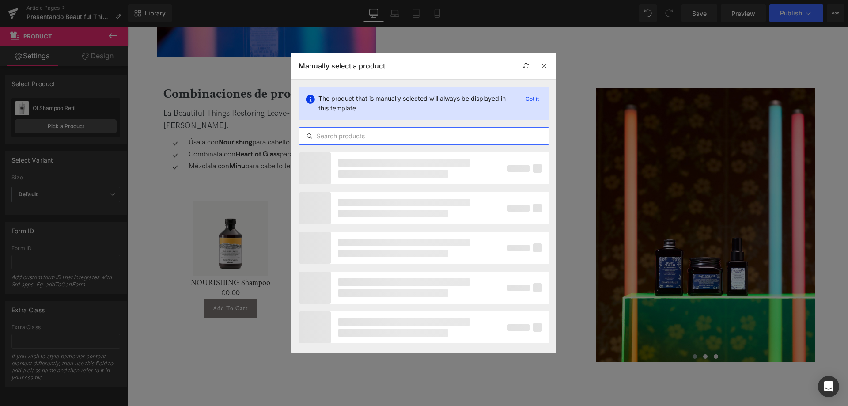
click at [331, 132] on input "text" at bounding box center [424, 136] width 250 height 11
paste input "nourishing"
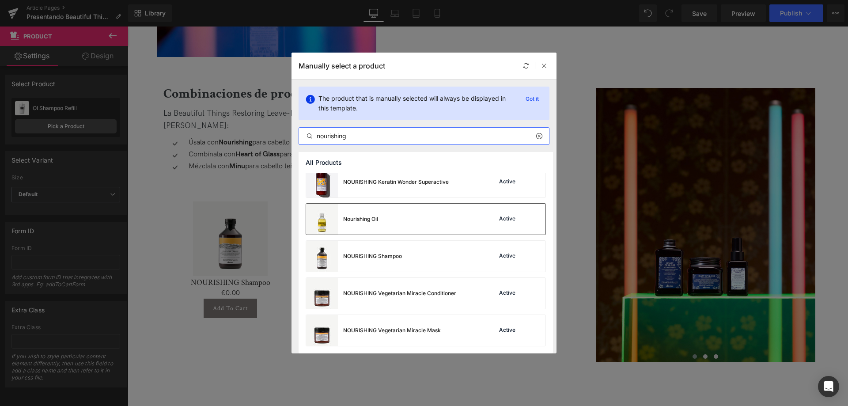
scroll to position [155, 0]
type input "nourishing"
click at [428, 330] on div "NOURISHING Vegetarian Miracle Mask" at bounding box center [392, 330] width 98 height 8
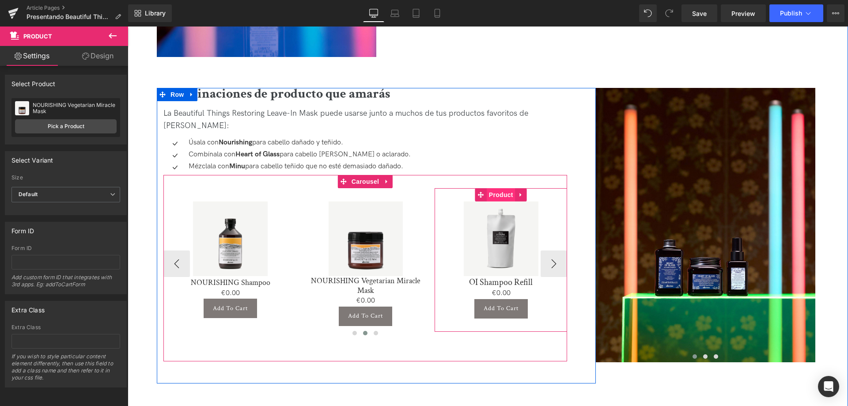
click at [500, 188] on span "Product" at bounding box center [501, 194] width 29 height 13
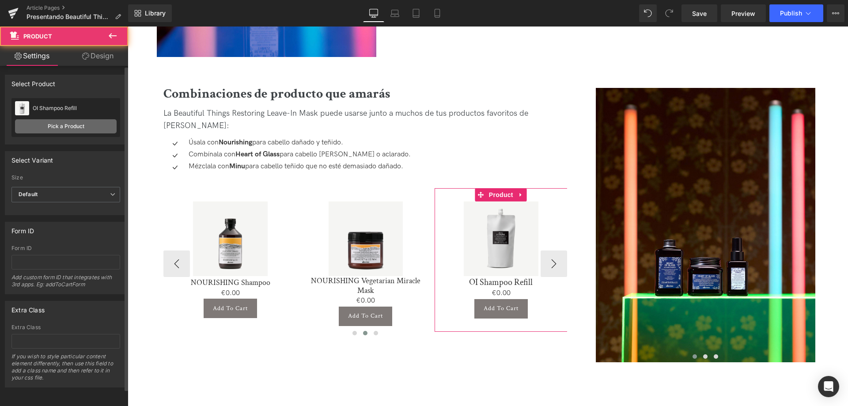
click at [85, 129] on link "Pick a Product" at bounding box center [66, 126] width 102 height 14
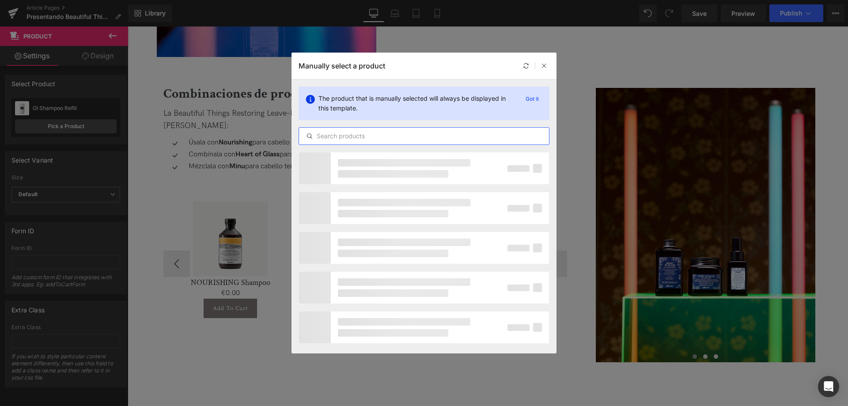
click at [334, 132] on input "text" at bounding box center [424, 136] width 250 height 11
paste input "nourishing"
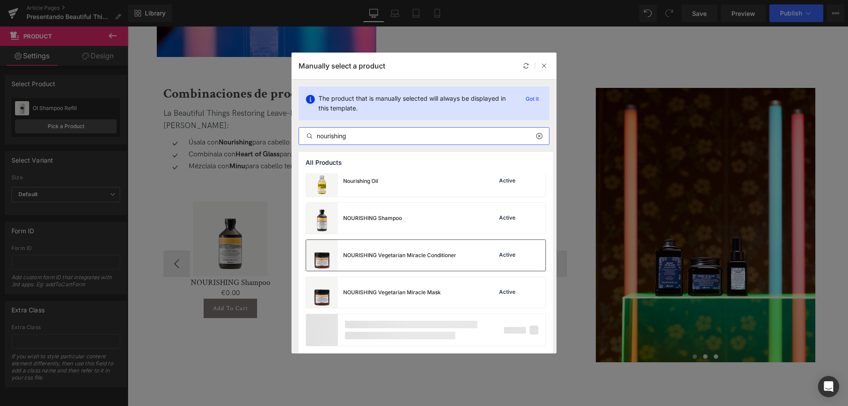
type input "nourishing"
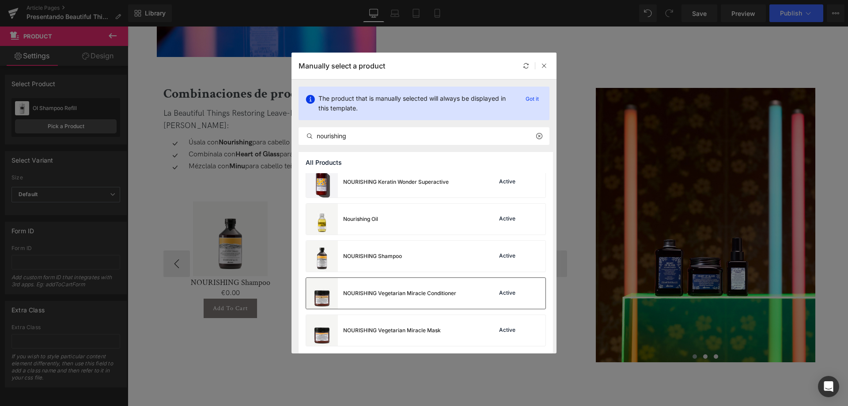
click at [440, 258] on div "NOURISHING Hair Building Pak Active NOURISHING Hair Royal Jelly Superactive Act…" at bounding box center [426, 186] width 254 height 336
drag, startPoint x: 442, startPoint y: 294, endPoint x: 314, endPoint y: 268, distance: 131.1
click at [442, 294] on div "NOURISHING Vegetarian Miracle Conditioner" at bounding box center [399, 293] width 113 height 8
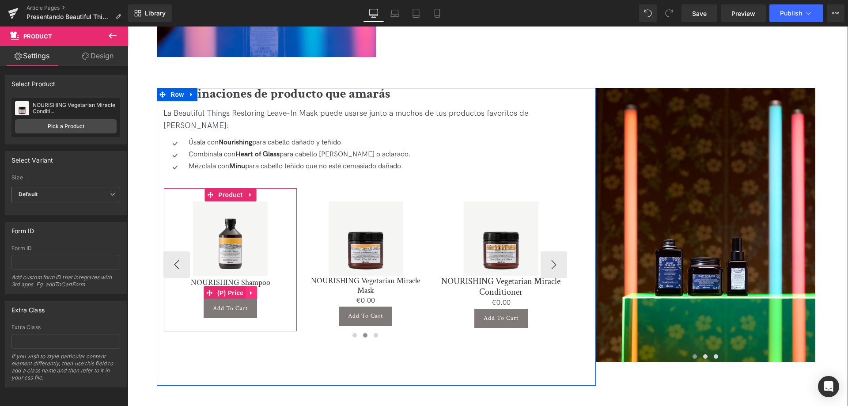
click at [250, 291] on icon at bounding box center [251, 293] width 2 height 4
click at [254, 290] on icon at bounding box center [257, 293] width 6 height 6
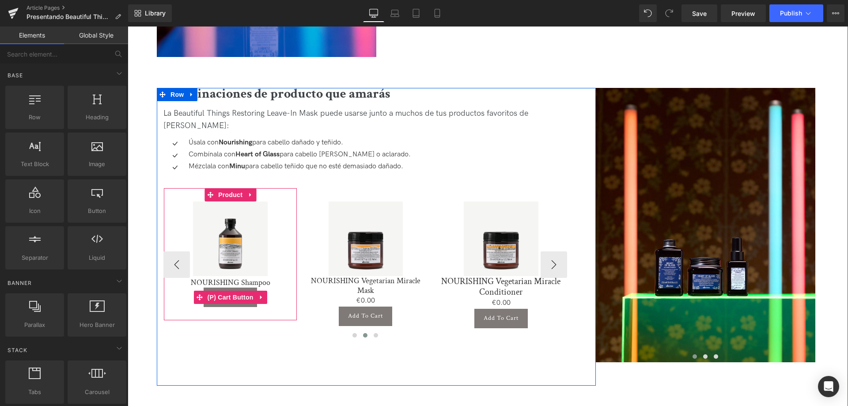
click at [261, 294] on icon at bounding box center [261, 297] width 6 height 7
click at [261, 291] on link at bounding box center [266, 297] width 11 height 13
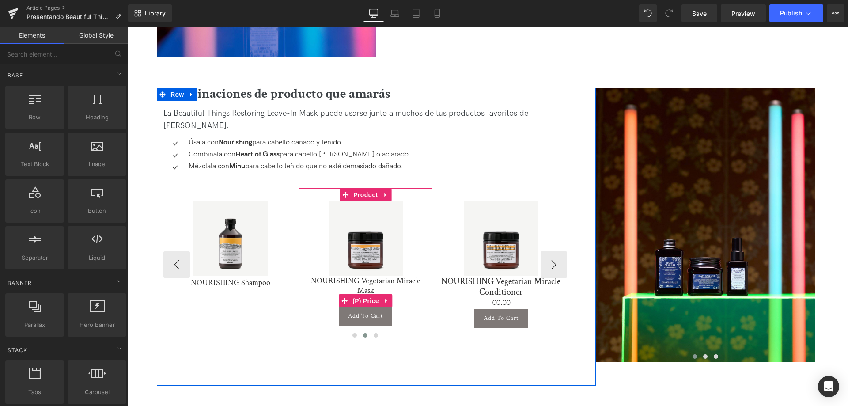
click at [386, 297] on icon at bounding box center [387, 300] width 6 height 7
click at [390, 297] on icon at bounding box center [393, 300] width 6 height 7
click at [395, 302] on icon at bounding box center [397, 305] width 6 height 7
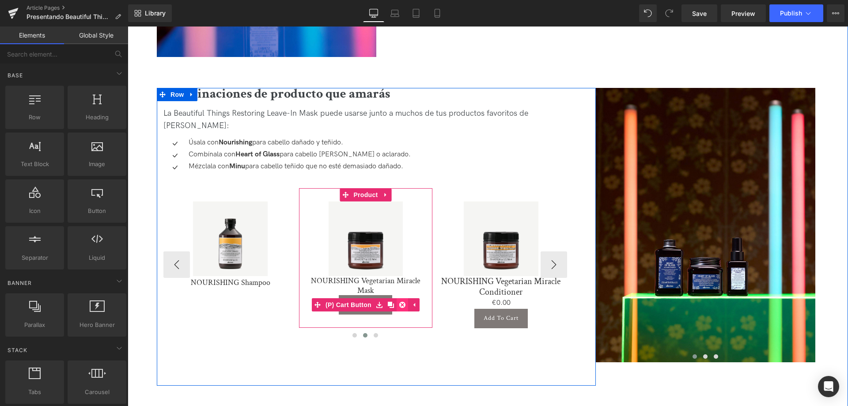
click at [399, 302] on icon at bounding box center [402, 305] width 6 height 6
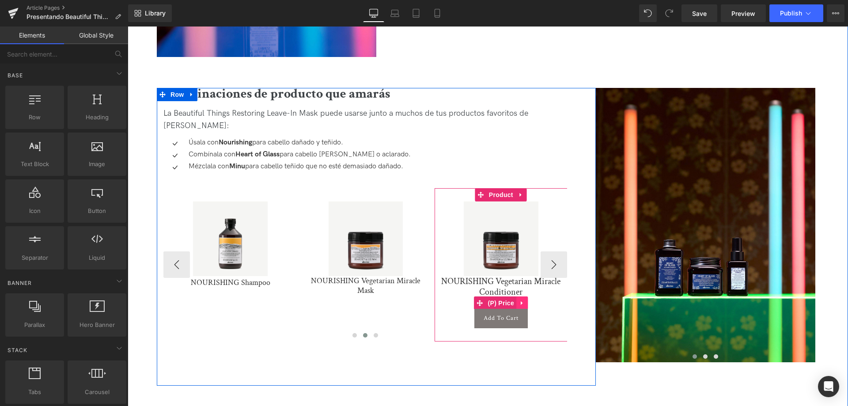
click at [523, 299] on icon at bounding box center [522, 302] width 6 height 7
click at [526, 299] on icon at bounding box center [528, 302] width 6 height 7
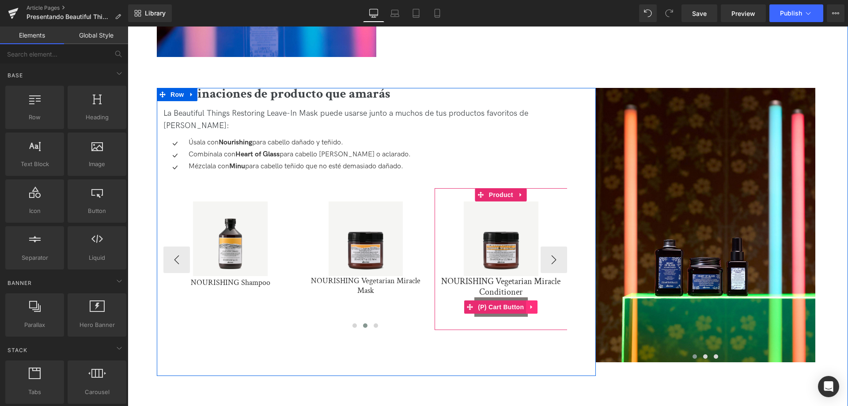
click at [531, 303] on icon at bounding box center [532, 306] width 6 height 7
click at [535, 303] on icon at bounding box center [537, 306] width 6 height 7
click at [500, 276] on link "NOURISHING Vegetarian Miracle Conditioner" at bounding box center [501, 286] width 124 height 21
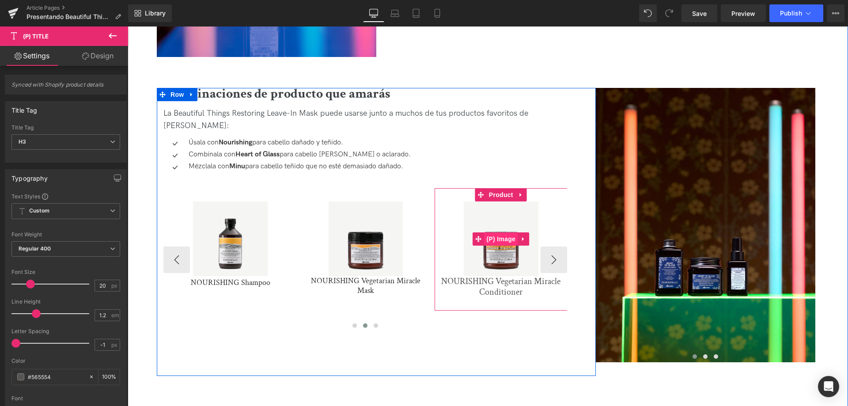
click at [494, 232] on span "(P) Image" at bounding box center [501, 238] width 34 height 13
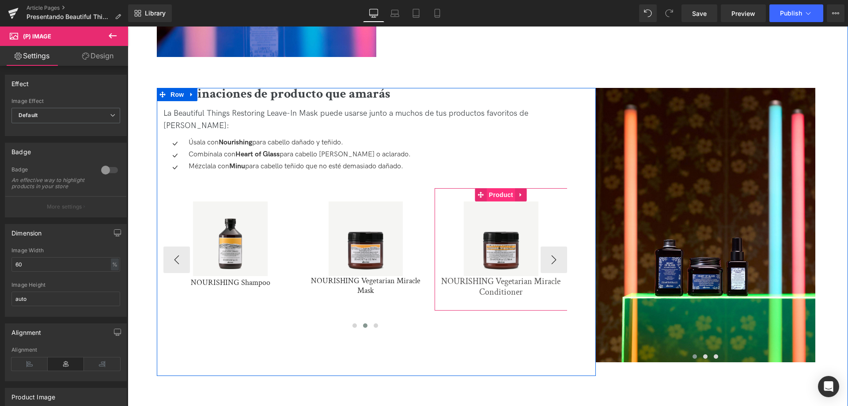
click at [507, 188] on span "Product" at bounding box center [501, 194] width 29 height 13
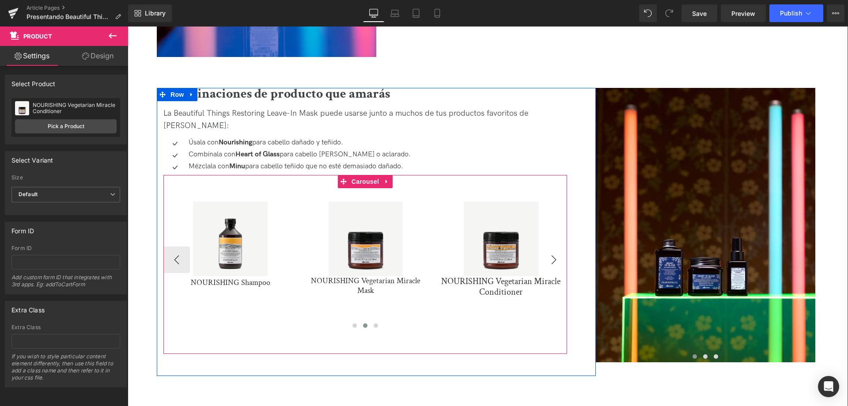
click at [552, 246] on button "›" at bounding box center [554, 259] width 27 height 27
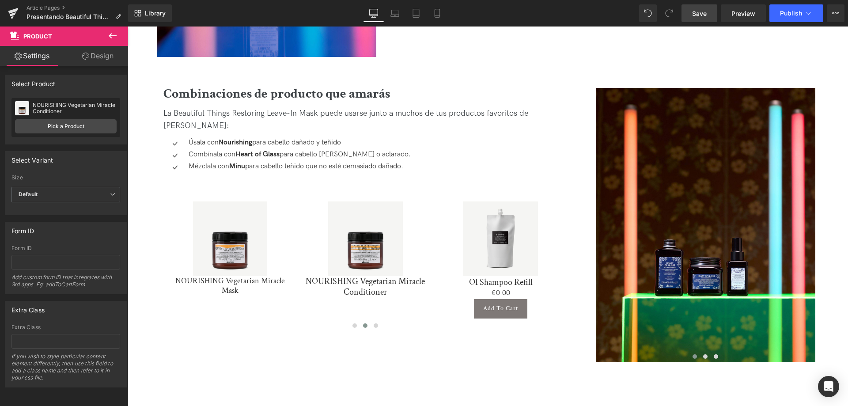
click at [708, 18] on link "Save" at bounding box center [700, 13] width 36 height 18
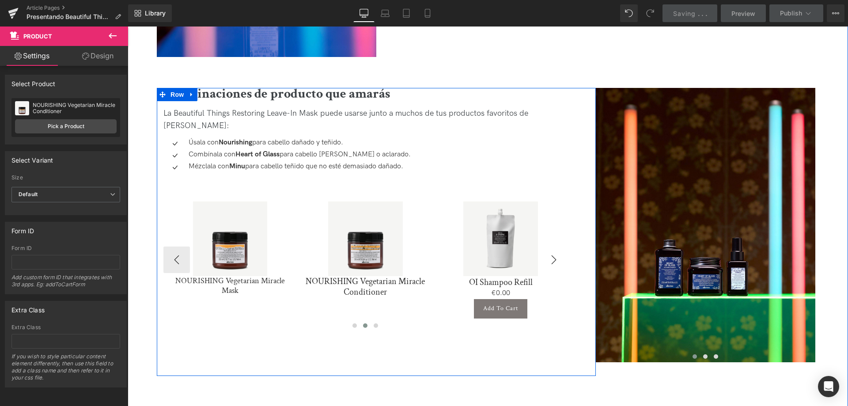
click at [551, 246] on button "›" at bounding box center [554, 259] width 27 height 27
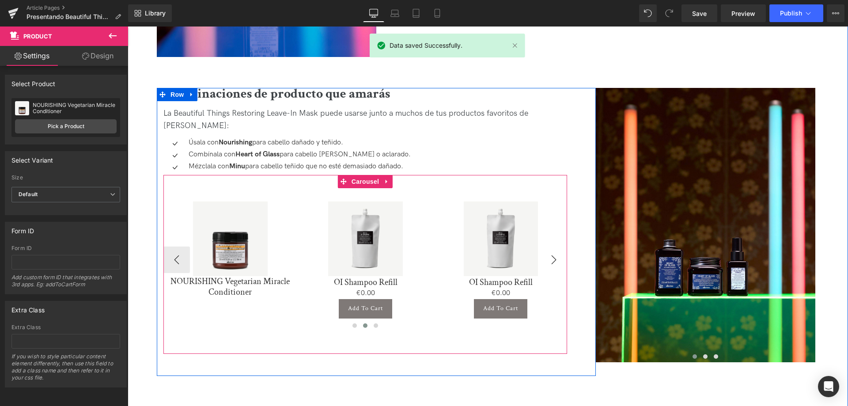
click at [551, 246] on button "›" at bounding box center [554, 259] width 27 height 27
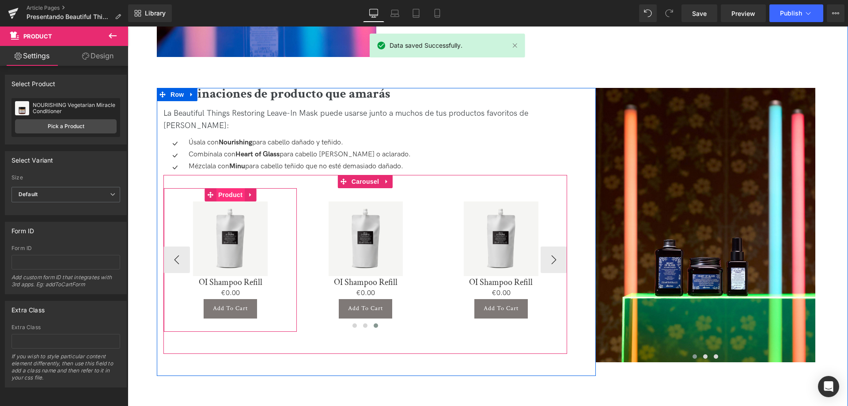
click at [239, 188] on span "Product" at bounding box center [230, 194] width 29 height 13
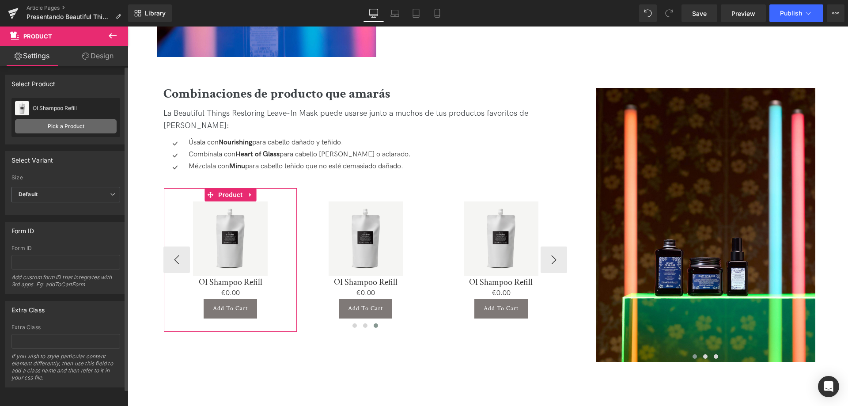
click at [70, 130] on link "Pick a Product" at bounding box center [66, 126] width 102 height 14
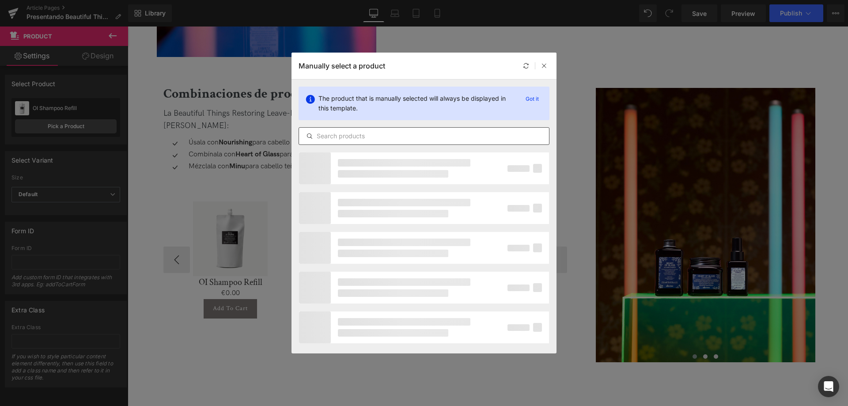
click at [329, 142] on div at bounding box center [424, 136] width 251 height 18
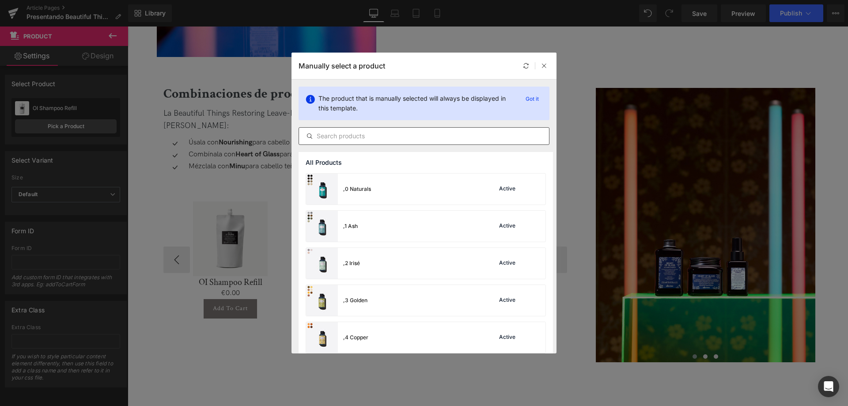
click at [340, 135] on input "text" at bounding box center [424, 136] width 250 height 11
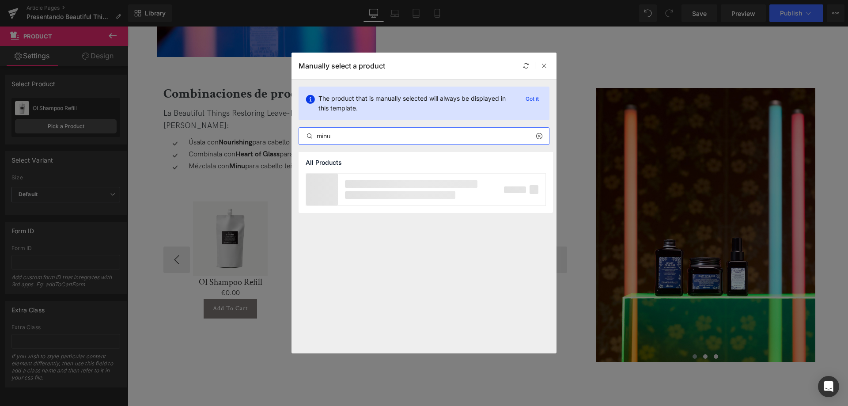
click at [340, 135] on input "minu" at bounding box center [424, 136] width 250 height 11
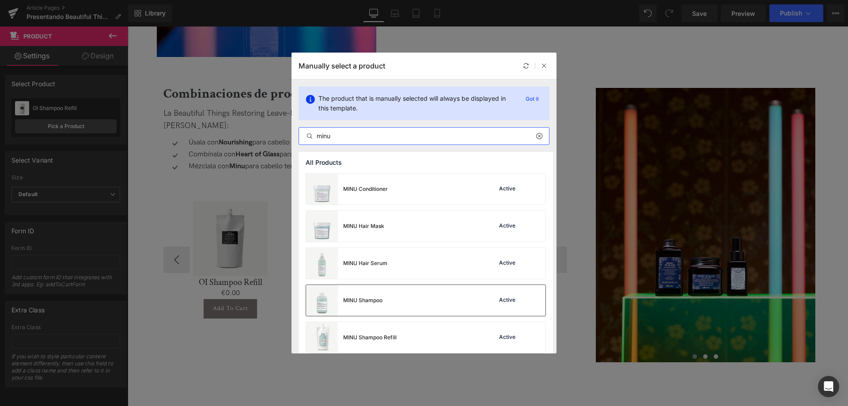
type input "minu"
click at [423, 315] on div "MINU Shampoo Active" at bounding box center [425, 300] width 239 height 31
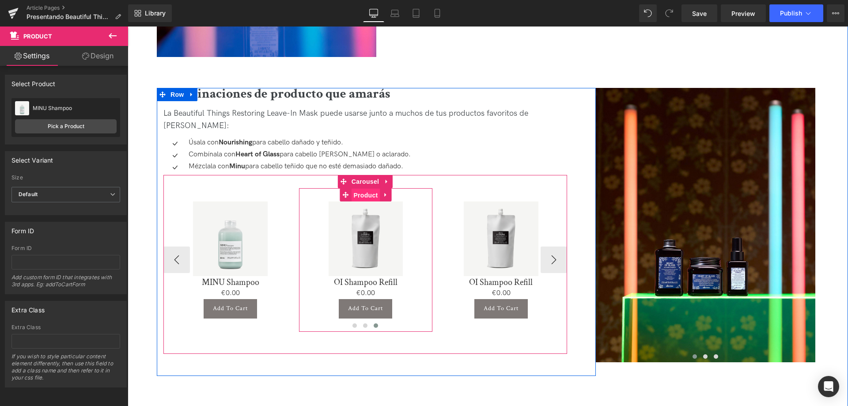
click at [368, 189] on span "Product" at bounding box center [365, 195] width 29 height 13
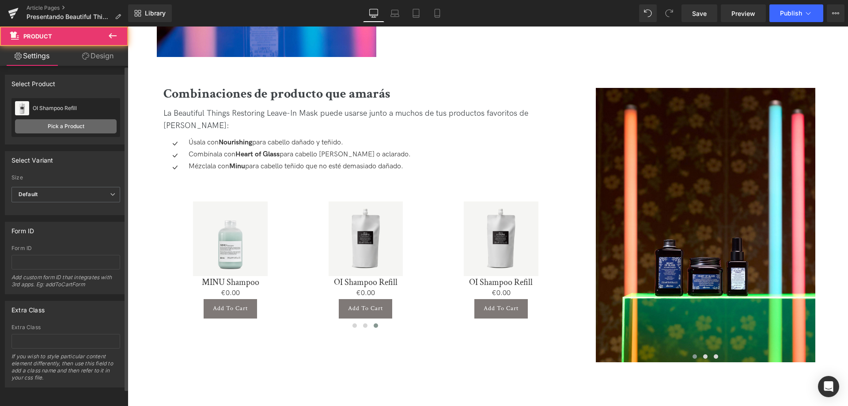
click at [59, 130] on link "Pick a Product" at bounding box center [66, 126] width 102 height 14
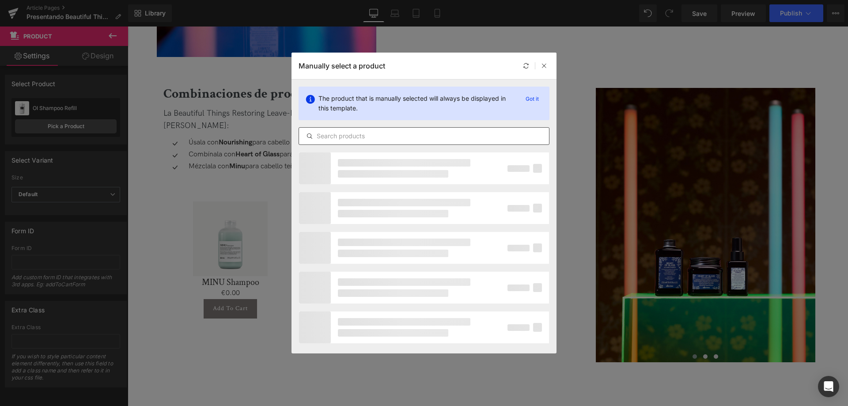
click at [340, 129] on div at bounding box center [424, 136] width 251 height 18
paste input "minu"
click at [340, 138] on input "minu" at bounding box center [424, 136] width 250 height 11
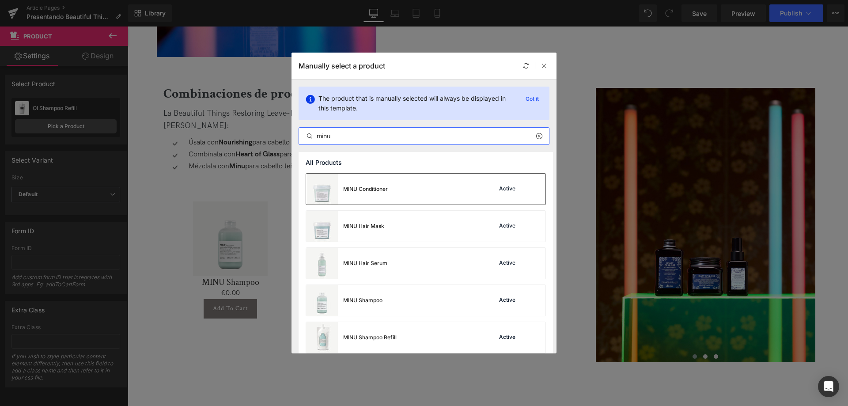
type input "minu"
click at [384, 190] on div "MINU Conditioner" at bounding box center [365, 189] width 45 height 8
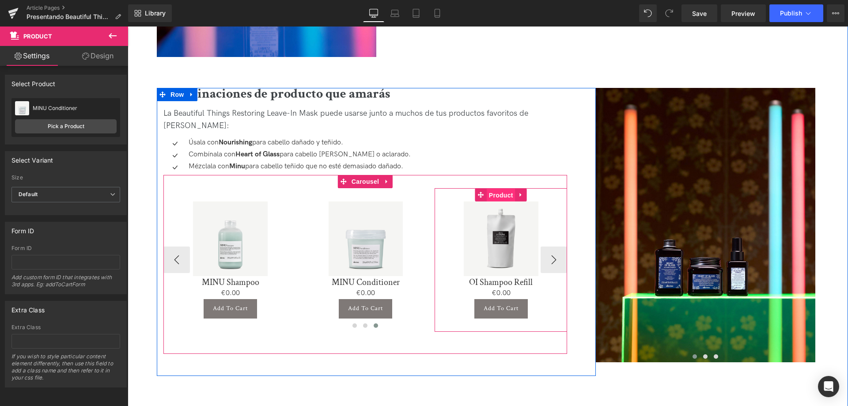
click at [508, 189] on span "Product" at bounding box center [501, 195] width 29 height 13
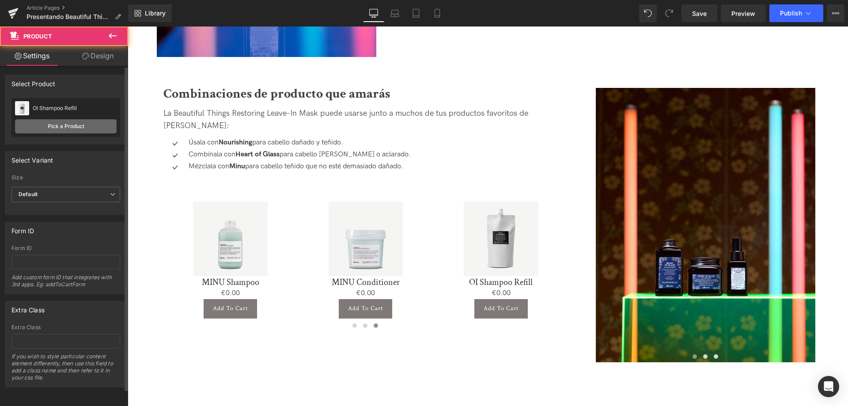
click at [85, 124] on link "Pick a Product" at bounding box center [66, 126] width 102 height 14
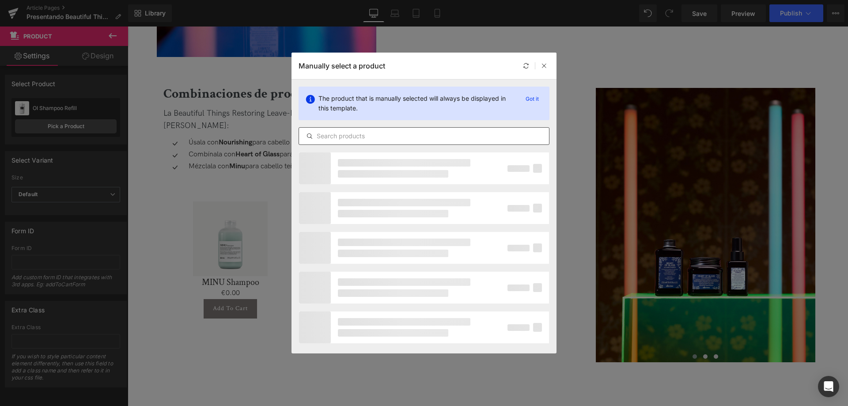
click at [346, 136] on input "text" at bounding box center [424, 136] width 250 height 11
paste input "minu"
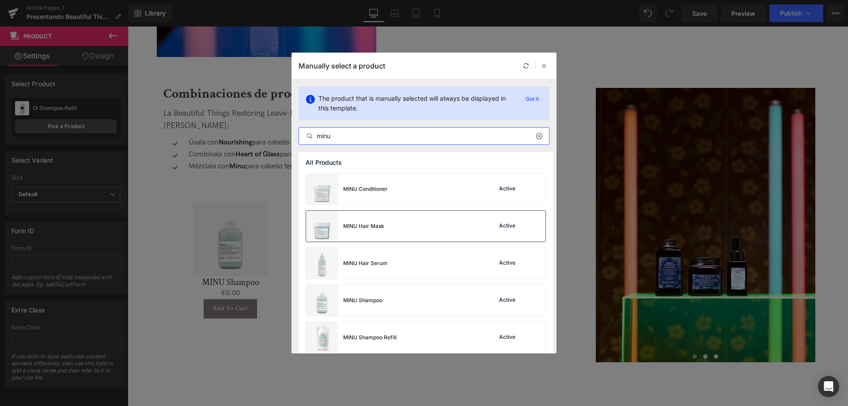
type input "minu"
click at [428, 212] on div "MINU Hair Mask Active" at bounding box center [425, 226] width 239 height 31
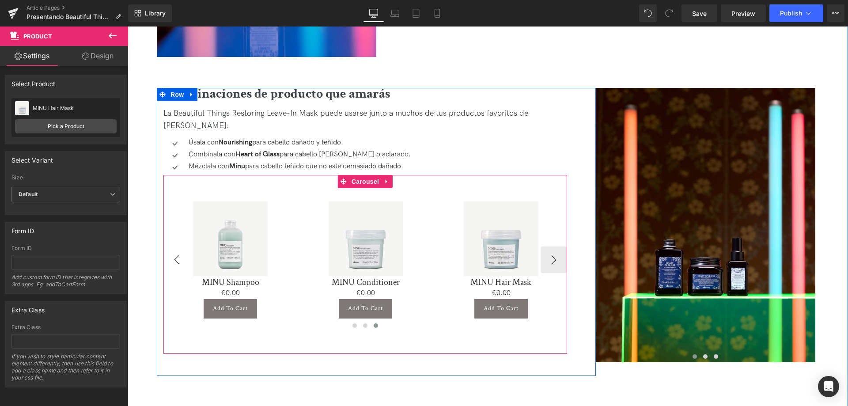
click at [182, 246] on button "‹" at bounding box center [176, 259] width 27 height 27
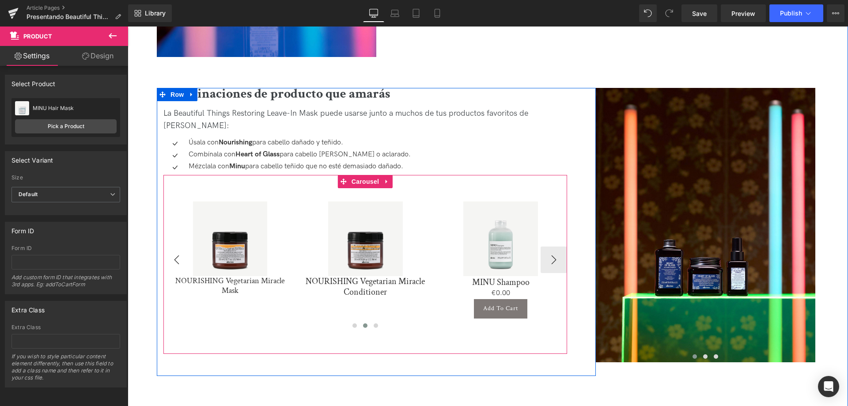
click at [182, 246] on button "‹" at bounding box center [176, 259] width 27 height 27
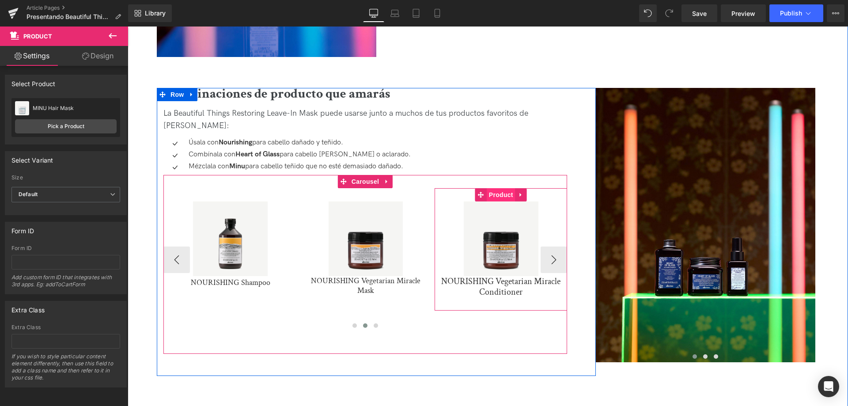
click at [499, 188] on span "Product" at bounding box center [501, 194] width 29 height 13
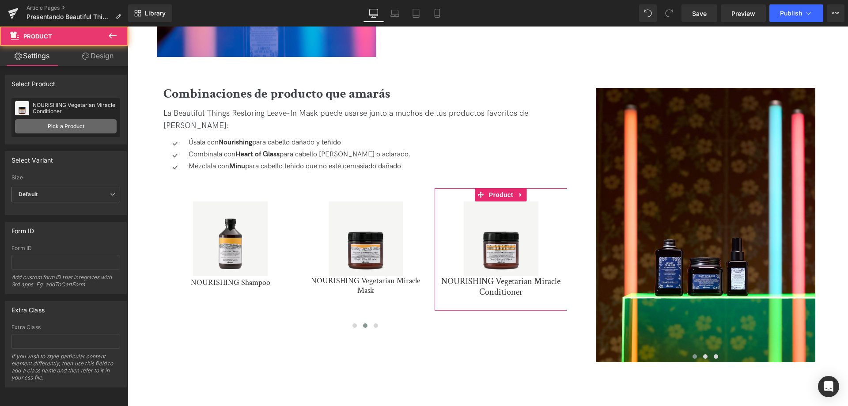
click at [58, 122] on link "Pick a Product" at bounding box center [66, 126] width 102 height 14
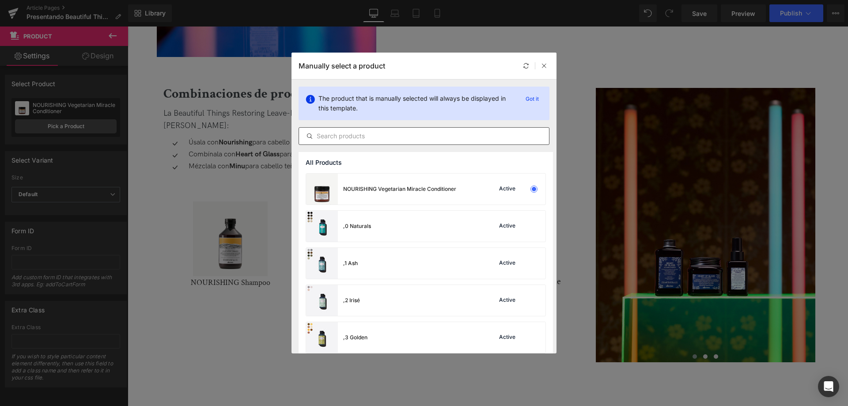
click at [375, 134] on input "text" at bounding box center [424, 136] width 250 height 11
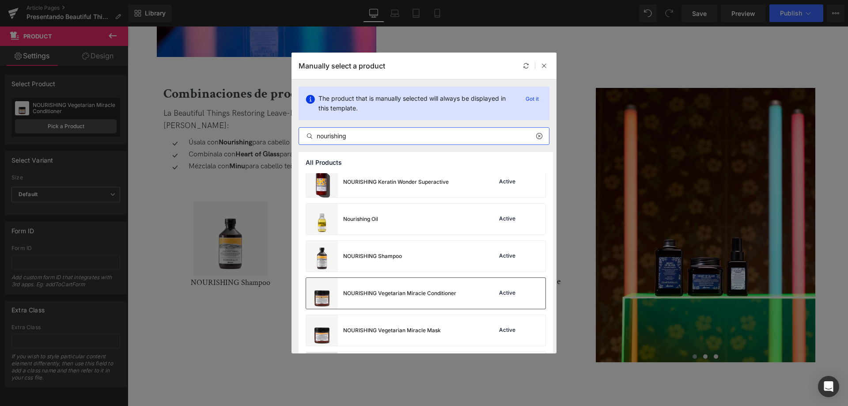
type input "nourishing"
click at [441, 271] on div "NOURISHING Shampoo Active" at bounding box center [425, 256] width 239 height 31
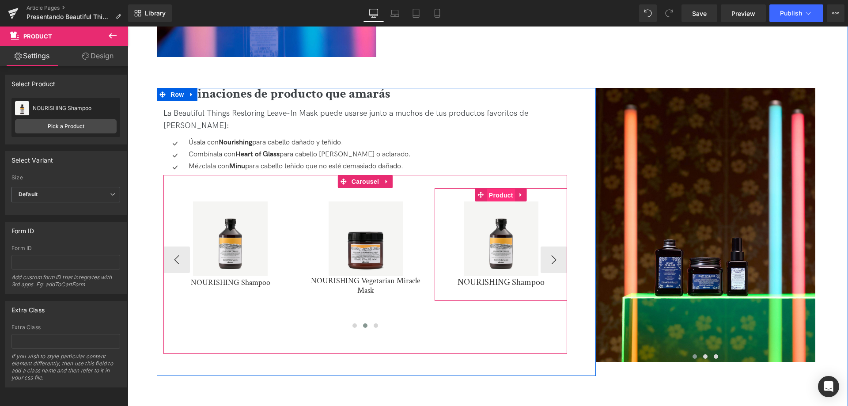
click at [501, 189] on span "Product" at bounding box center [501, 195] width 29 height 13
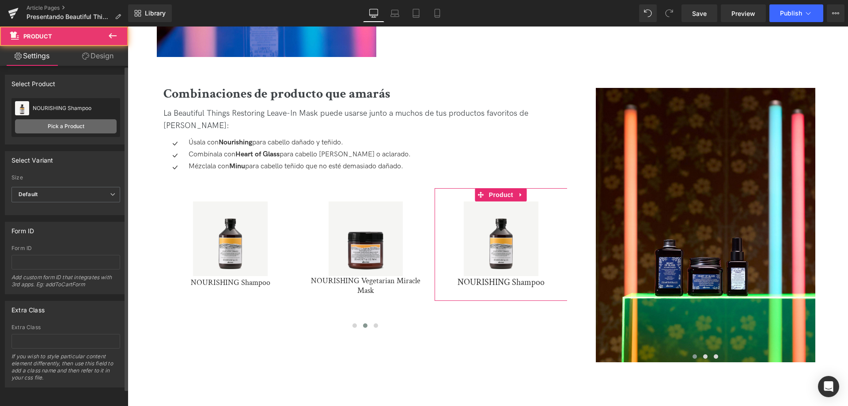
click at [55, 124] on link "Pick a Product" at bounding box center [66, 126] width 102 height 14
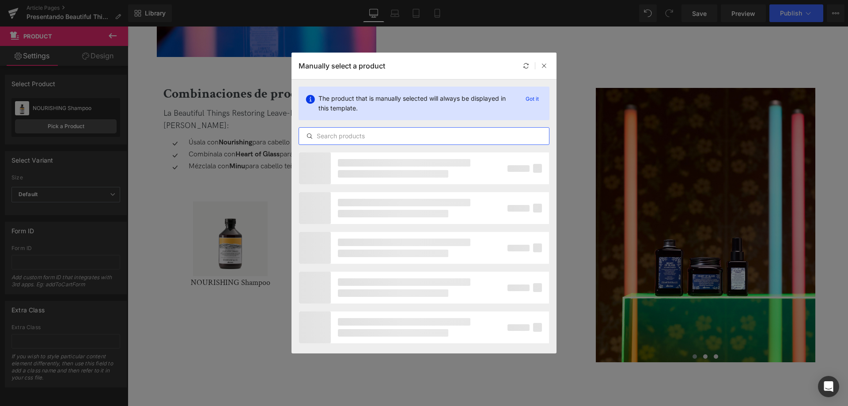
click at [387, 136] on input "text" at bounding box center [424, 136] width 250 height 11
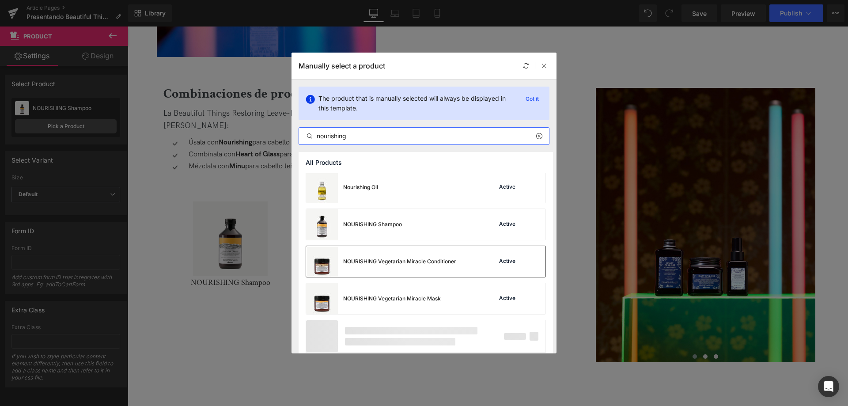
scroll to position [193, 0]
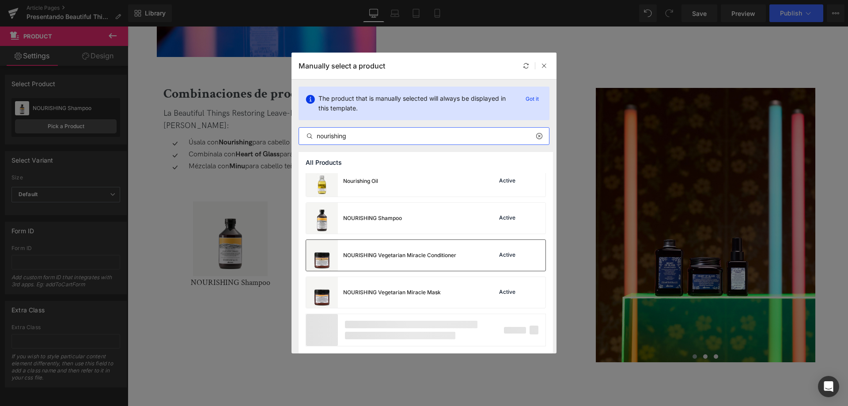
type input "nourishing"
drag, startPoint x: 441, startPoint y: 259, endPoint x: 311, endPoint y: 234, distance: 132.2
click at [441, 259] on div "NOURISHING Vegetarian Miracle Conditioner" at bounding box center [399, 255] width 113 height 8
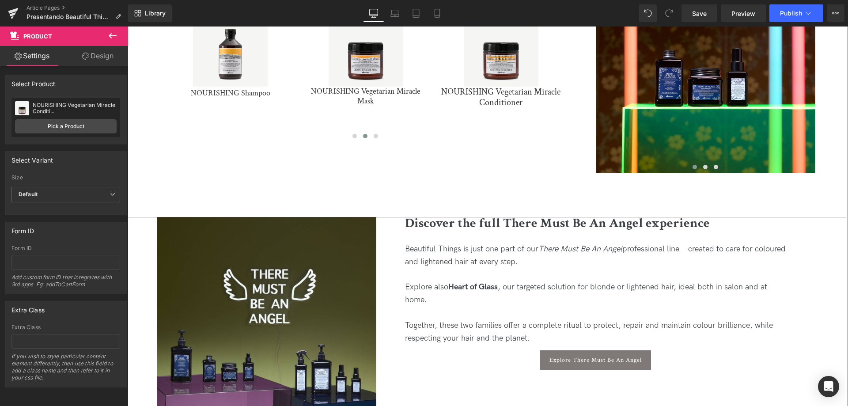
scroll to position [1899, 0]
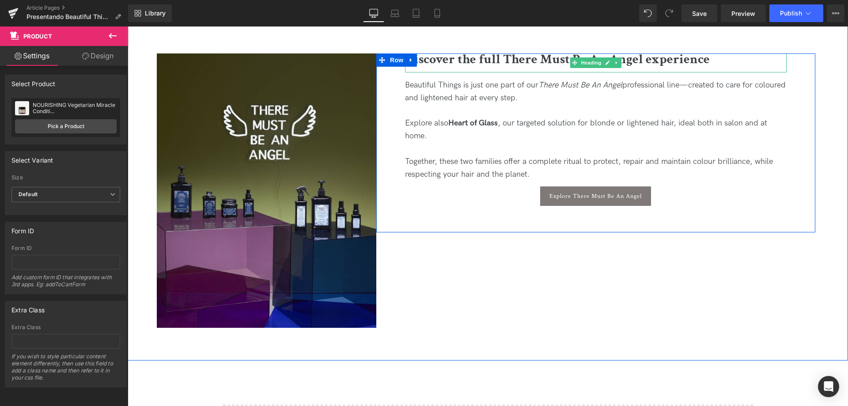
click at [476, 51] on span "Discover the full There Must Be An Angel experience" at bounding box center [557, 59] width 305 height 17
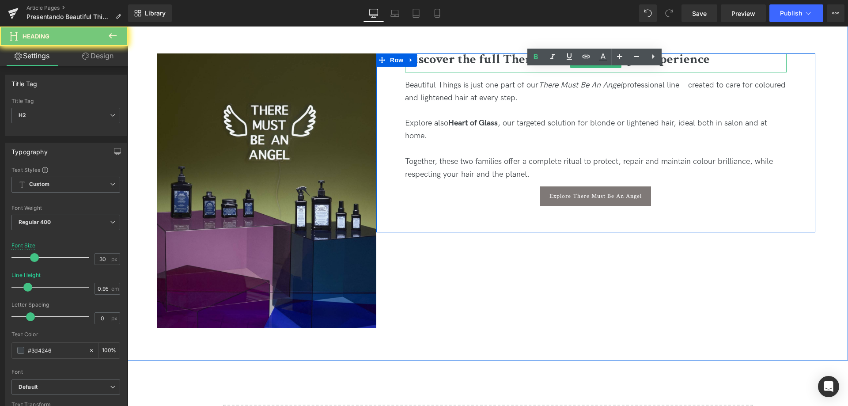
click at [476, 51] on span "Discover the full There Must Be An Angel experience" at bounding box center [557, 59] width 305 height 17
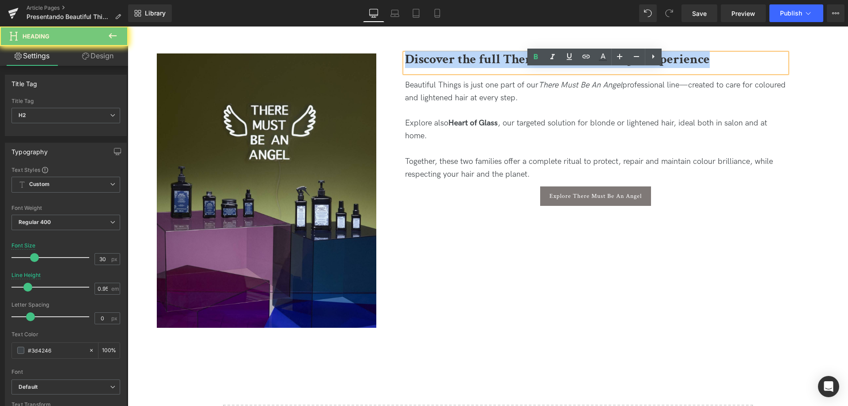
paste div
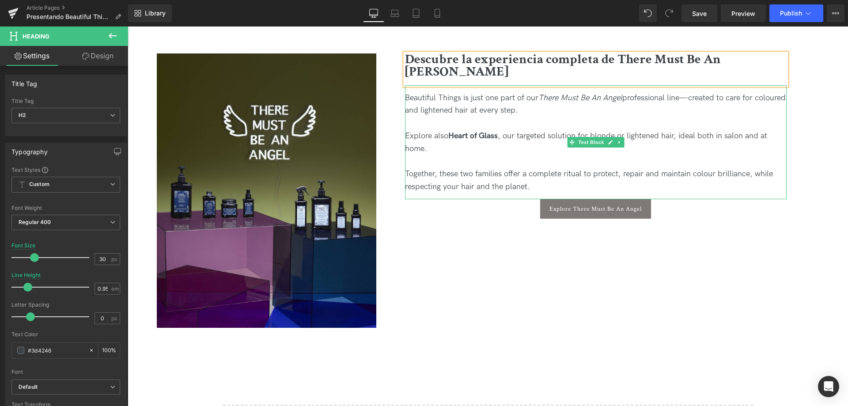
click at [424, 168] on div "Together, these two families offer a complete ritual to protect, repair and mai…" at bounding box center [596, 181] width 382 height 26
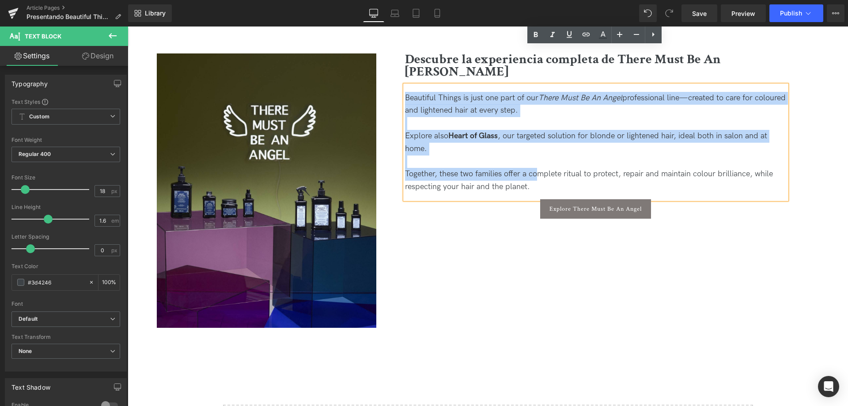
drag, startPoint x: 535, startPoint y: 142, endPoint x: 406, endPoint y: 56, distance: 155.7
click at [406, 85] on div "Beautiful Things is just one part of our There Must Be An Angel professional li…" at bounding box center [596, 142] width 382 height 114
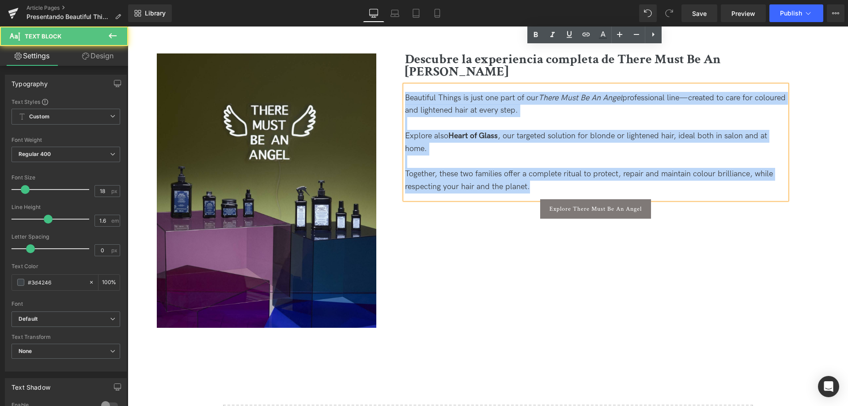
drag, startPoint x: 538, startPoint y: 151, endPoint x: 385, endPoint y: 52, distance: 181.8
click at [385, 53] on div "Descubre la experiencia completa de There Must Be An [PERSON_NAME] Heading Beau…" at bounding box center [595, 149] width 439 height 192
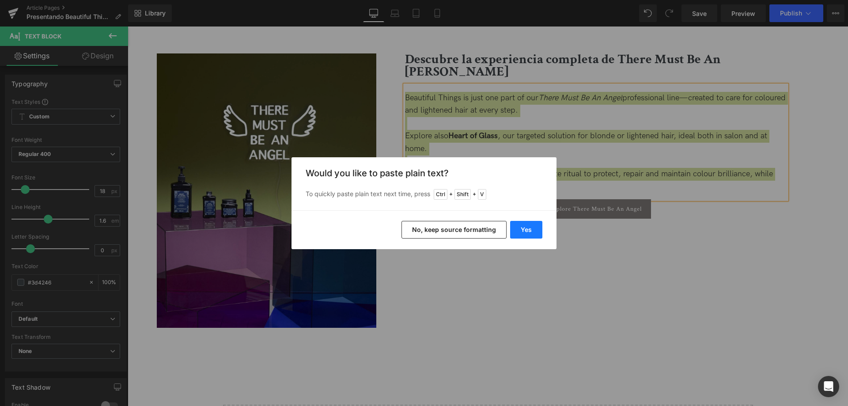
click at [520, 232] on button "Yes" at bounding box center [526, 230] width 32 height 18
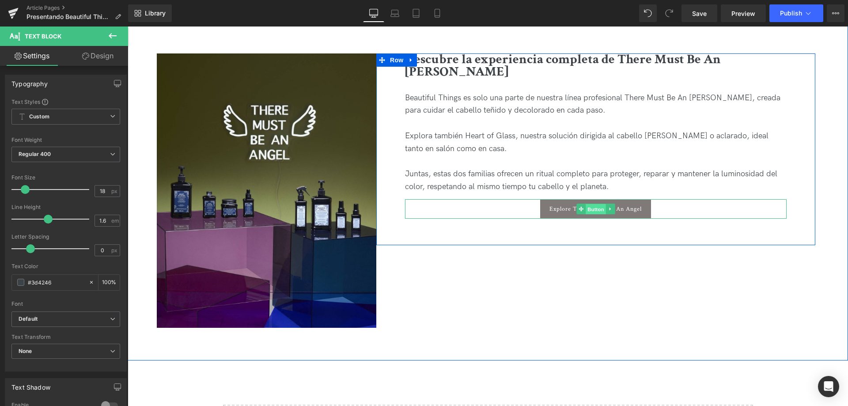
click at [597, 204] on span "Button" at bounding box center [596, 209] width 20 height 11
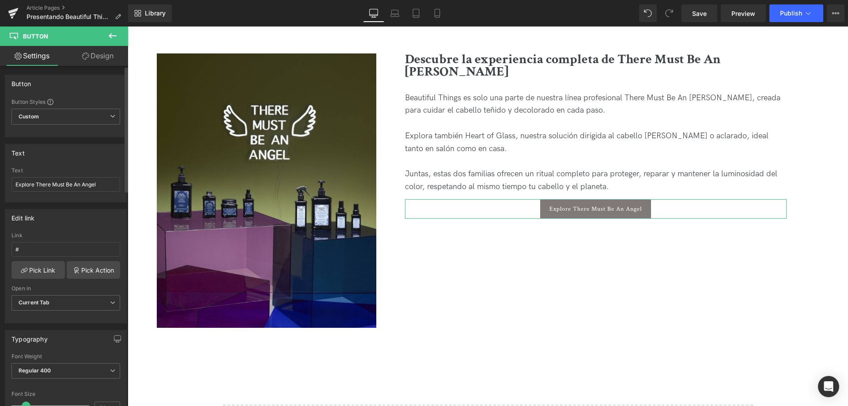
click at [77, 192] on div "Text Explore There Must Be An [PERSON_NAME]" at bounding box center [65, 184] width 109 height 34
click at [74, 183] on input "Explore There Must Be An Angel" at bounding box center [65, 184] width 109 height 15
click at [13, 186] on input "Explore There Must Be An Angel" at bounding box center [65, 184] width 109 height 15
paste input "Descubre la gama"
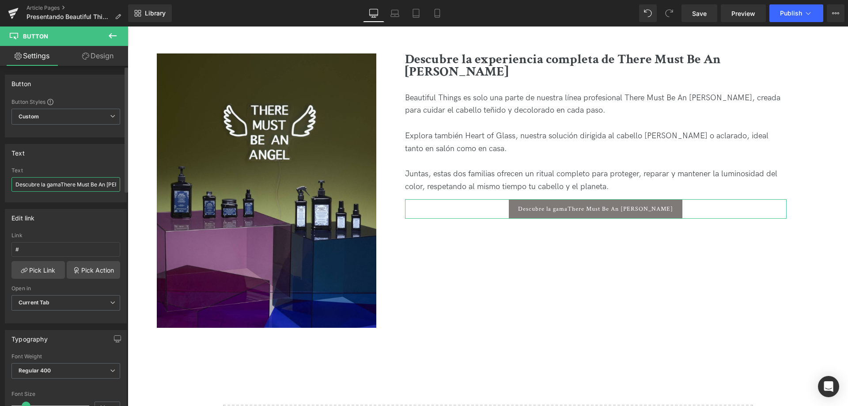
drag, startPoint x: 41, startPoint y: 185, endPoint x: 60, endPoint y: 184, distance: 18.6
click at [60, 184] on input "Descubre la gamaThere Must Be An [PERSON_NAME]" at bounding box center [65, 184] width 109 height 15
type input "Descubre There Must Be An [PERSON_NAME]"
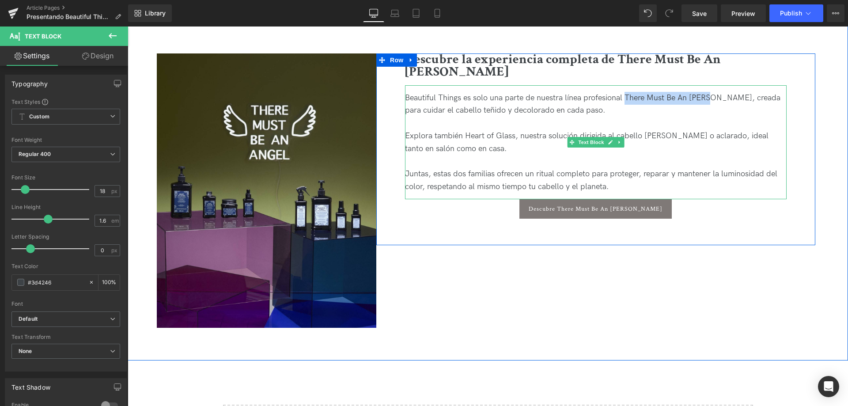
drag, startPoint x: 661, startPoint y: 57, endPoint x: 709, endPoint y: 57, distance: 47.7
click at [709, 92] on div "Beautiful Things es solo una parte de nuestra línea profesional There Must Be A…" at bounding box center [596, 105] width 382 height 26
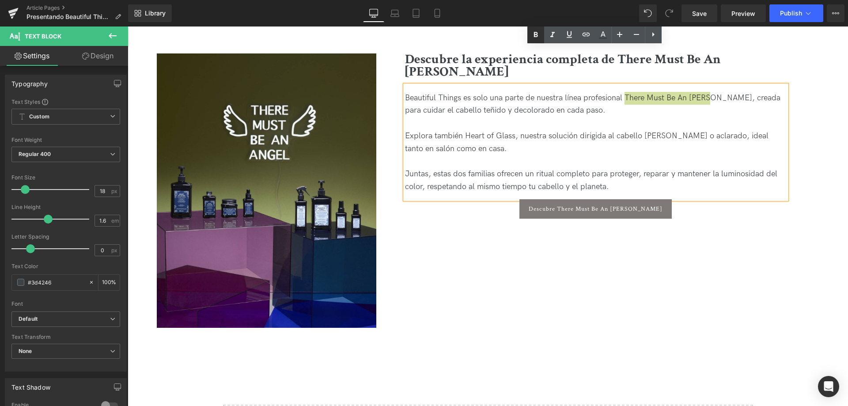
click at [538, 35] on icon at bounding box center [535, 35] width 11 height 11
drag, startPoint x: 464, startPoint y: 99, endPoint x: 513, endPoint y: 98, distance: 49.1
click at [513, 130] on div "Explora también Heart of Glass, nuestra solución dirigida al cabello [PERSON_NA…" at bounding box center [596, 143] width 382 height 26
click at [536, 38] on icon at bounding box center [535, 35] width 11 height 11
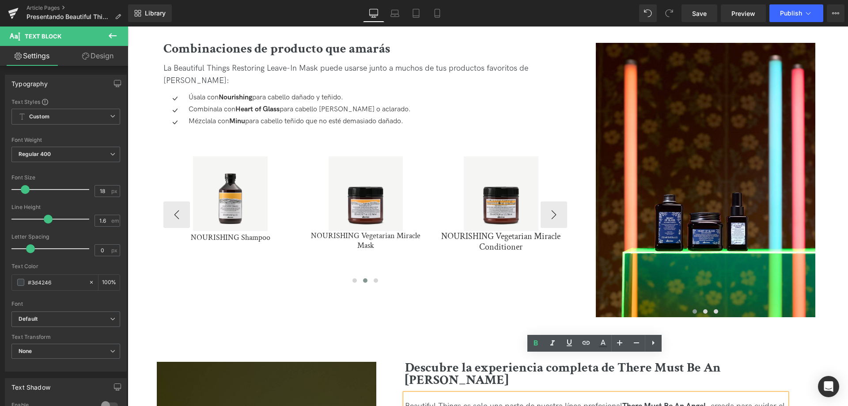
scroll to position [1590, 0]
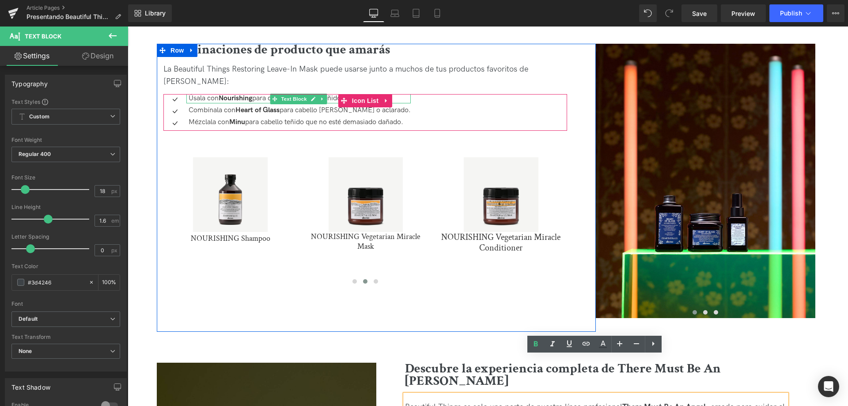
click at [234, 94] on strong "Nourishing" at bounding box center [236, 98] width 34 height 8
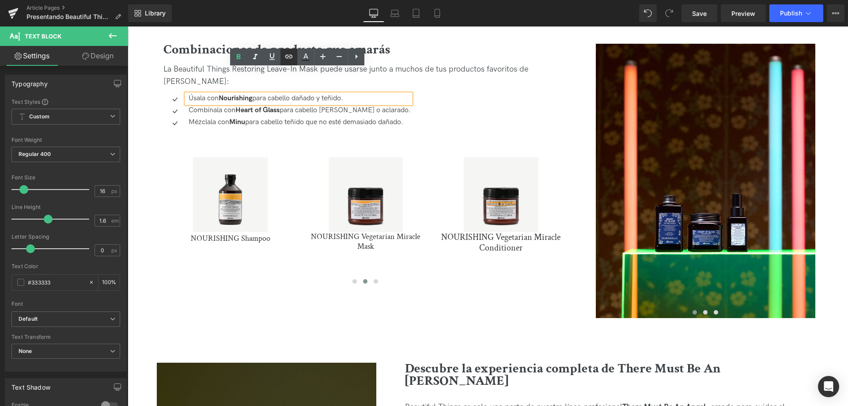
click at [288, 55] on icon at bounding box center [289, 56] width 11 height 11
click at [567, 113] on div "Combinaciones de producto que amarás Heading La Beautiful Things Restoring Leav…" at bounding box center [365, 176] width 417 height 265
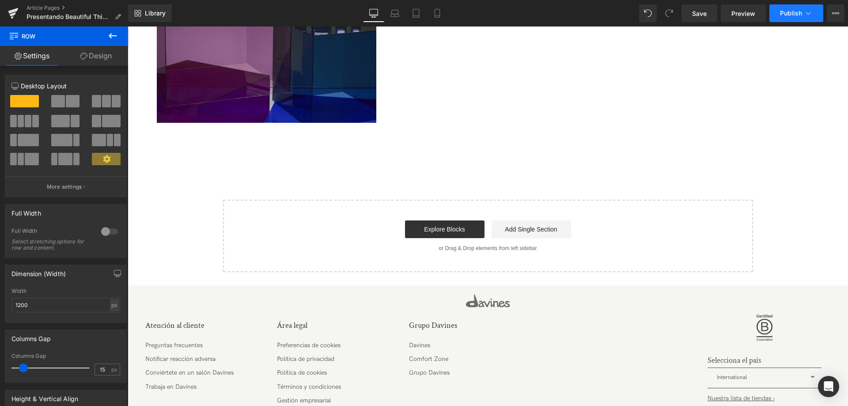
scroll to position [2187, 0]
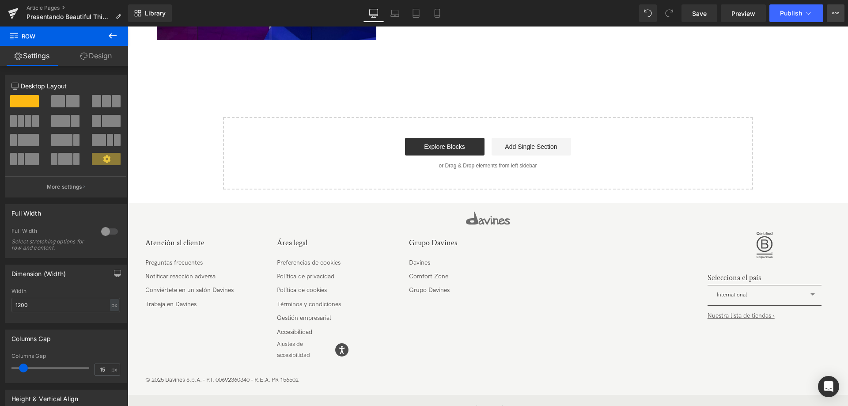
click at [832, 9] on button "View Live Page View with current Template Save Template to Library Schedule Pub…" at bounding box center [836, 13] width 18 height 18
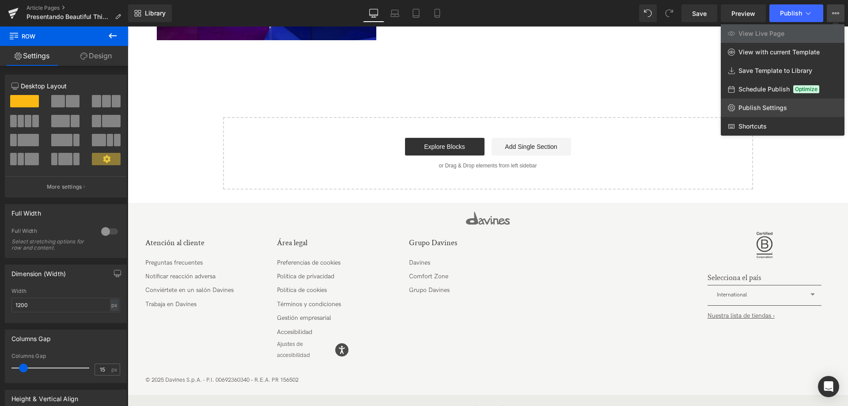
click at [794, 111] on link "Publish Settings" at bounding box center [783, 107] width 124 height 19
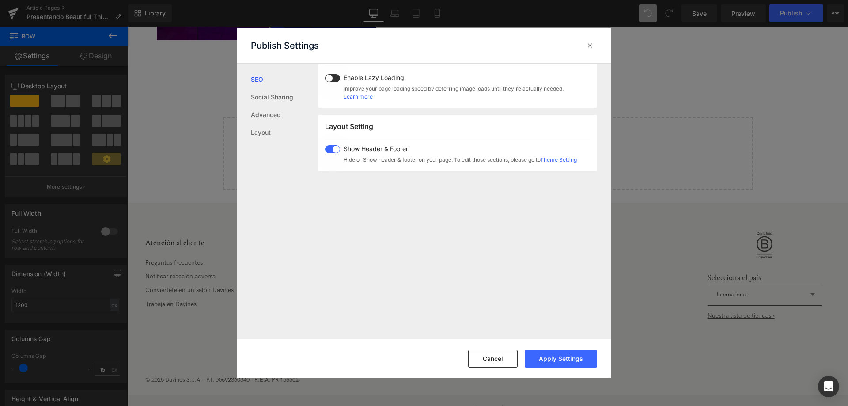
scroll to position [530, 0]
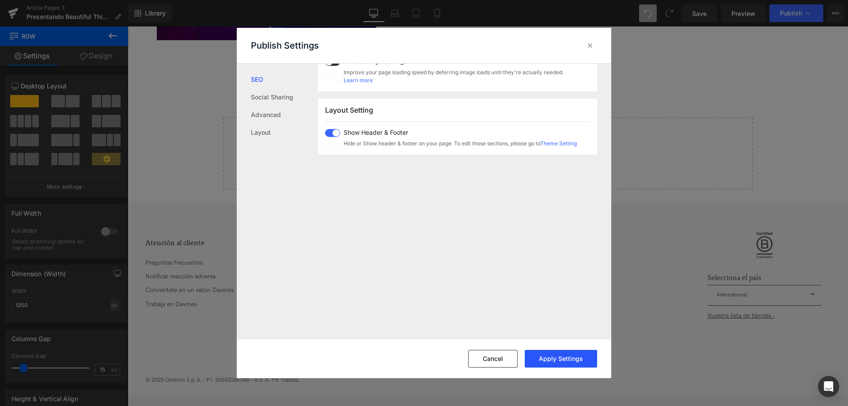
click at [557, 362] on button "Apply Settings" at bounding box center [561, 359] width 72 height 18
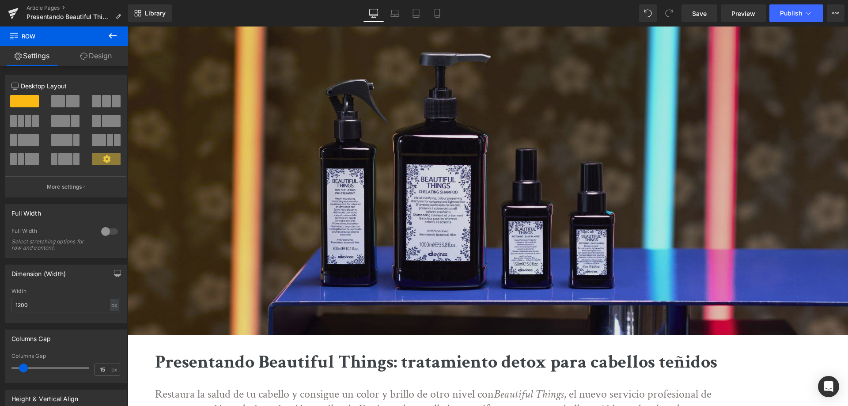
scroll to position [0, 0]
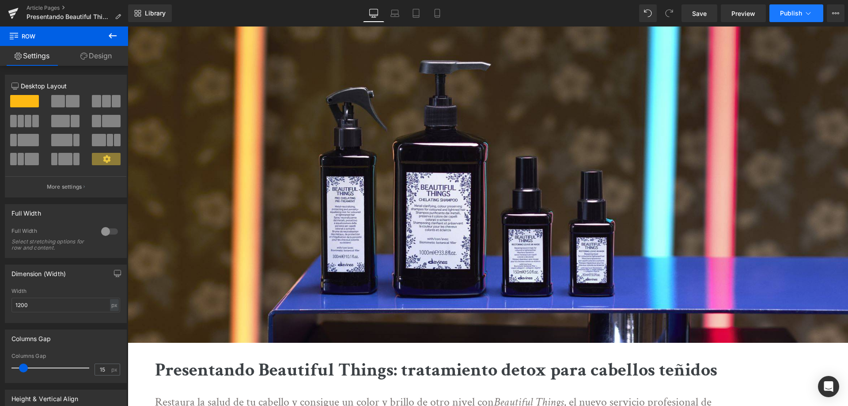
click at [784, 12] on span "Publish" at bounding box center [791, 13] width 22 height 7
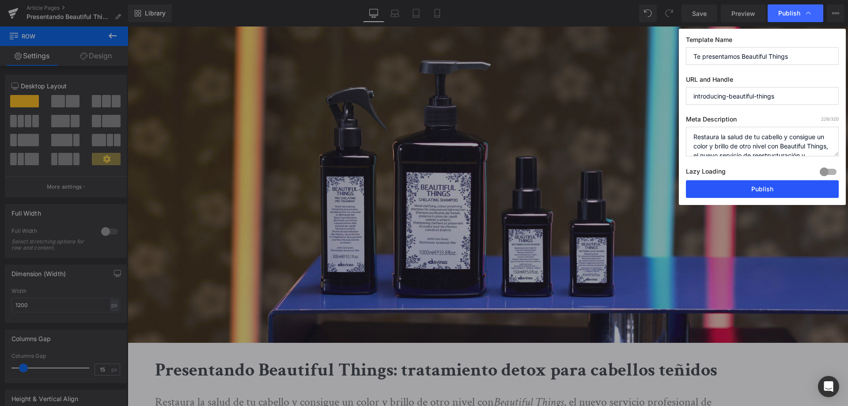
click at [758, 193] on button "Publish" at bounding box center [762, 189] width 153 height 18
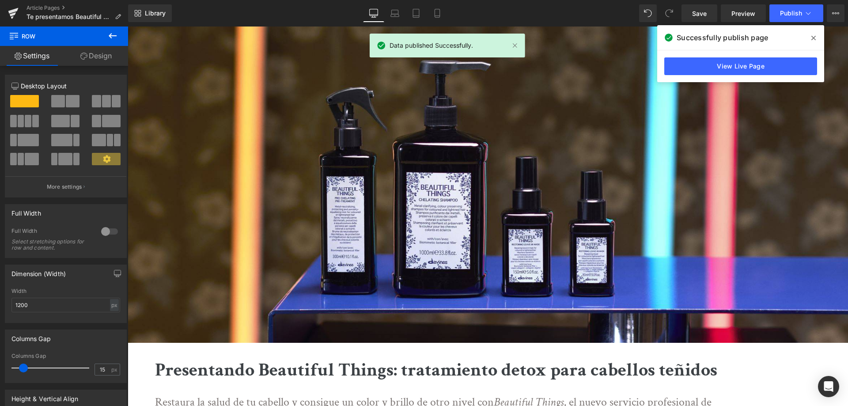
click at [813, 39] on icon at bounding box center [813, 37] width 4 height 7
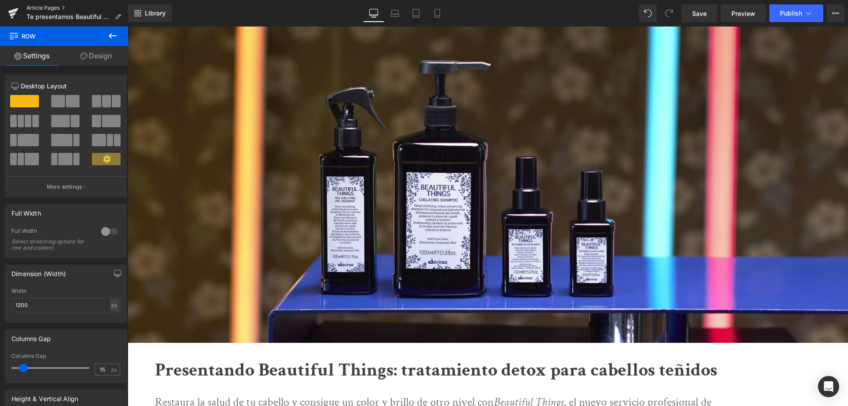
click at [29, 6] on link "Article Pages" at bounding box center [78, 7] width 102 height 7
